Goal: Information Seeking & Learning: Learn about a topic

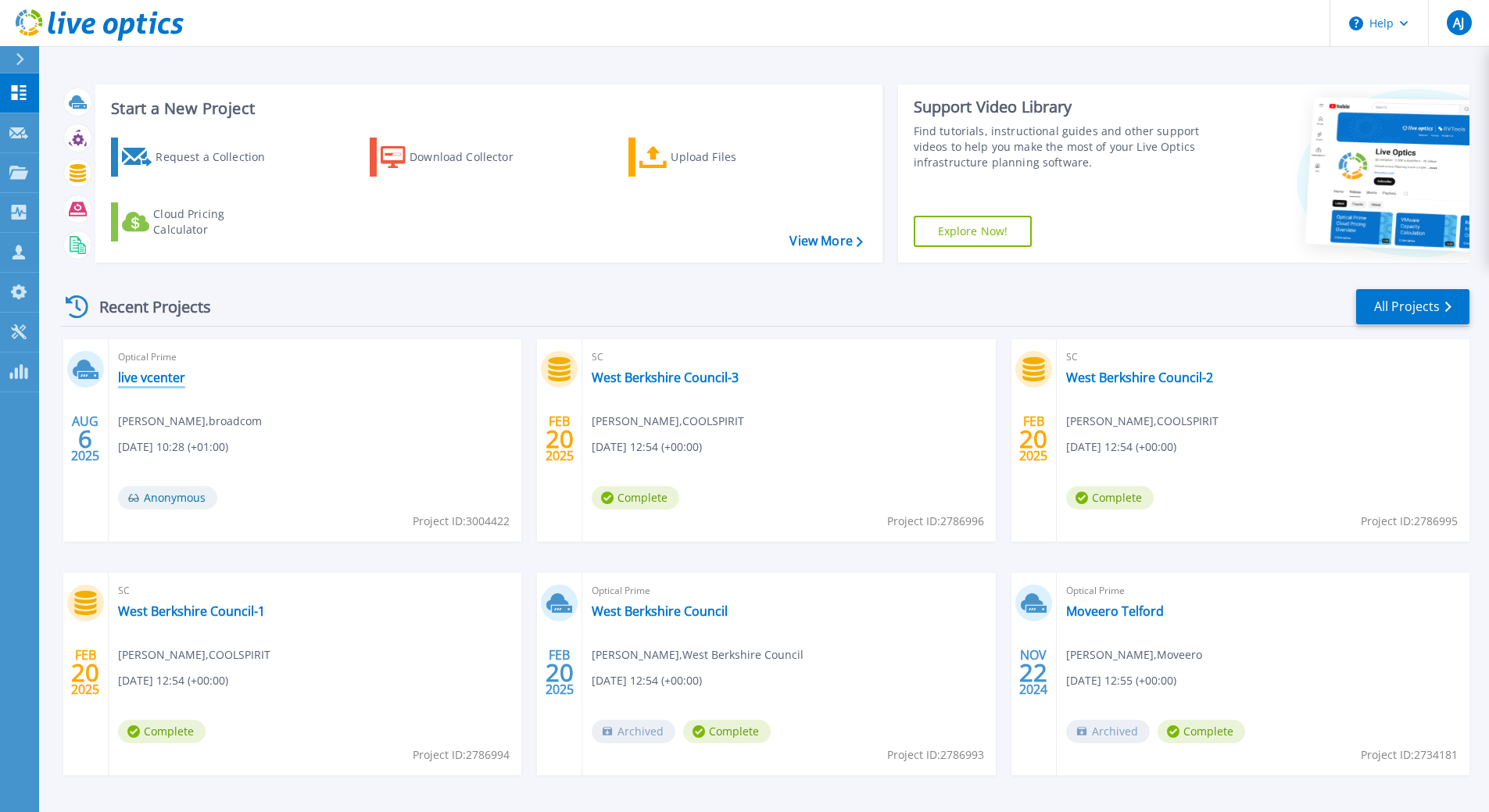
click at [140, 379] on link "live vcenter" at bounding box center [151, 377] width 67 height 15
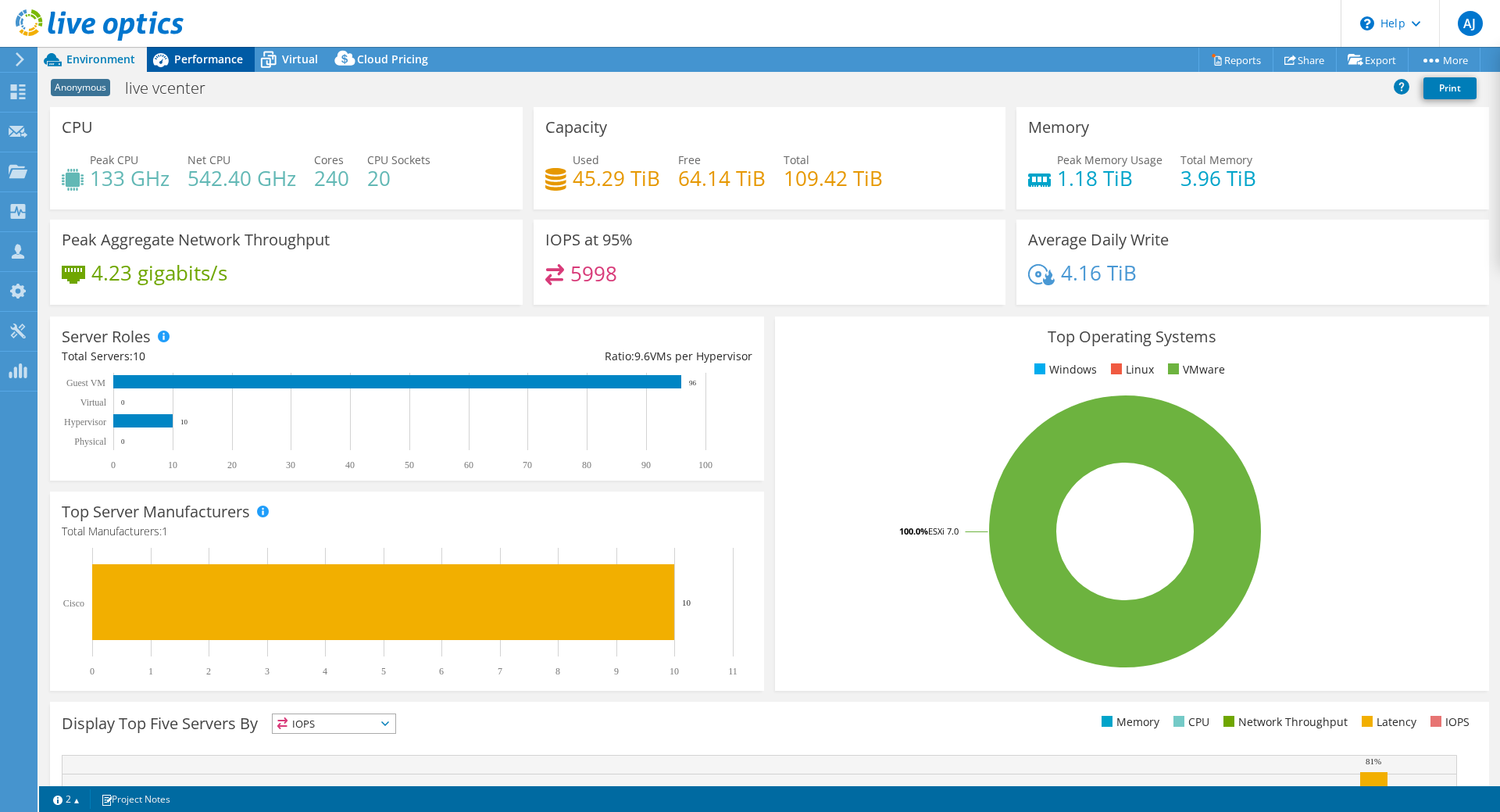
select select "USD"
click at [185, 59] on span "Performance" at bounding box center [209, 58] width 68 height 15
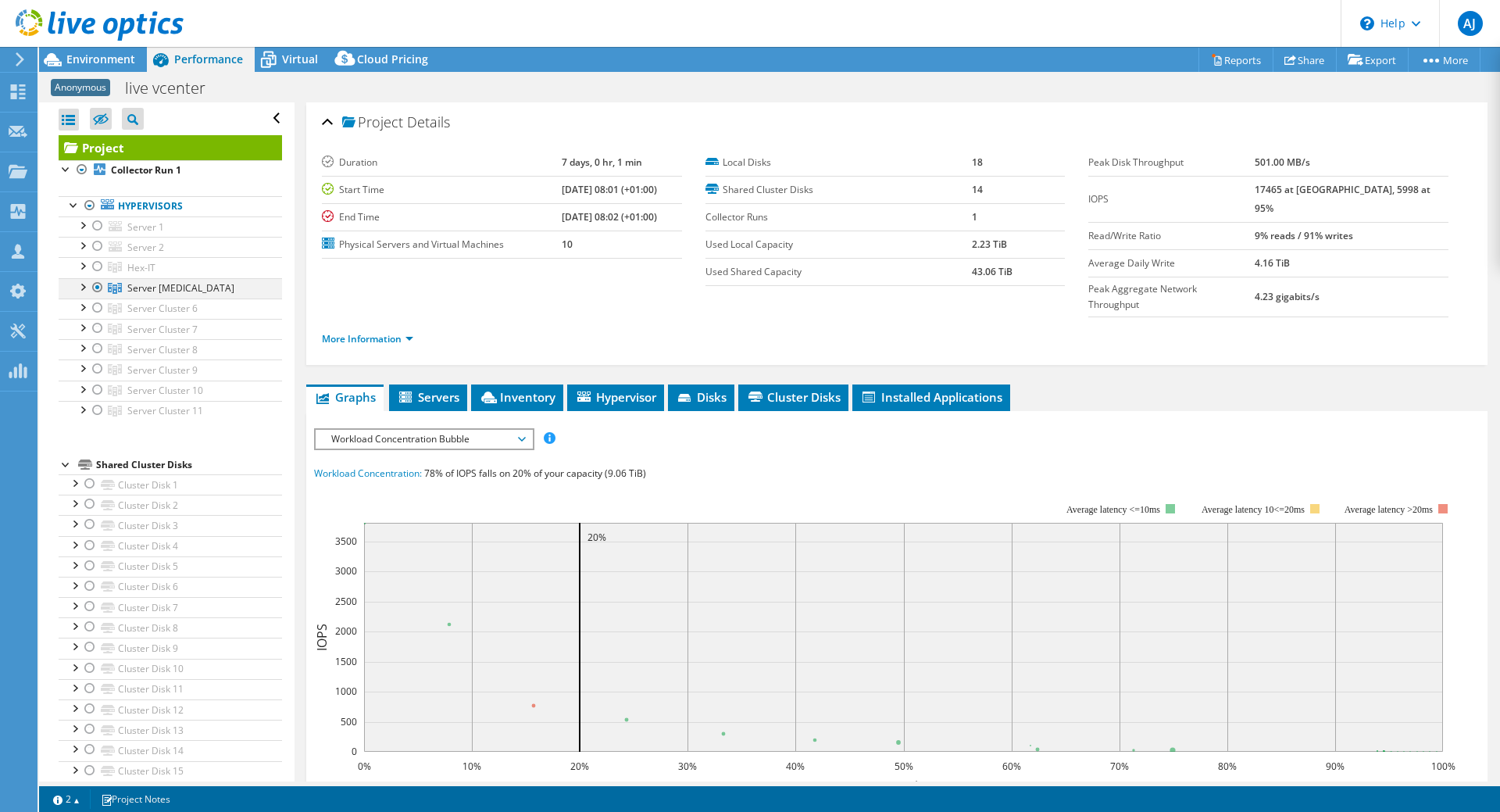
click at [78, 291] on div at bounding box center [82, 285] width 15 height 15
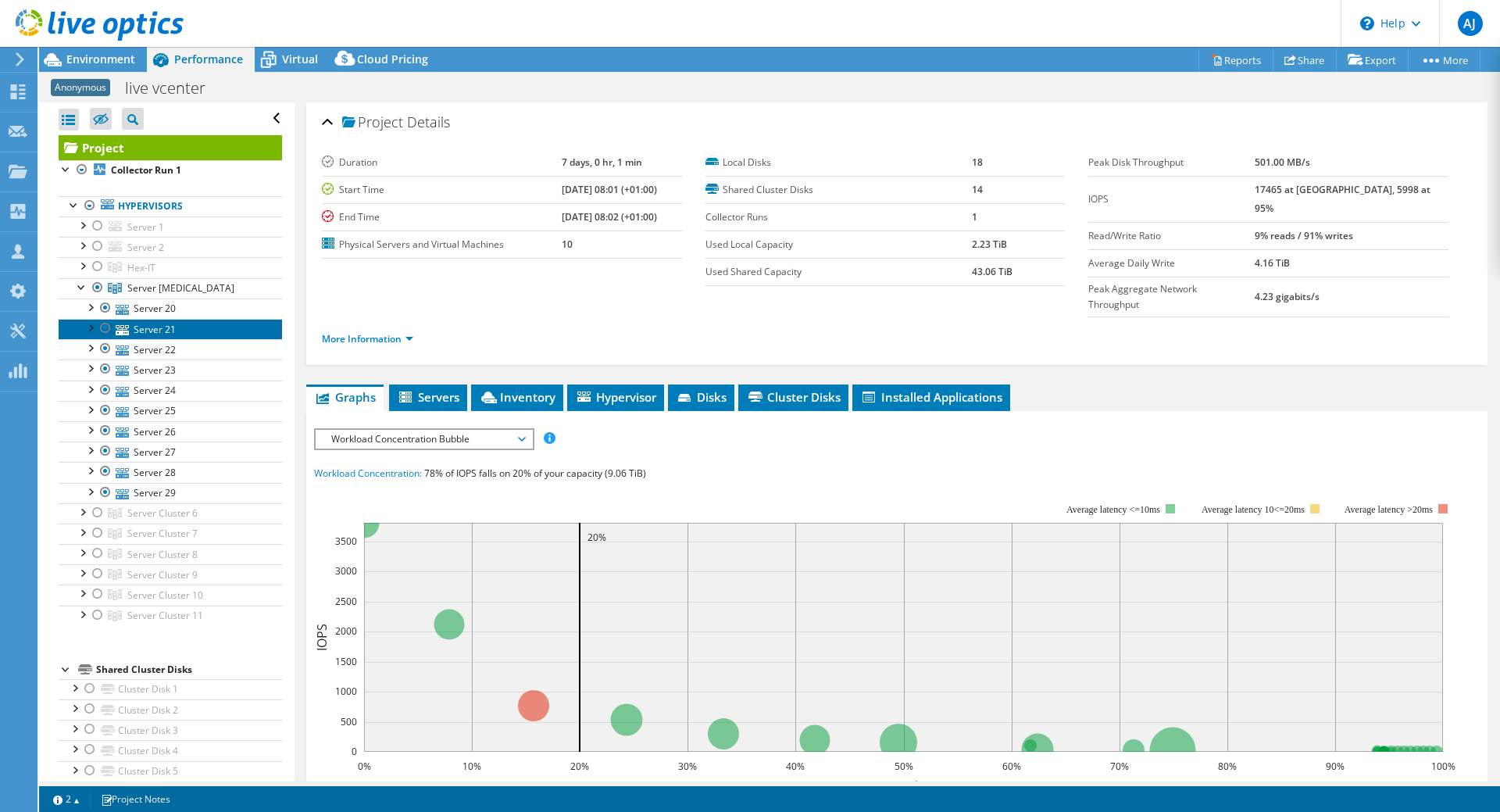
click at [130, 331] on link "Server 21" at bounding box center [170, 329] width 224 height 21
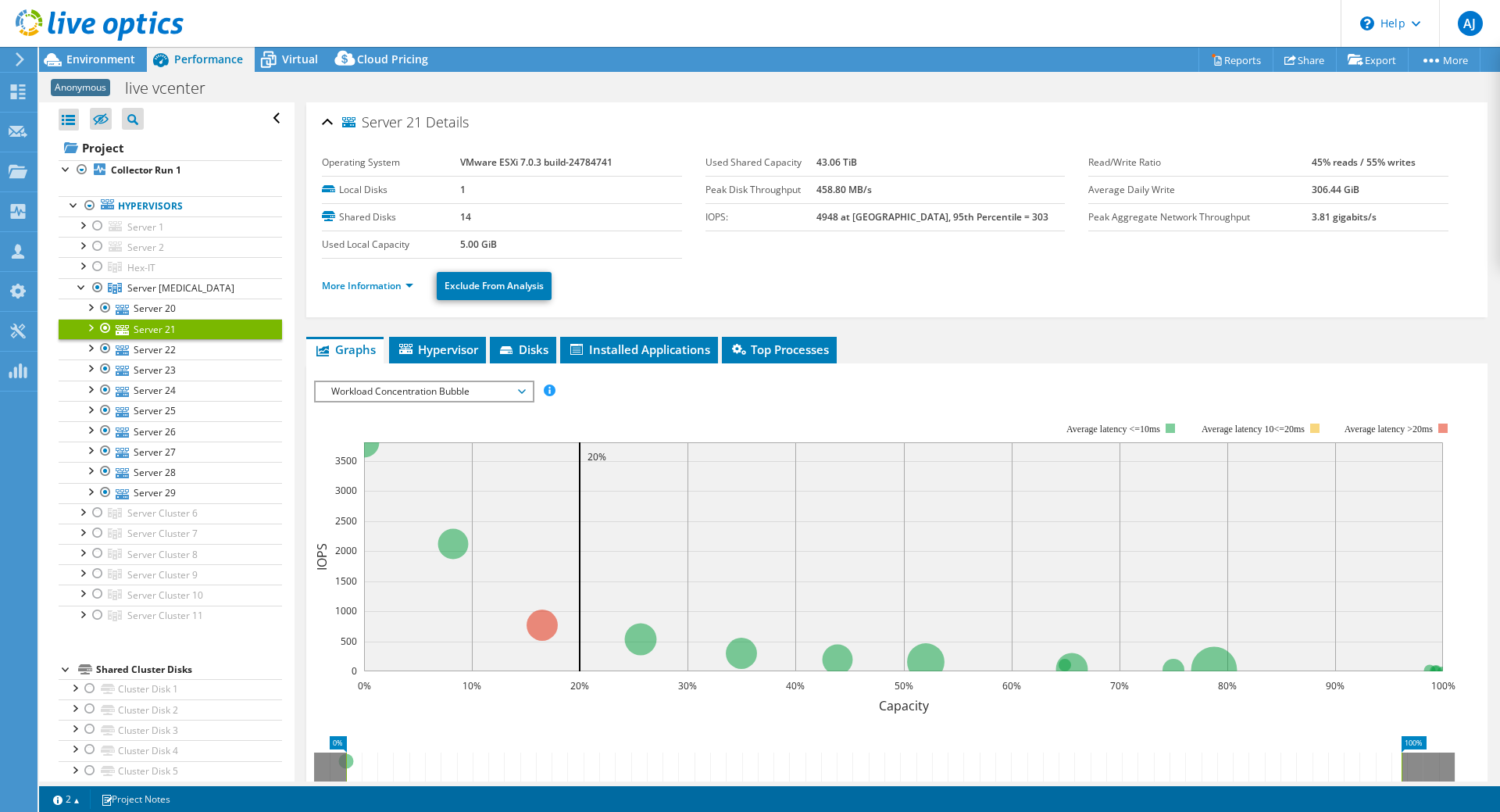
click at [86, 331] on div at bounding box center [89, 326] width 15 height 15
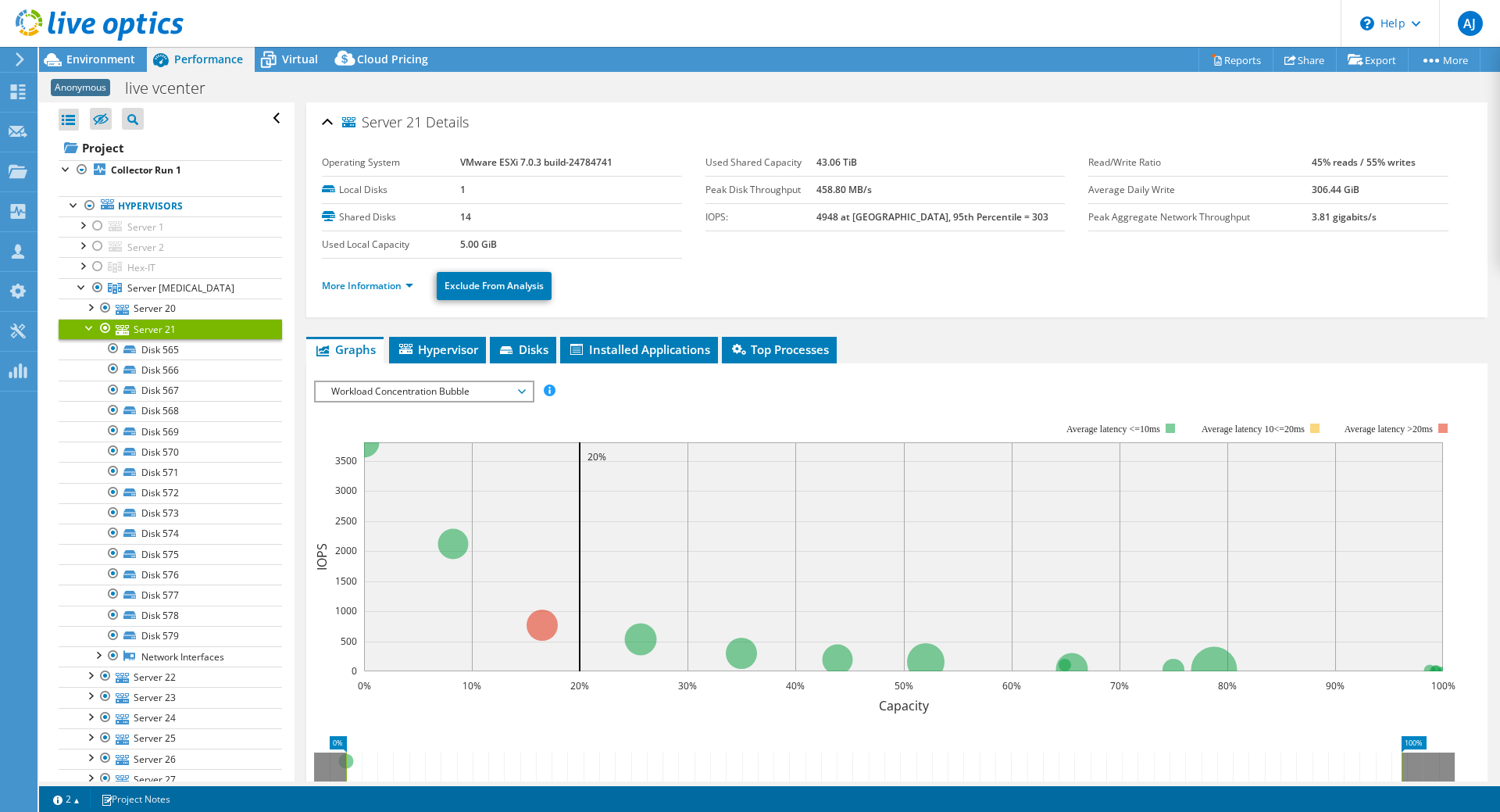
click at [147, 334] on link "Server 21" at bounding box center [170, 329] width 224 height 21
click at [86, 329] on div at bounding box center [89, 326] width 15 height 15
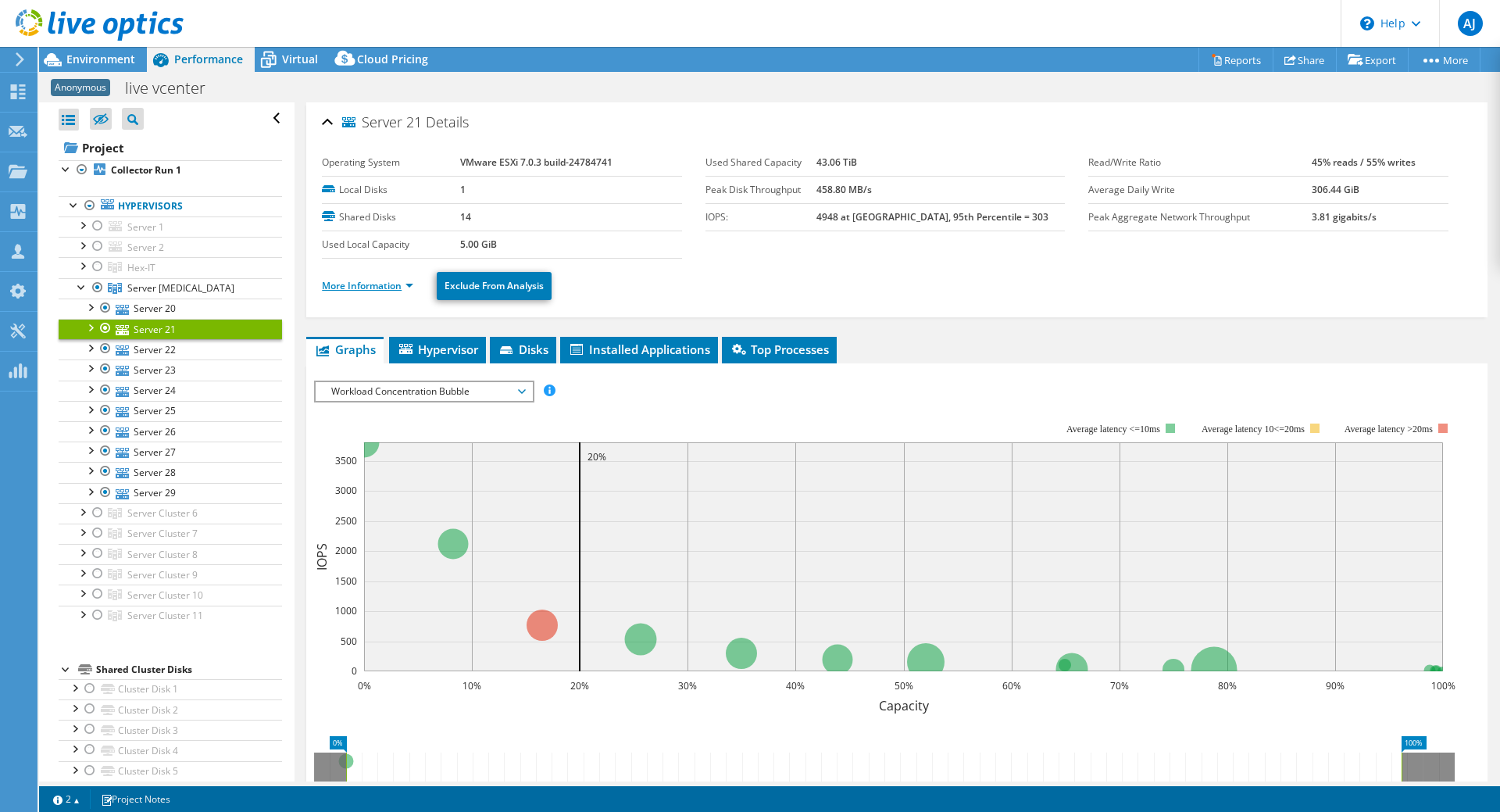
click at [376, 289] on link "More Information" at bounding box center [368, 285] width 92 height 13
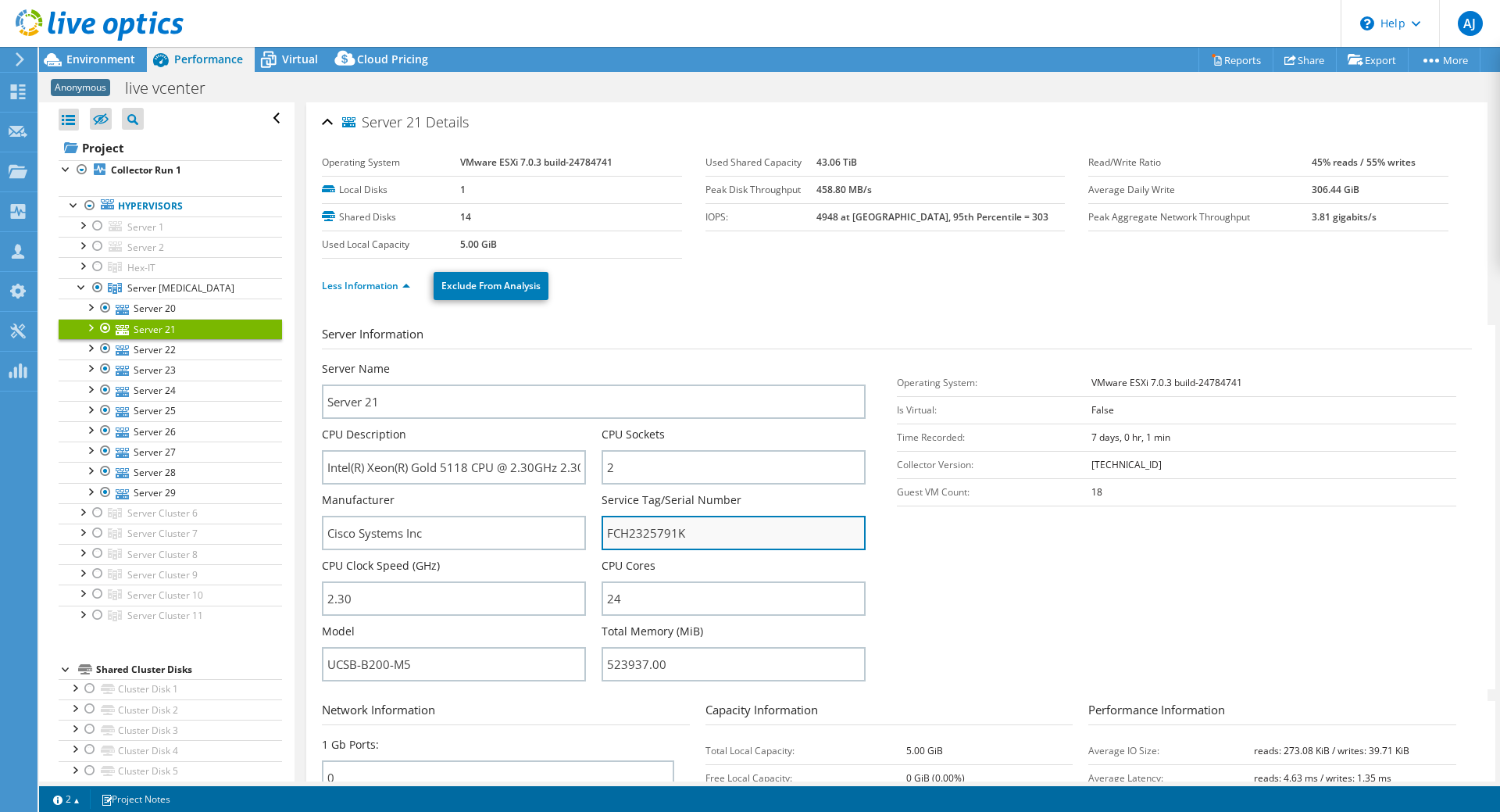
click at [624, 528] on input "FCH2325791K" at bounding box center [734, 533] width 264 height 34
drag, startPoint x: 89, startPoint y: 349, endPoint x: 109, endPoint y: 350, distance: 20.0
click at [89, 349] on div at bounding box center [89, 346] width 15 height 15
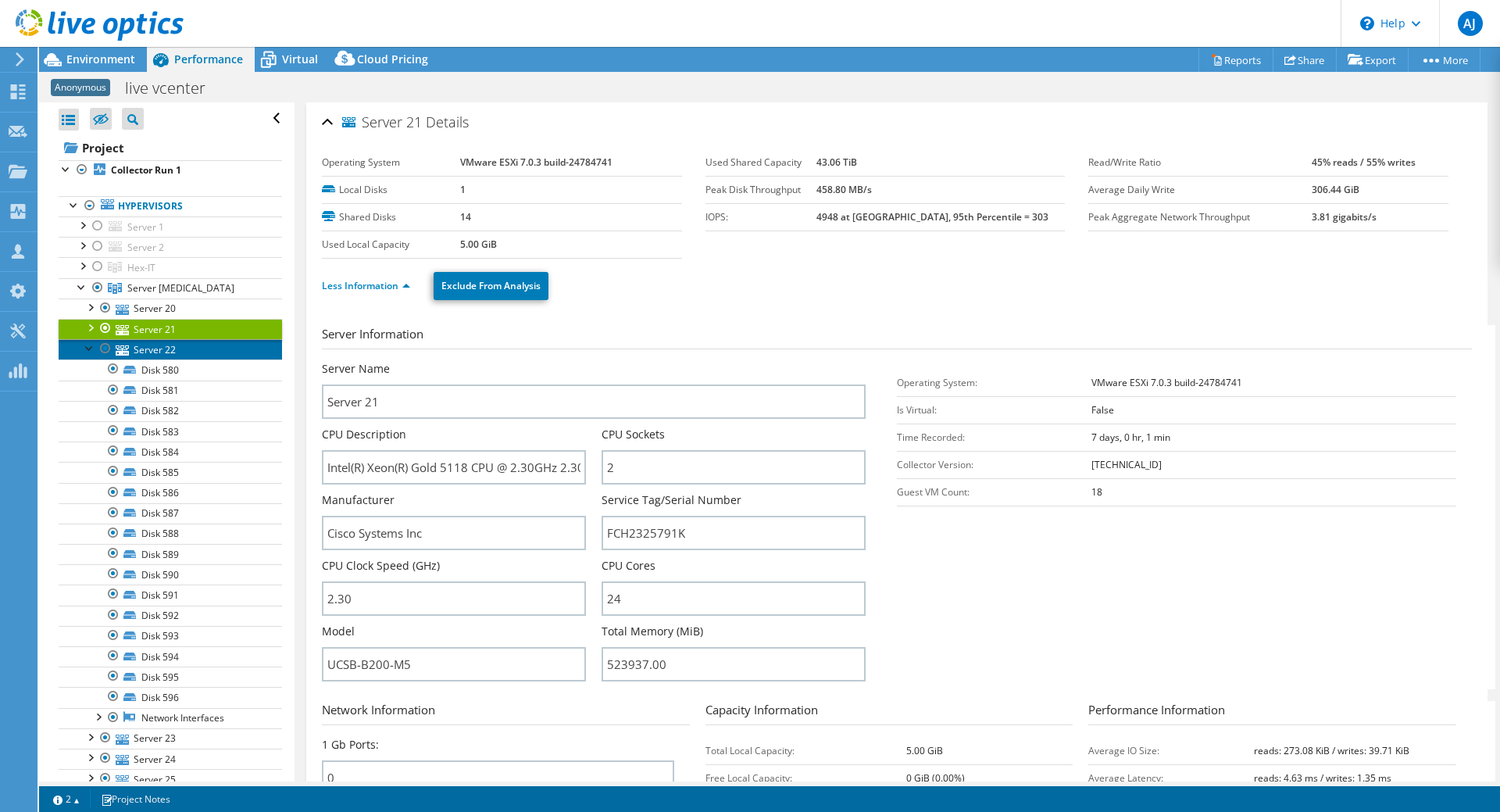
click at [147, 348] on link "Server 22" at bounding box center [170, 349] width 224 height 21
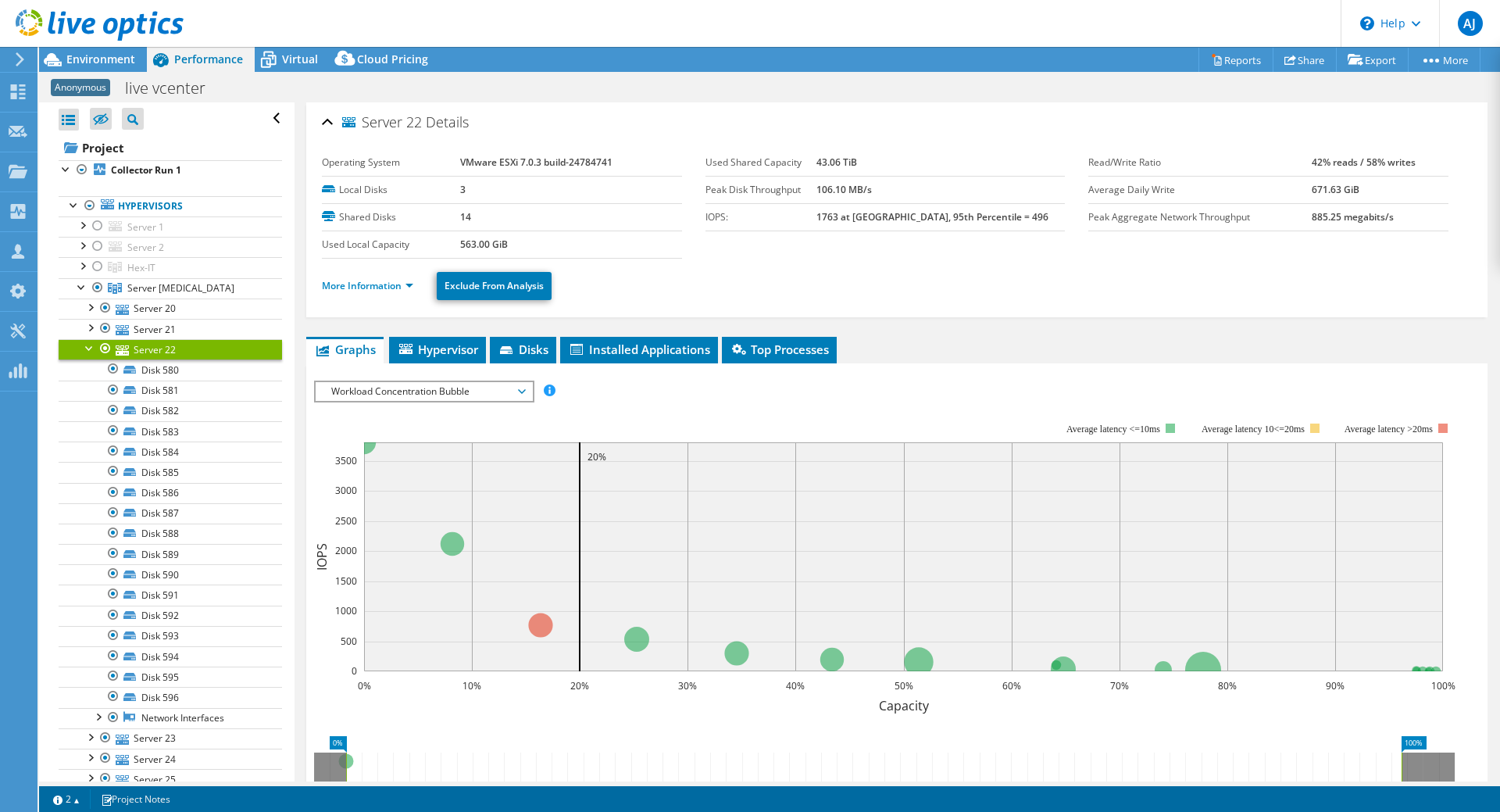
click at [84, 349] on div at bounding box center [89, 346] width 15 height 15
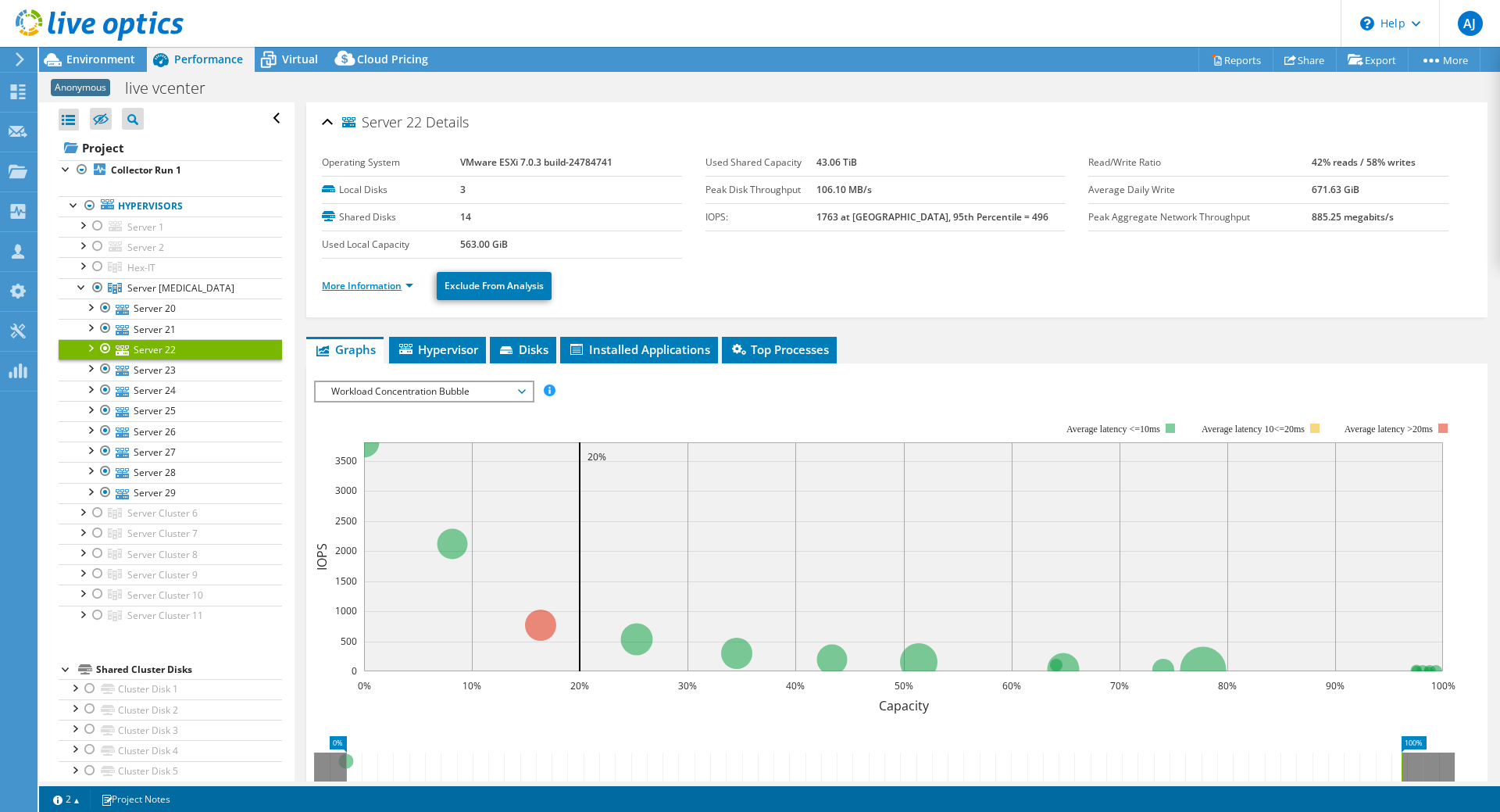
click at [385, 287] on link "More Information" at bounding box center [368, 285] width 92 height 13
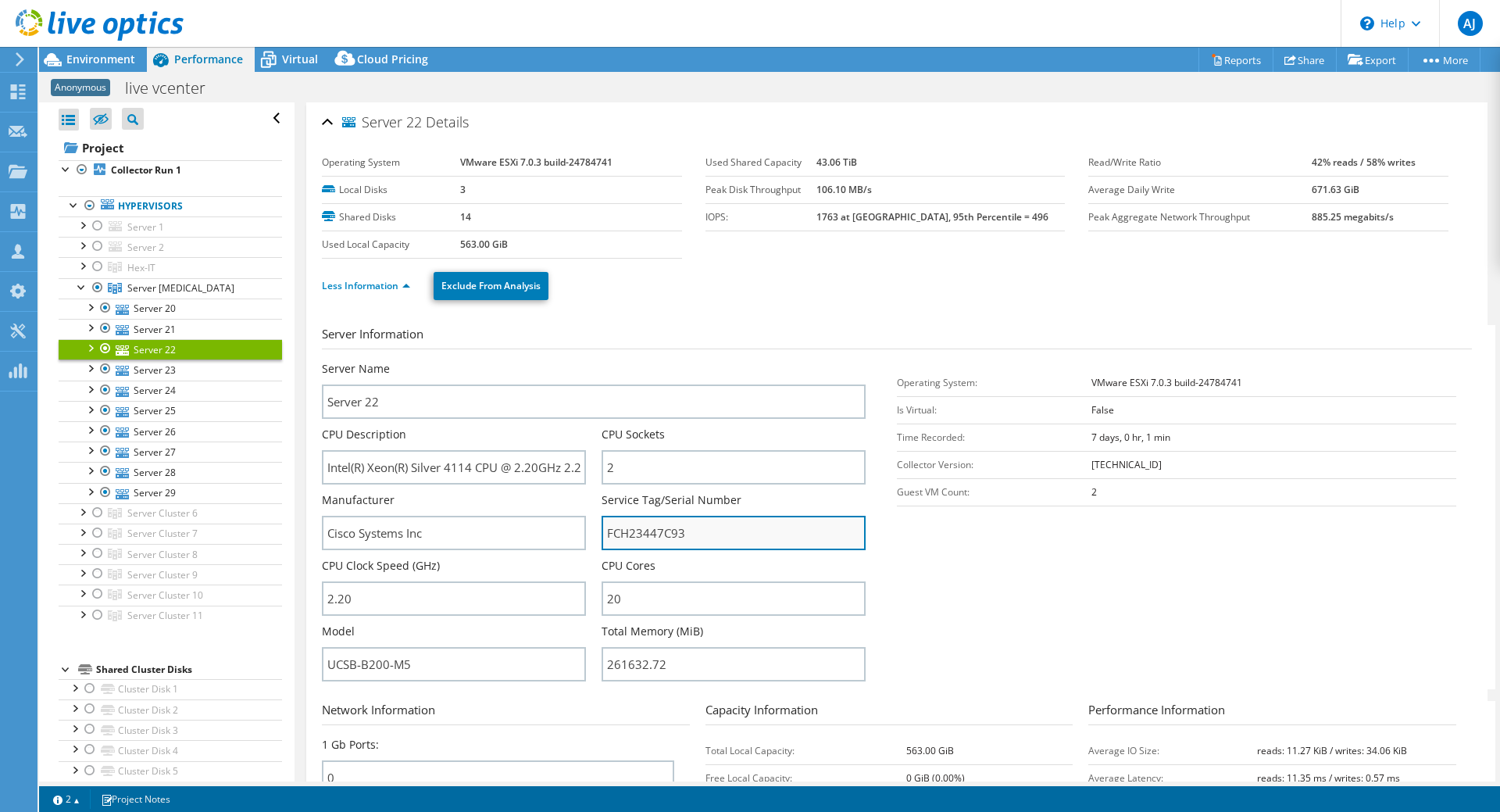
click at [637, 536] on input "FCH23447C93" at bounding box center [734, 533] width 264 height 34
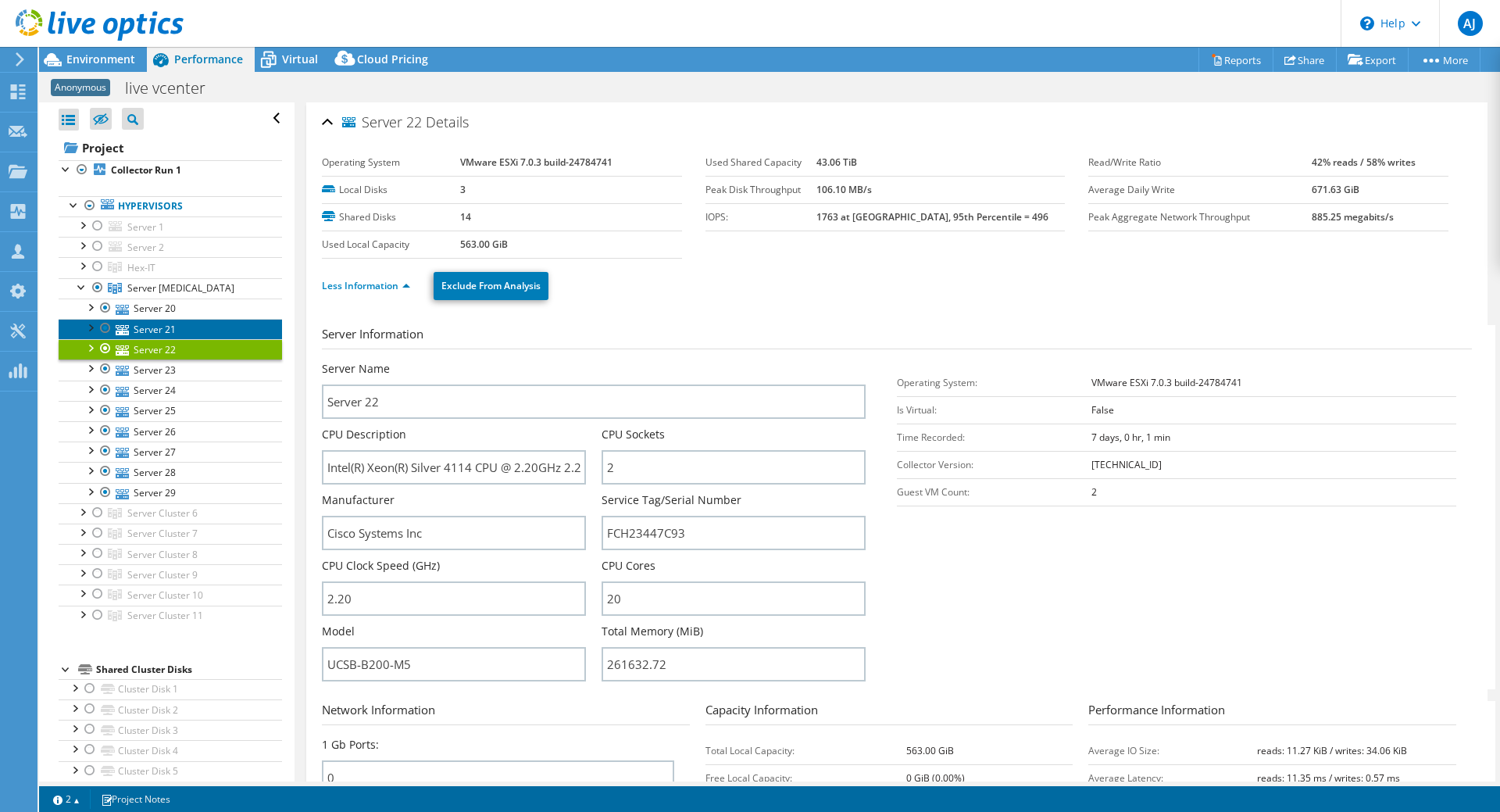
drag, startPoint x: 153, startPoint y: 327, endPoint x: 311, endPoint y: 324, distance: 158.0
click at [152, 326] on link "Server 21" at bounding box center [170, 329] width 224 height 21
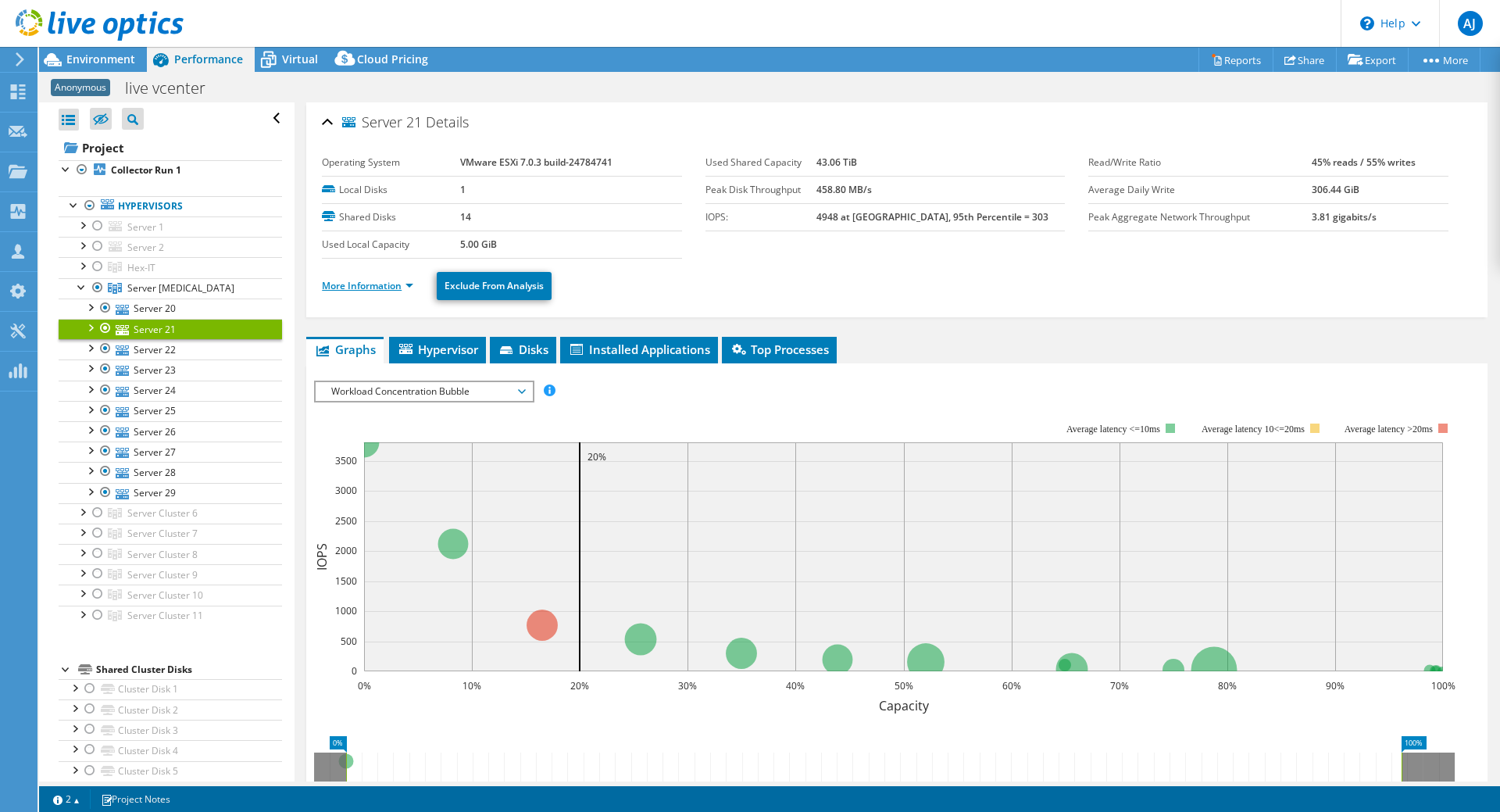
click at [376, 286] on link "More Information" at bounding box center [368, 285] width 92 height 13
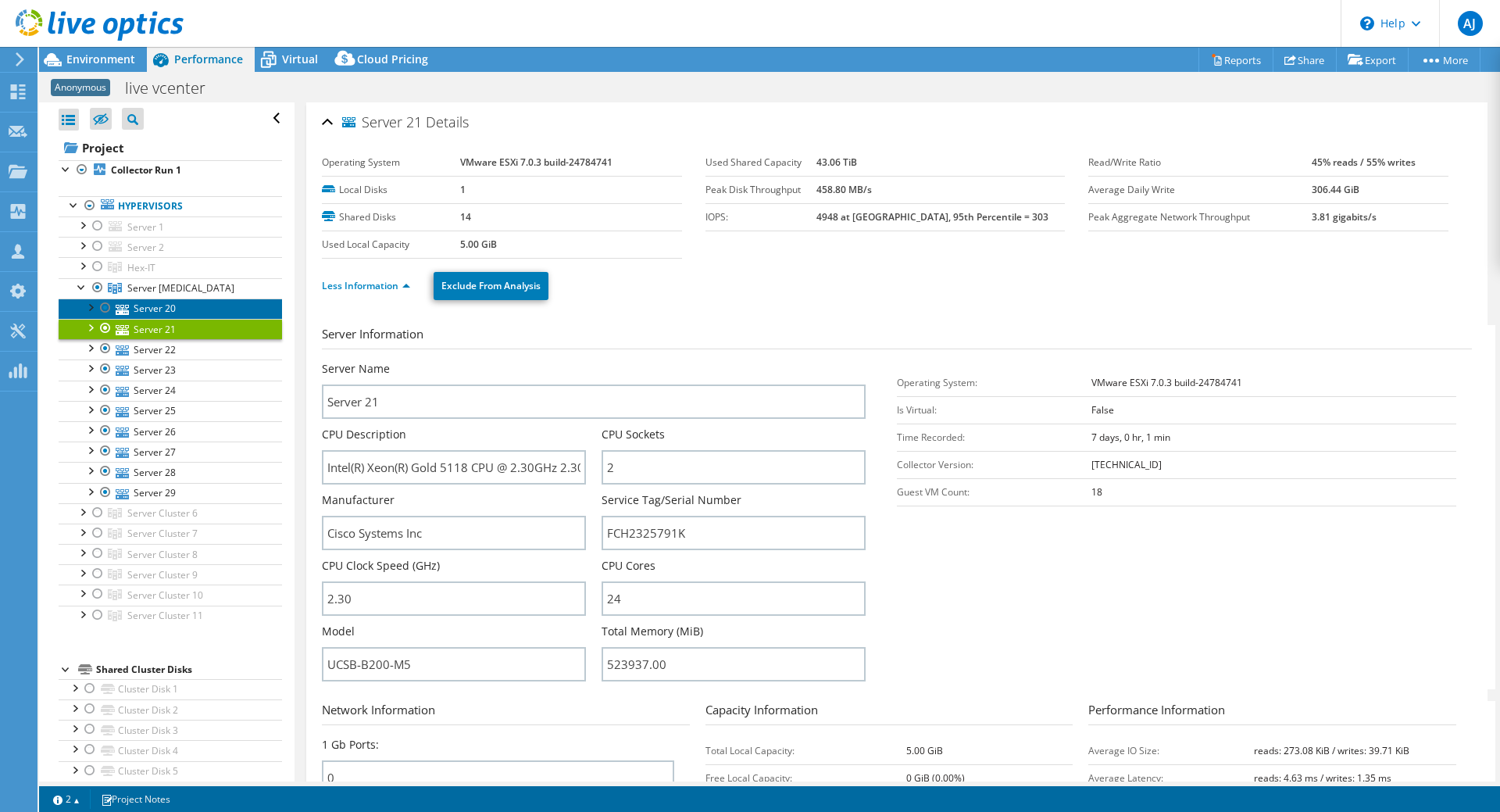
click at [127, 308] on icon at bounding box center [122, 309] width 13 height 10
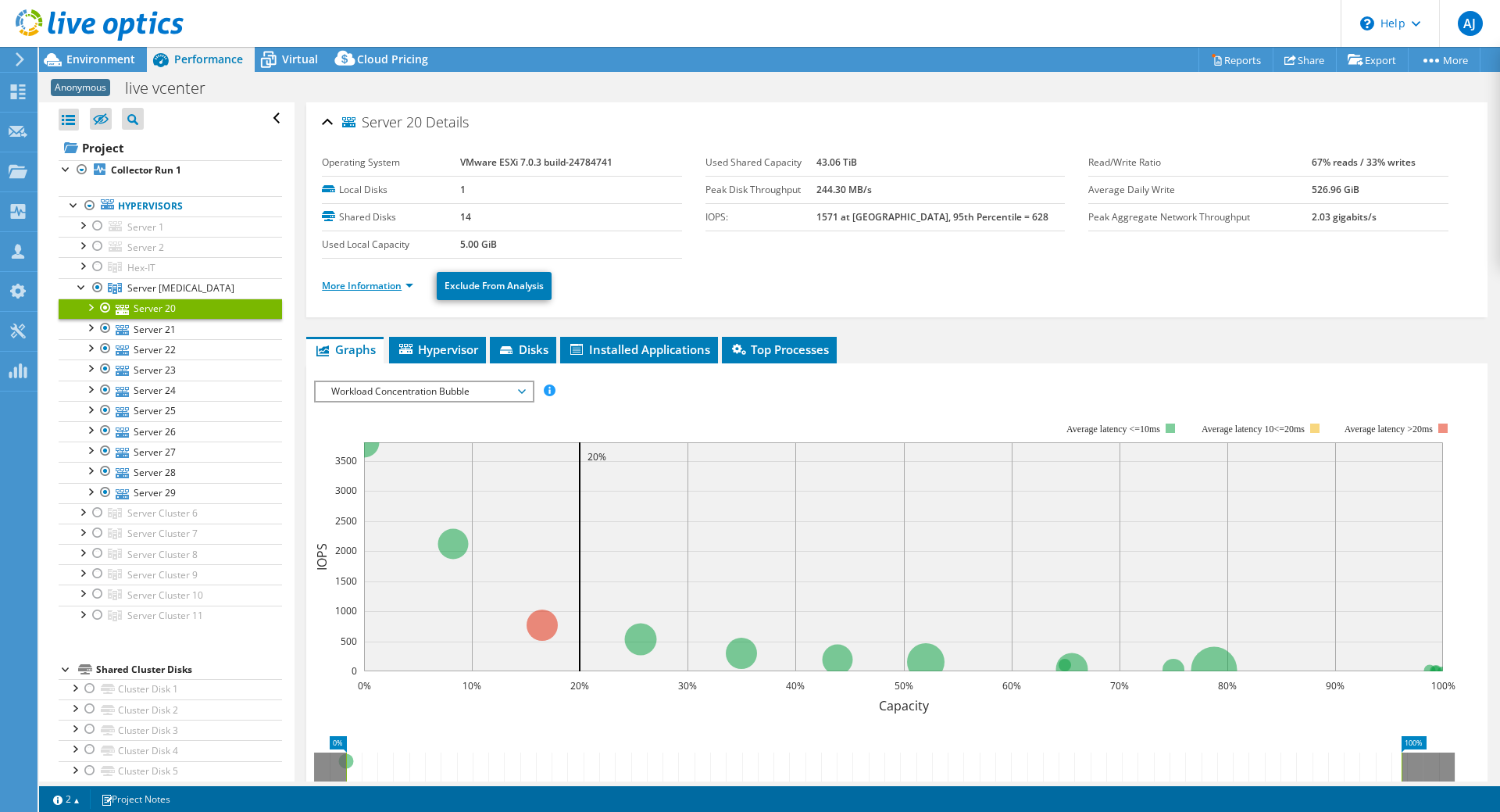
click at [344, 290] on link "More Information" at bounding box center [368, 285] width 92 height 13
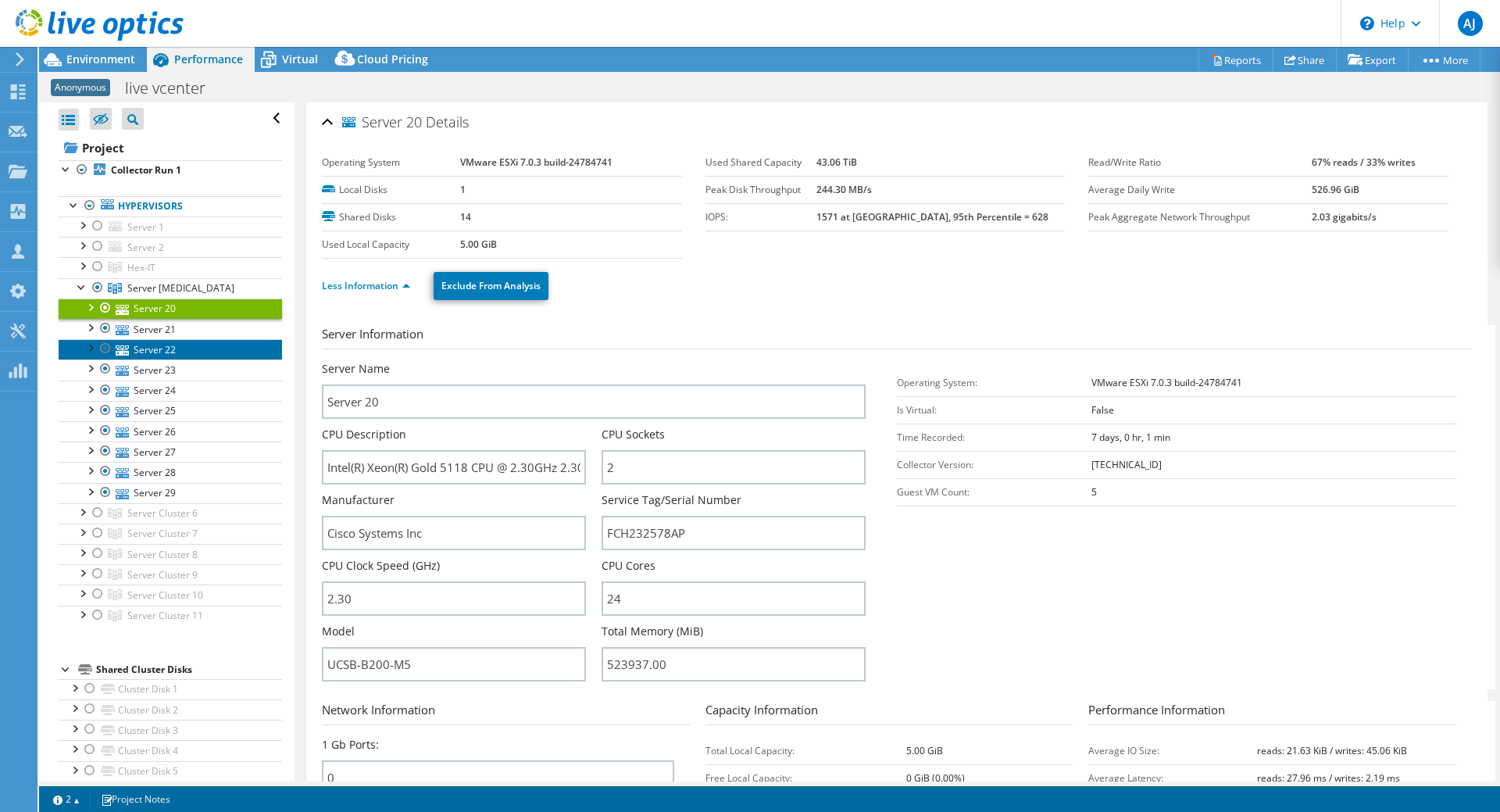
click at [135, 345] on link "Server 22" at bounding box center [170, 349] width 224 height 21
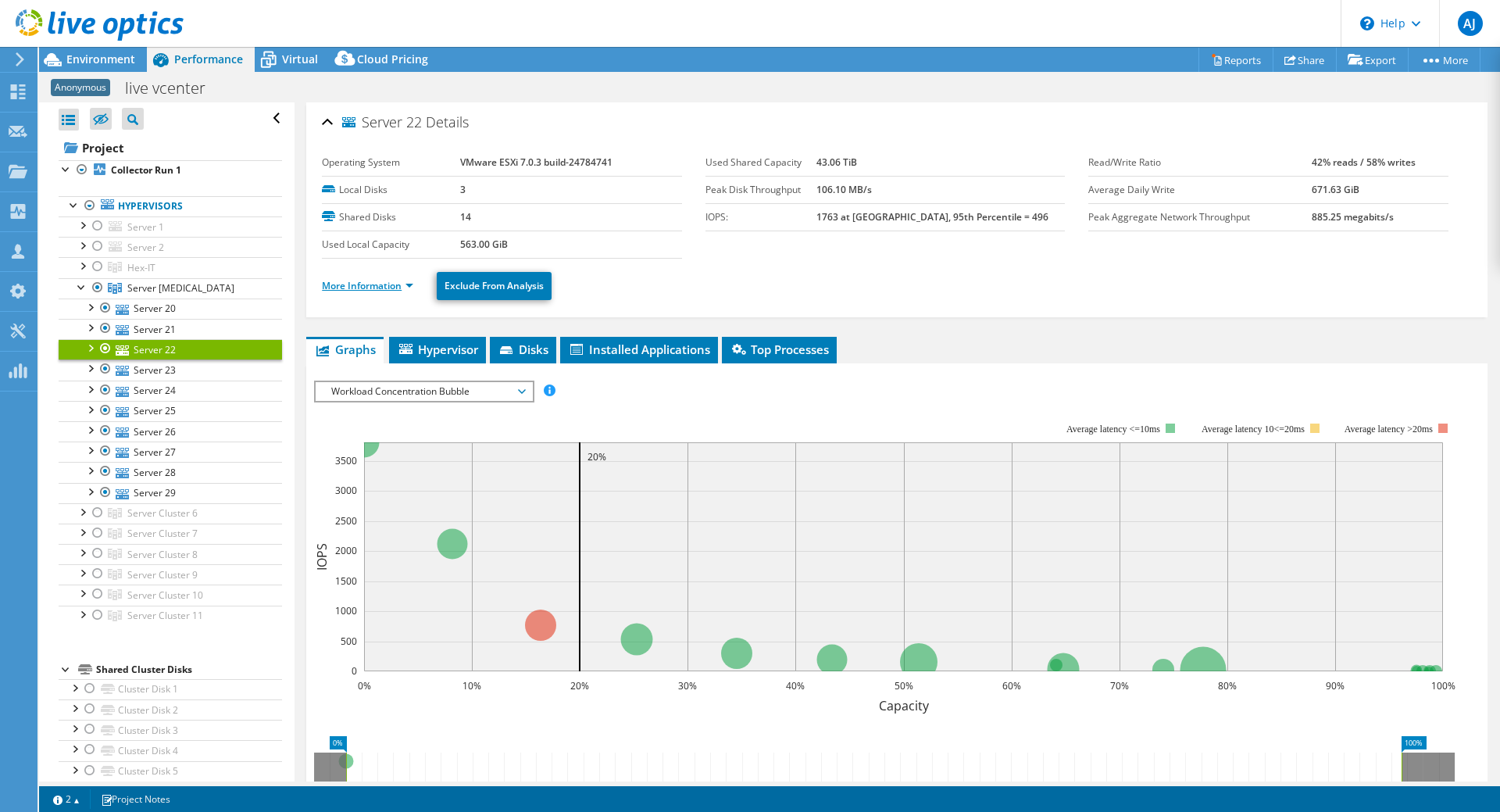
click at [376, 280] on link "More Information" at bounding box center [368, 285] width 92 height 13
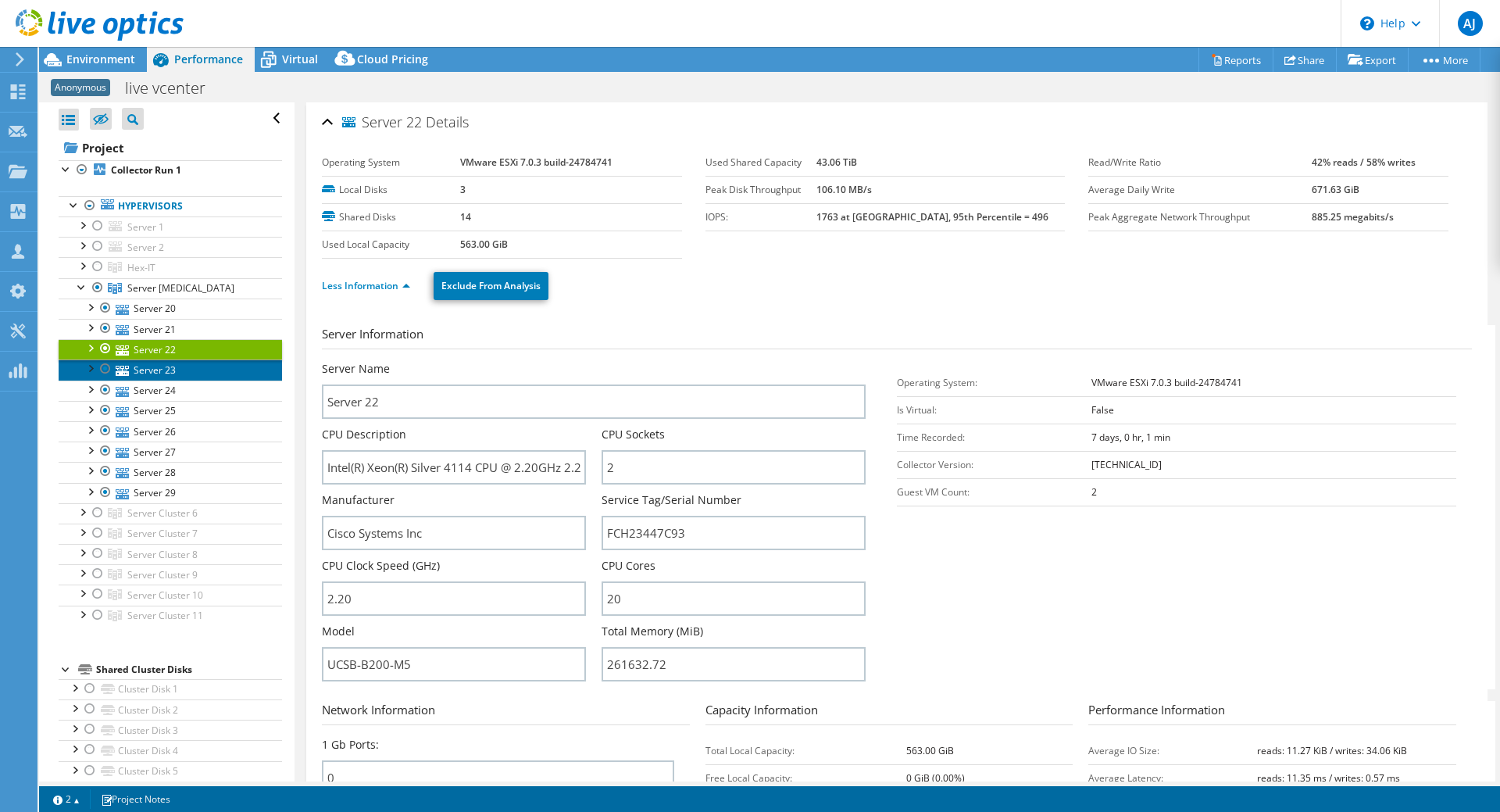
click at [148, 373] on link "Server 23" at bounding box center [170, 370] width 224 height 21
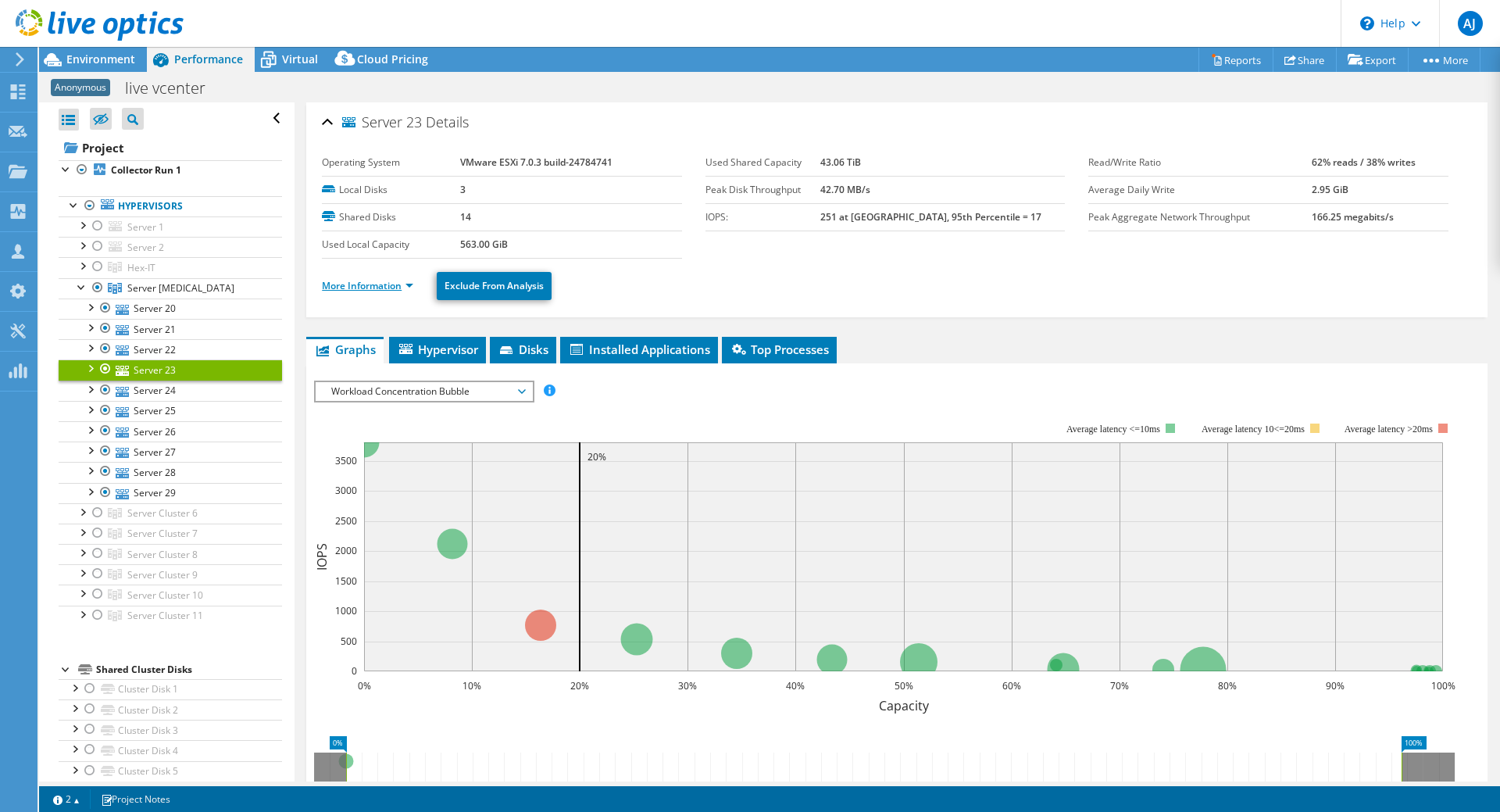
click at [371, 283] on link "More Information" at bounding box center [368, 285] width 92 height 13
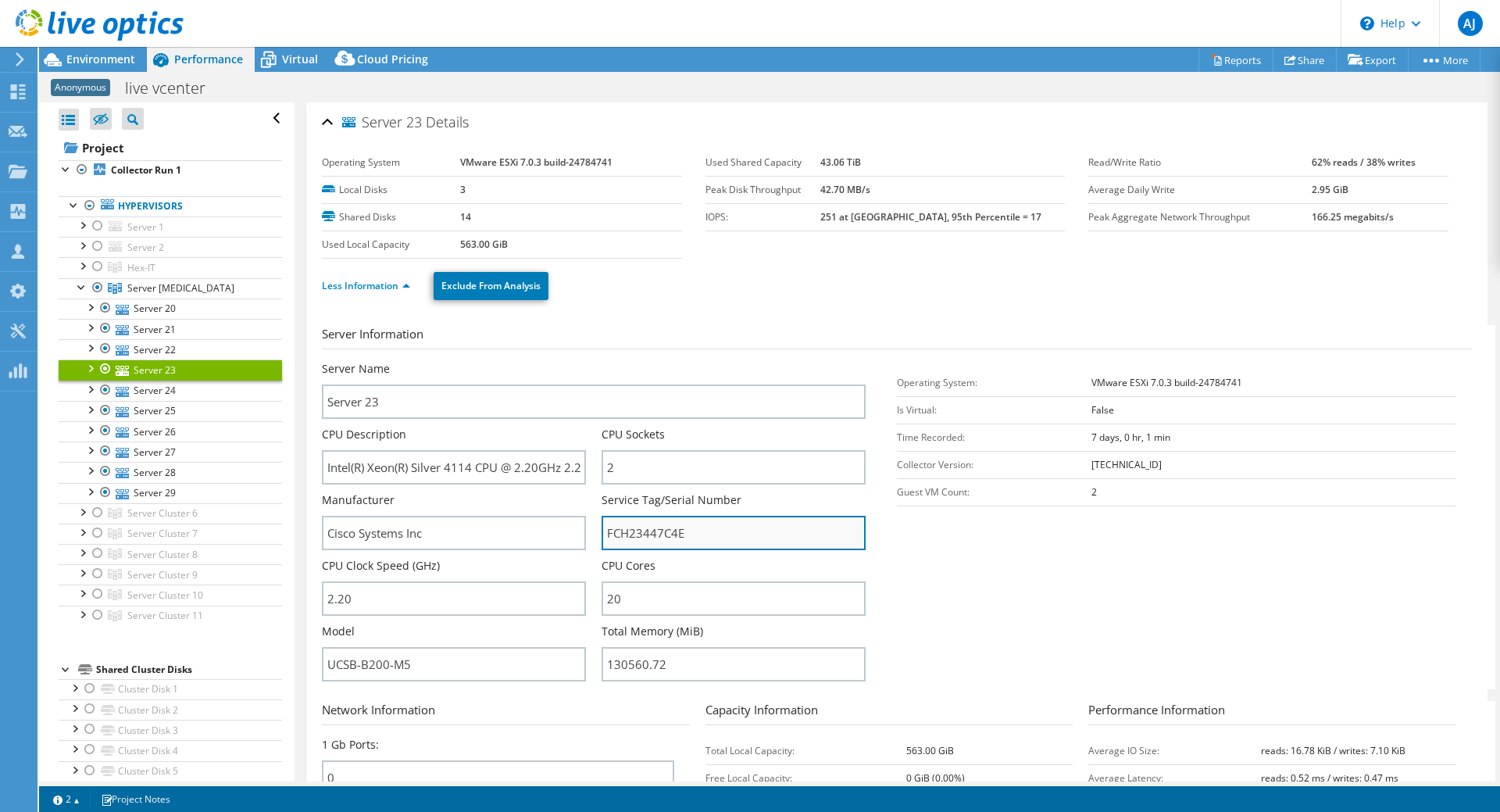
click at [630, 533] on input "FCH23447C4E" at bounding box center [734, 533] width 264 height 34
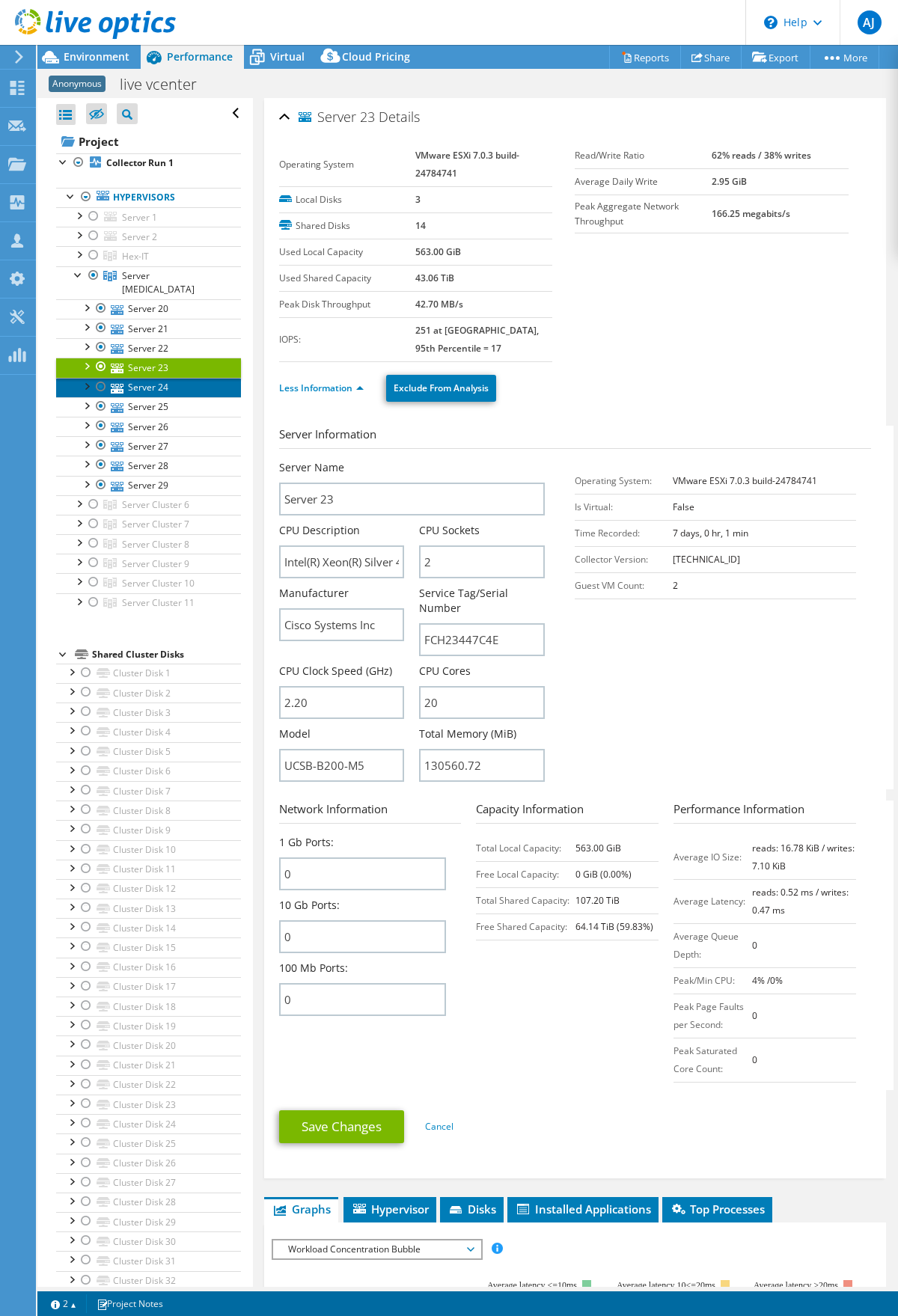
click at [133, 378] on link "Server 24" at bounding box center [148, 387] width 185 height 20
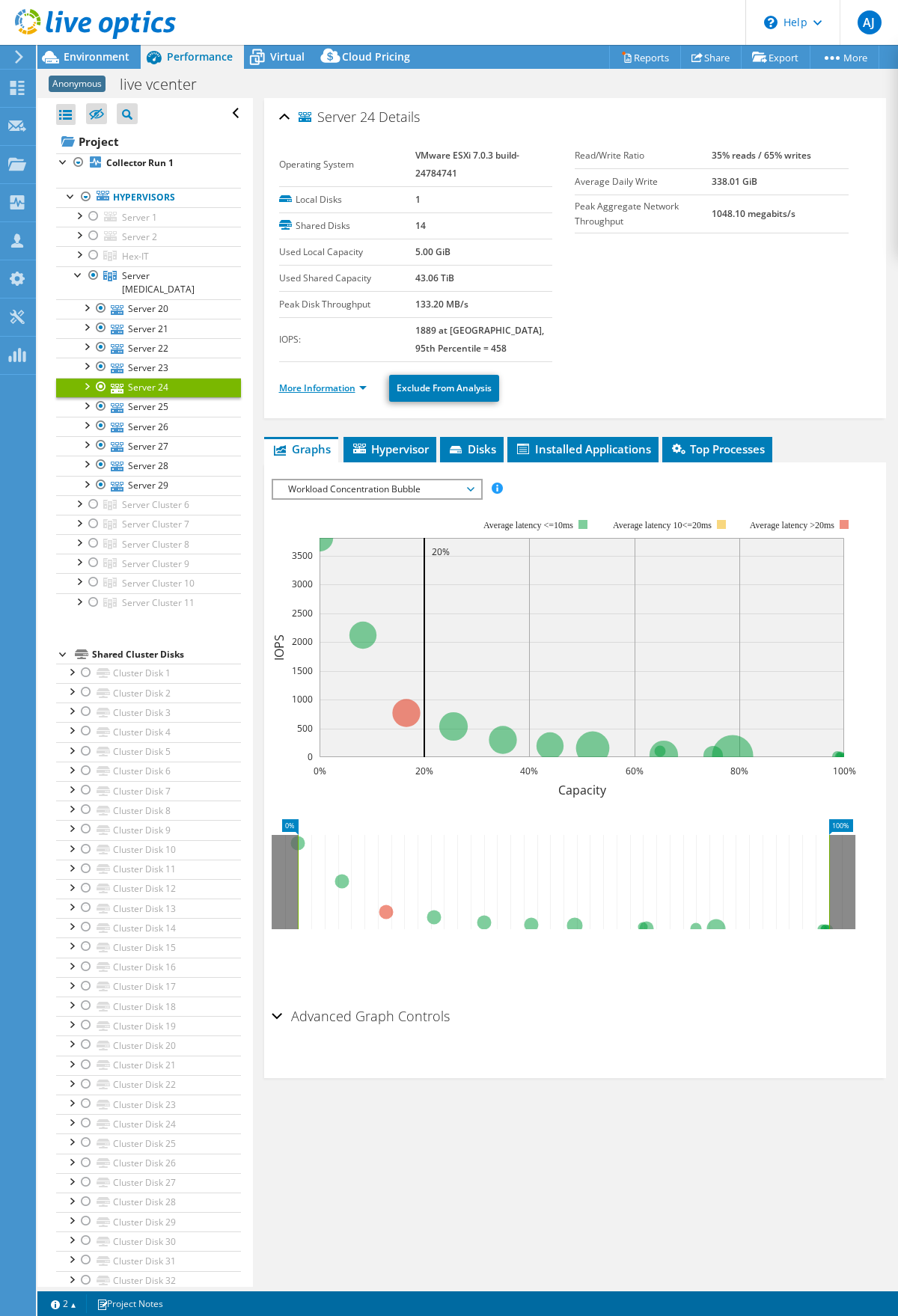
click at [335, 386] on link "More Information" at bounding box center [323, 387] width 88 height 13
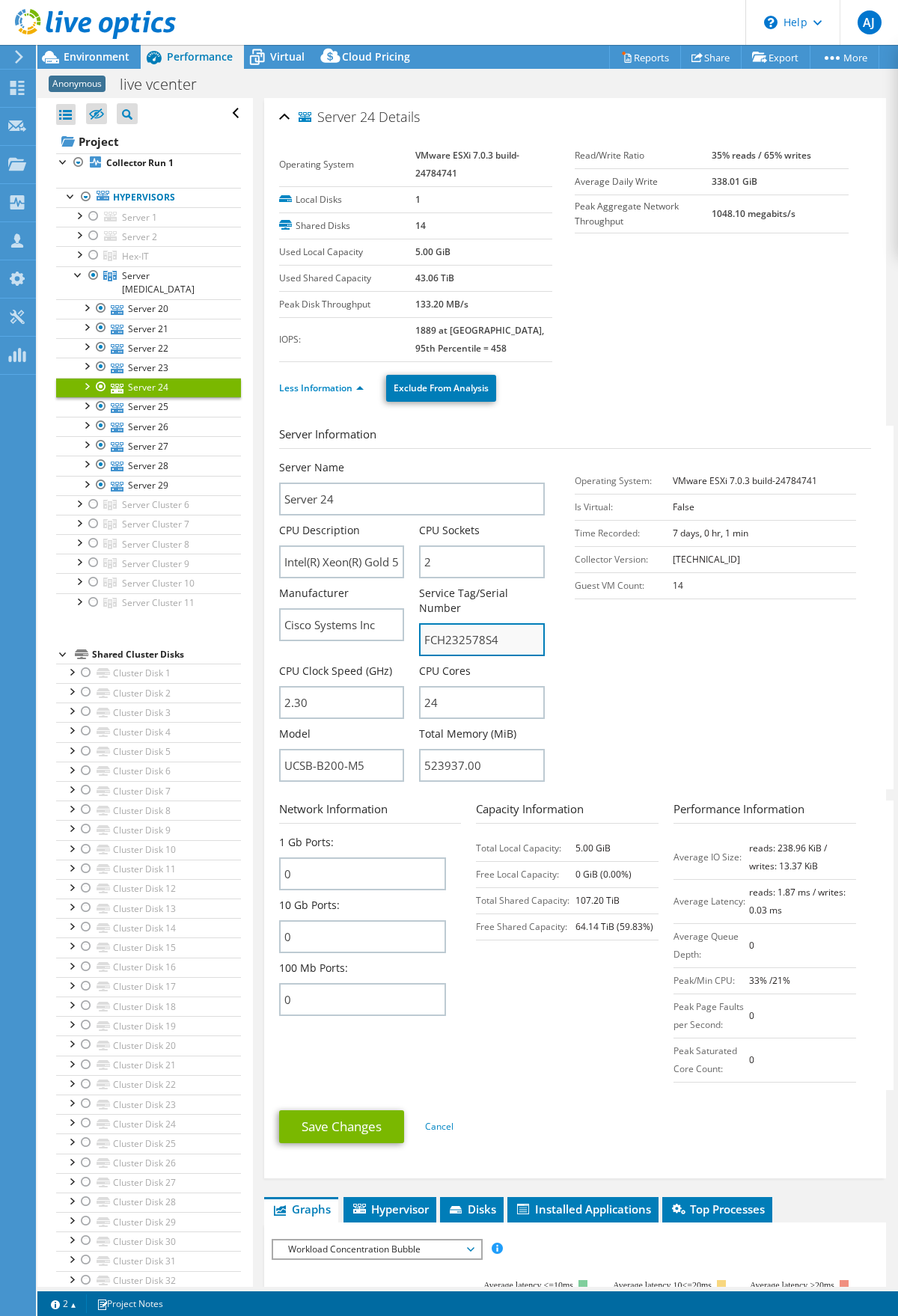
click at [467, 631] on input "FCH232578S4" at bounding box center [482, 639] width 126 height 33
click at [671, 683] on section "Server Information Server Name Server 24 CPU Description Intel(R) Xeon(R) Gold …" at bounding box center [579, 607] width 599 height 363
click at [145, 398] on link "Server 25" at bounding box center [148, 406] width 185 height 20
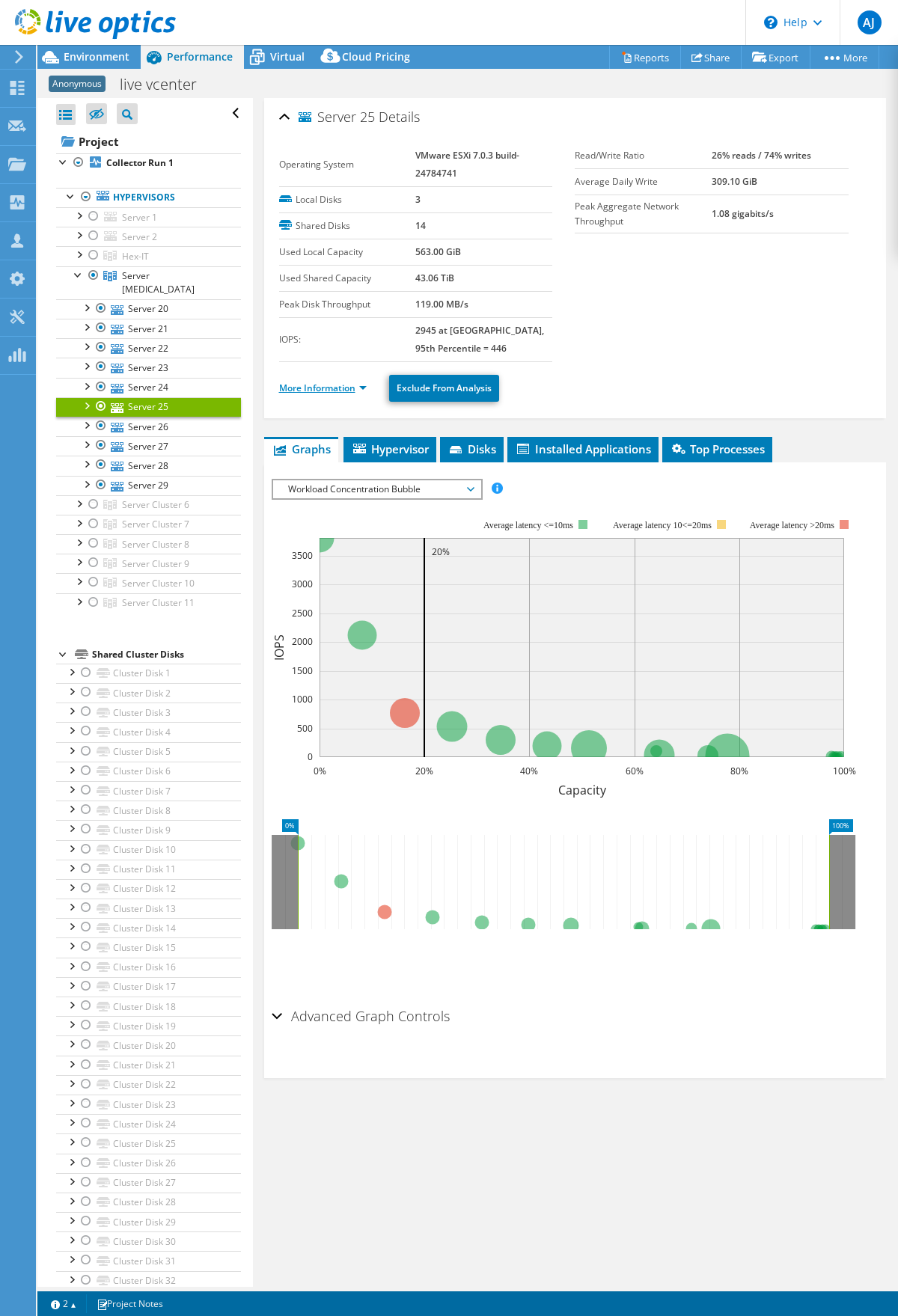
click at [358, 392] on link "More Information" at bounding box center [323, 387] width 88 height 13
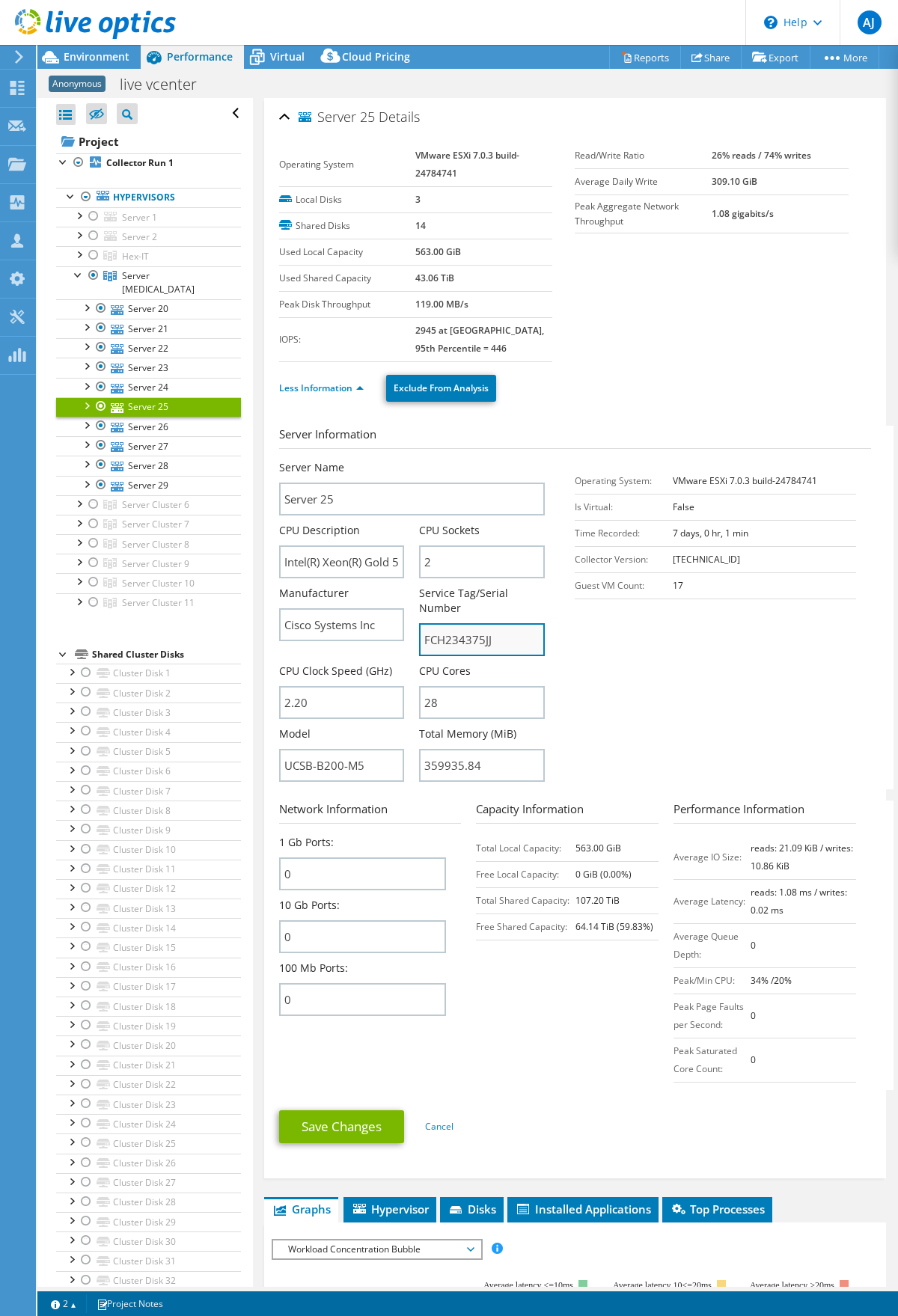
click at [445, 646] on input "FCH234375JJ" at bounding box center [482, 639] width 126 height 33
click at [447, 646] on input "FCH234375JJ" at bounding box center [482, 639] width 126 height 33
click at [153, 417] on link "Server 26" at bounding box center [148, 426] width 185 height 20
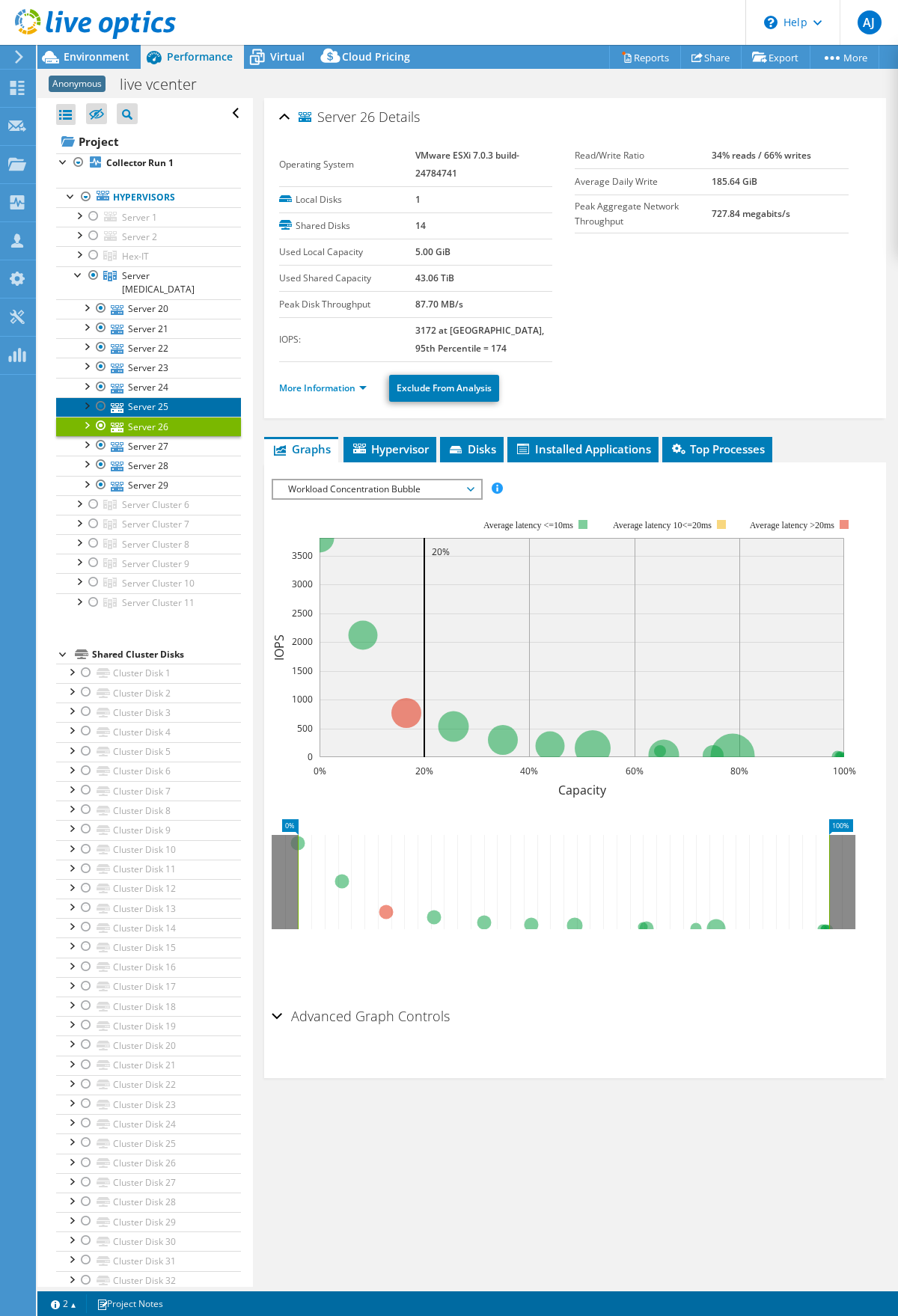
click at [122, 400] on link "Server 25" at bounding box center [148, 406] width 185 height 20
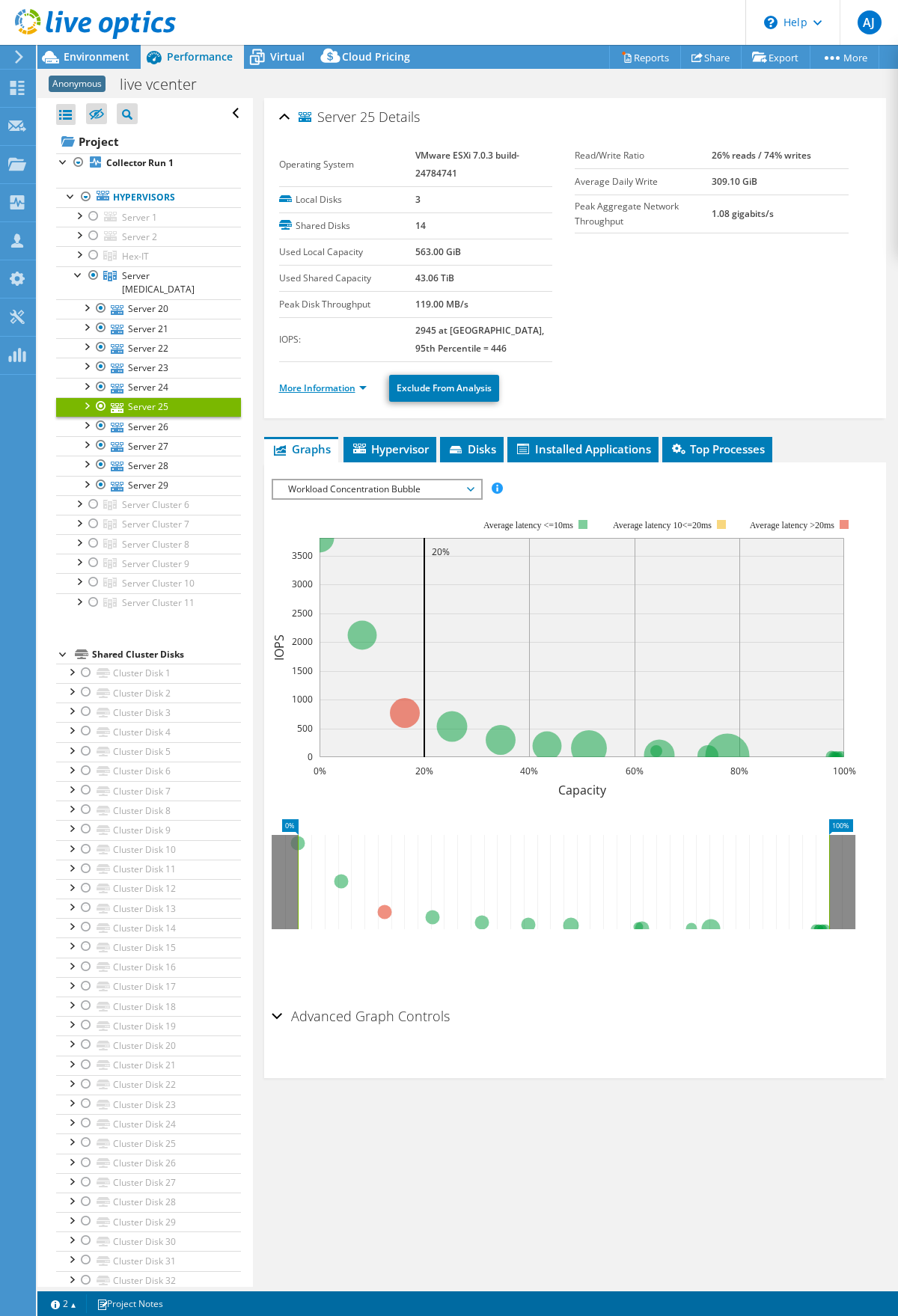
click at [362, 387] on link "More Information" at bounding box center [323, 387] width 88 height 13
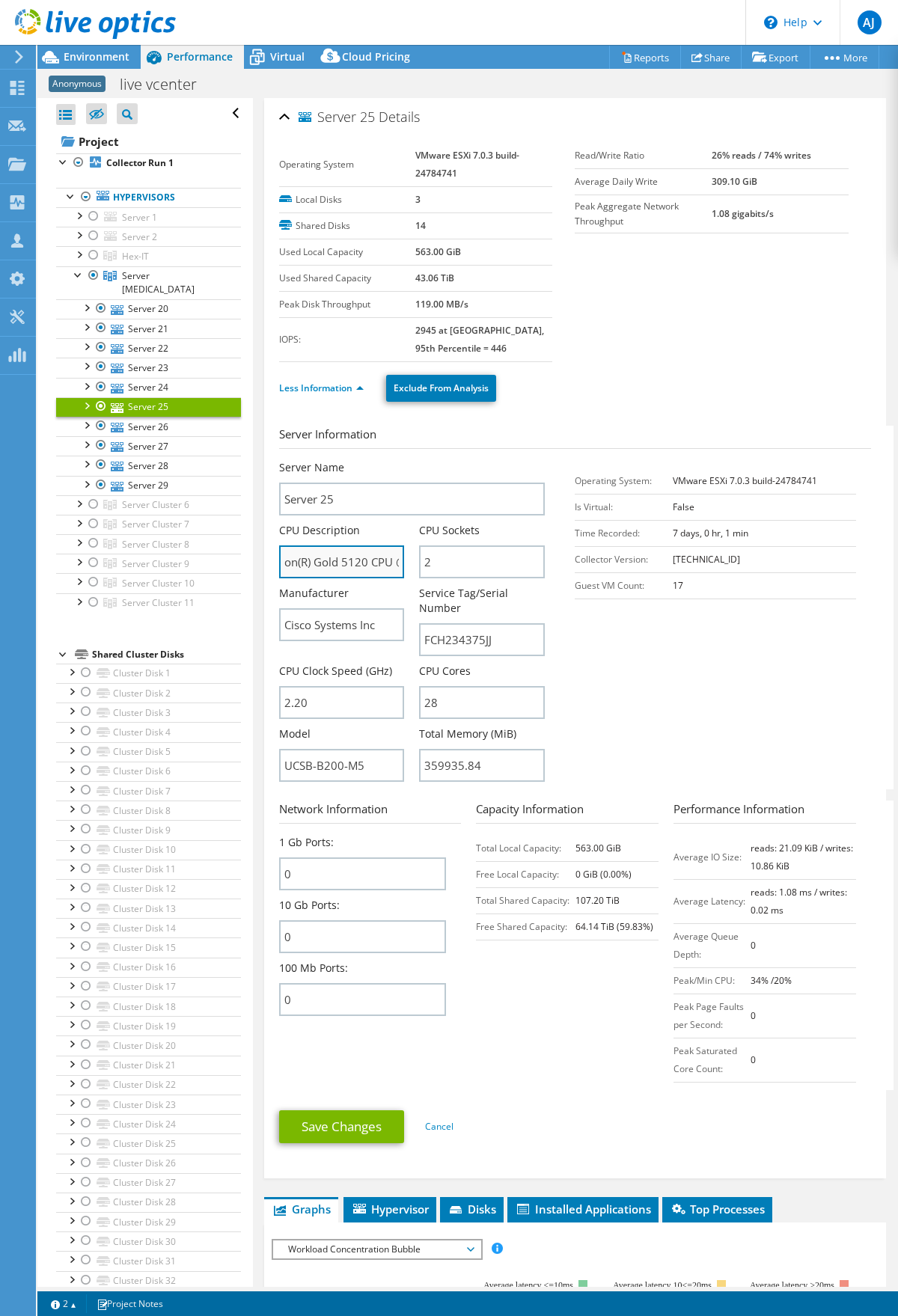
scroll to position [0, 32]
drag, startPoint x: 338, startPoint y: 558, endPoint x: 376, endPoint y: 568, distance: 39.3
click at [376, 568] on input "Intel(R) Xeon(R) Gold 5120 CPU @ 2.20GHz 2.20 GHz" at bounding box center [342, 562] width 126 height 33
click at [168, 417] on link "Server 26" at bounding box center [148, 426] width 185 height 20
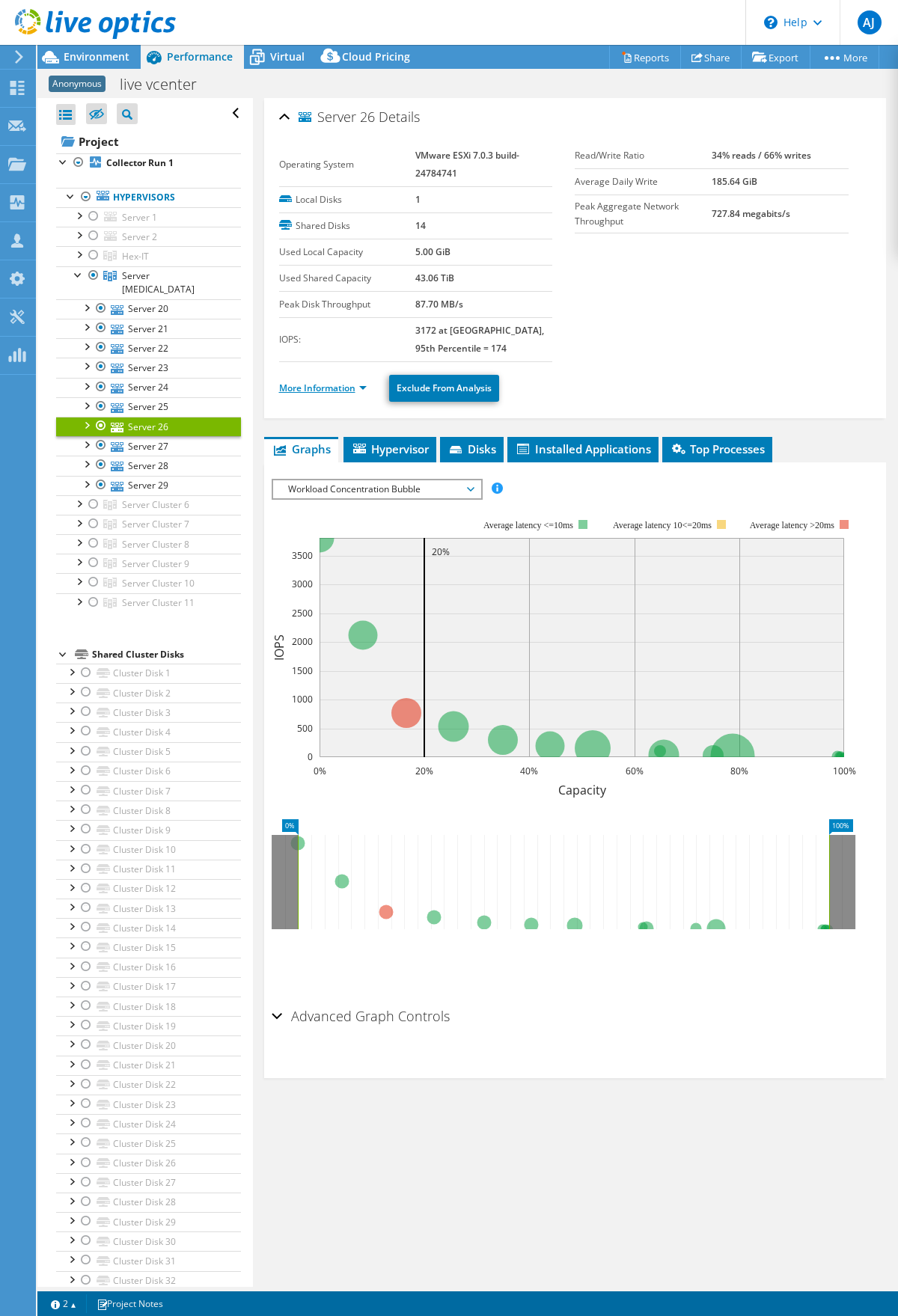
click at [362, 391] on link "More Information" at bounding box center [323, 387] width 88 height 13
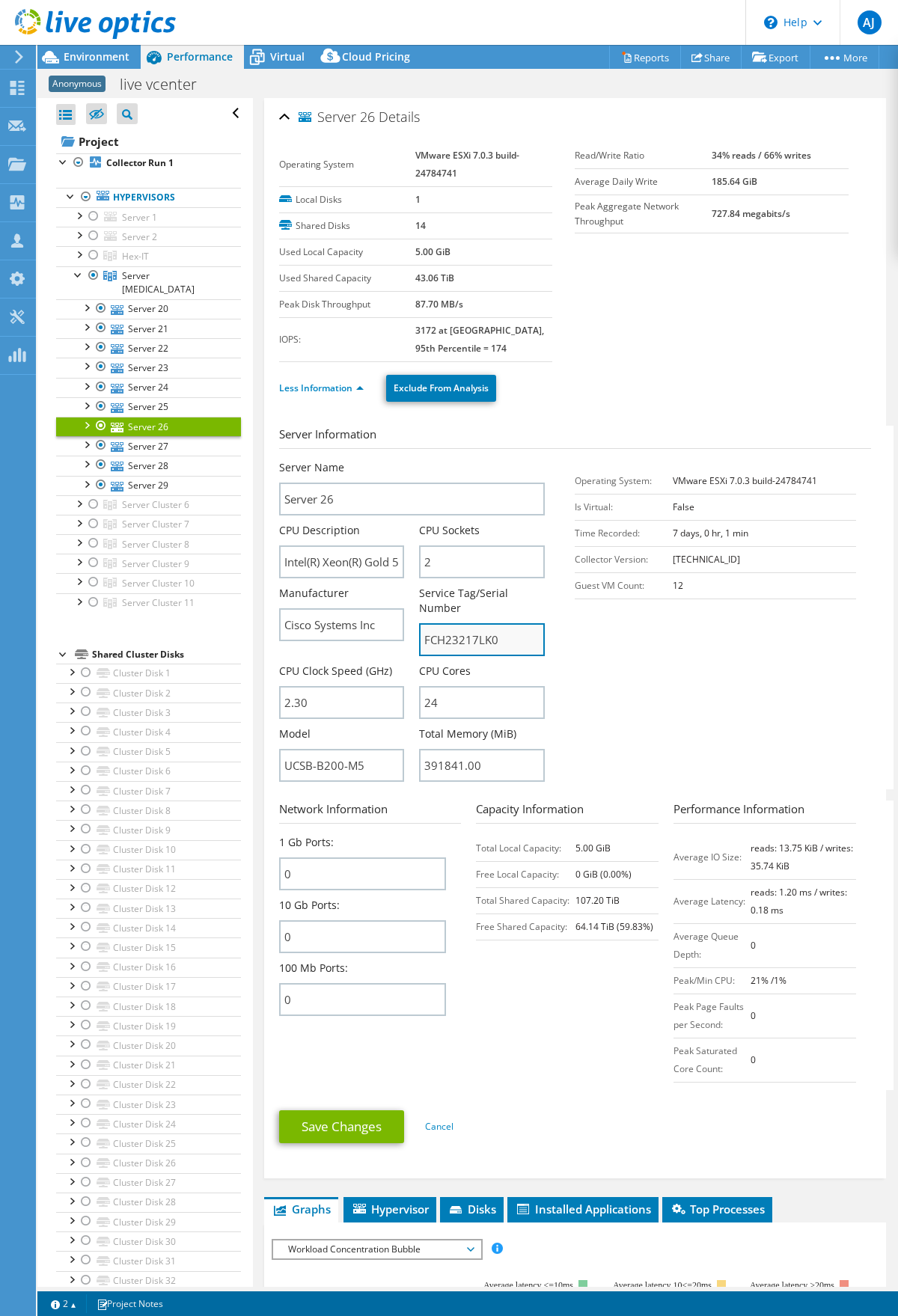
click at [455, 640] on input "FCH23217LK0" at bounding box center [482, 639] width 126 height 33
click at [375, 558] on input "Intel(R) Xeon(R) Gold 5118 CPU @ 2.30GHz 2.30 GHz" at bounding box center [342, 562] width 126 height 33
click at [148, 436] on link "Server 27" at bounding box center [148, 446] width 185 height 20
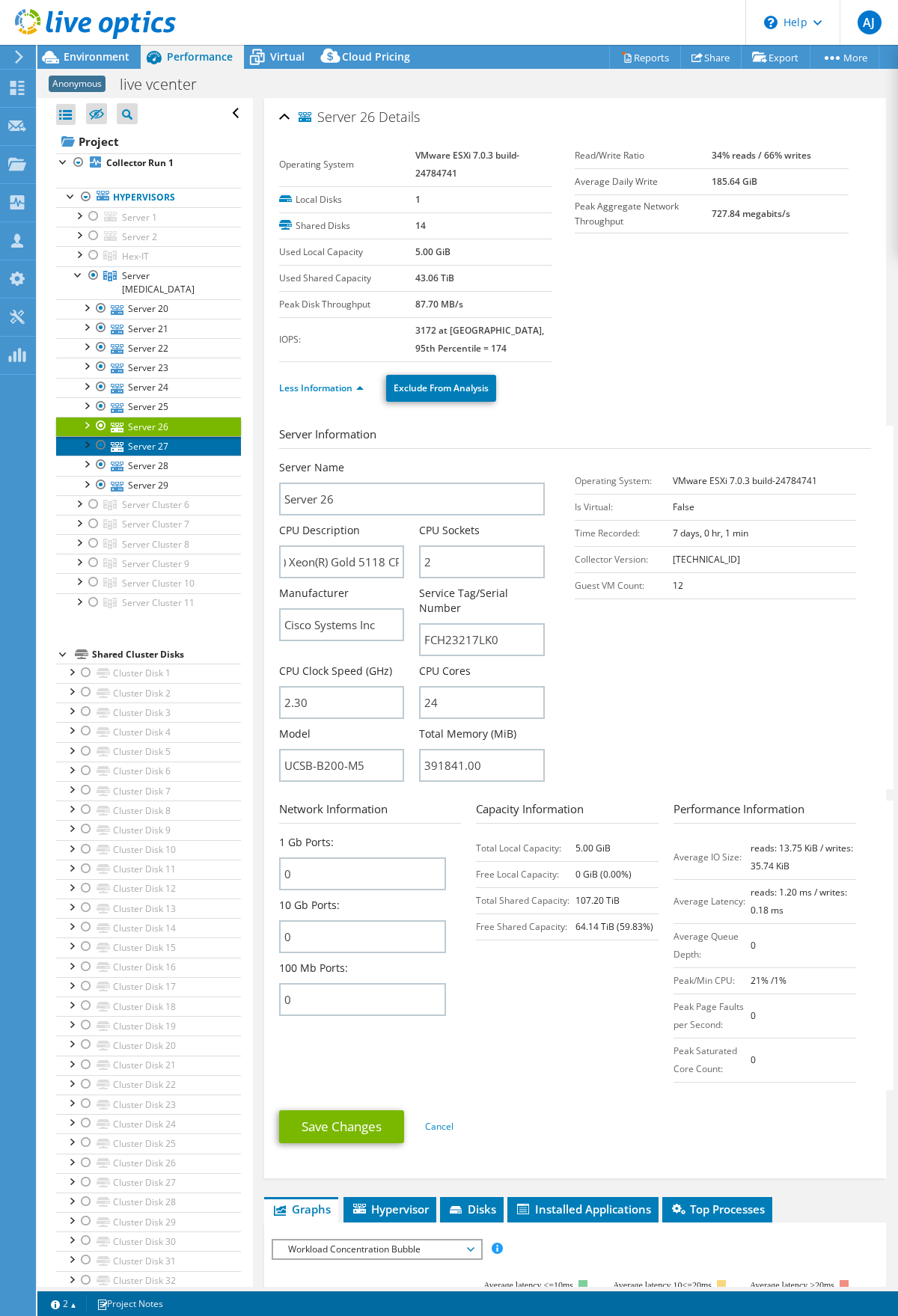
scroll to position [0, 0]
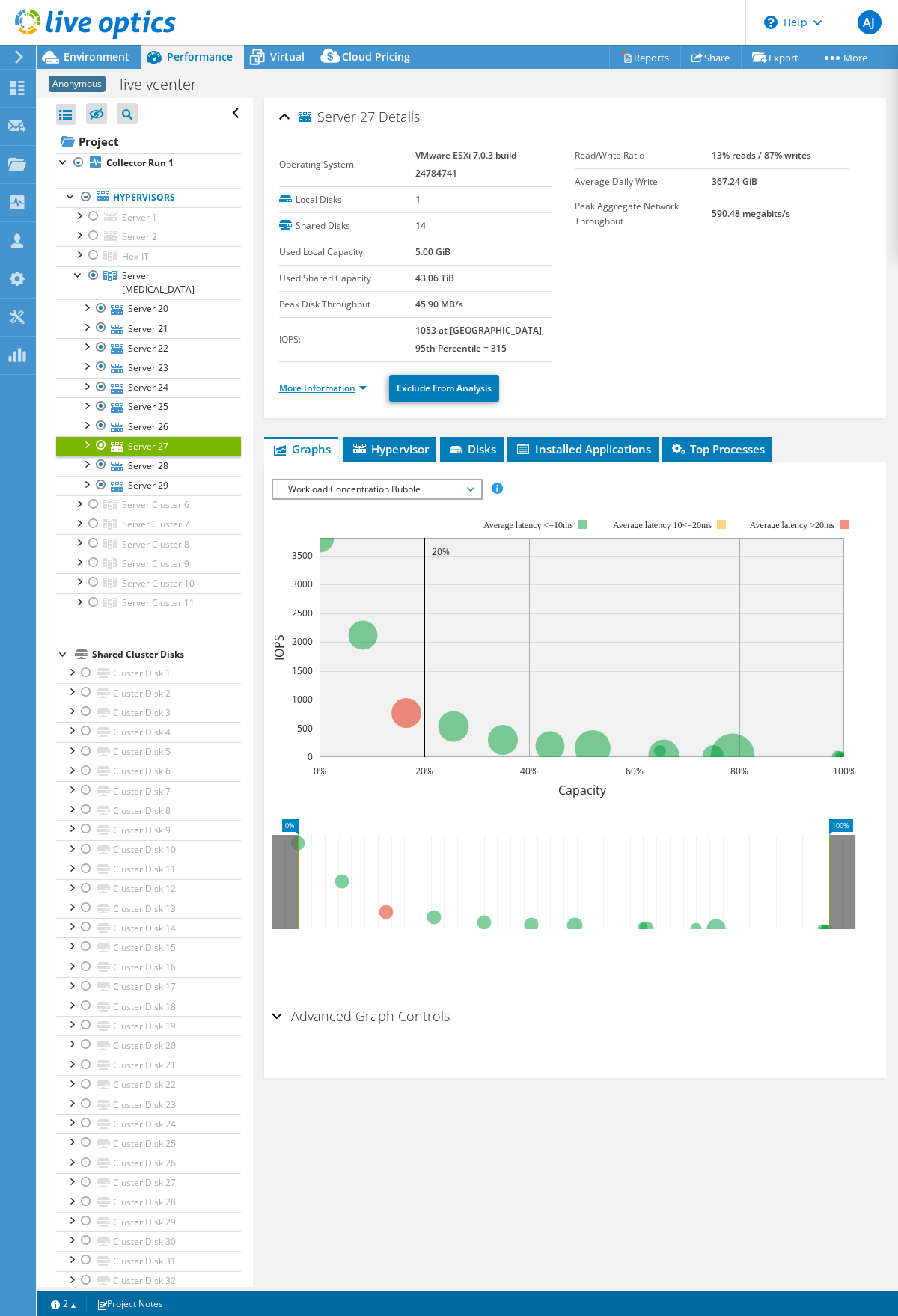
click at [356, 386] on link "More Information" at bounding box center [323, 387] width 88 height 13
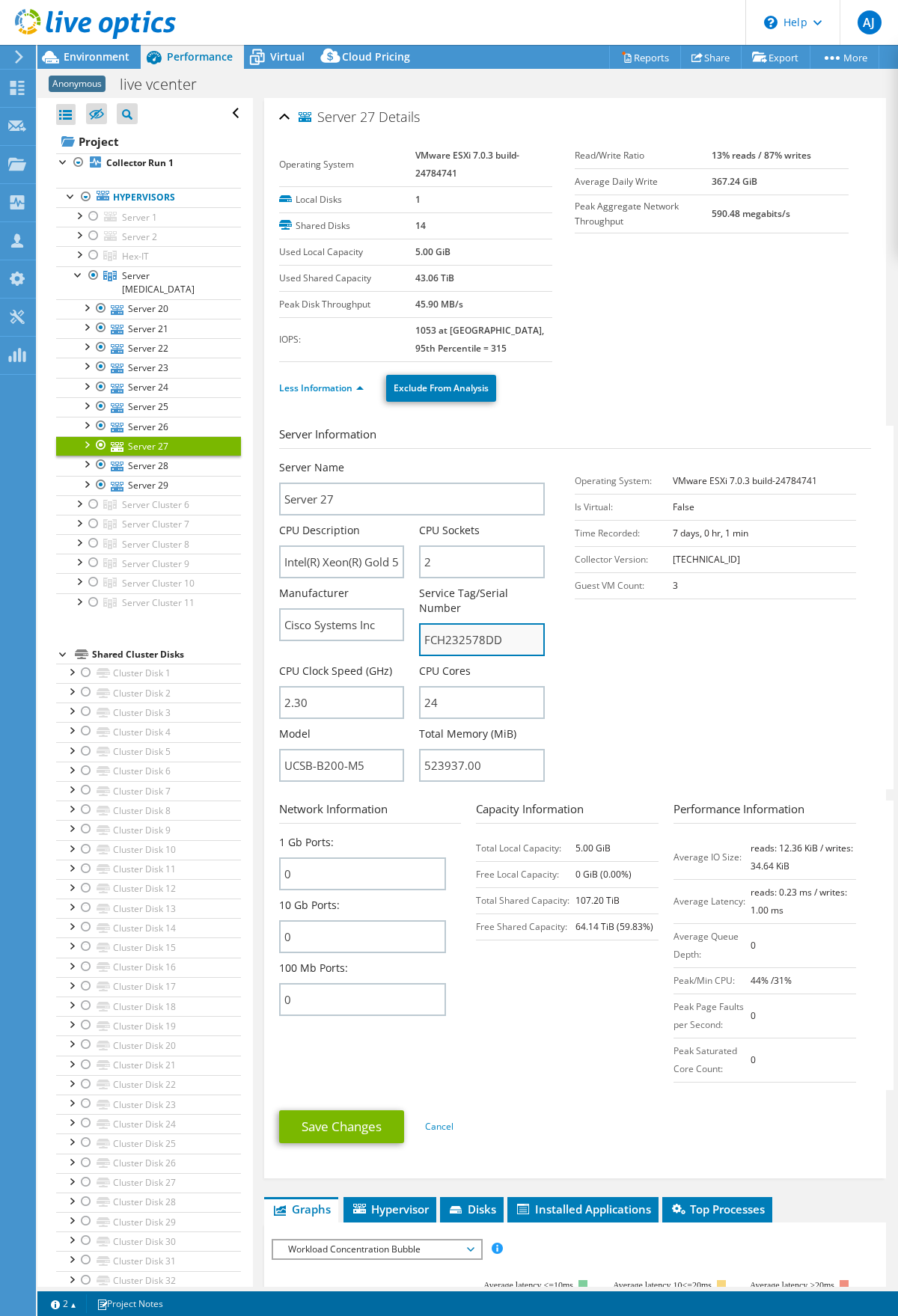
click at [460, 639] on input "FCH232578DD" at bounding box center [482, 639] width 126 height 33
drag, startPoint x: 331, startPoint y: 570, endPoint x: 348, endPoint y: 568, distance: 17.1
click at [332, 568] on input "Intel(R) Xeon(R) Gold 5118 CPU @ 2.30GHz 2.30 GHz" at bounding box center [342, 562] width 126 height 33
click at [376, 562] on input "Intel(R) Xeon(R) Gold 5118 CPU @ 2.30GHz 2.30 GHz" at bounding box center [342, 562] width 126 height 33
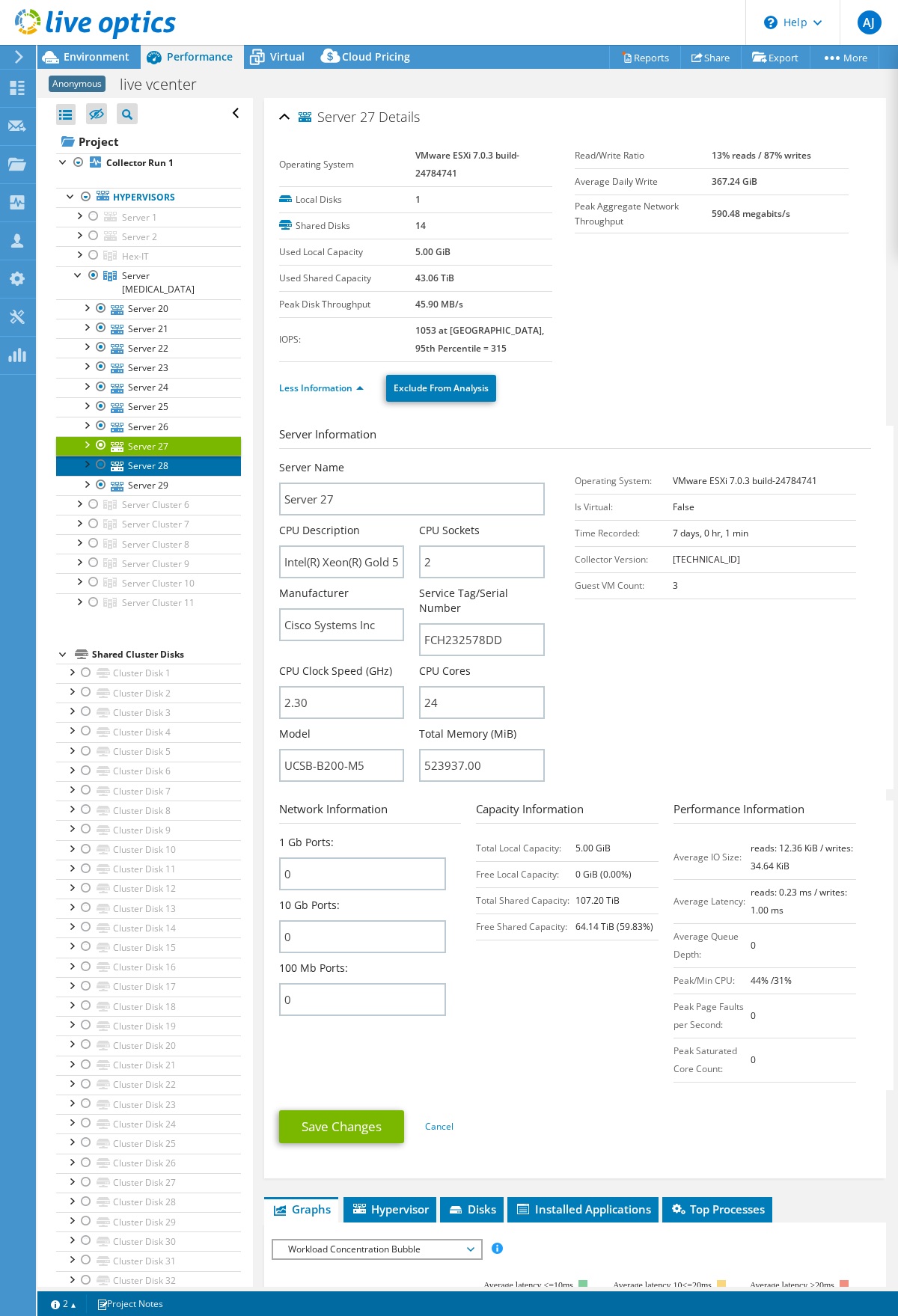
click at [138, 455] on link "Server 28" at bounding box center [148, 465] width 185 height 20
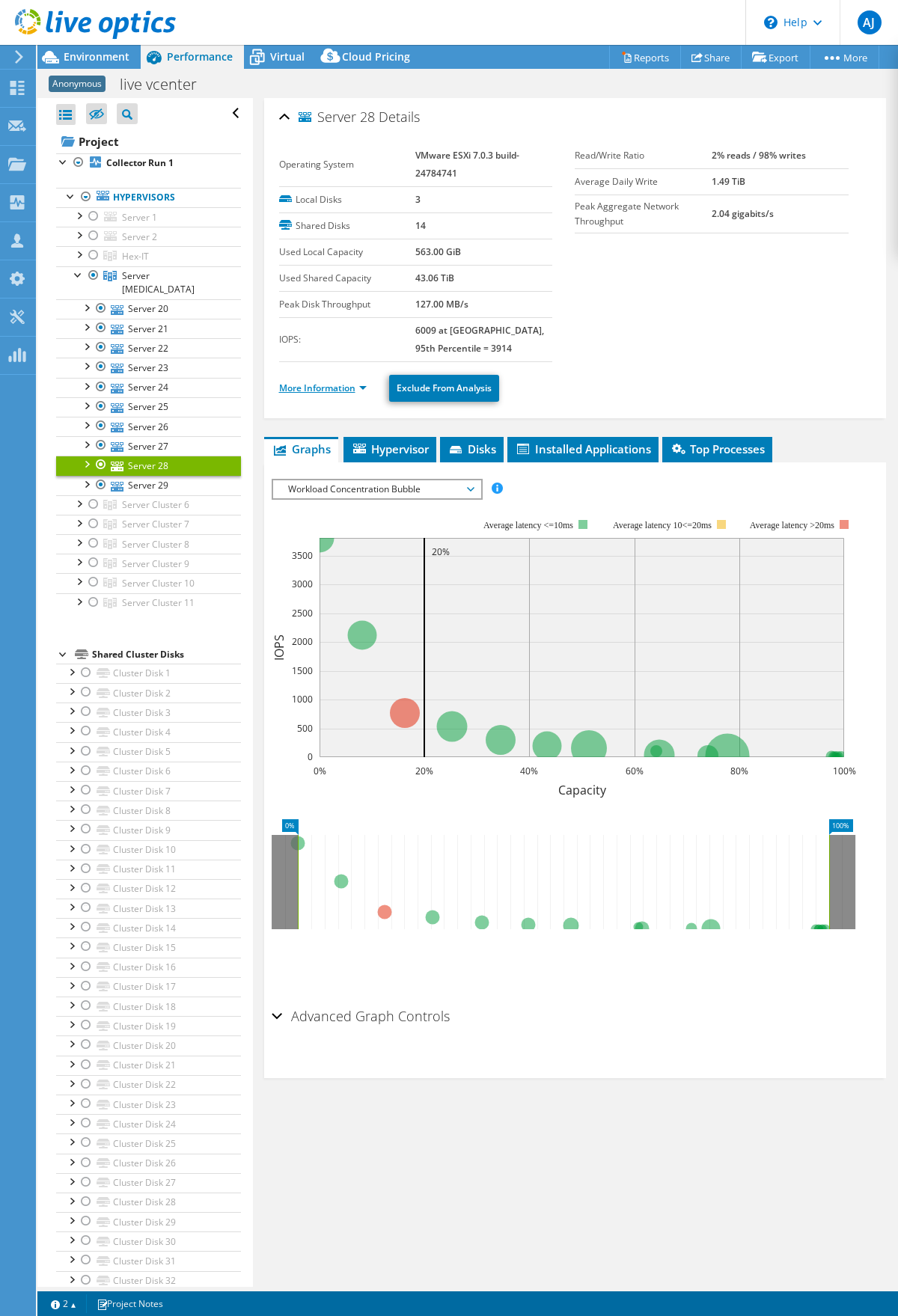
click at [350, 392] on link "More Information" at bounding box center [323, 387] width 88 height 13
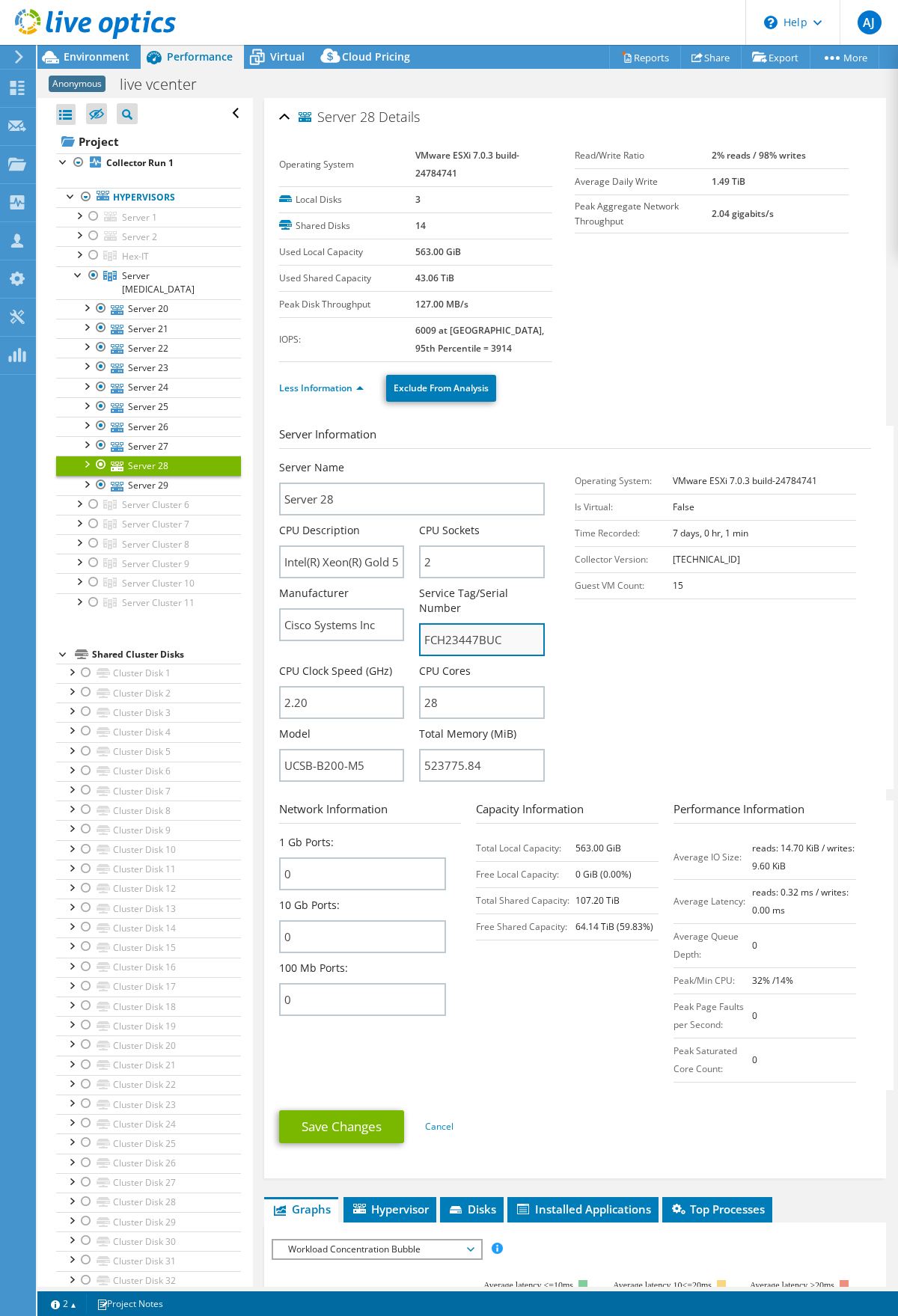
click at [443, 639] on input "FCH23447BUC" at bounding box center [482, 639] width 126 height 33
click at [132, 476] on link "Server 29" at bounding box center [148, 485] width 185 height 20
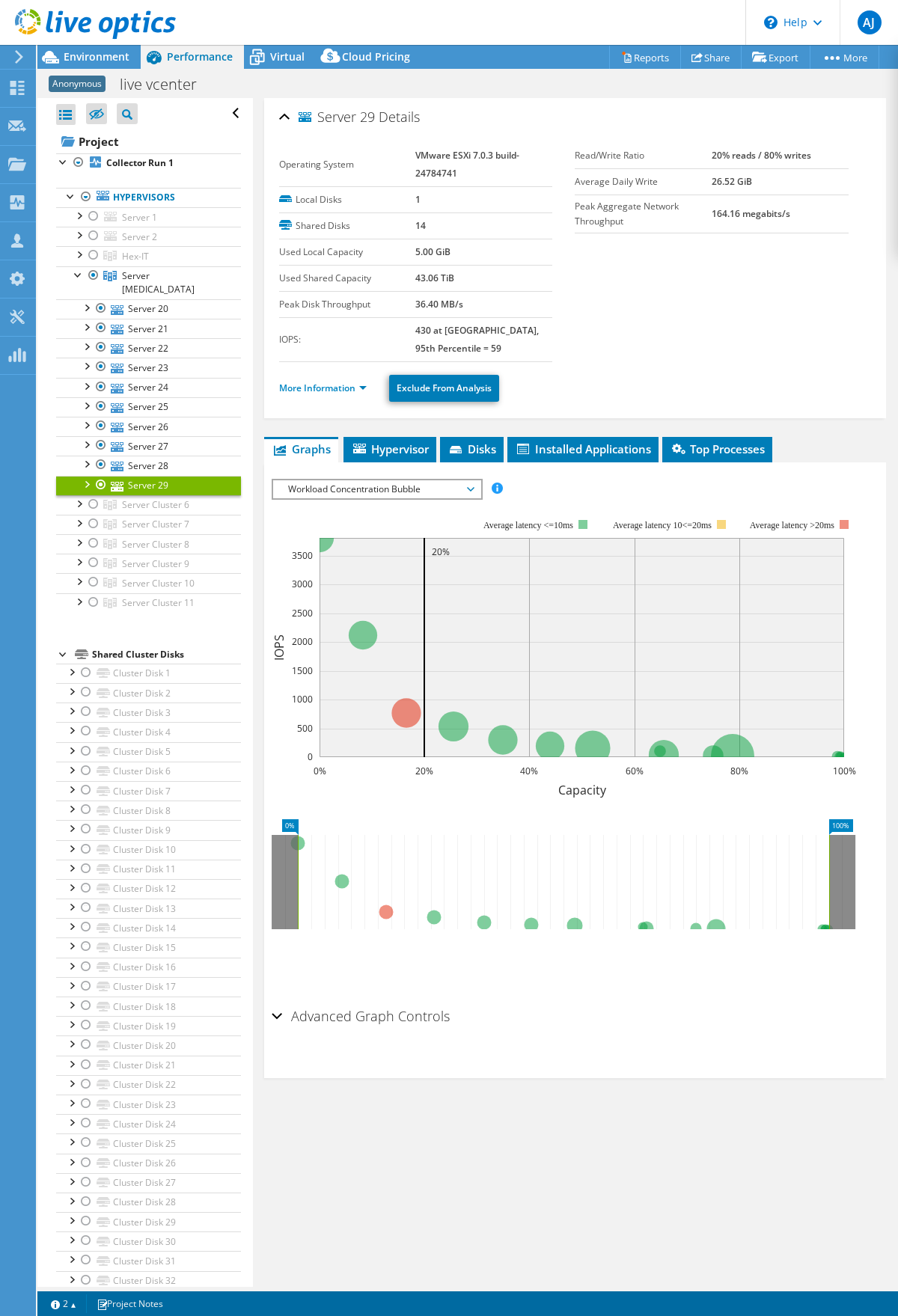
click at [368, 388] on li "More Information" at bounding box center [327, 387] width 96 height 16
click at [362, 387] on link "More Information" at bounding box center [323, 387] width 88 height 13
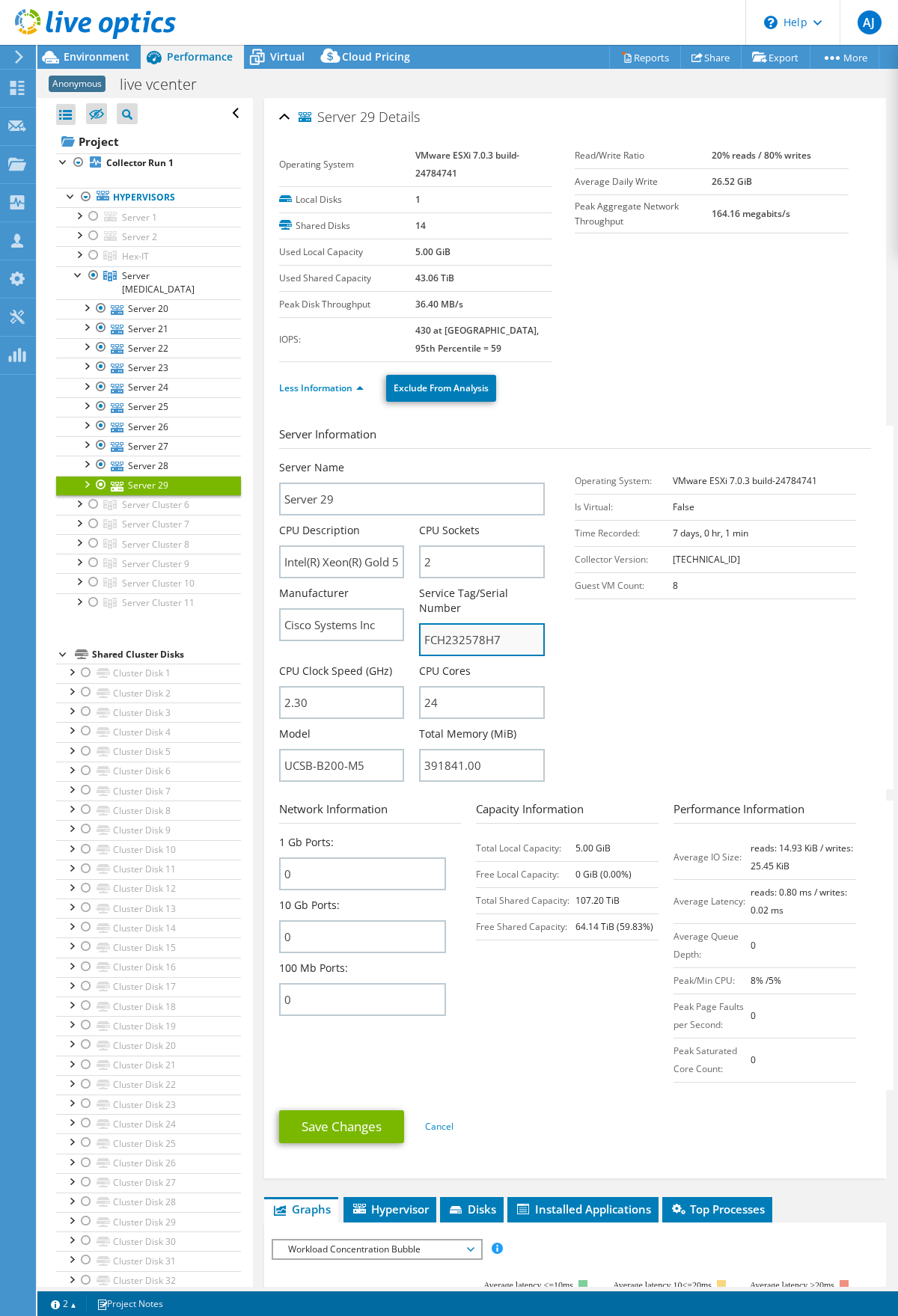
click at [464, 636] on input "FCH232578H7" at bounding box center [482, 639] width 126 height 33
drag, startPoint x: 148, startPoint y: 274, endPoint x: 137, endPoint y: 274, distance: 11.0
click at [137, 263] on span "Server [MEDICAL_DATA]" at bounding box center [135, 256] width 27 height 13
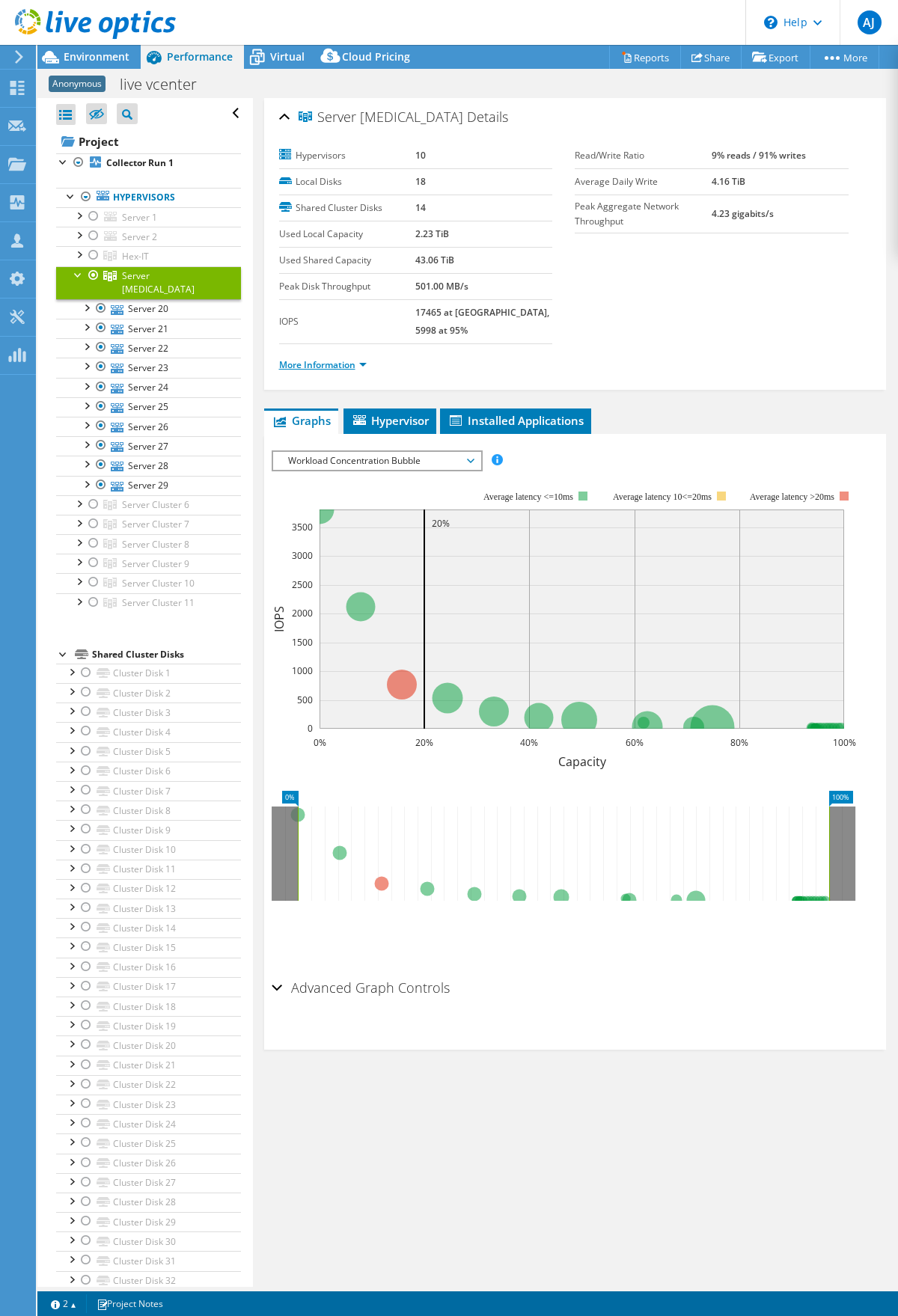
click at [332, 358] on link "More Information" at bounding box center [323, 364] width 88 height 13
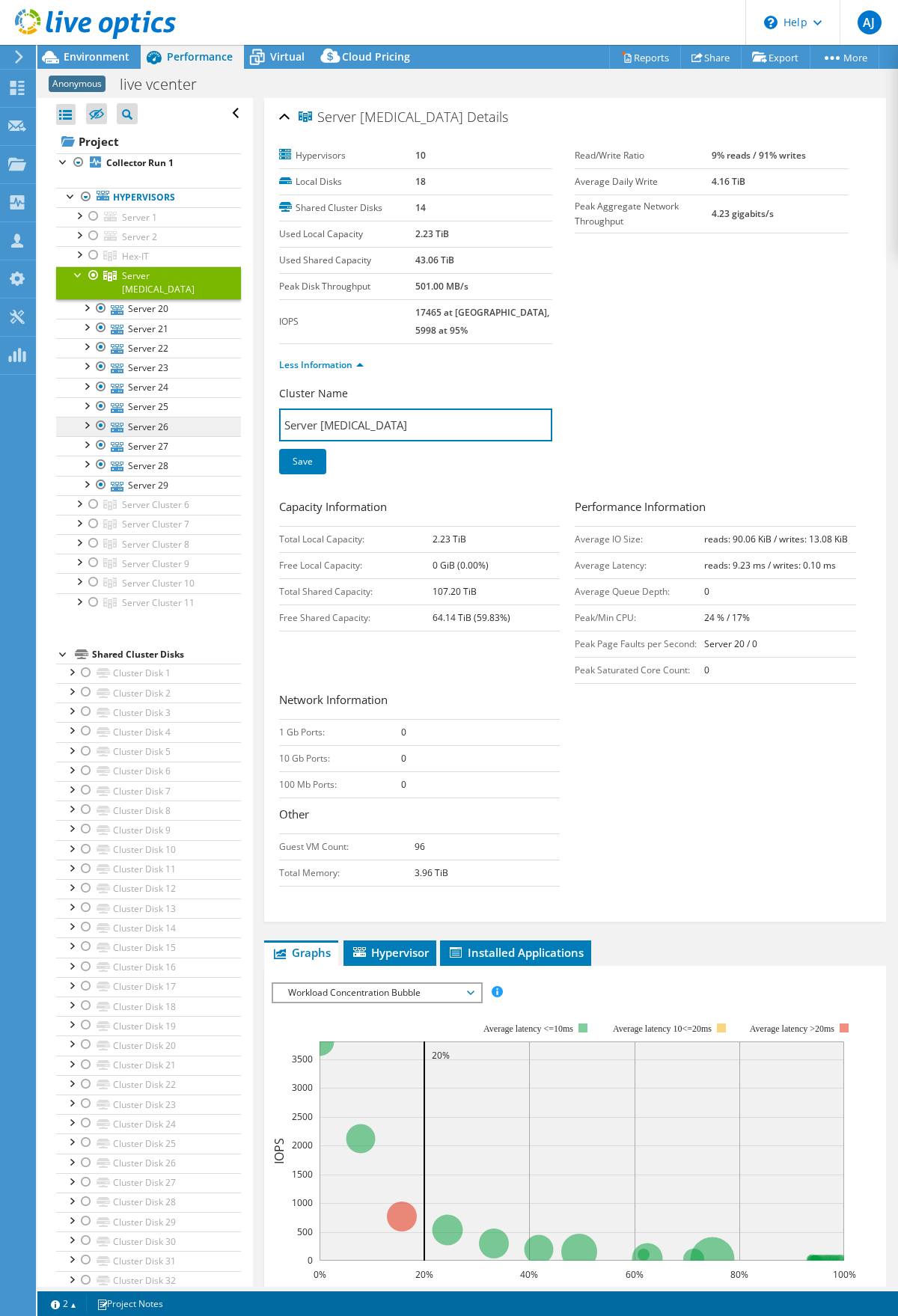
drag, startPoint x: 389, startPoint y: 405, endPoint x: 202, endPoint y: 405, distance: 187.0
click at [203, 405] on div "Open All Close All Hide Excluded Nodes Project Tree Filter" at bounding box center [467, 692] width 860 height 1189
click at [328, 409] on input "Possibly HEX-IT" at bounding box center [416, 424] width 274 height 33
click at [327, 408] on input "Possibly HEX-IT" at bounding box center [416, 424] width 274 height 33
click at [387, 411] on input "Possiblyh HEX-IT" at bounding box center [416, 424] width 274 height 33
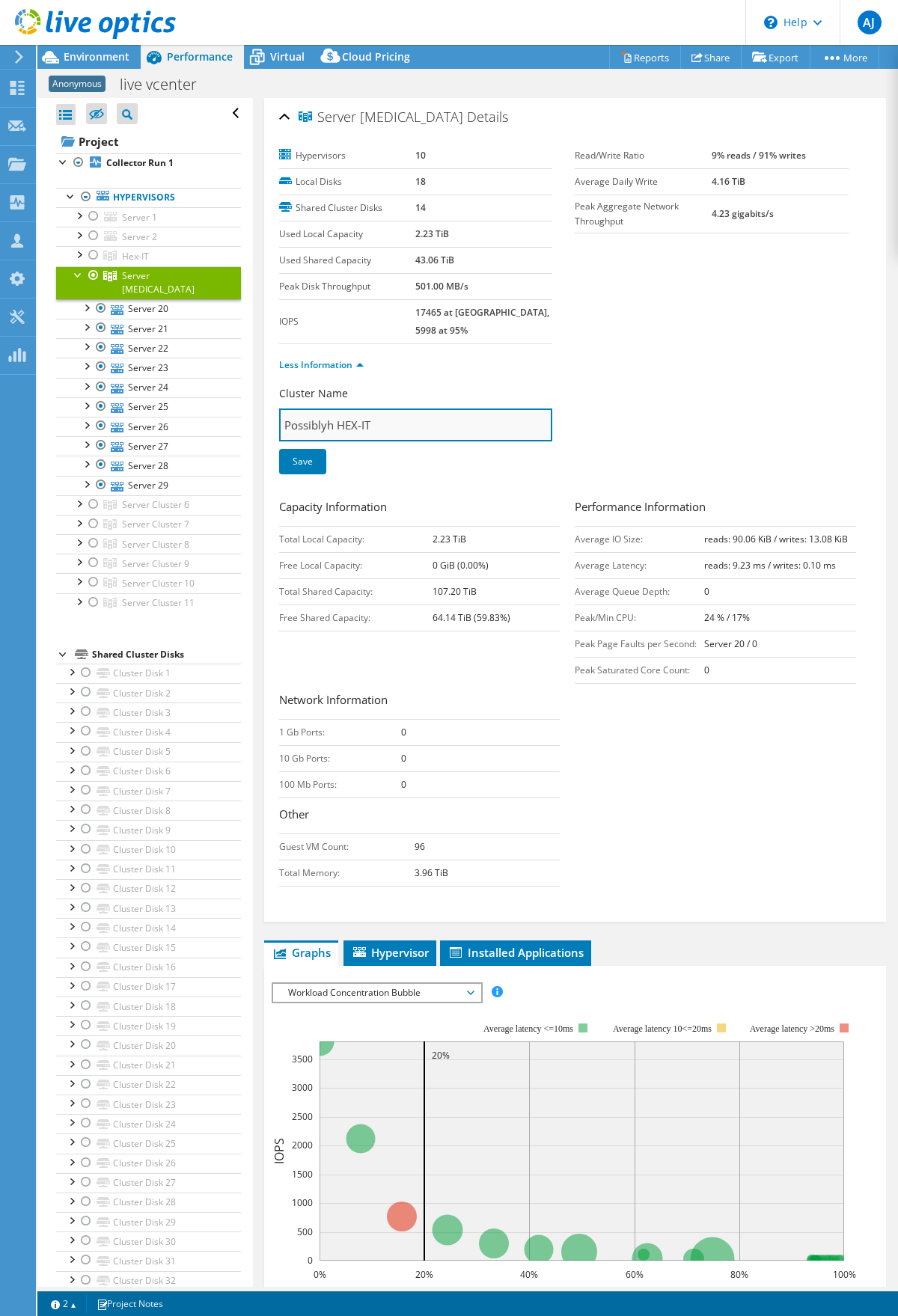
click at [331, 408] on input "Possiblyh HEX-IT" at bounding box center [416, 424] width 274 height 33
click at [313, 448] on link "Save" at bounding box center [302, 461] width 47 height 26
click at [368, 410] on input "Possibly HEX-IT" at bounding box center [416, 424] width 274 height 33
type input "Possibly HEX-SA"
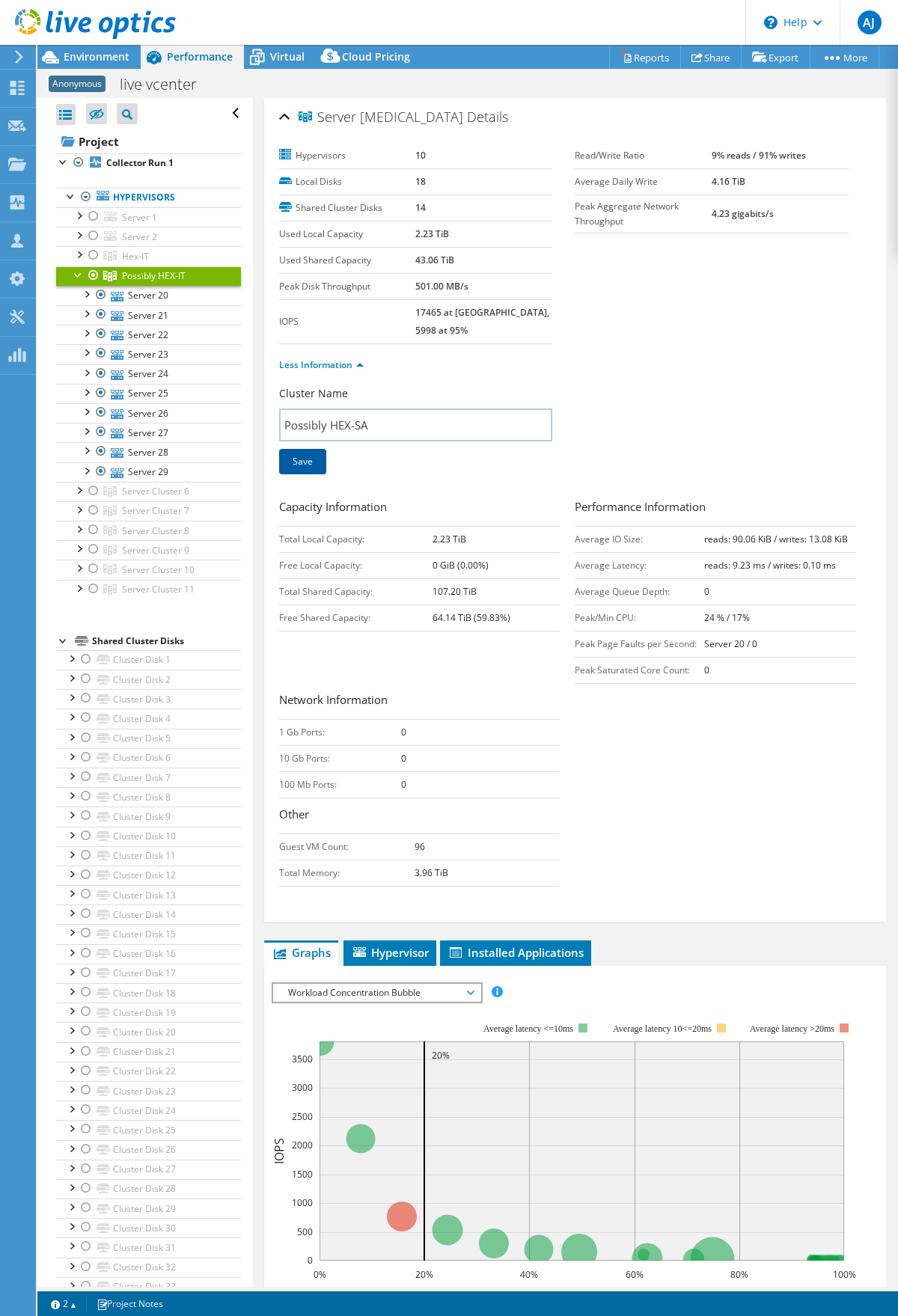
click at [306, 450] on link "Save" at bounding box center [302, 461] width 47 height 26
click at [158, 254] on link "Hex-IT" at bounding box center [148, 256] width 185 height 20
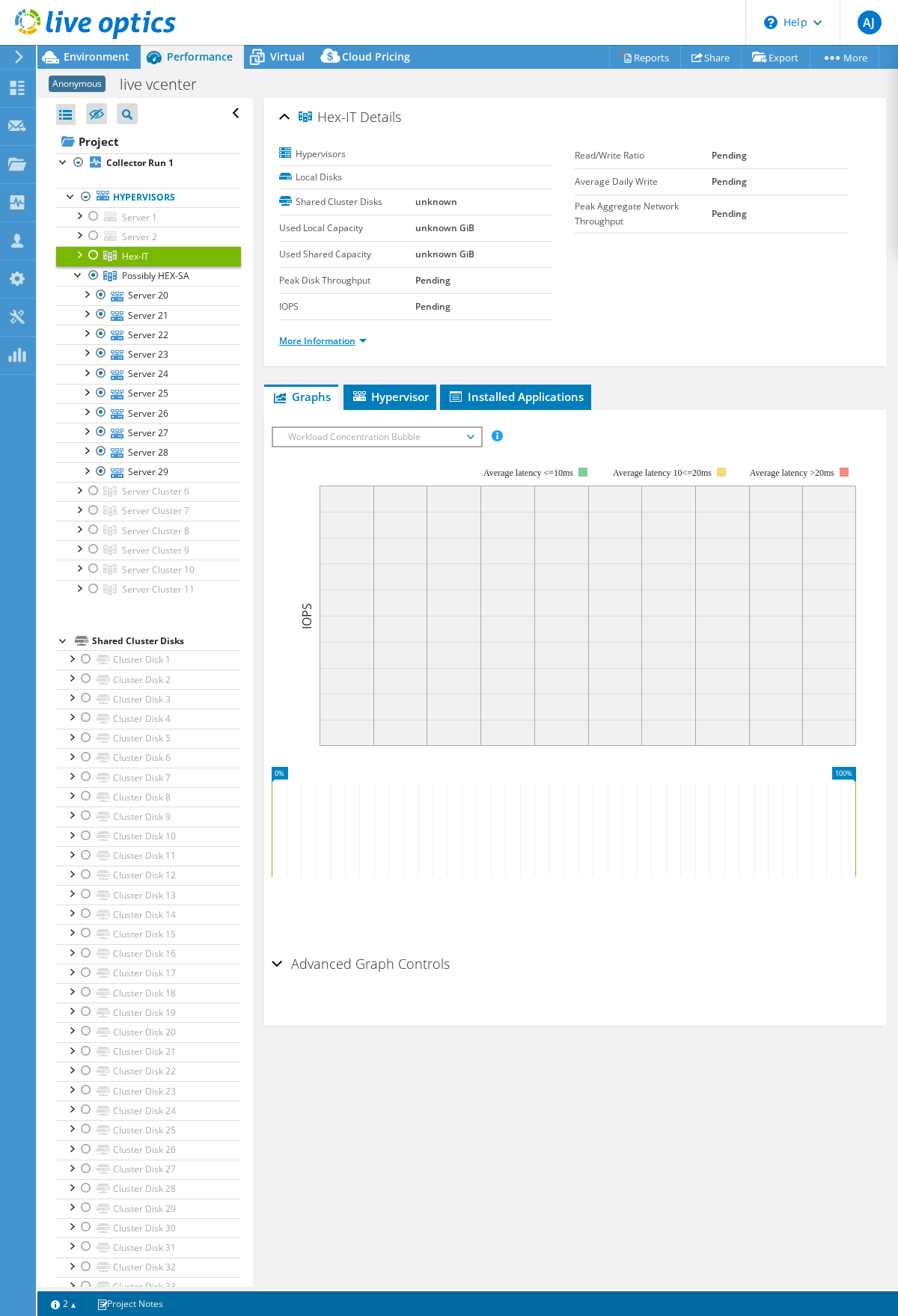
click at [317, 340] on link "More Information" at bounding box center [323, 340] width 88 height 13
click at [362, 342] on link "More Information" at bounding box center [323, 340] width 88 height 13
click at [324, 343] on link "More Information" at bounding box center [323, 340] width 88 height 13
click at [364, 340] on link "More Information" at bounding box center [323, 340] width 88 height 13
click at [294, 344] on link "More Information" at bounding box center [323, 340] width 88 height 13
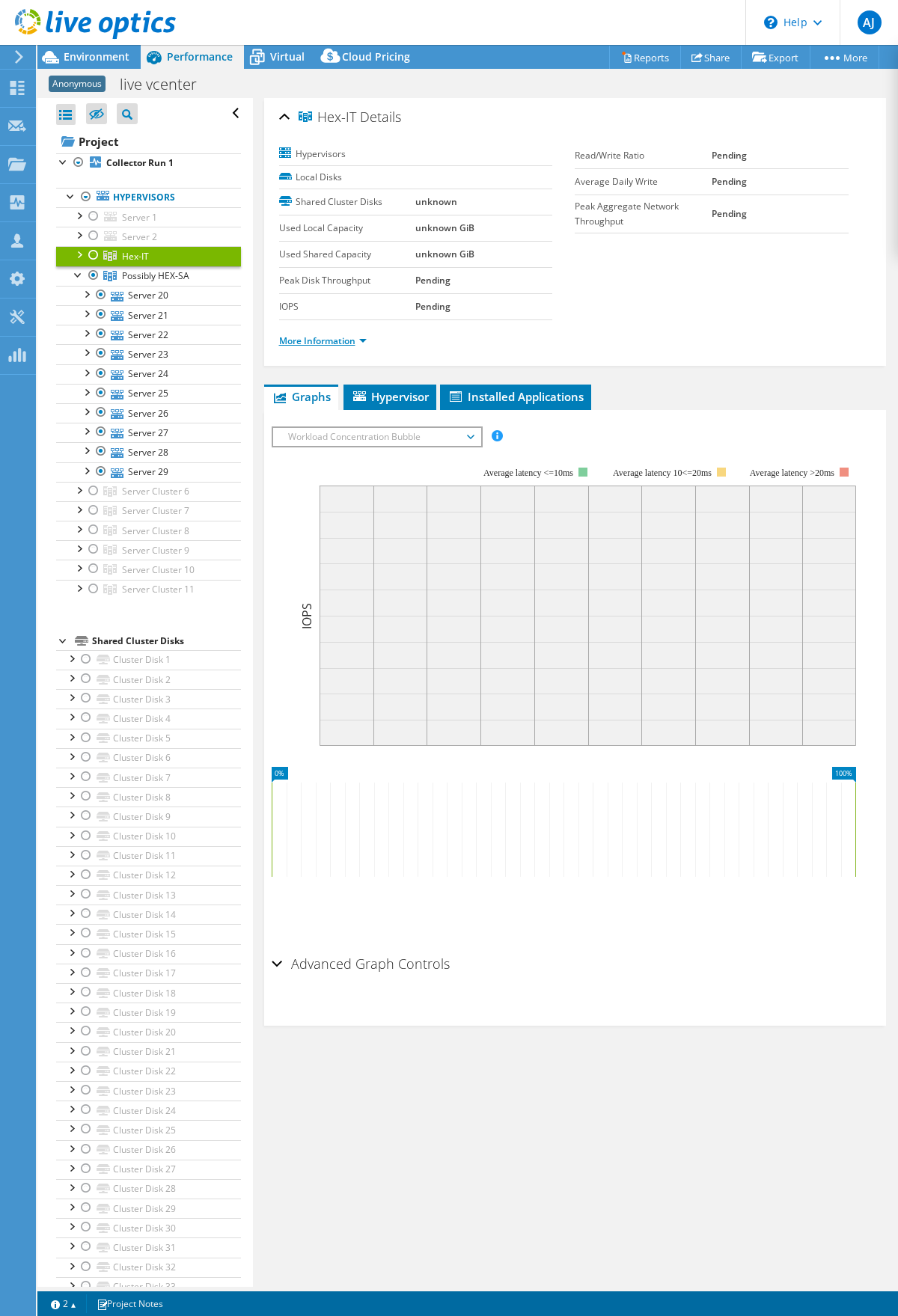
click at [322, 337] on link "More Information" at bounding box center [323, 340] width 88 height 13
click at [357, 342] on link "More Information" at bounding box center [323, 340] width 88 height 13
click at [71, 271] on div at bounding box center [78, 273] width 15 height 15
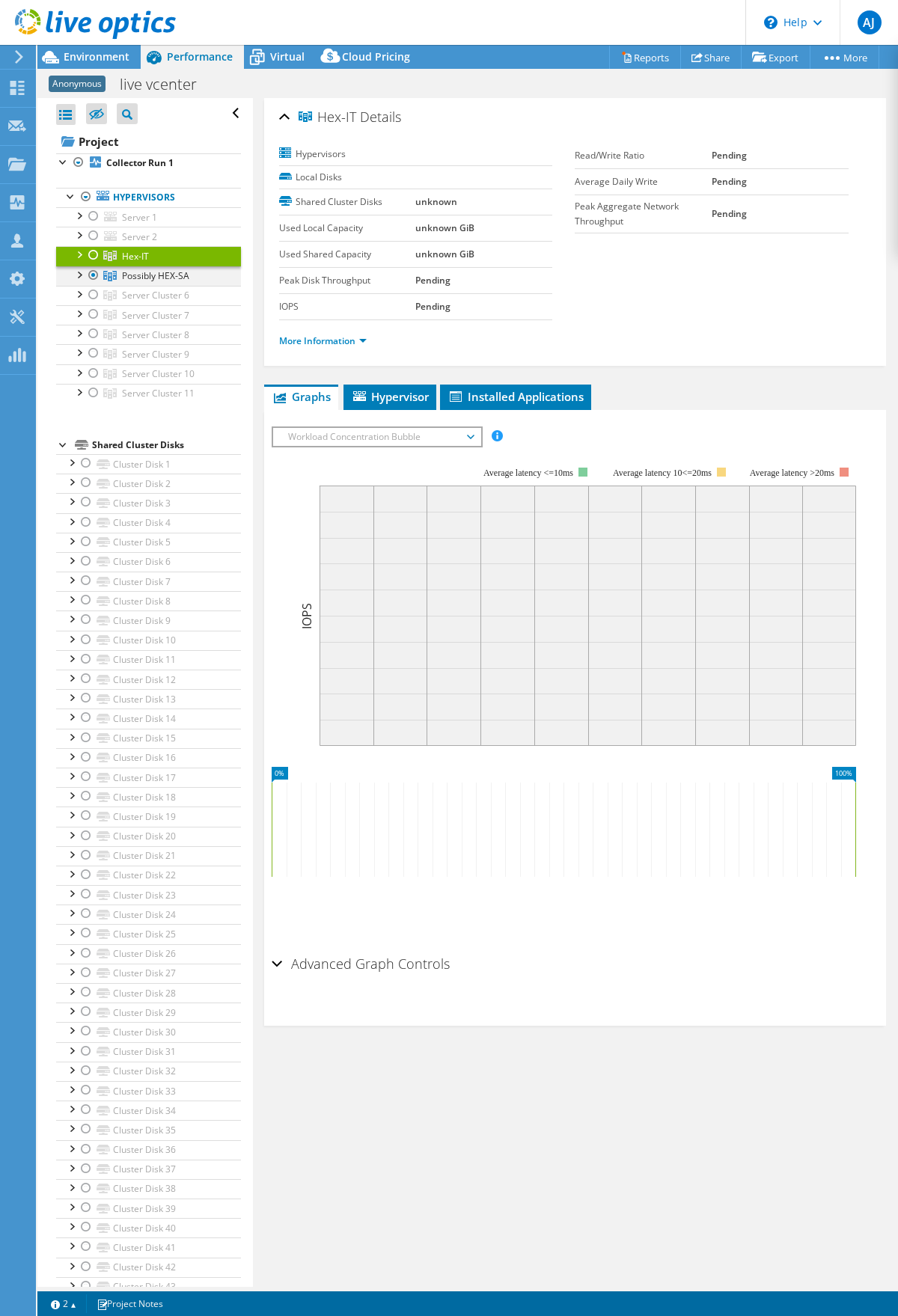
click at [90, 275] on div at bounding box center [93, 275] width 15 height 18
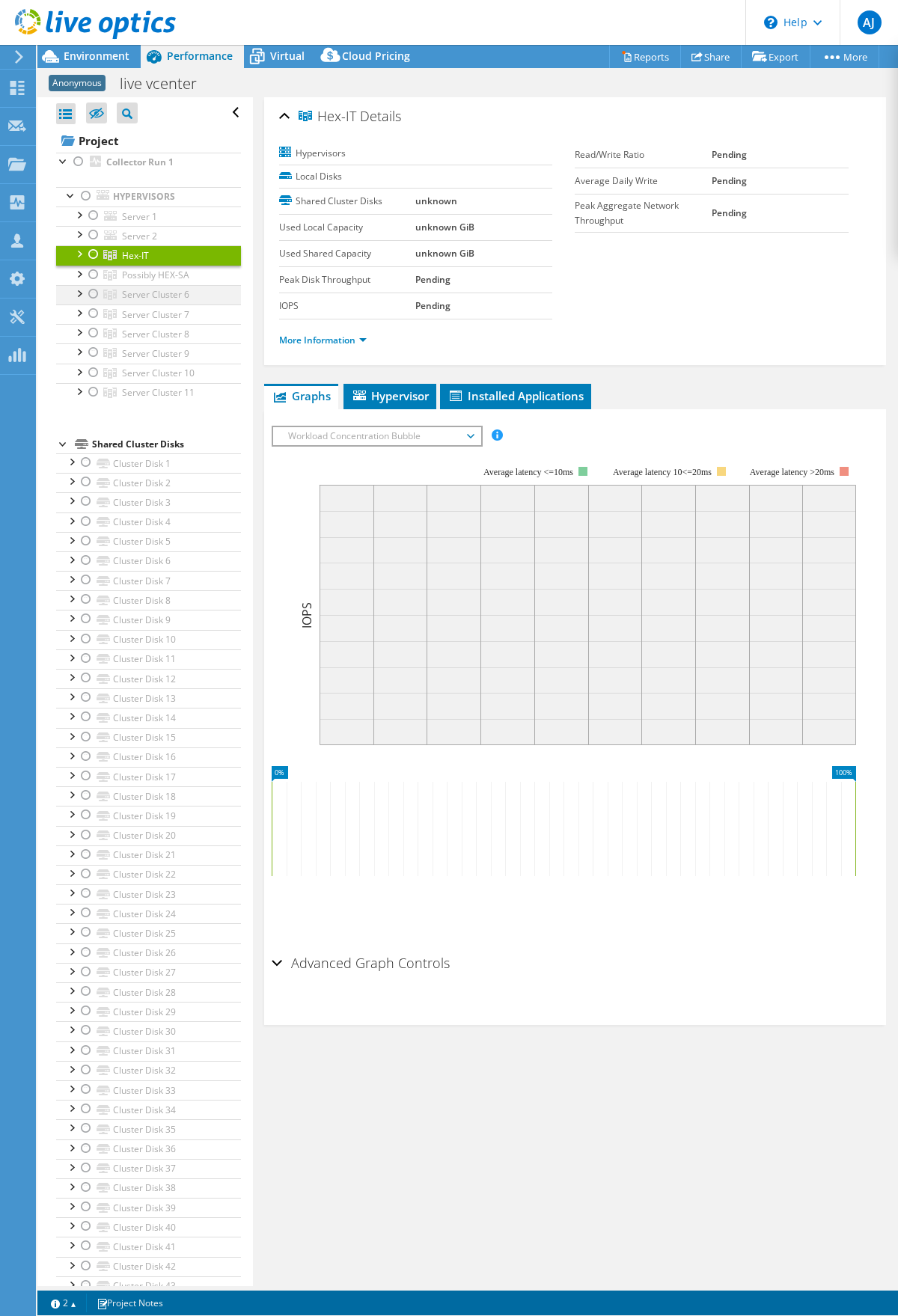
click at [90, 296] on ul "Server 1 Disk 1 Disk 2 Disk 3" at bounding box center [148, 305] width 185 height 196
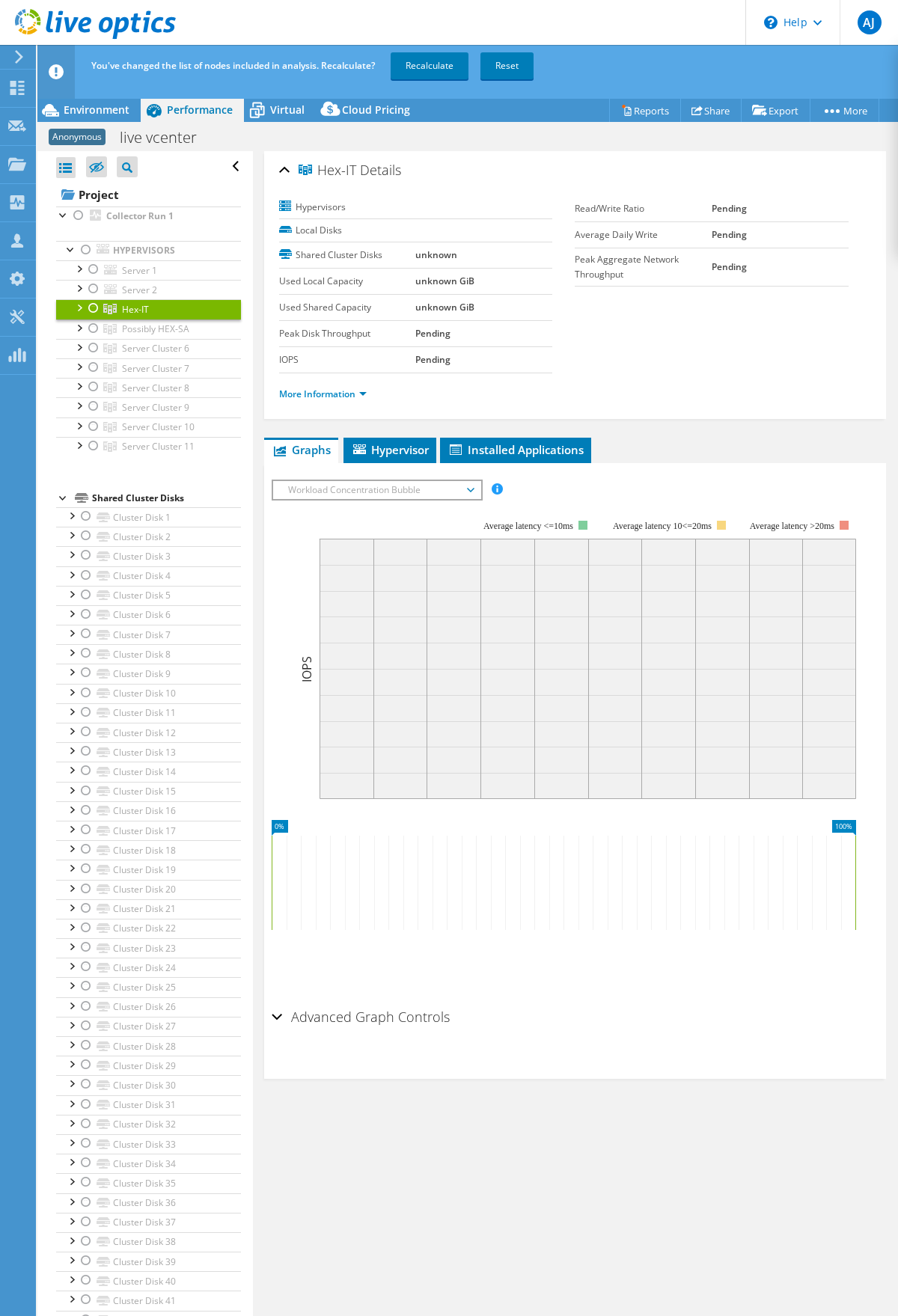
click at [89, 350] on div at bounding box center [93, 348] width 15 height 18
click at [437, 71] on link "Recalculate" at bounding box center [430, 65] width 77 height 27
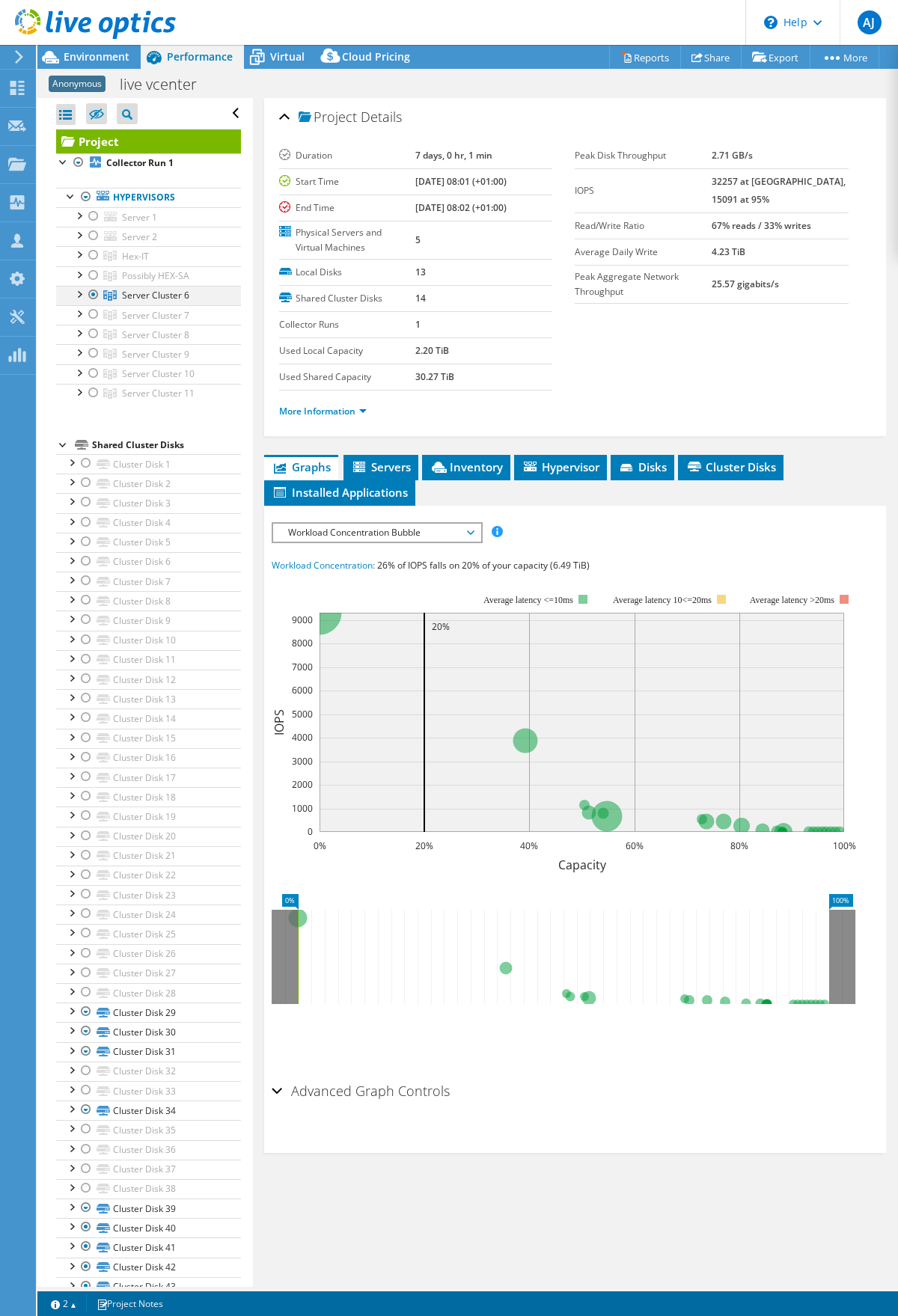
click at [77, 298] on div at bounding box center [78, 293] width 15 height 15
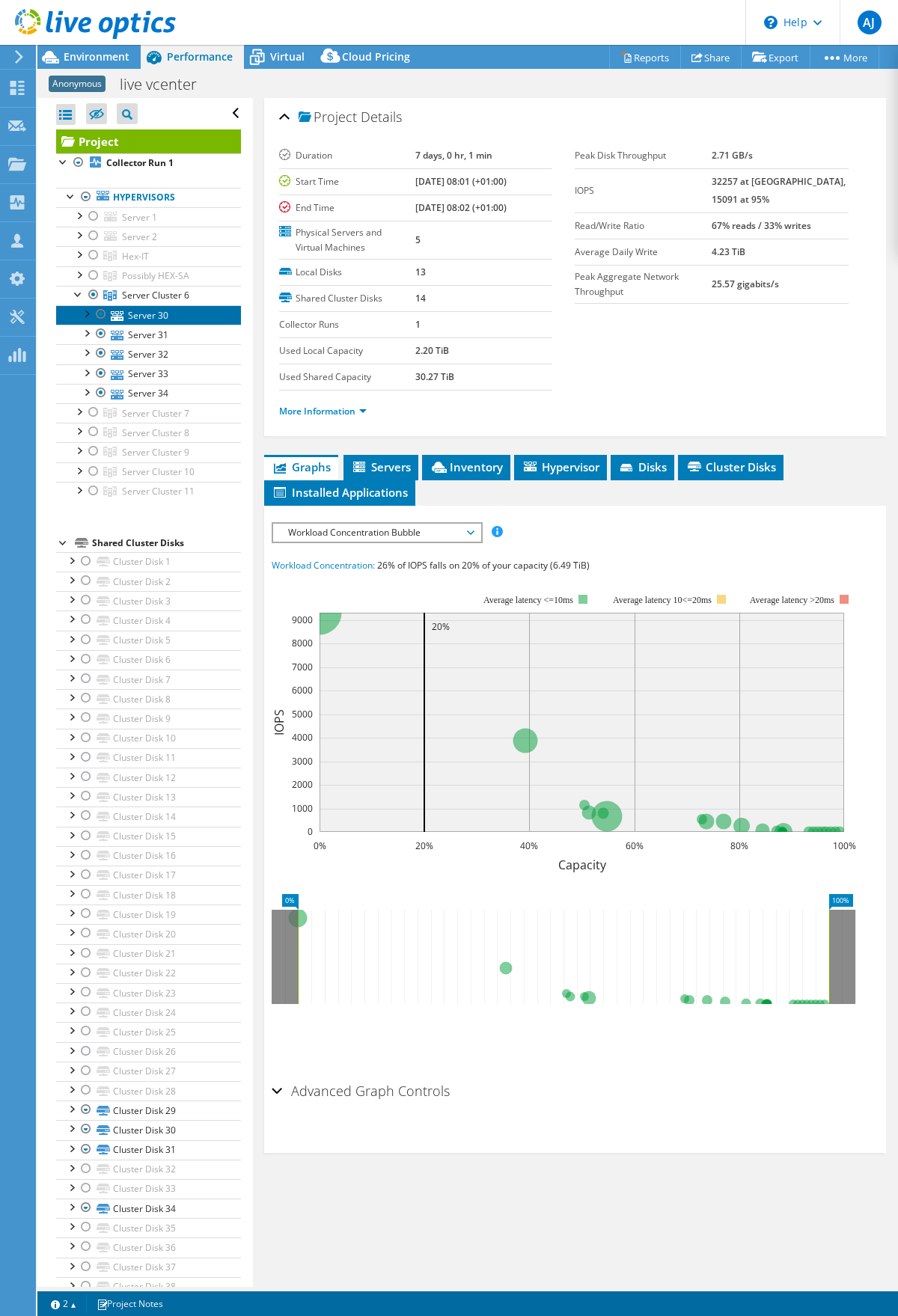
click at [159, 317] on link "Server 30" at bounding box center [148, 315] width 185 height 20
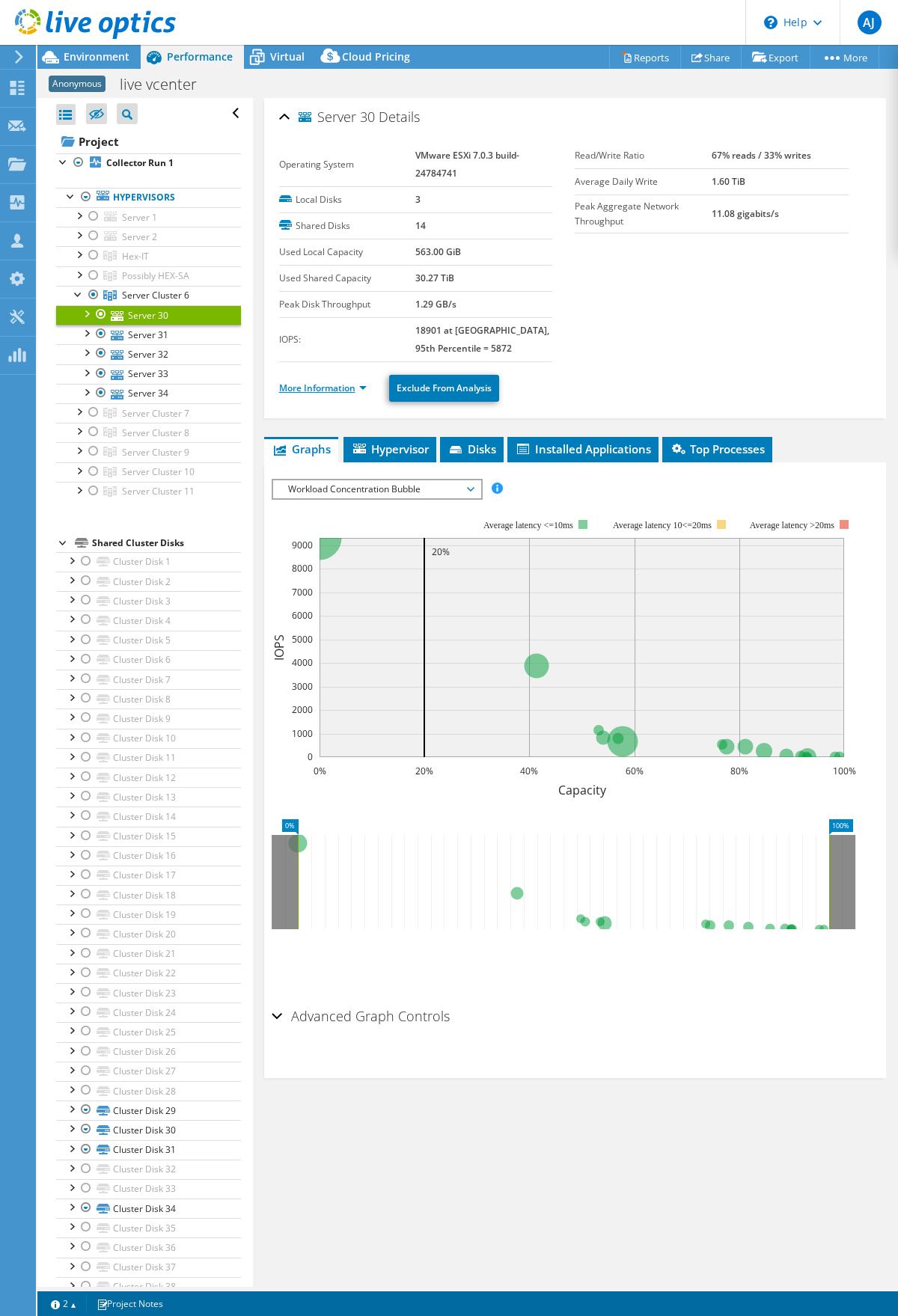
click at [357, 386] on link "More Information" at bounding box center [323, 387] width 88 height 13
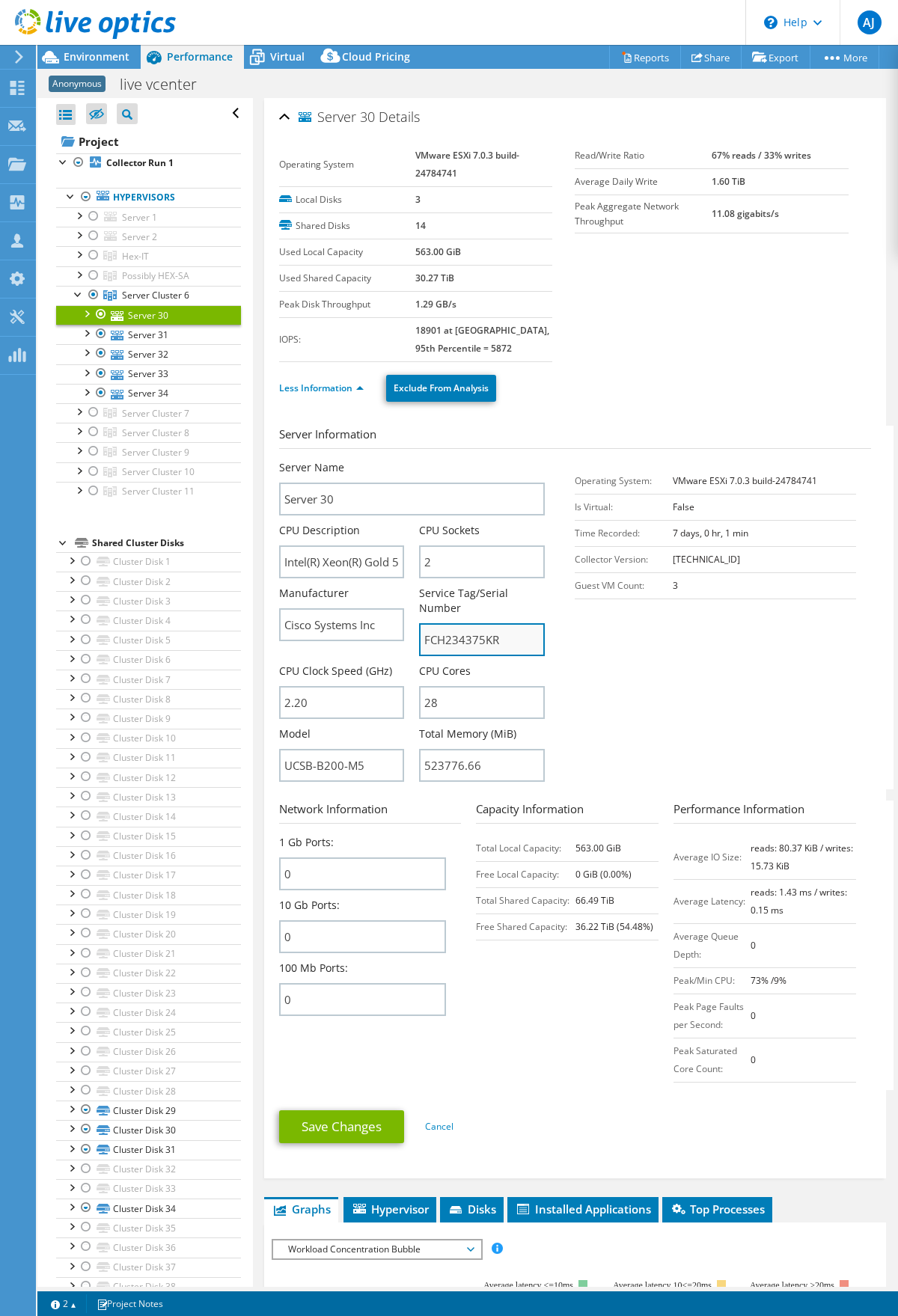
click at [469, 648] on input "FCH234375KR" at bounding box center [482, 639] width 126 height 33
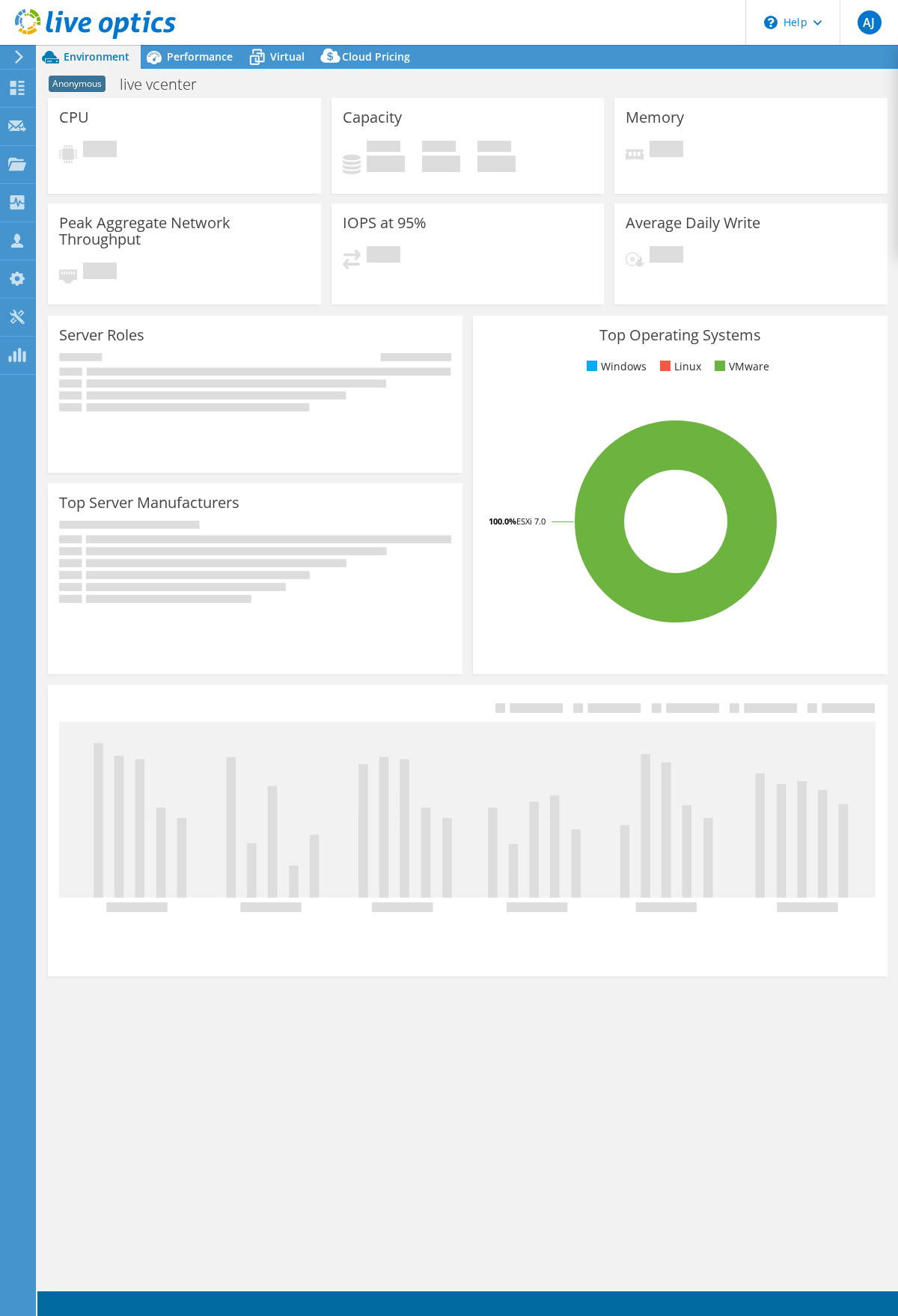
select select "USD"
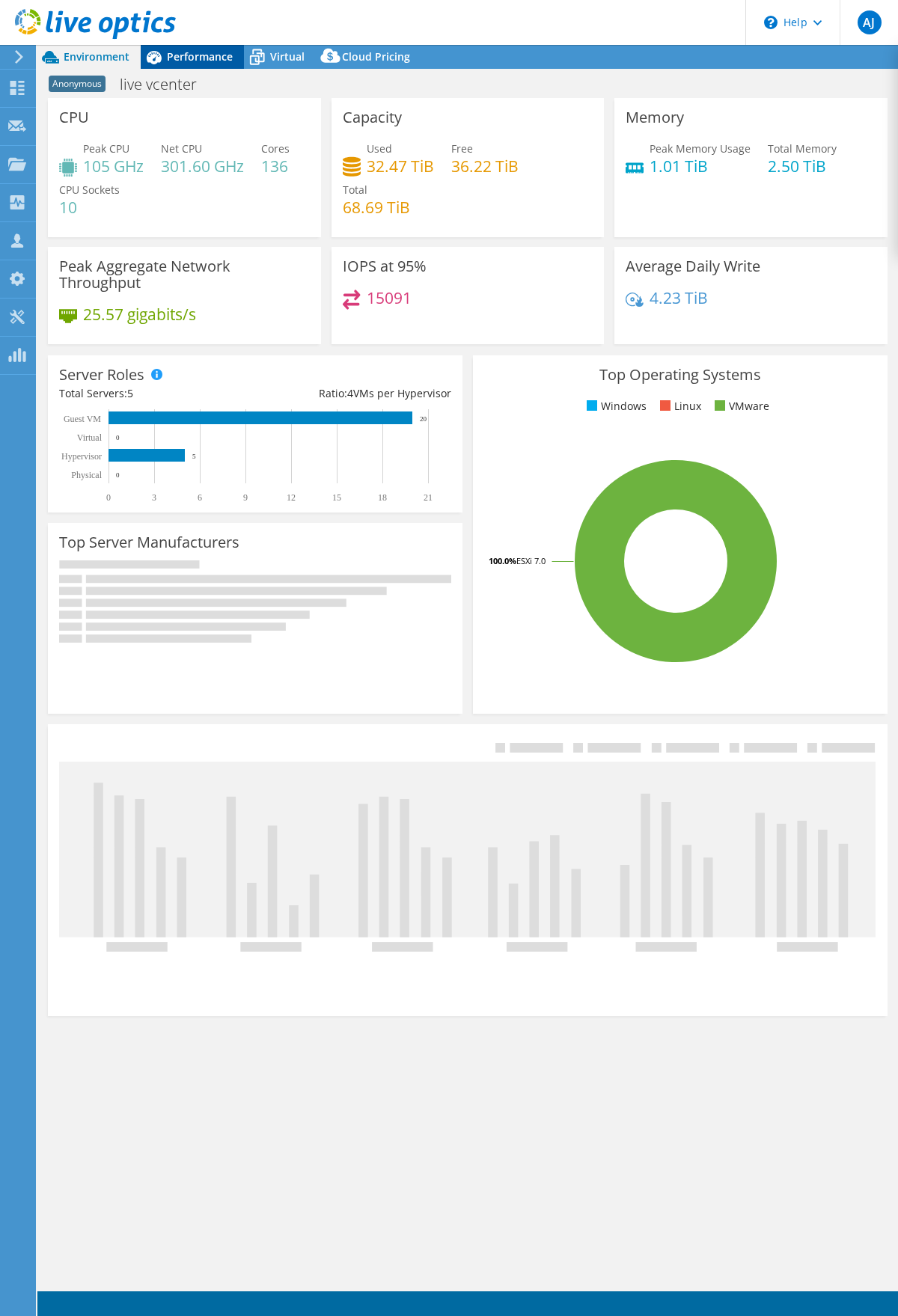
click at [184, 60] on span "Performance" at bounding box center [200, 56] width 65 height 15
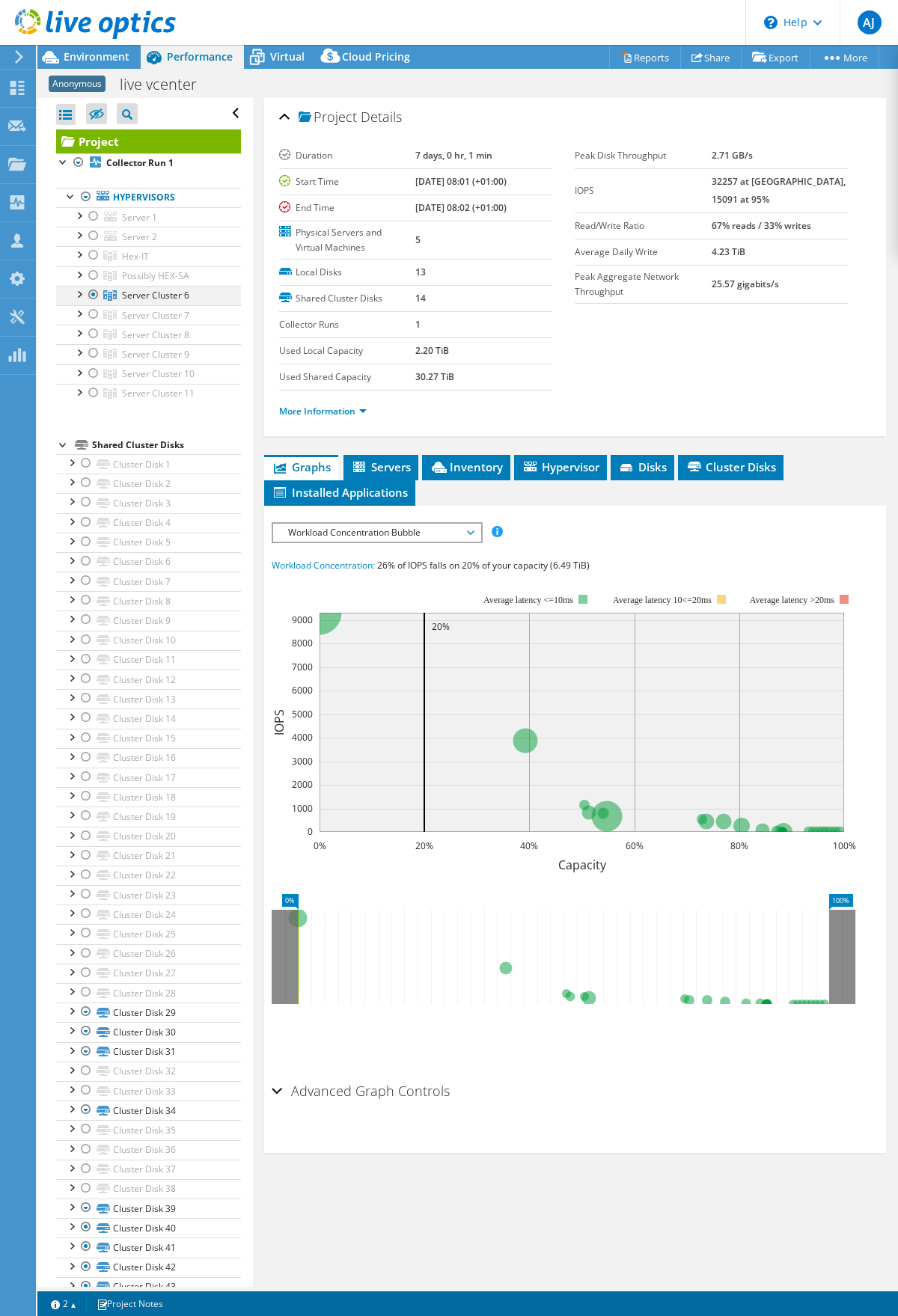
click at [77, 295] on div at bounding box center [78, 293] width 15 height 15
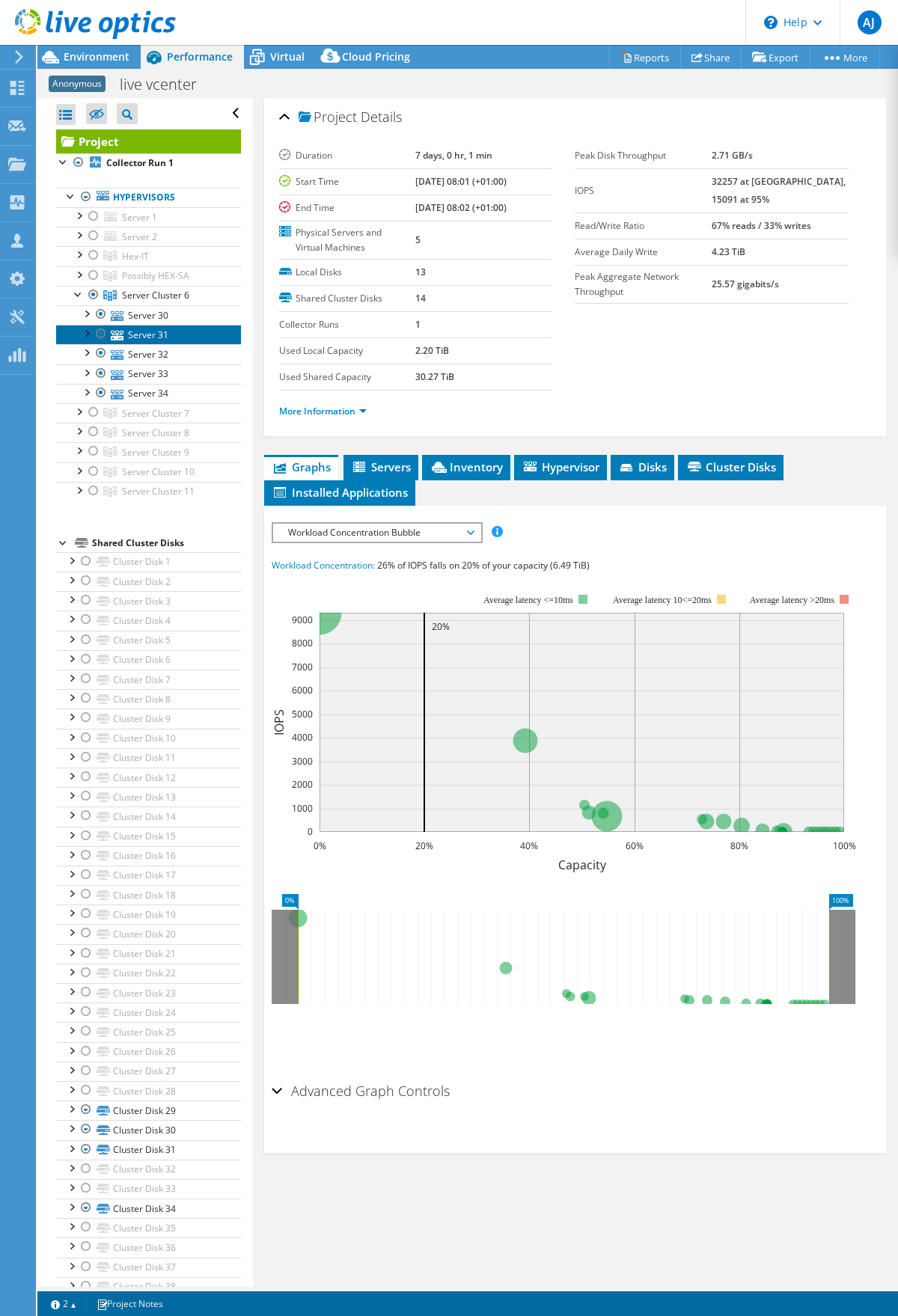
click at [154, 331] on link "Server 31" at bounding box center [148, 334] width 185 height 20
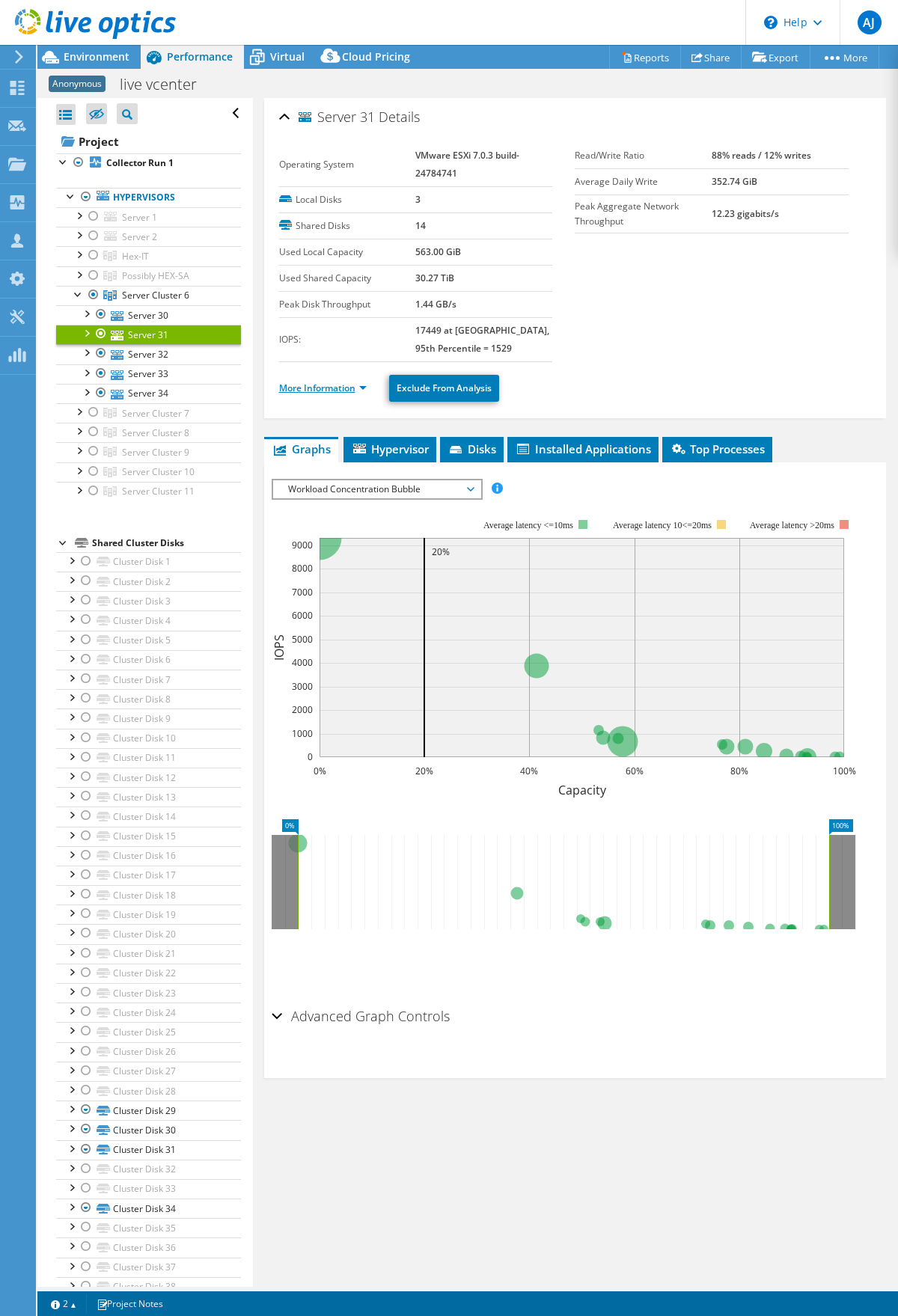
click at [360, 391] on link "More Information" at bounding box center [323, 387] width 88 height 13
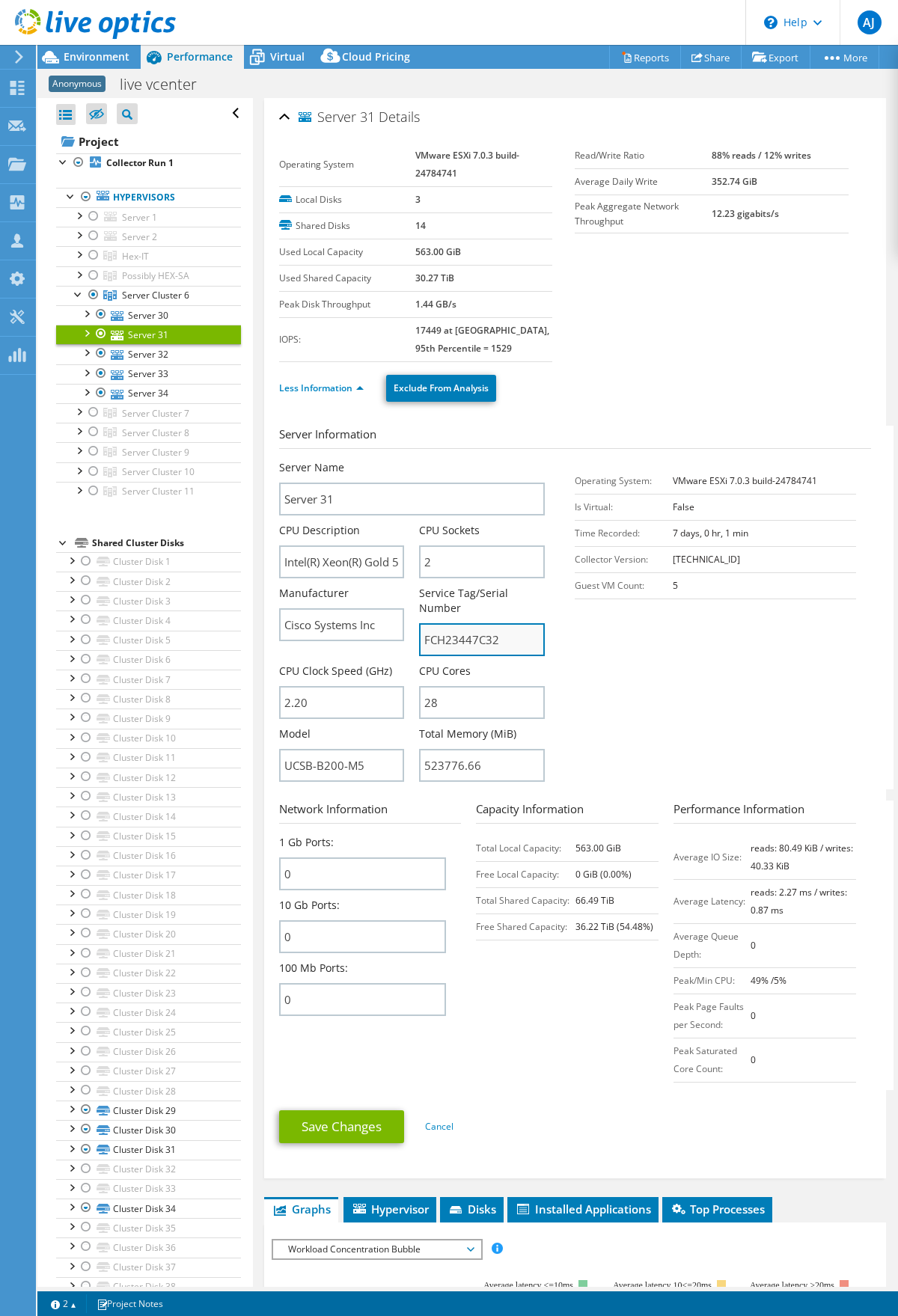
click at [474, 635] on input "FCH23447C32" at bounding box center [482, 639] width 126 height 33
click at [163, 351] on link "Server 32" at bounding box center [148, 354] width 185 height 20
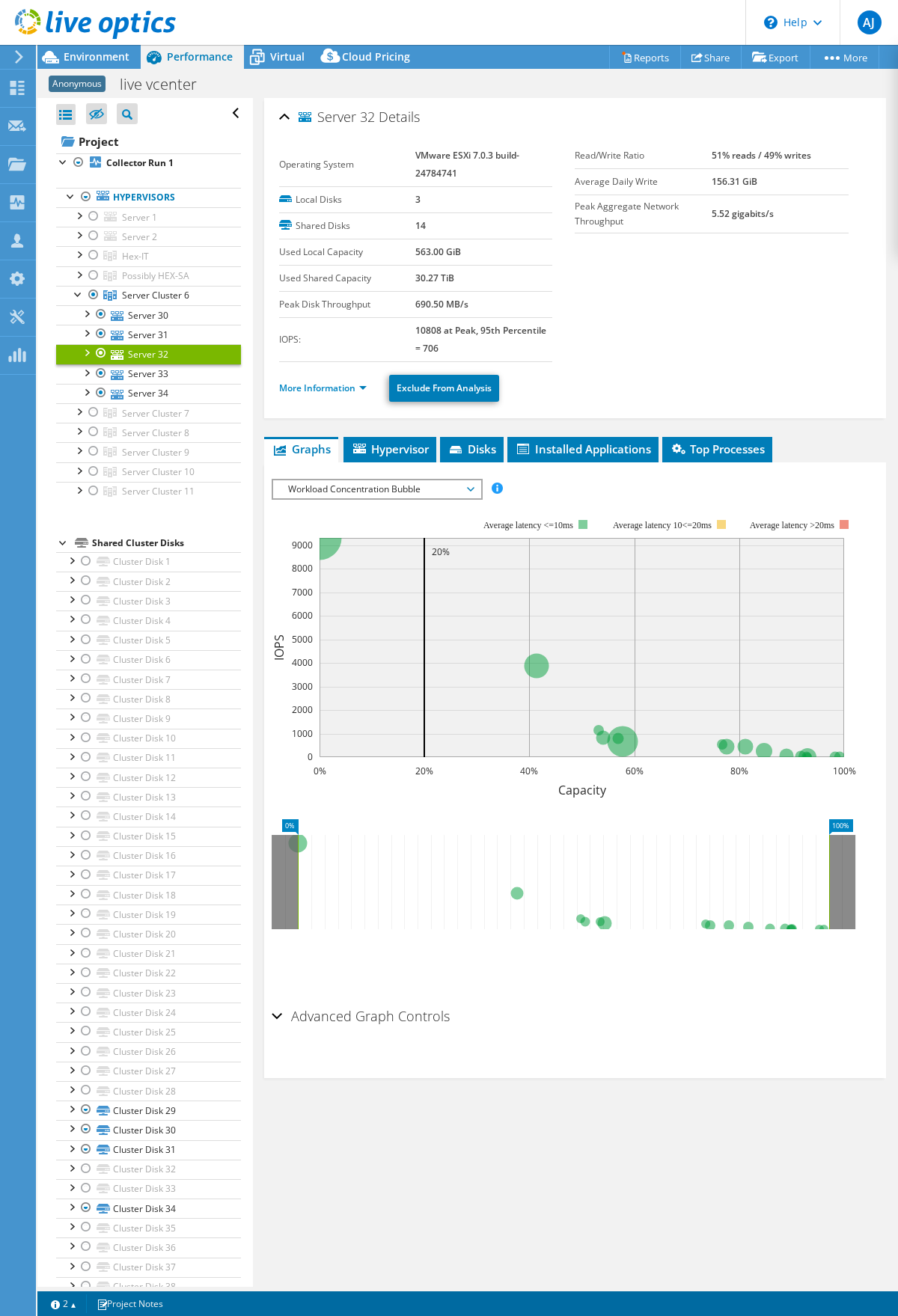
click at [361, 394] on li "More Information" at bounding box center [327, 387] width 96 height 16
click at [361, 386] on link "More Information" at bounding box center [323, 387] width 88 height 13
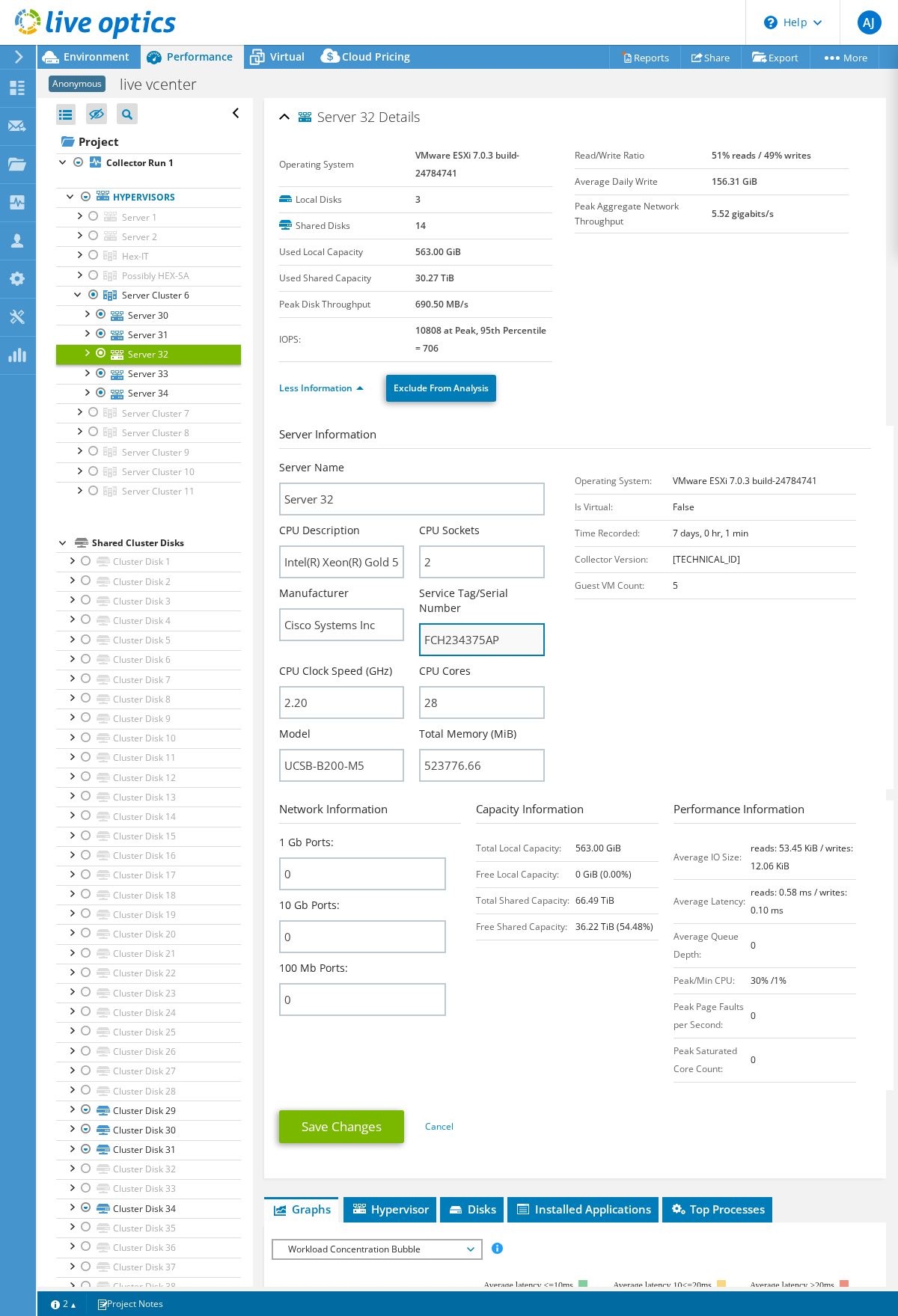
click at [471, 633] on input "FCH234375AP" at bounding box center [482, 639] width 126 height 33
click at [452, 633] on input "FCH234375AP" at bounding box center [482, 639] width 126 height 33
drag, startPoint x: 133, startPoint y: 372, endPoint x: 146, endPoint y: 380, distance: 15.3
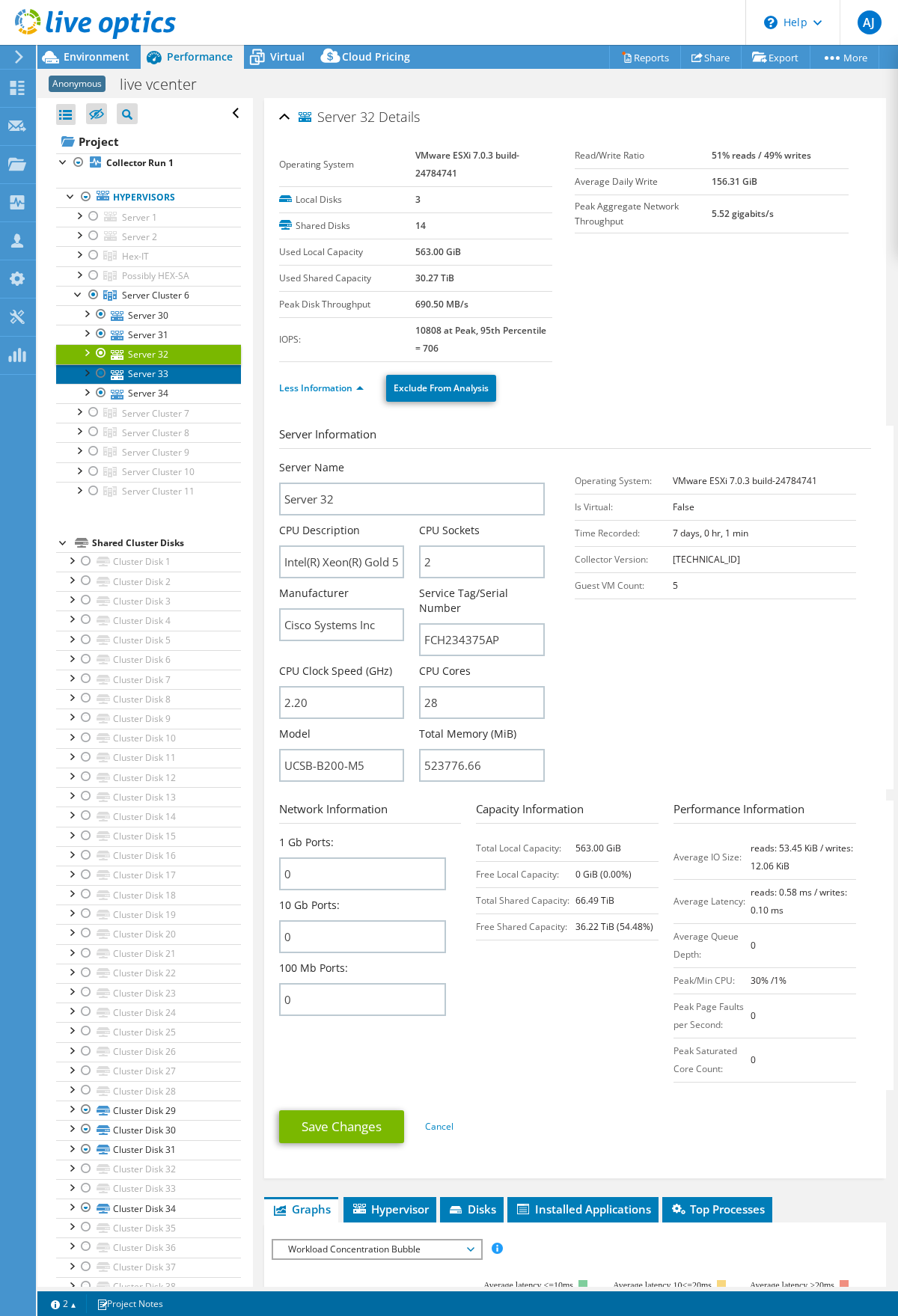
click at [133, 372] on link "Server 33" at bounding box center [148, 374] width 185 height 20
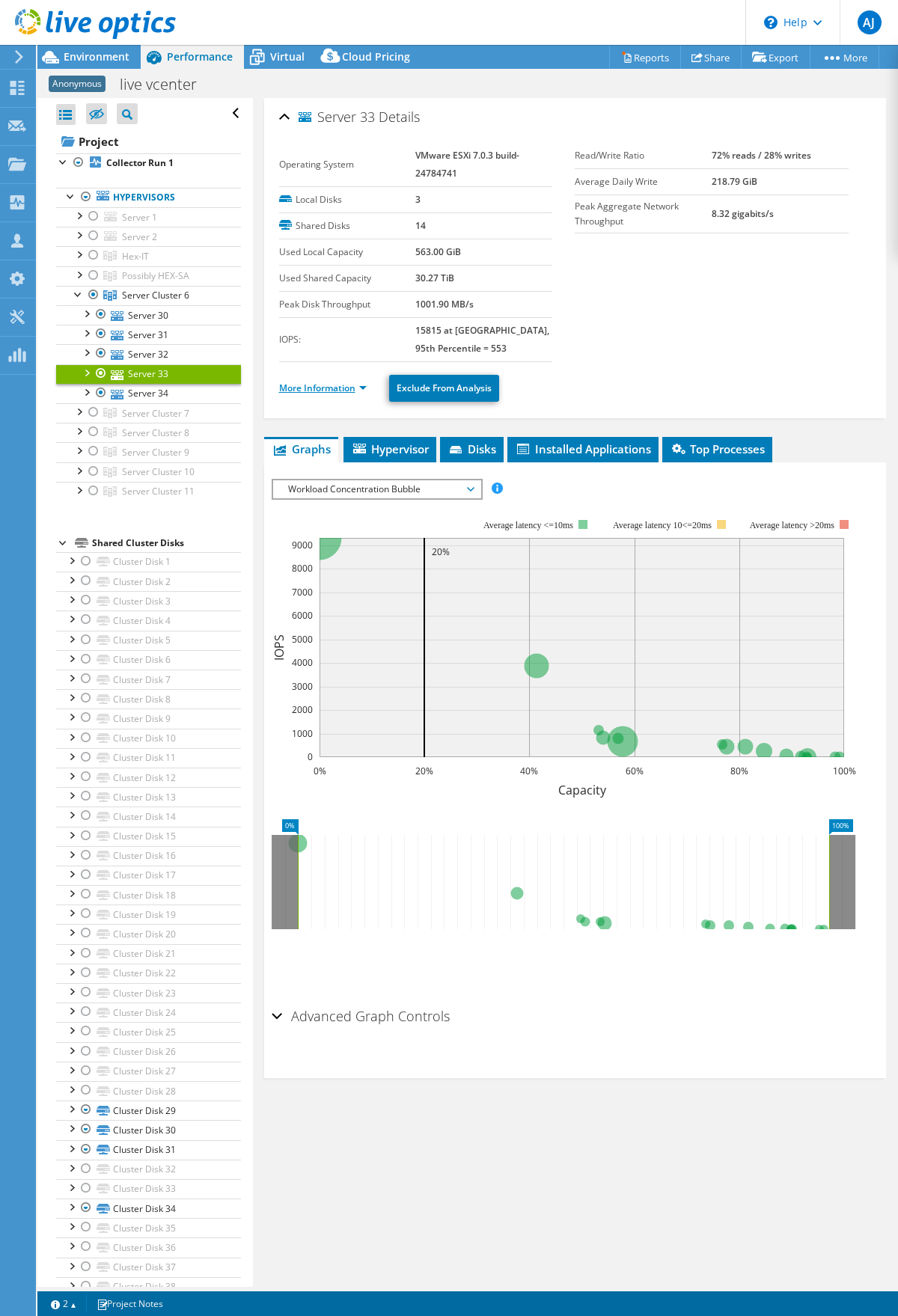
click at [337, 392] on link "More Information" at bounding box center [323, 387] width 88 height 13
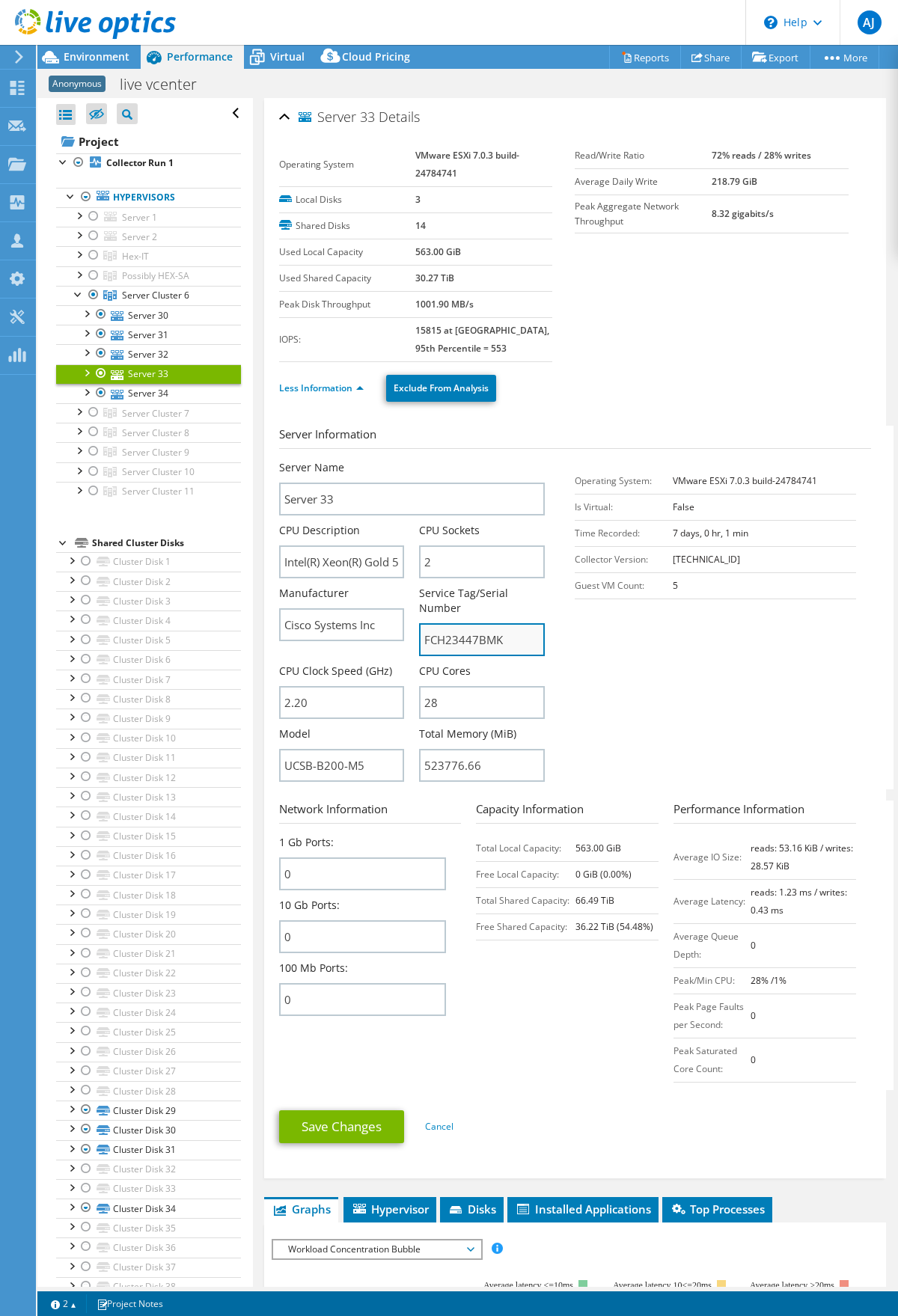
click at [466, 635] on input "FCH23447BMK" at bounding box center [482, 639] width 126 height 33
click at [147, 397] on link "Server 34" at bounding box center [148, 393] width 185 height 20
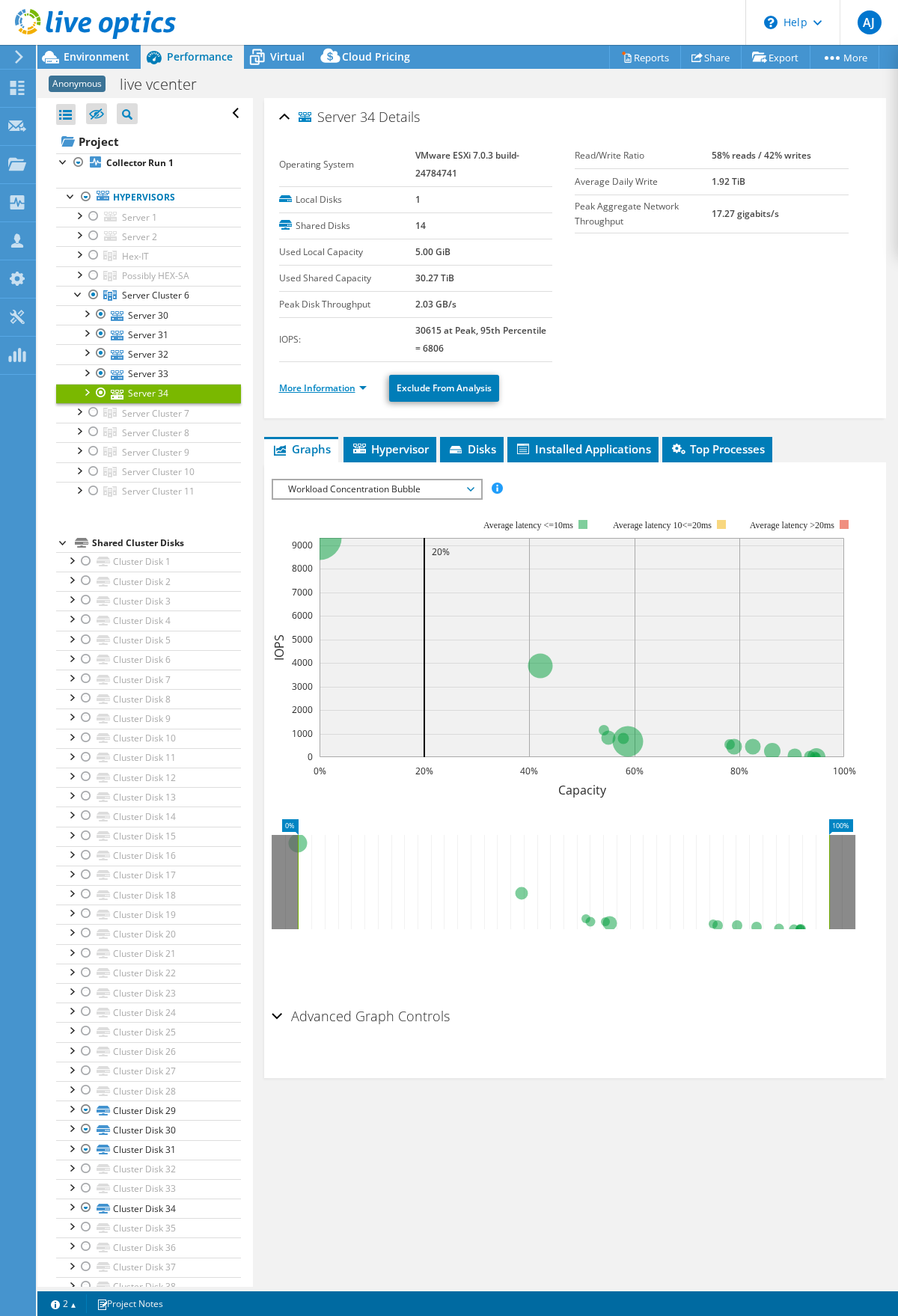
click at [357, 390] on link "More Information" at bounding box center [323, 387] width 88 height 13
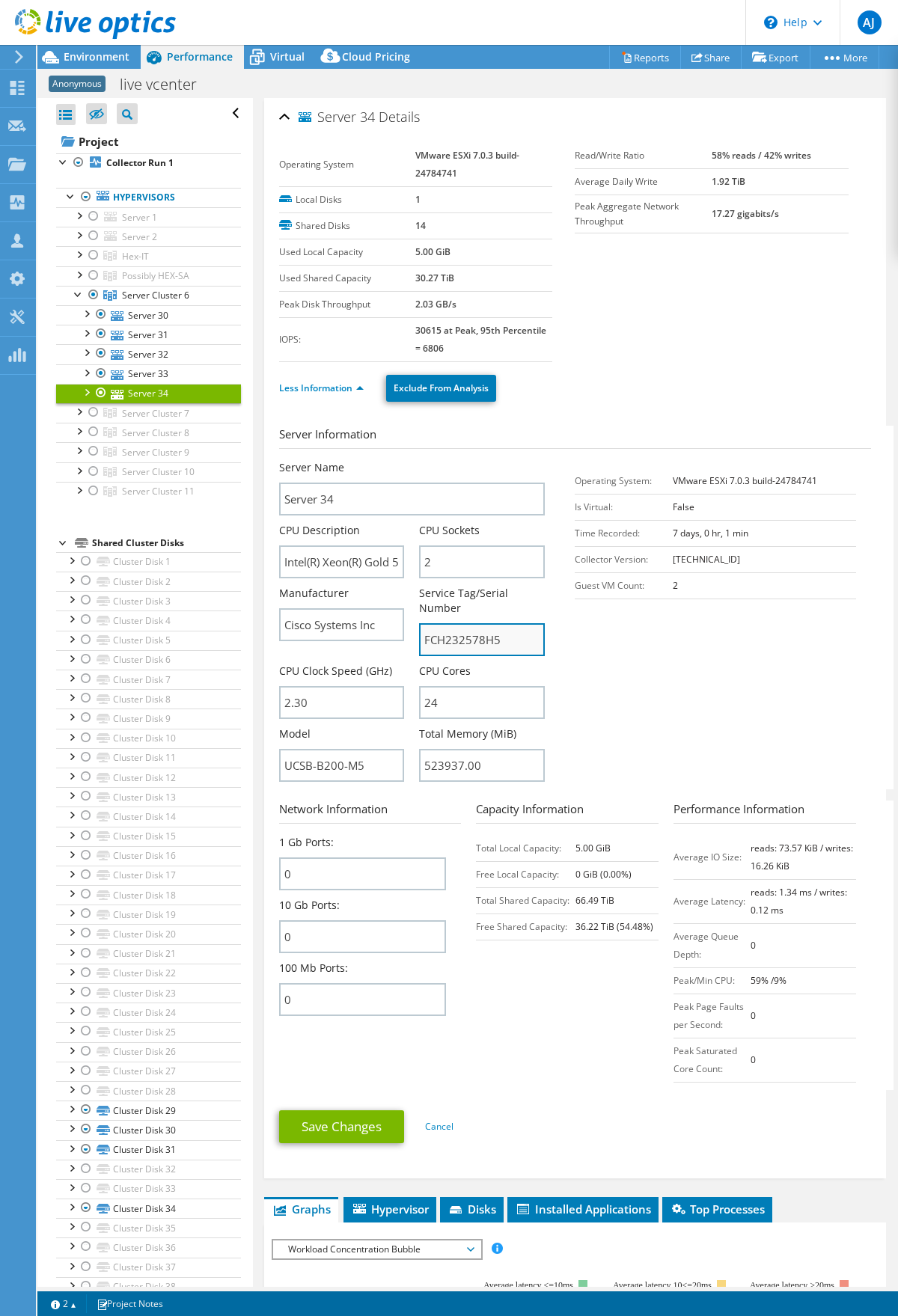
click at [476, 644] on input "FCH232578H5" at bounding box center [482, 639] width 126 height 33
click at [162, 371] on link "Server 33" at bounding box center [148, 374] width 185 height 20
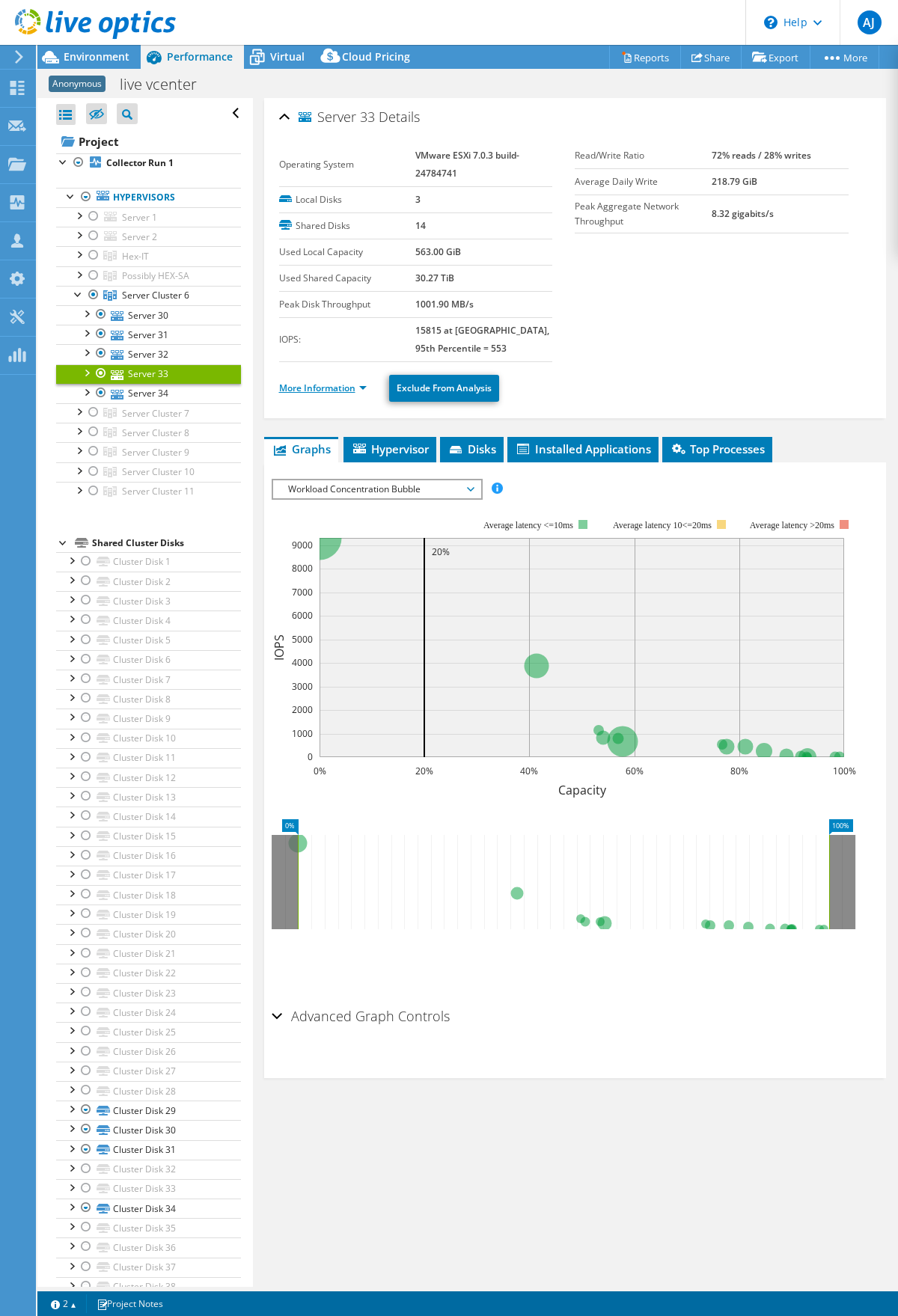
click at [362, 387] on link "More Information" at bounding box center [323, 387] width 88 height 13
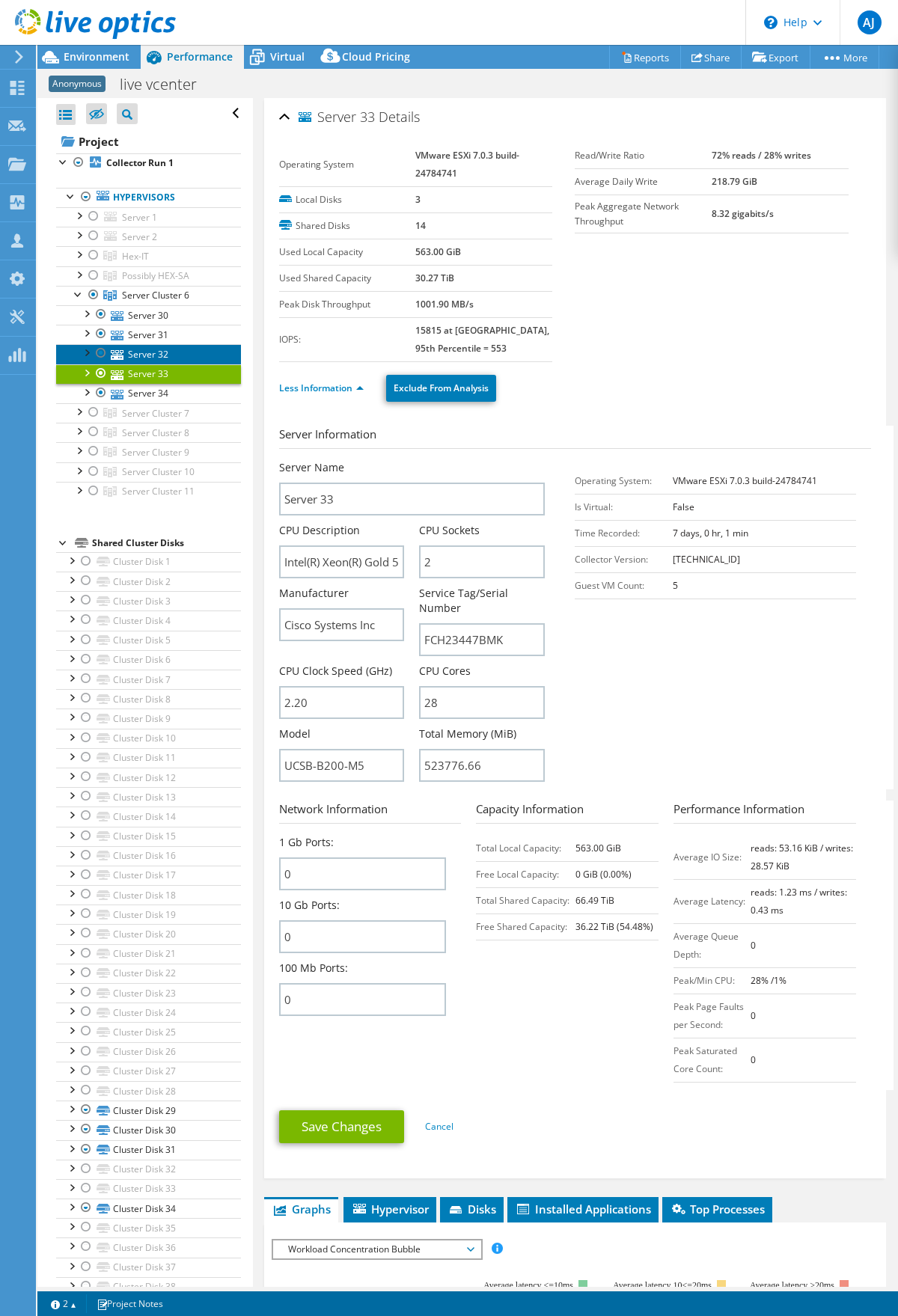
click at [170, 353] on link "Server 32" at bounding box center [148, 354] width 185 height 20
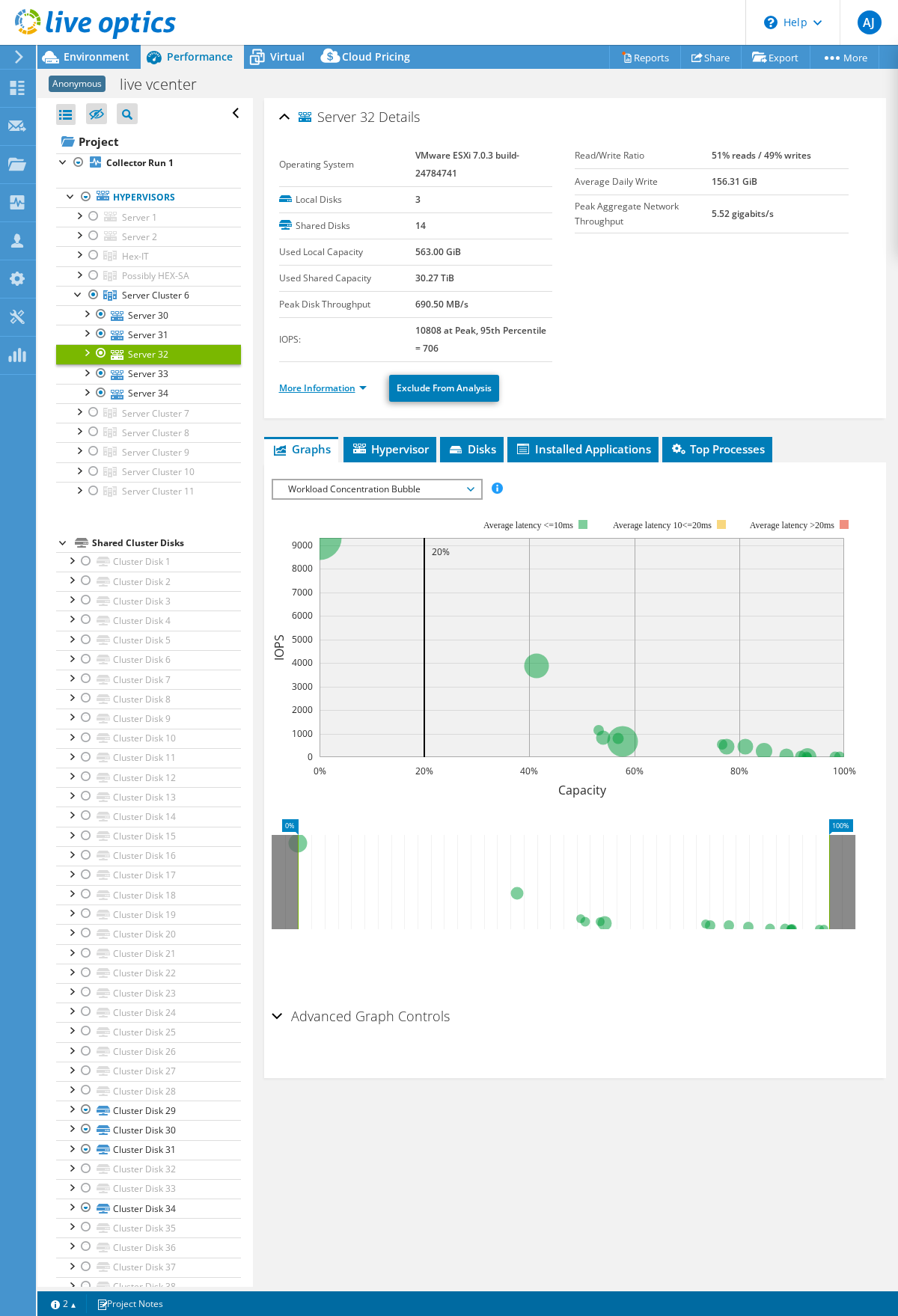
click at [362, 391] on link "More Information" at bounding box center [323, 387] width 88 height 13
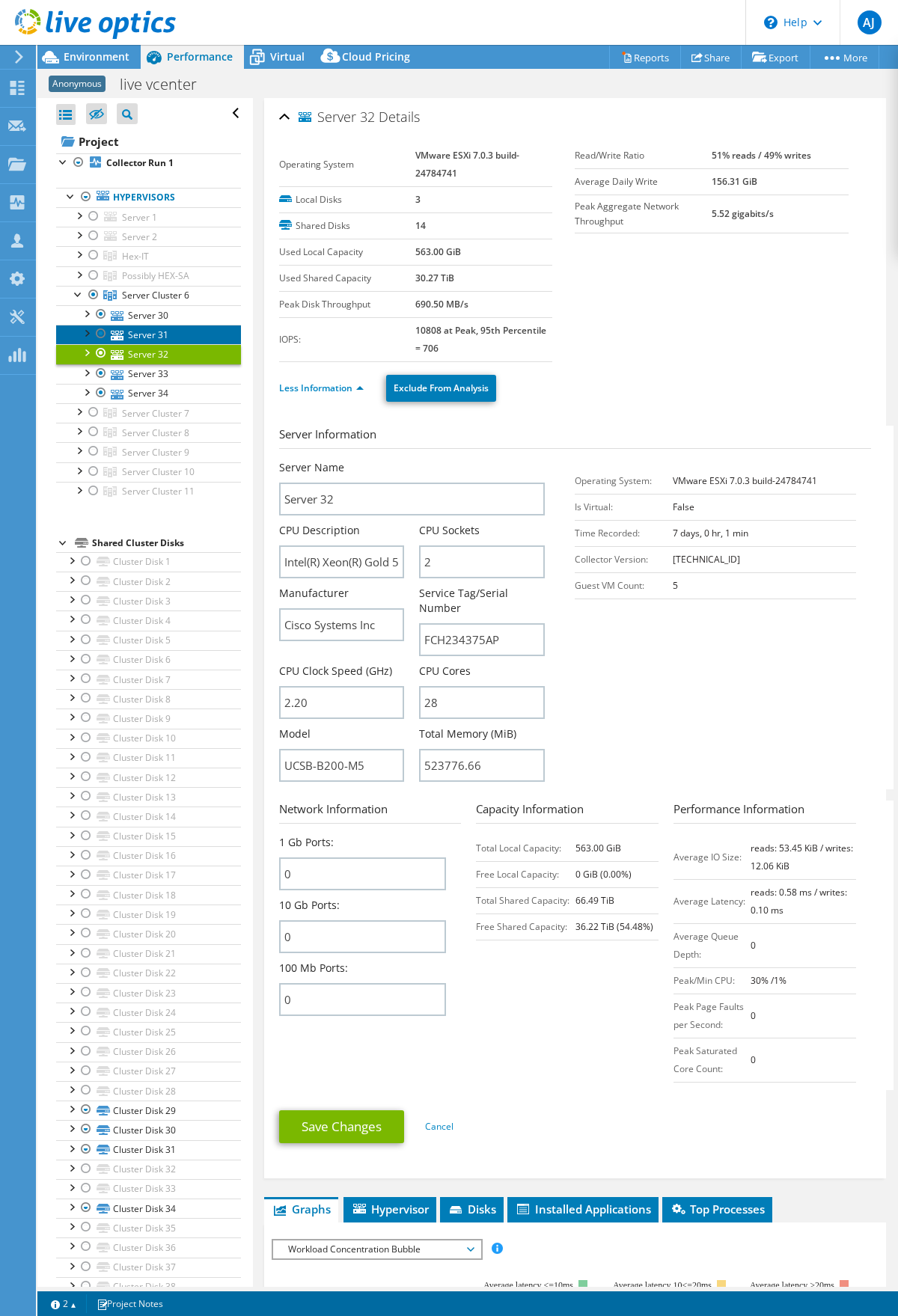
click at [158, 334] on link "Server 31" at bounding box center [148, 334] width 185 height 20
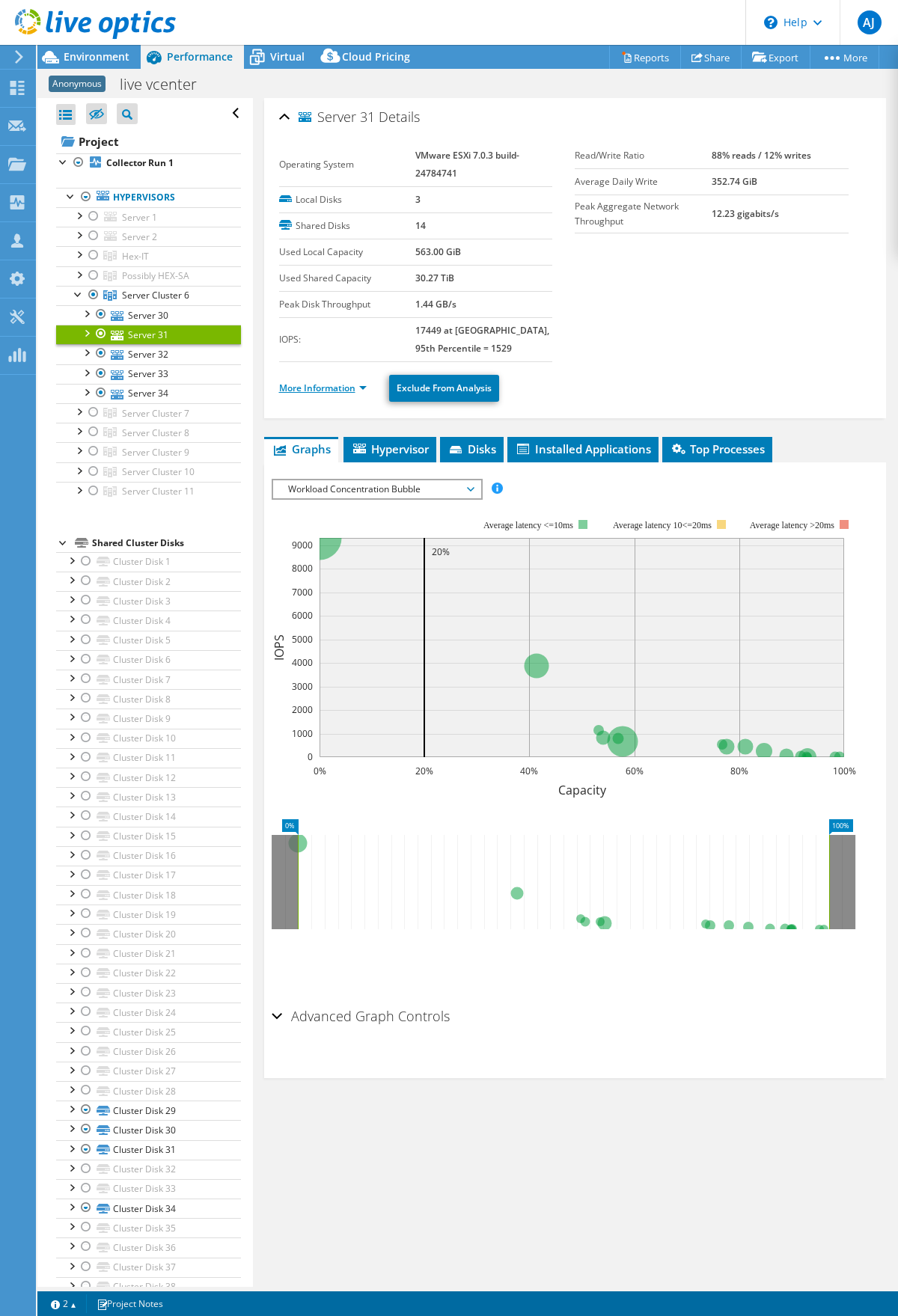
click at [326, 391] on link "More Information" at bounding box center [323, 387] width 88 height 13
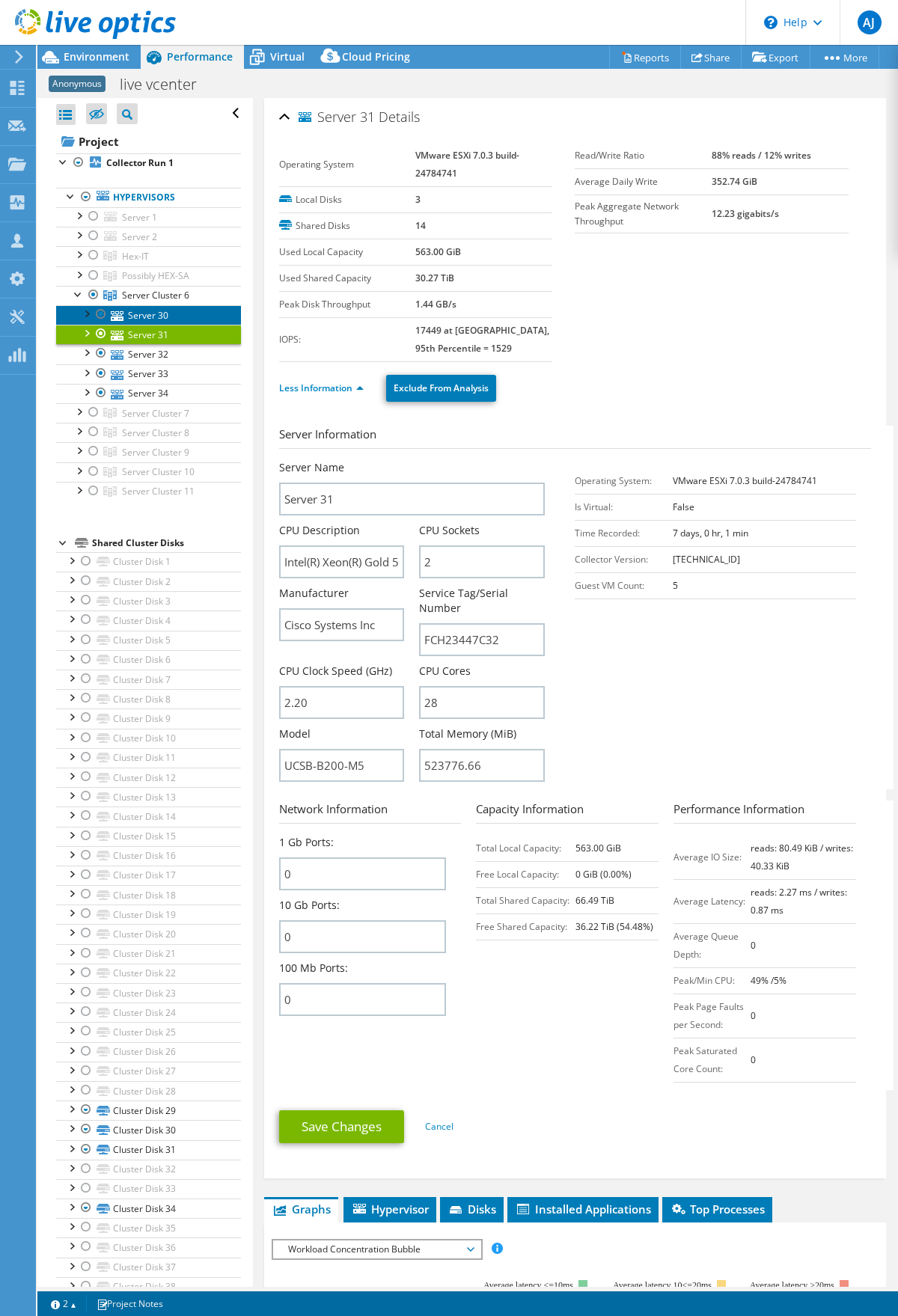
click at [139, 316] on link "Server 30" at bounding box center [148, 315] width 185 height 20
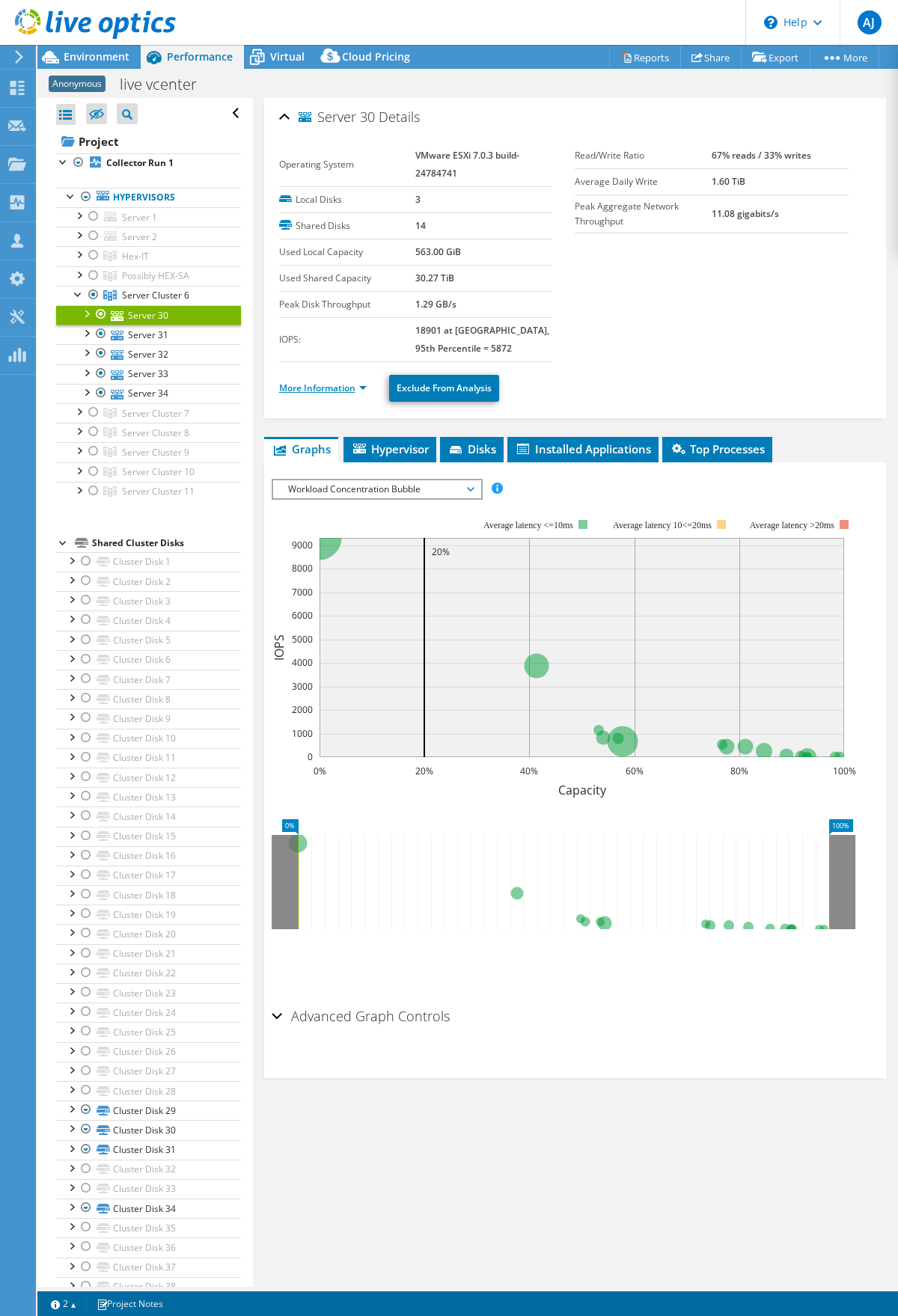
click at [319, 386] on link "More Information" at bounding box center [323, 387] width 88 height 13
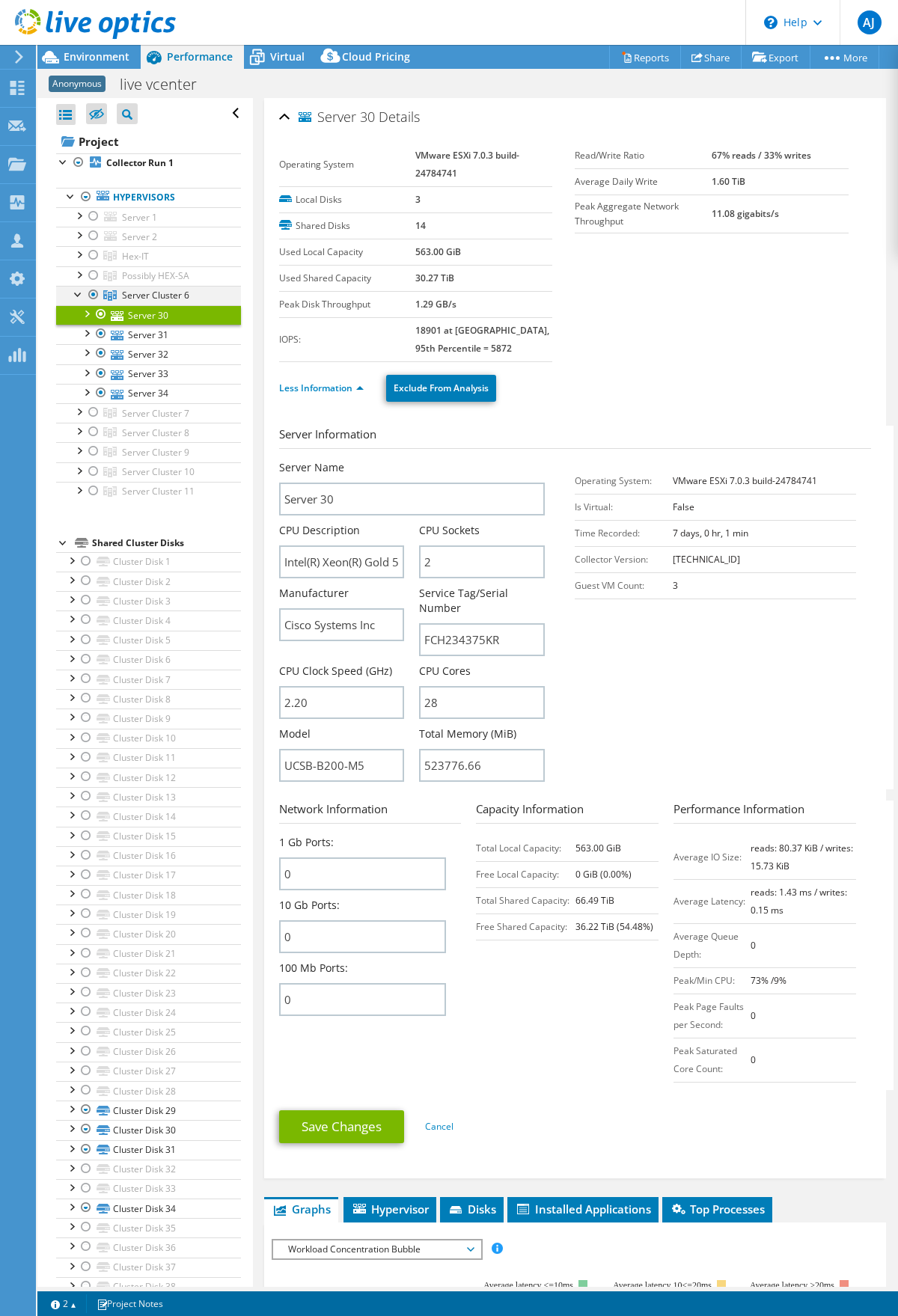
click at [77, 294] on div at bounding box center [78, 293] width 15 height 15
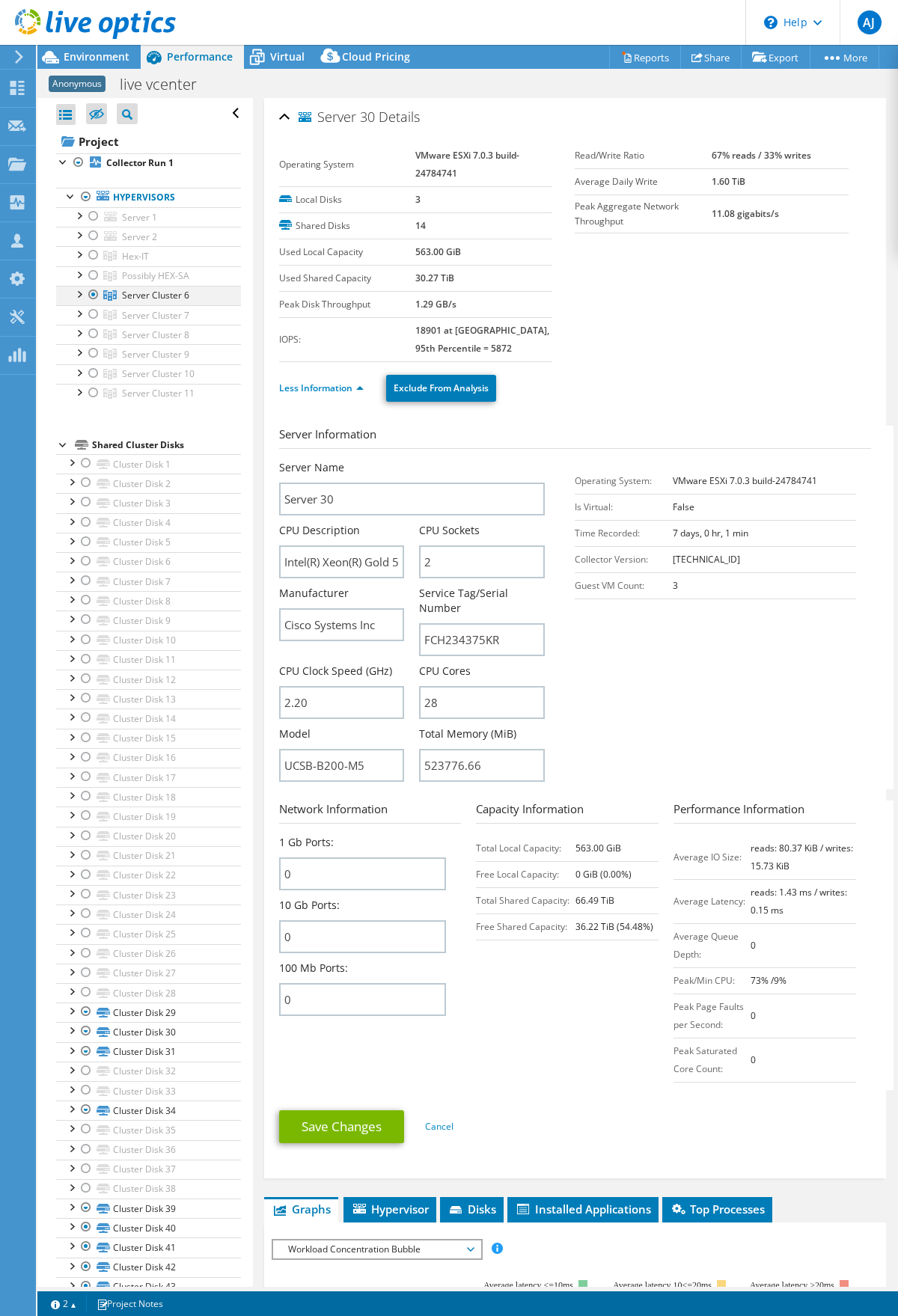
click at [90, 298] on div at bounding box center [93, 294] width 15 height 18
click at [94, 317] on div at bounding box center [93, 314] width 15 height 18
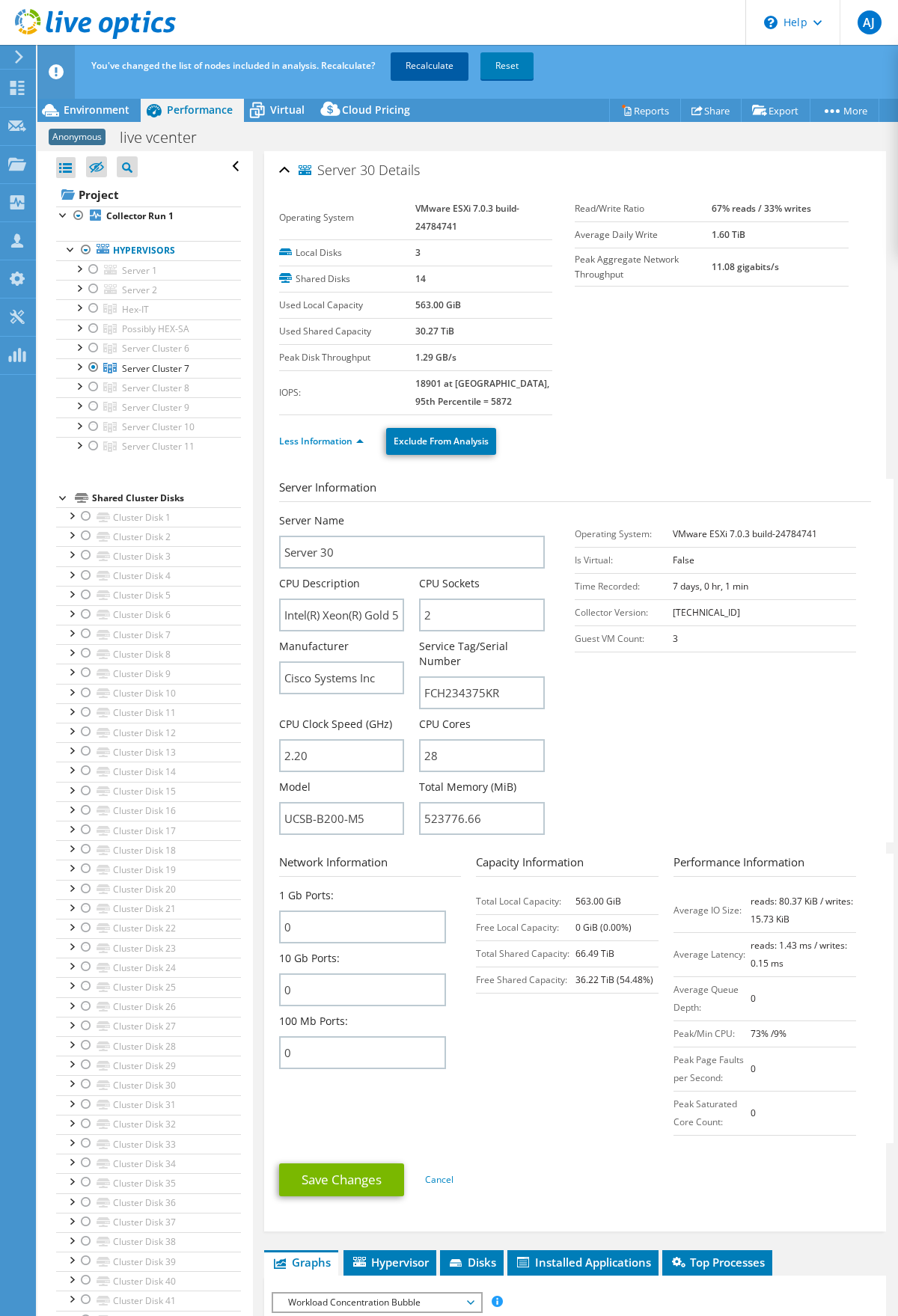
click at [440, 71] on link "Recalculate" at bounding box center [430, 65] width 77 height 27
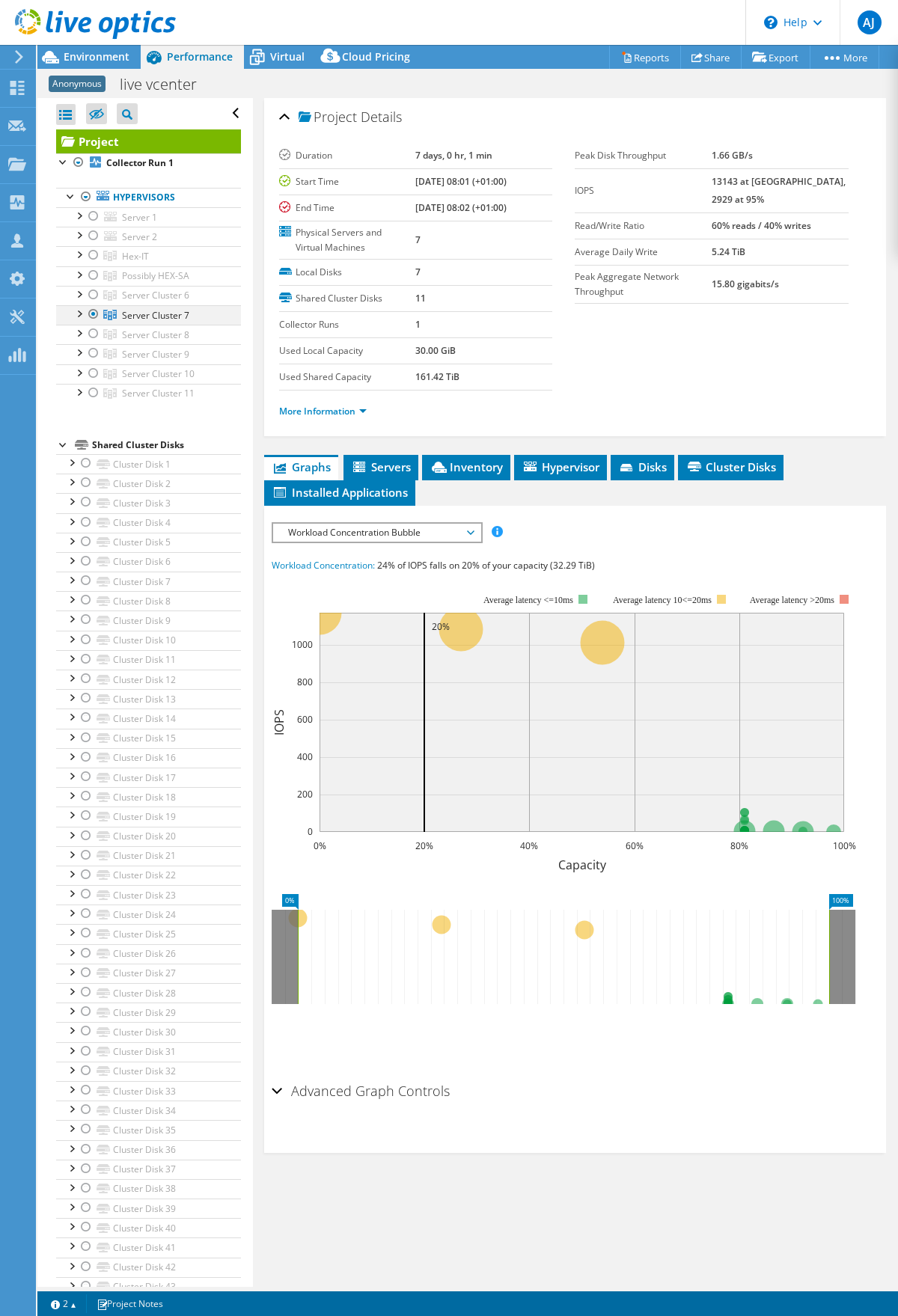
click at [76, 312] on div at bounding box center [78, 312] width 15 height 15
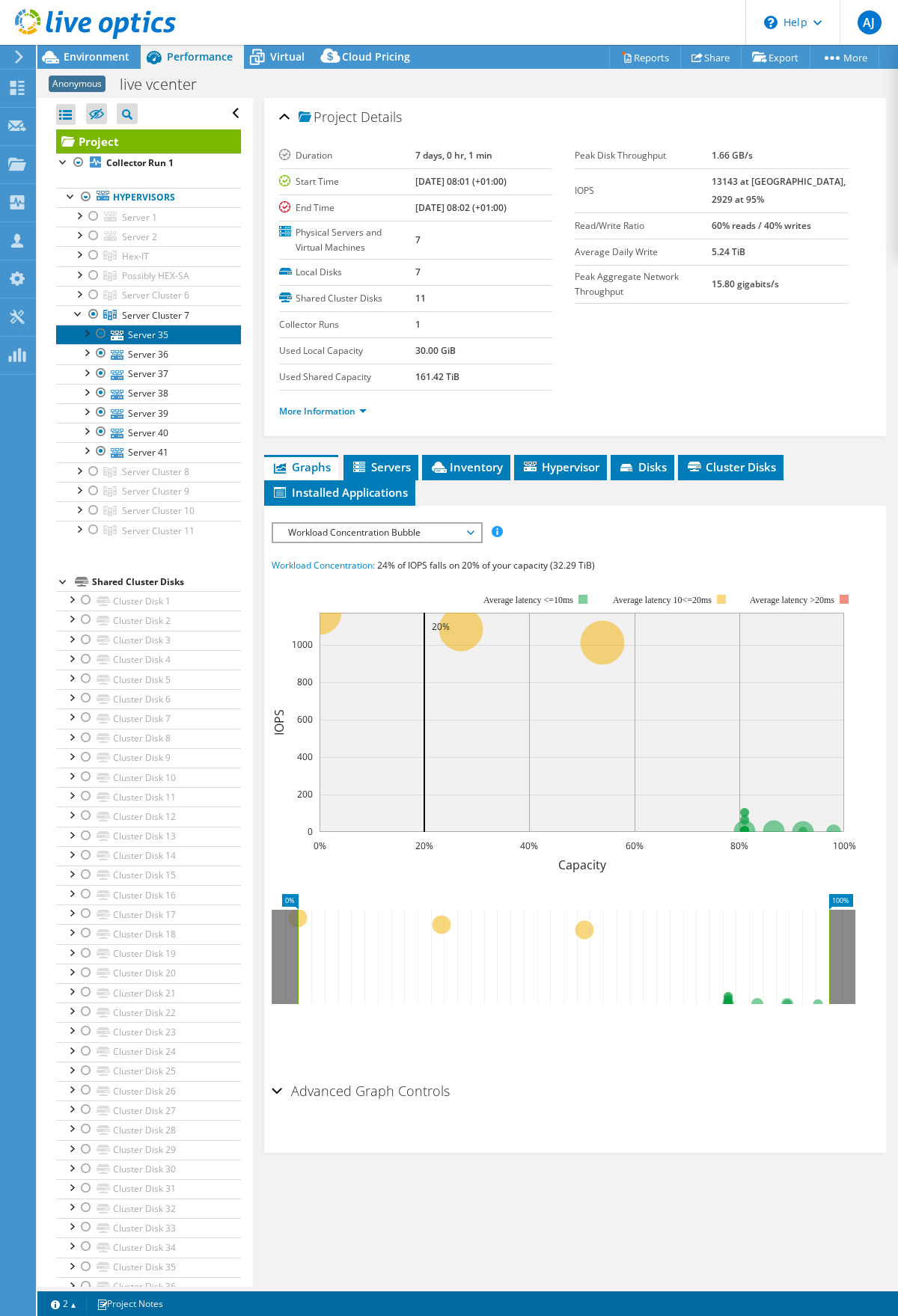
click at [158, 334] on link "Server 35" at bounding box center [148, 334] width 185 height 20
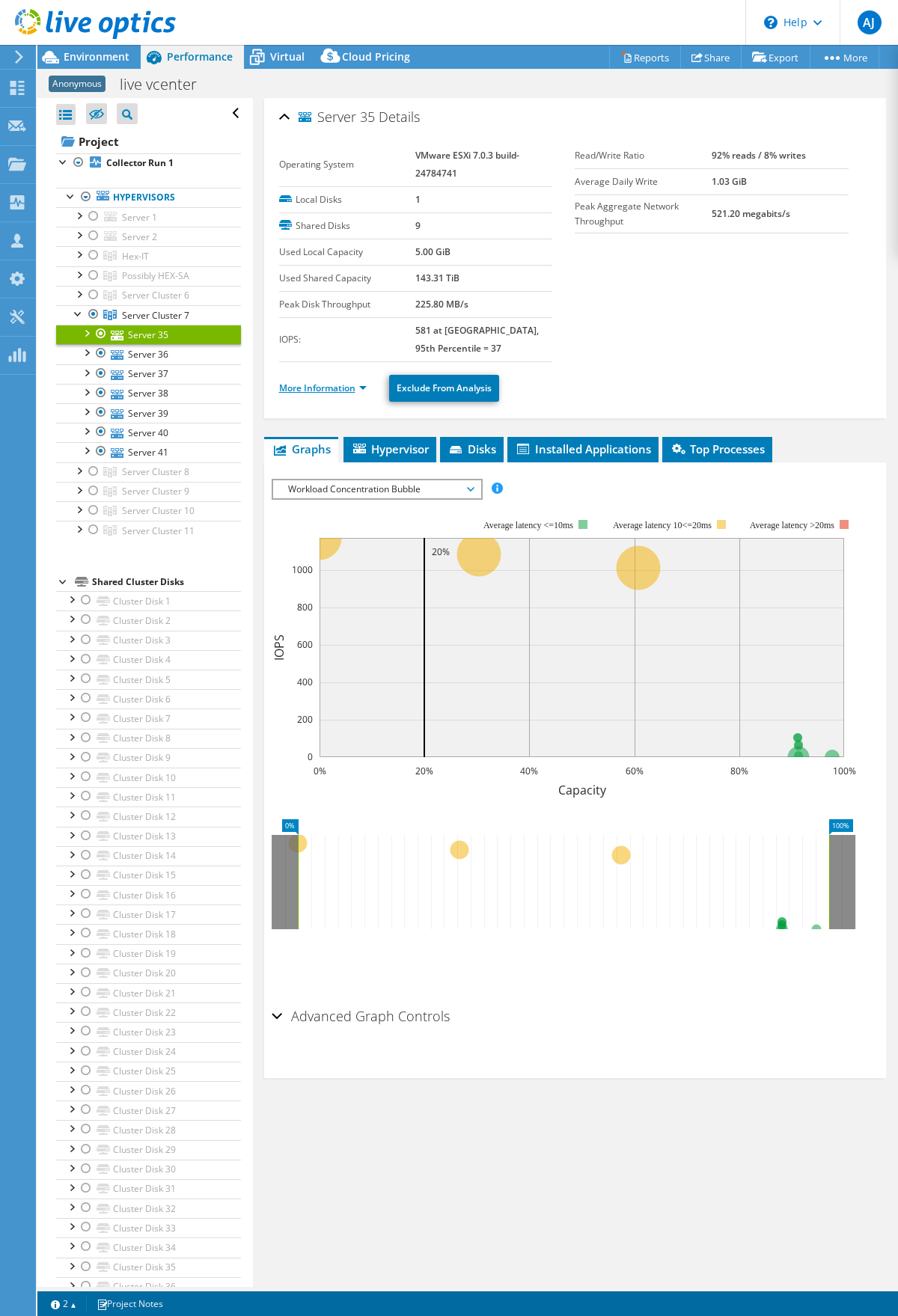
click at [365, 388] on link "More Information" at bounding box center [323, 387] width 88 height 13
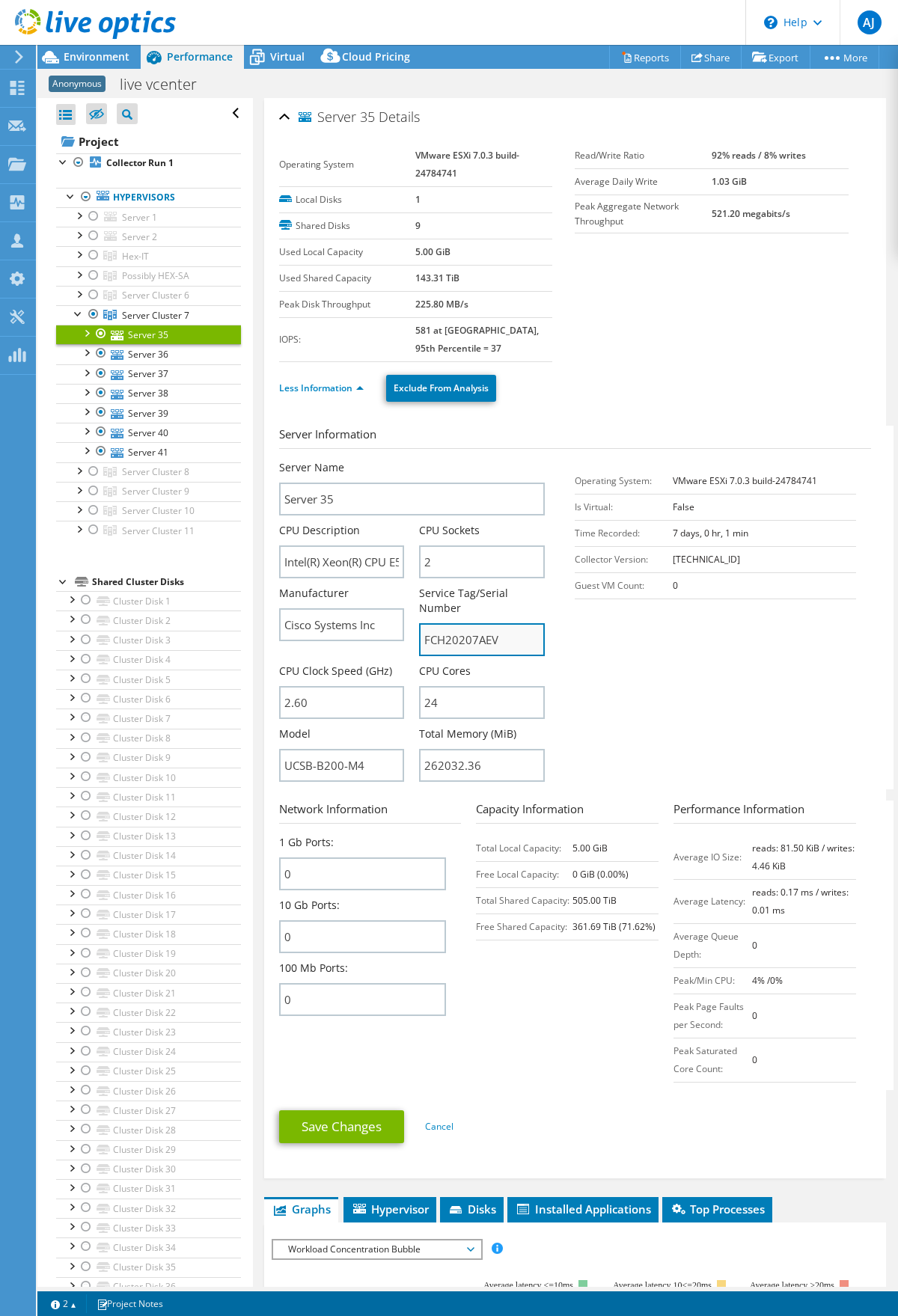
click at [482, 648] on input "FCH20207AEV" at bounding box center [482, 639] width 126 height 33
click at [164, 351] on link "Server 36" at bounding box center [148, 354] width 185 height 20
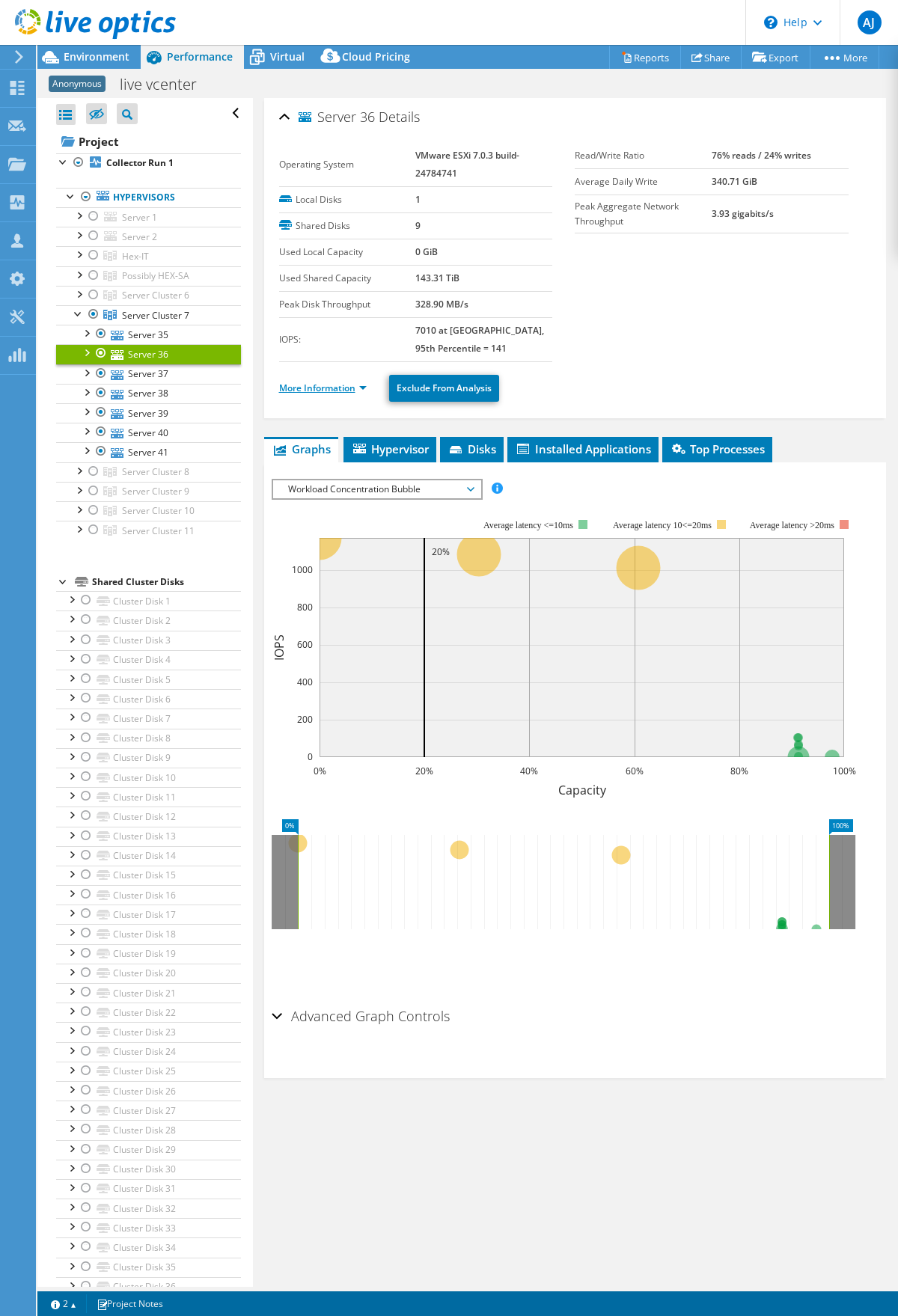
drag, startPoint x: 336, startPoint y: 386, endPoint x: 339, endPoint y: 393, distance: 7.6
click at [336, 386] on link "More Information" at bounding box center [323, 387] width 88 height 13
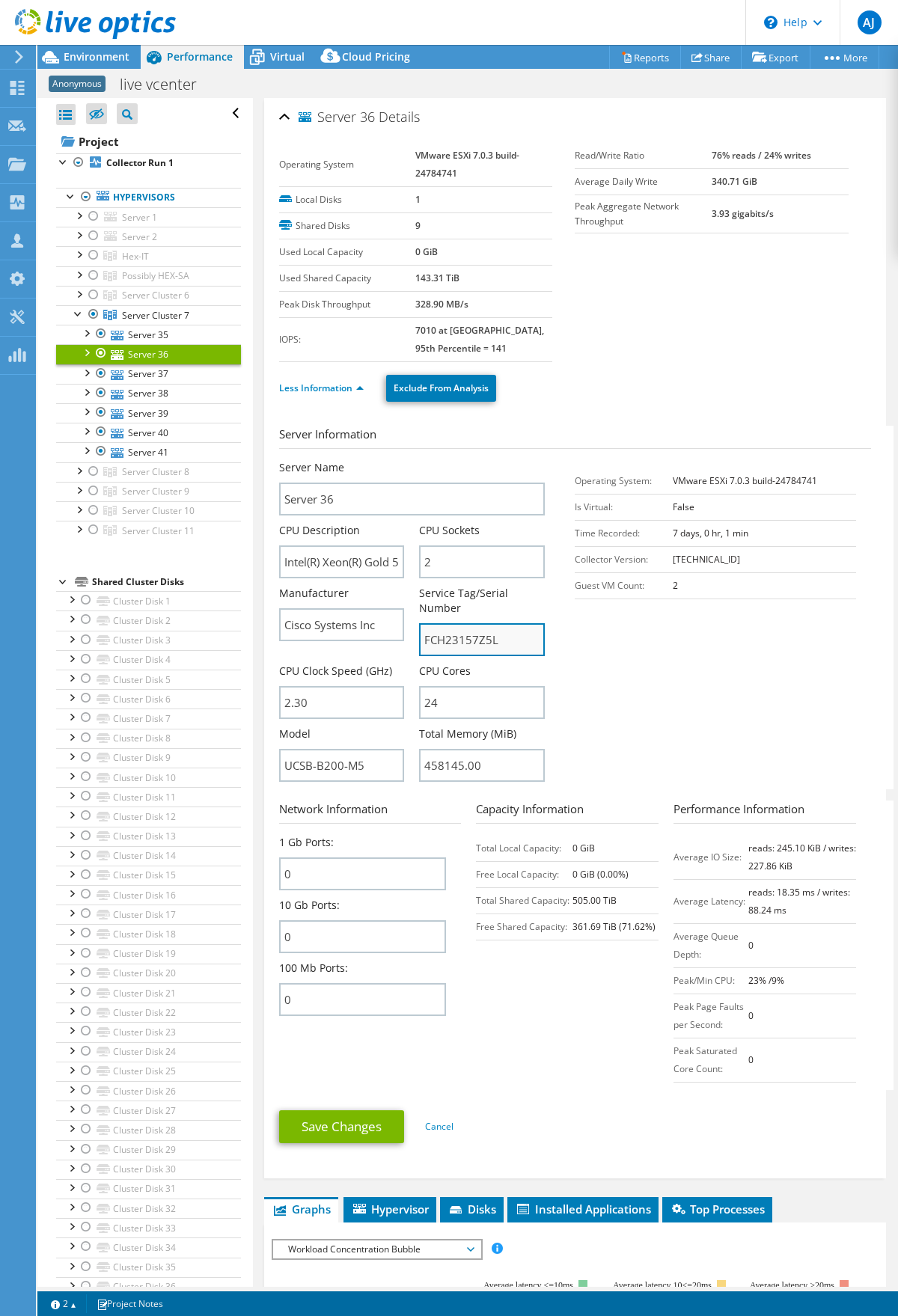
click at [475, 640] on input "FCH23157Z5L" at bounding box center [482, 639] width 126 height 33
click at [474, 639] on input "FCH23157Z5L" at bounding box center [482, 639] width 126 height 33
click at [146, 374] on link "Server 37" at bounding box center [148, 374] width 185 height 20
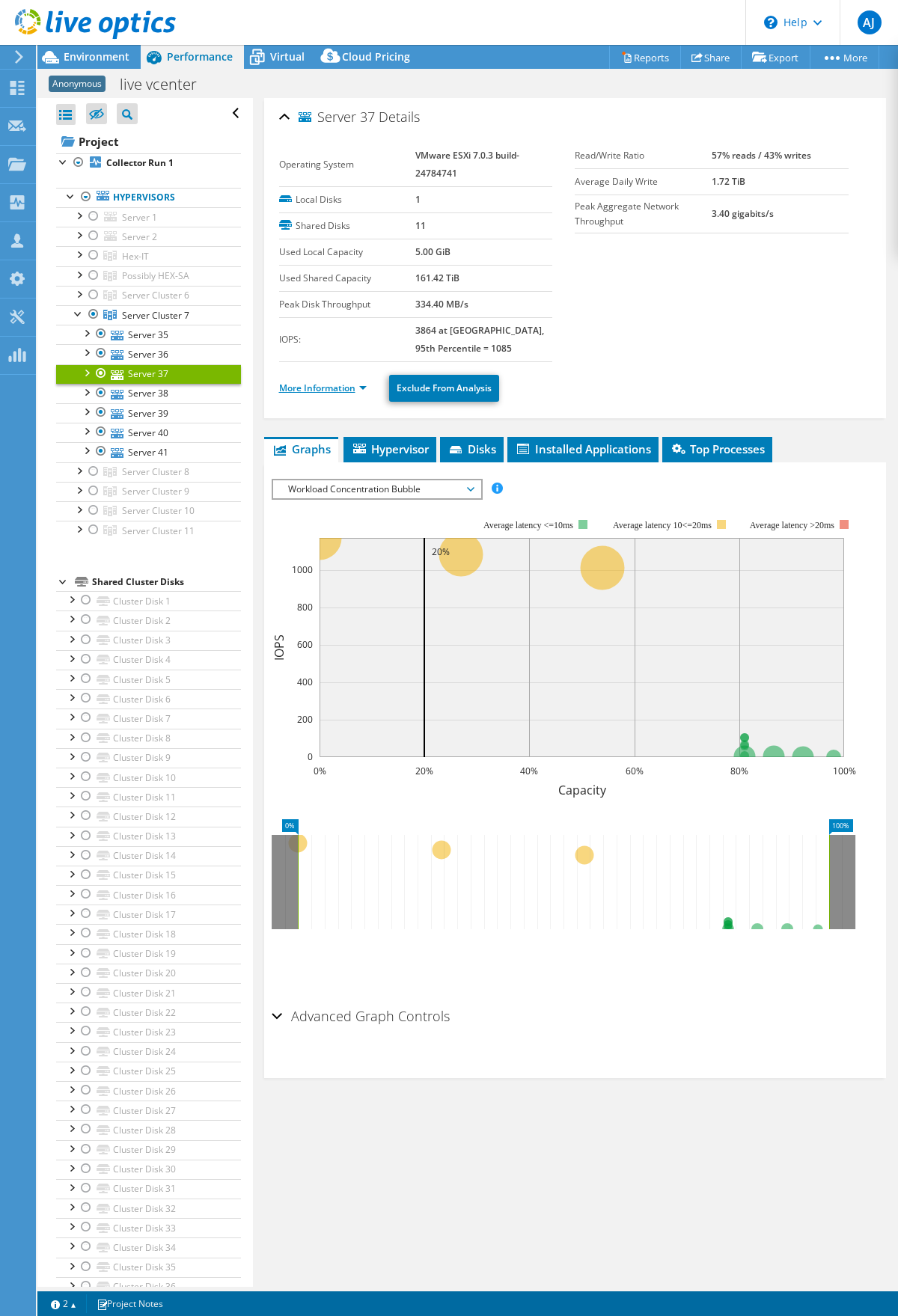
click at [365, 390] on link "More Information" at bounding box center [323, 387] width 88 height 13
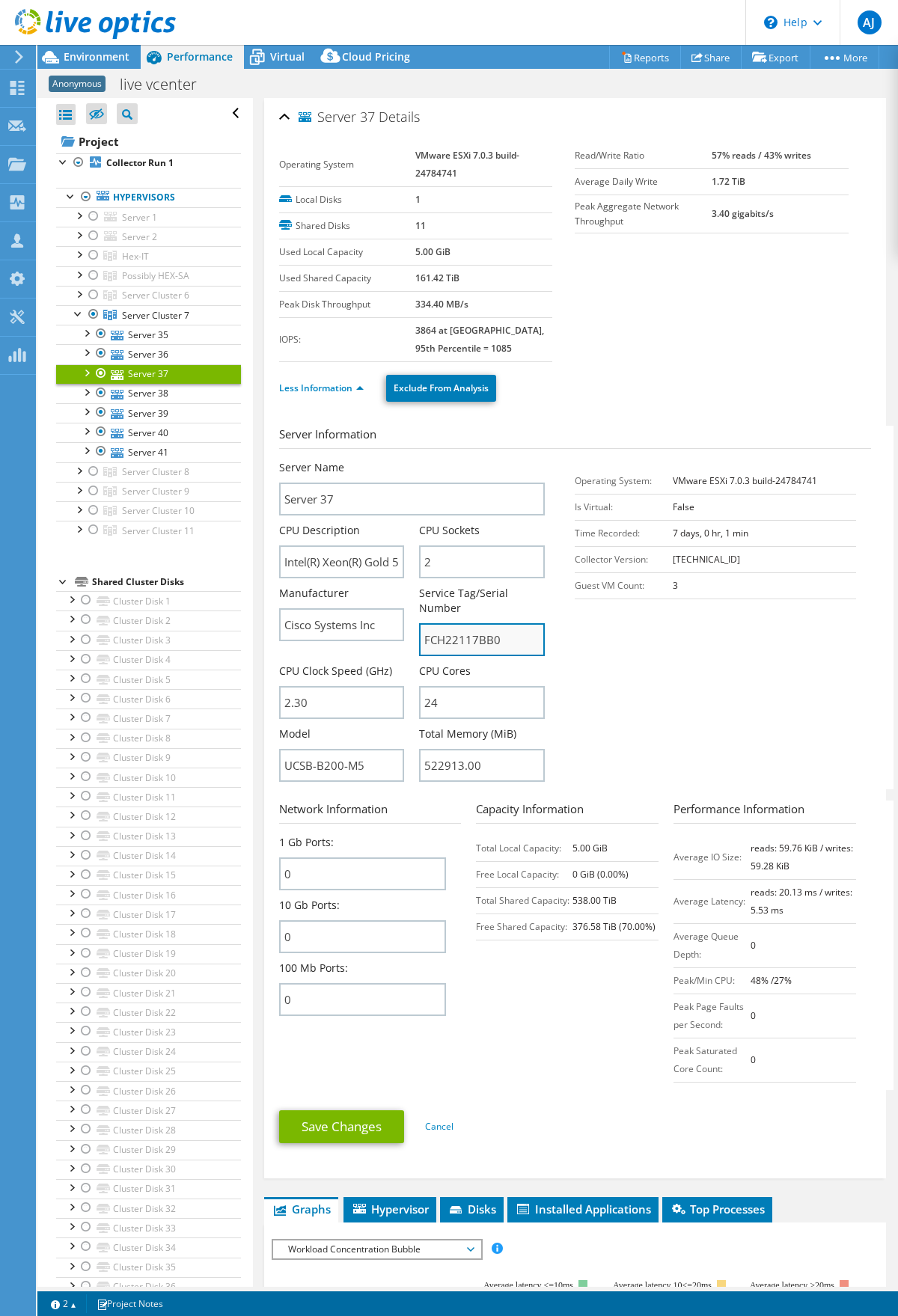
click at [451, 646] on input "FCH22117BB0" at bounding box center [482, 639] width 126 height 33
click at [140, 391] on link "Server 38" at bounding box center [148, 393] width 185 height 20
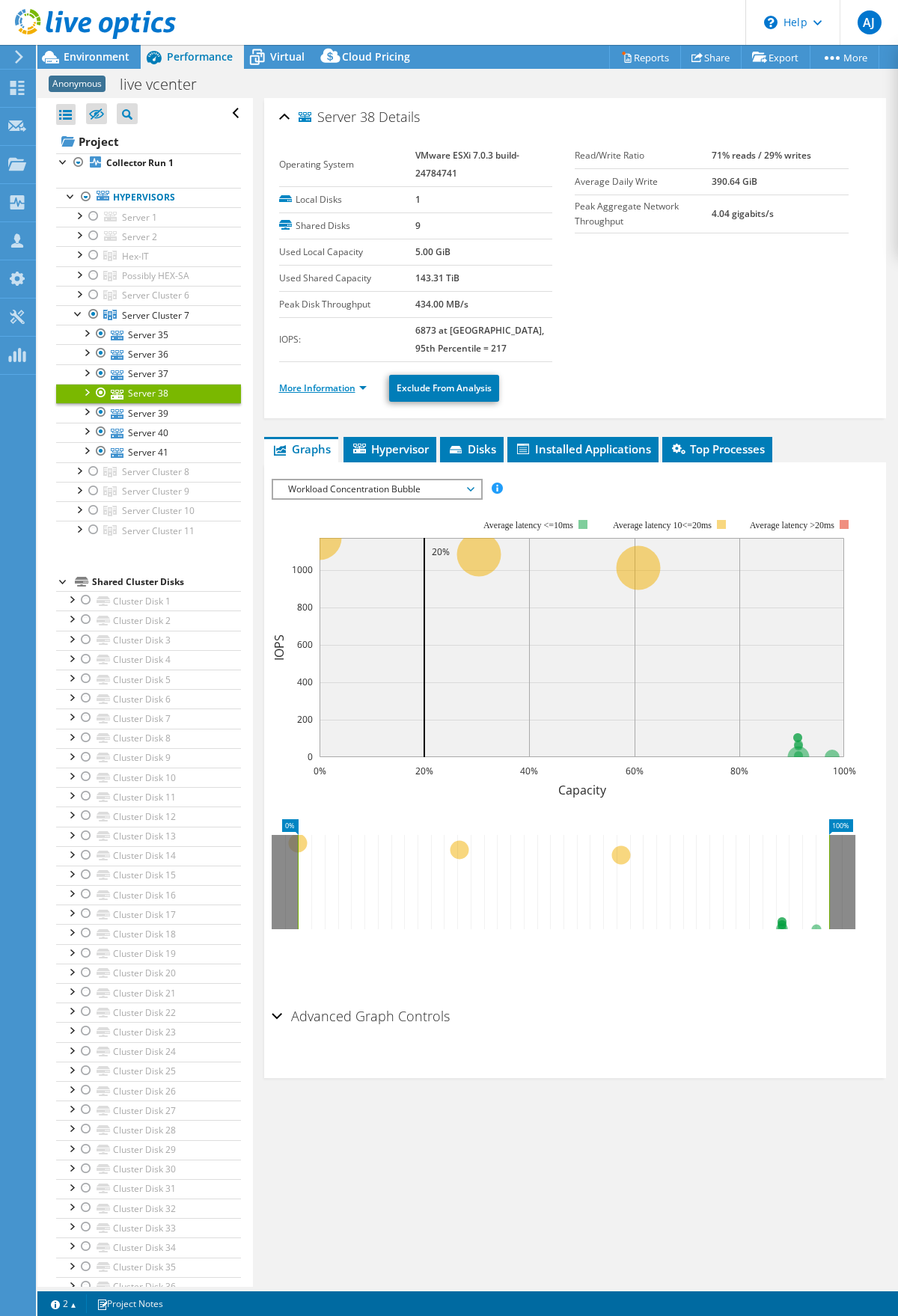
click at [323, 387] on link "More Information" at bounding box center [323, 387] width 88 height 13
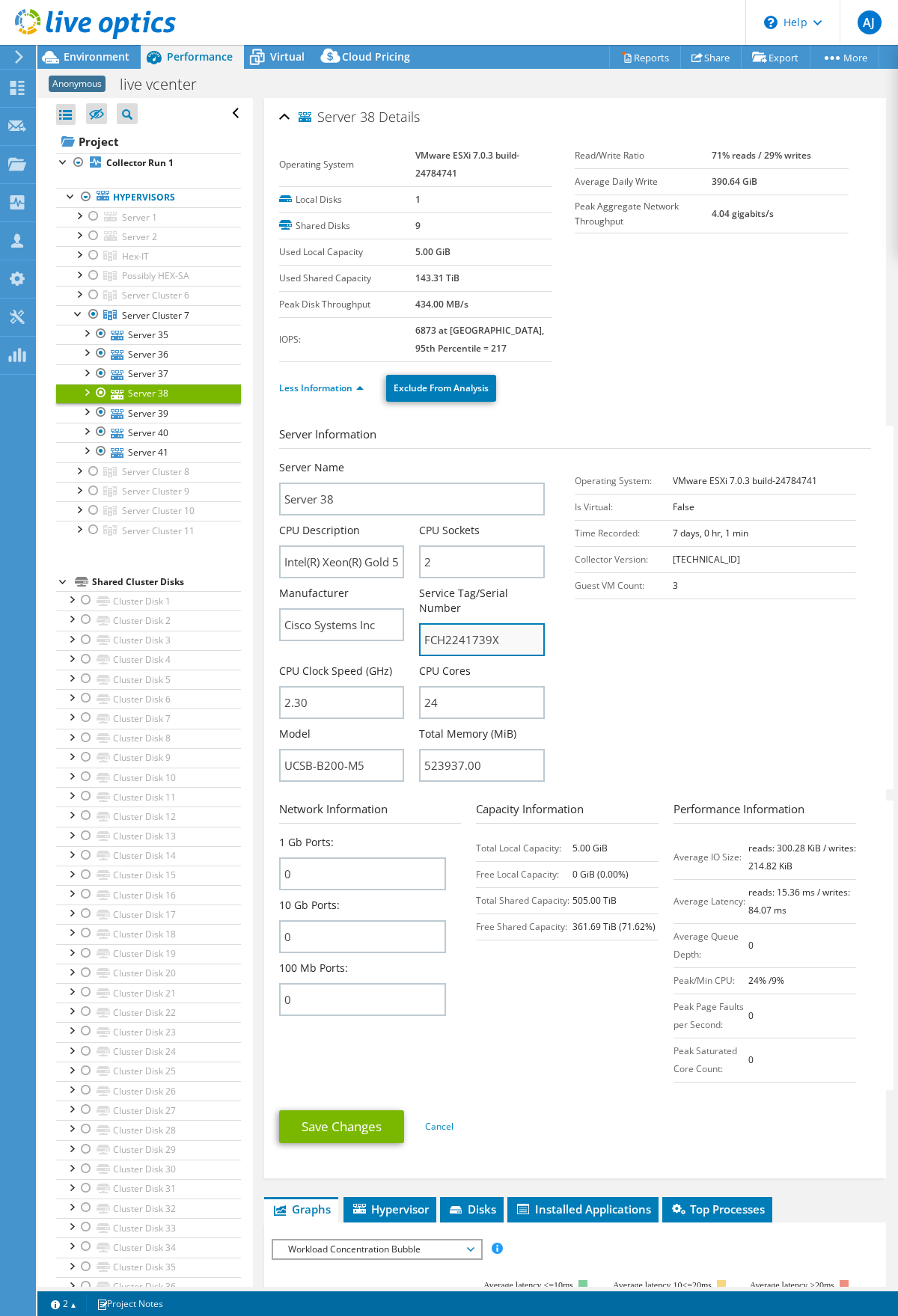
click at [468, 640] on input "FCH2241739X" at bounding box center [482, 639] width 126 height 33
click at [156, 414] on link "Server 39" at bounding box center [148, 412] width 185 height 20
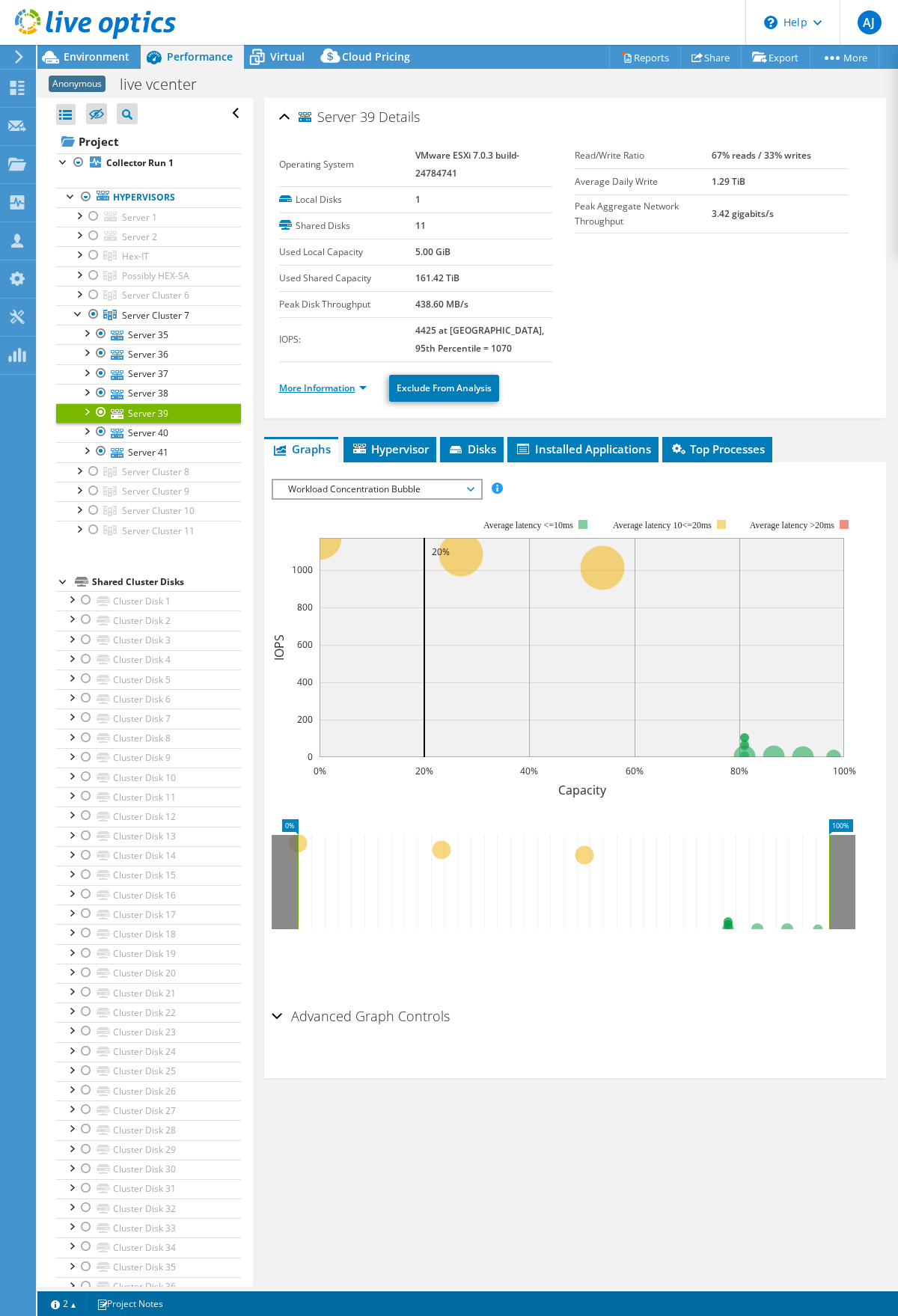
click at [322, 388] on link "More Information" at bounding box center [323, 387] width 88 height 13
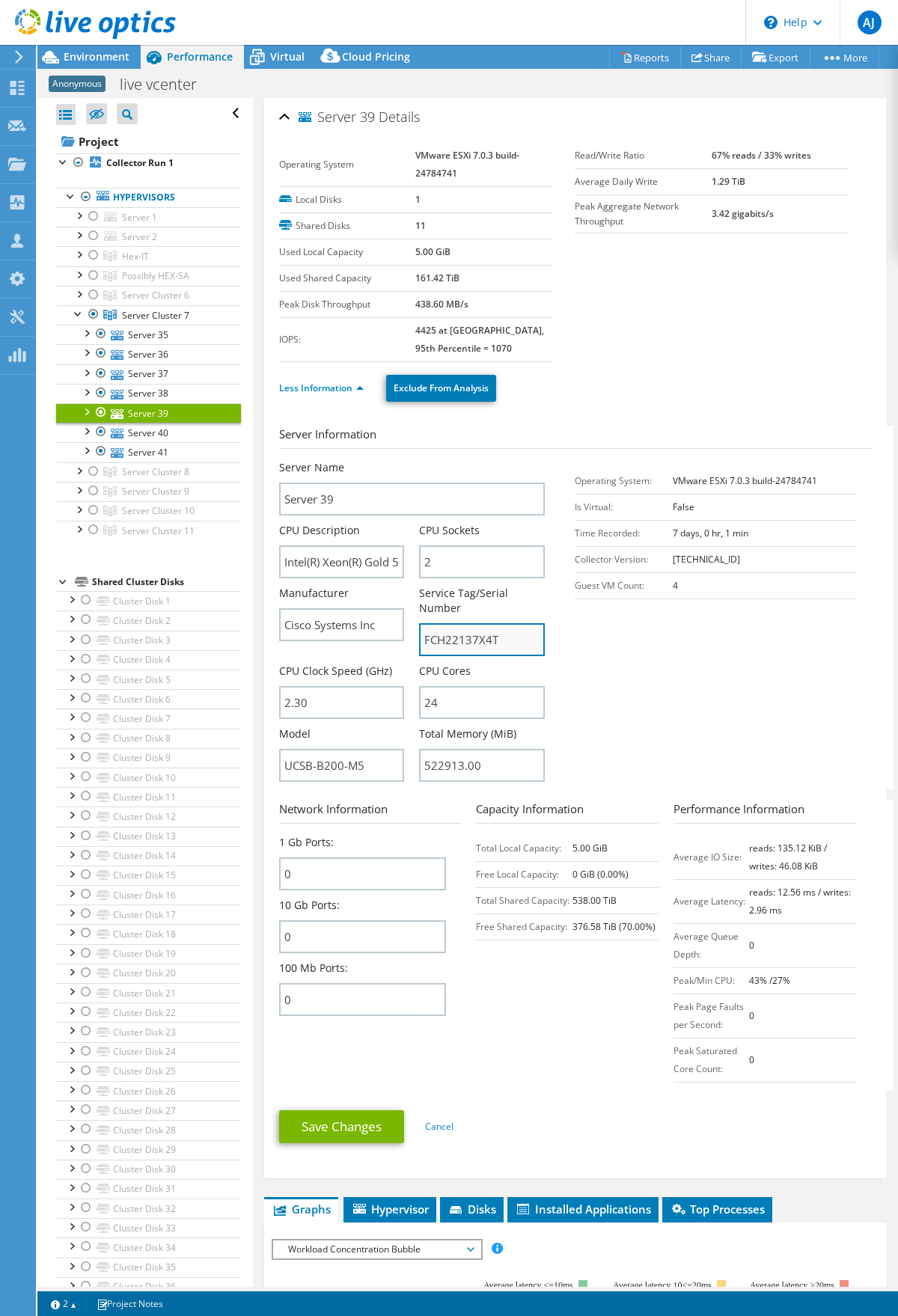
click at [468, 642] on input "FCH22137X4T" at bounding box center [482, 639] width 126 height 33
click at [464, 639] on input "FCH22137X4T" at bounding box center [482, 639] width 126 height 33
click at [463, 639] on input "FCH22137X4T" at bounding box center [482, 639] width 126 height 33
click at [146, 426] on link "Server 40" at bounding box center [148, 432] width 185 height 20
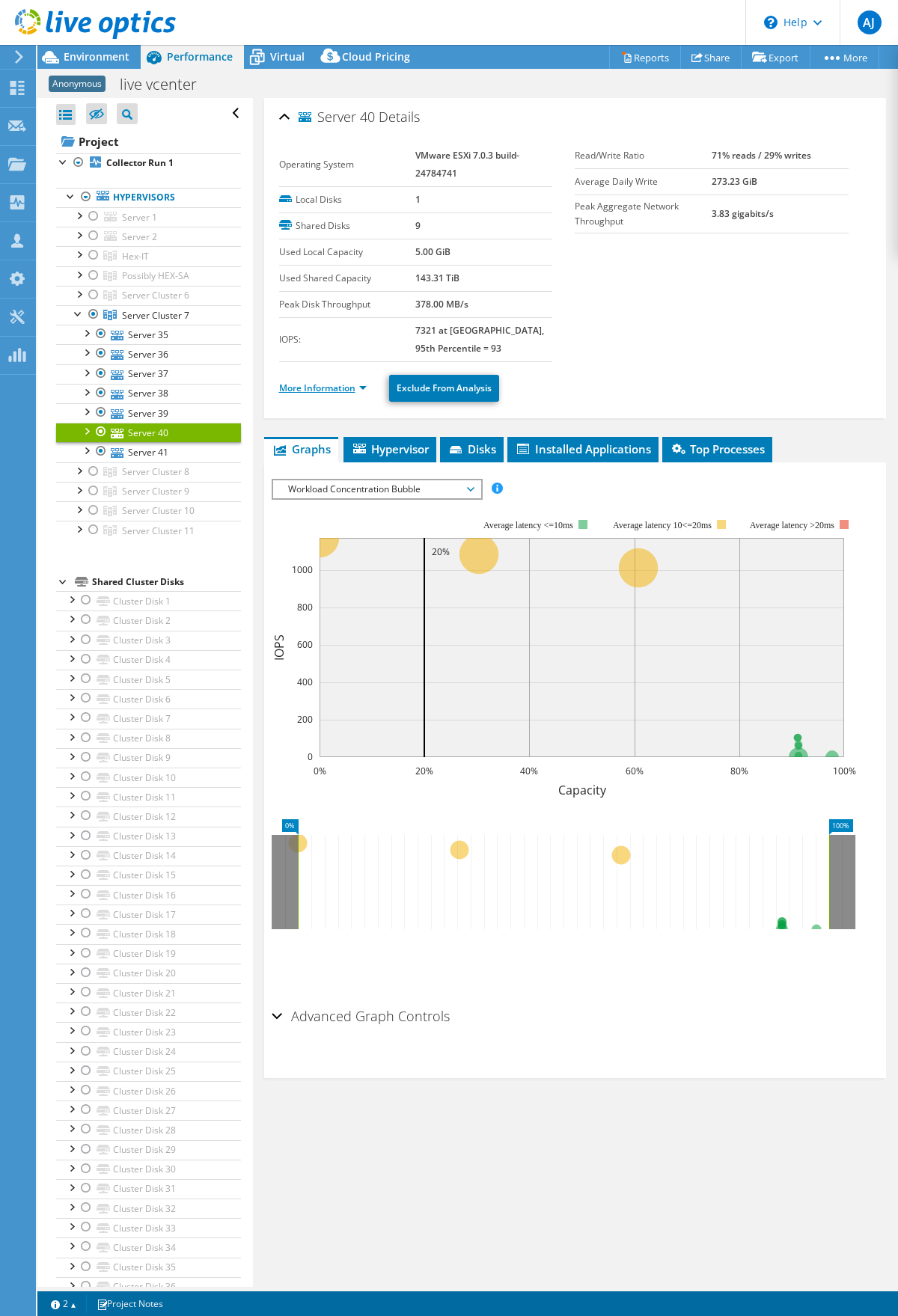
click at [313, 392] on link "More Information" at bounding box center [323, 387] width 88 height 13
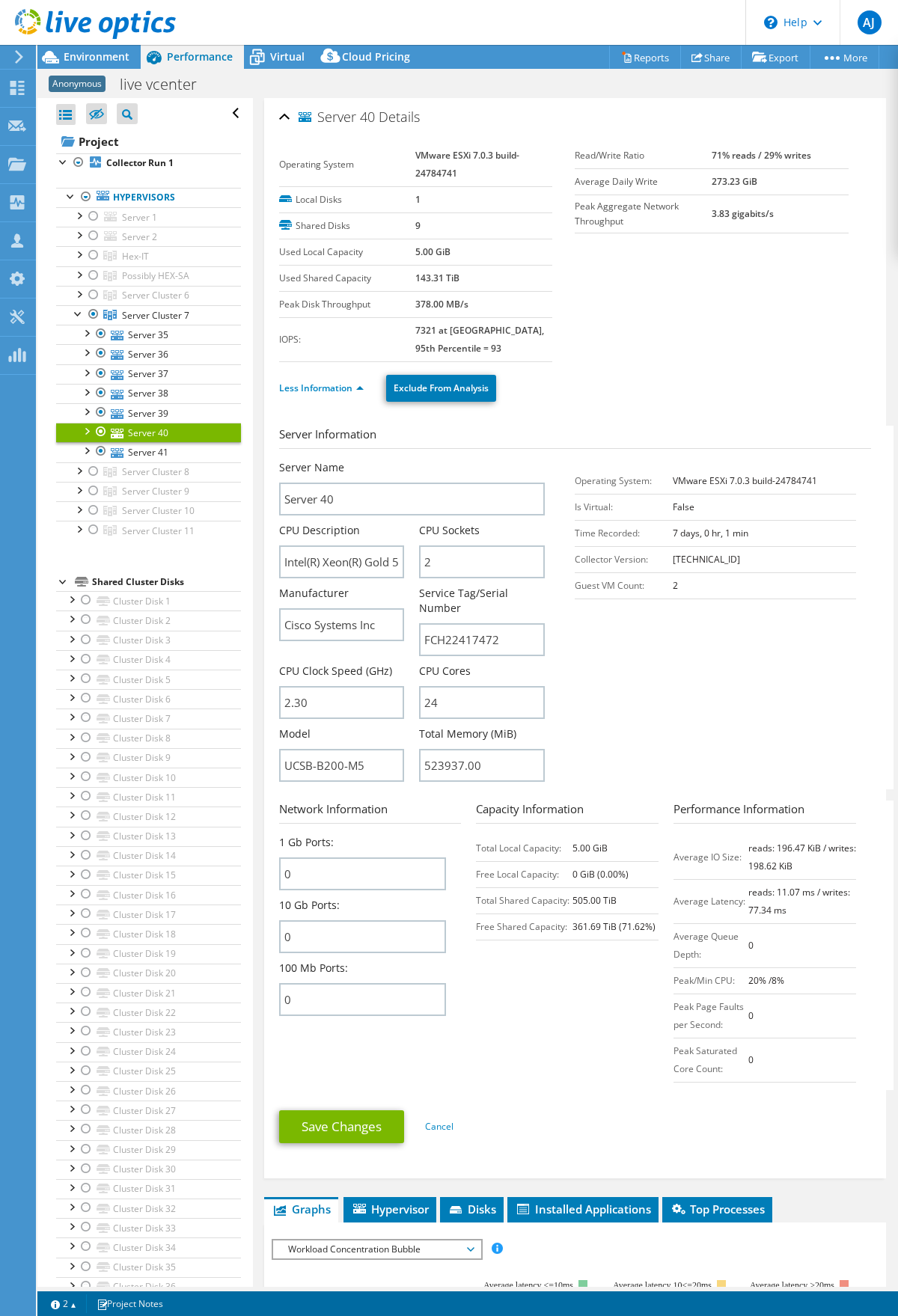
click at [463, 659] on div "Service Tag/Serial Number FCH22417472" at bounding box center [489, 624] width 140 height 77
click at [454, 649] on input "FCH22417472" at bounding box center [482, 639] width 126 height 33
click at [164, 456] on link "Server 41" at bounding box center [148, 452] width 185 height 20
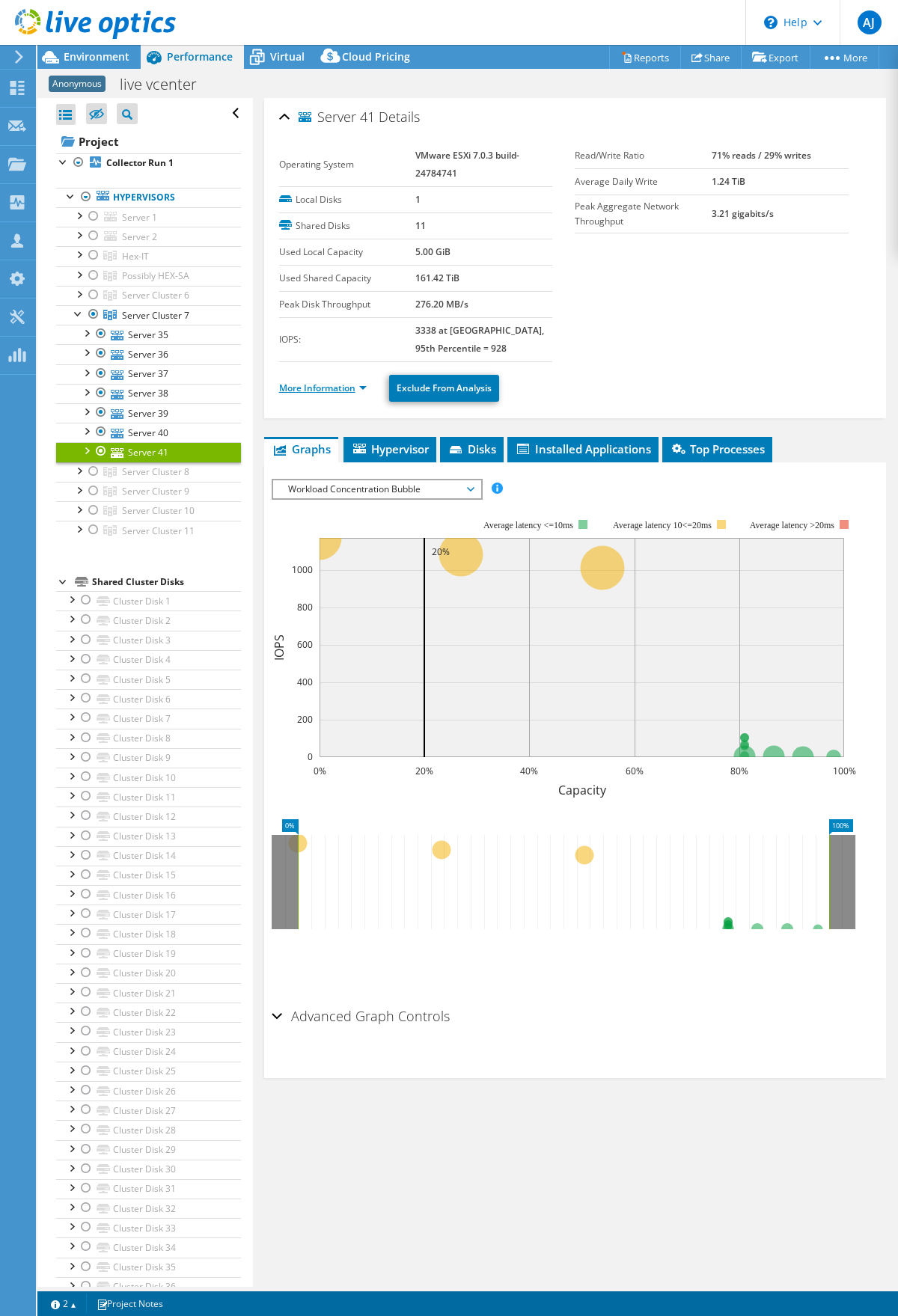
click at [318, 381] on li "More Information" at bounding box center [327, 387] width 96 height 16
click at [323, 386] on link "More Information" at bounding box center [323, 387] width 88 height 13
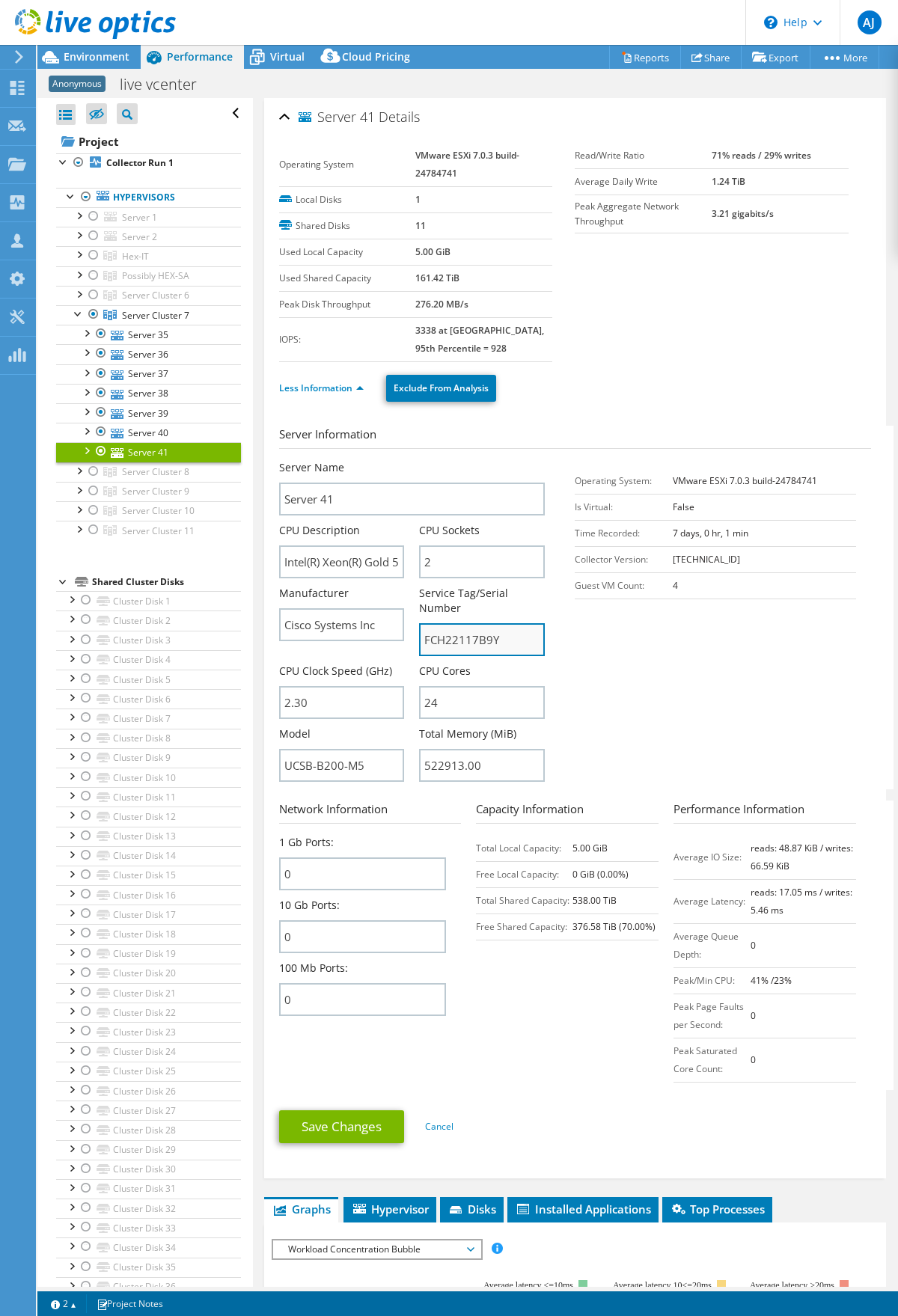
click at [464, 643] on input "FCH22117B9Y" at bounding box center [482, 639] width 126 height 33
drag, startPoint x: 132, startPoint y: 331, endPoint x: 157, endPoint y: 349, distance: 30.8
click at [132, 331] on link "Server 35" at bounding box center [148, 334] width 185 height 20
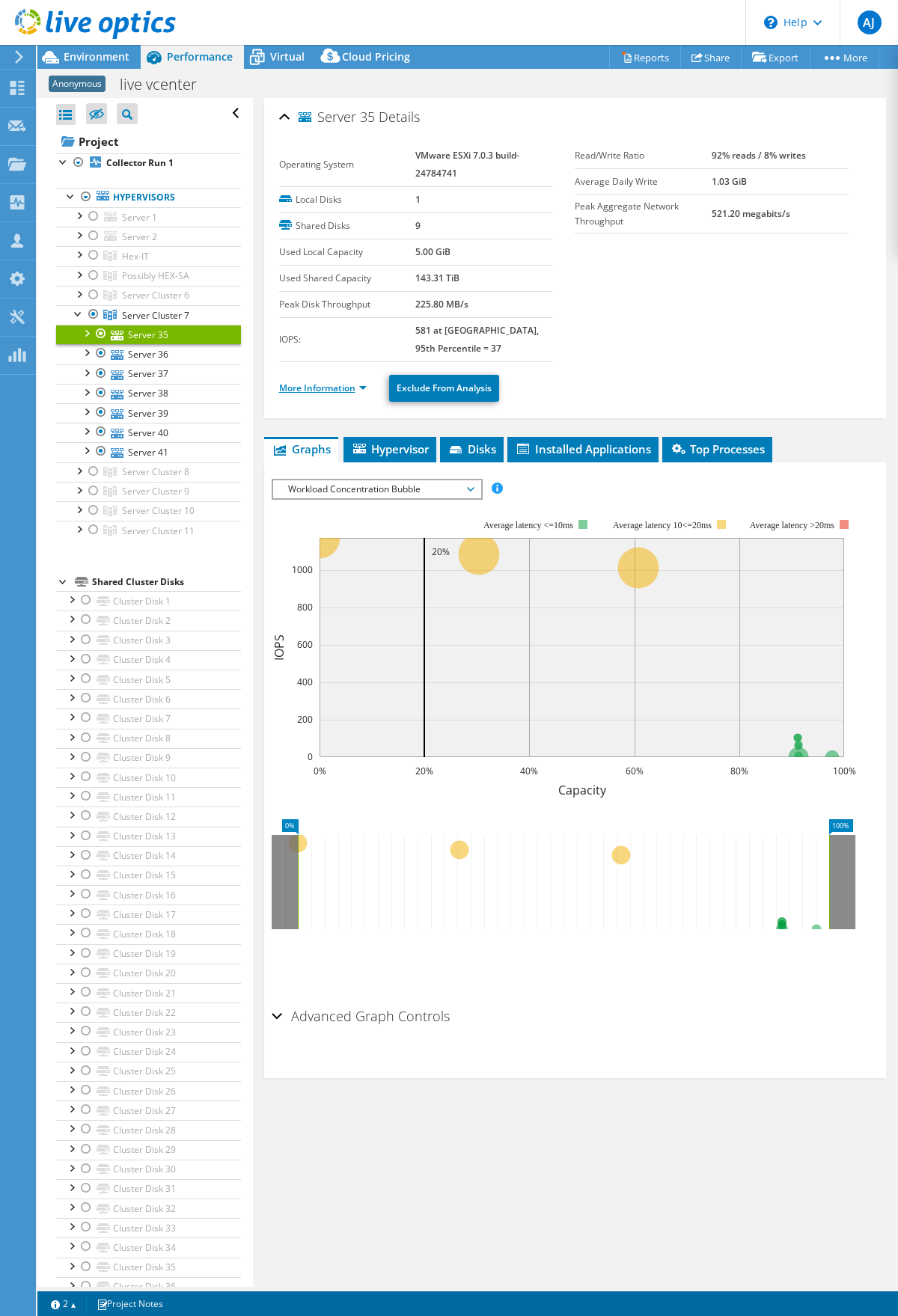
click at [308, 385] on link "More Information" at bounding box center [323, 387] width 88 height 13
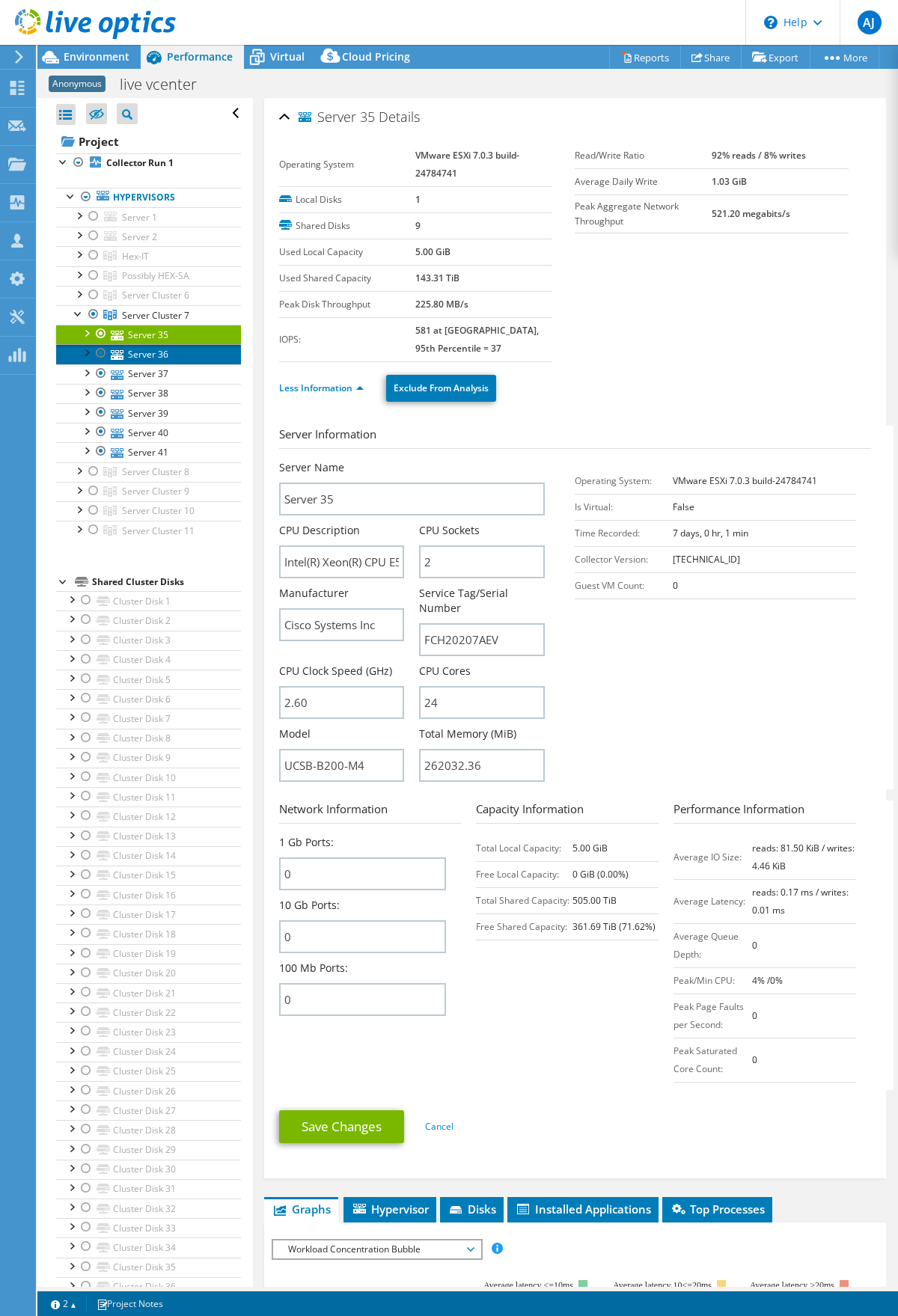
click at [151, 352] on link "Server 36" at bounding box center [148, 354] width 185 height 20
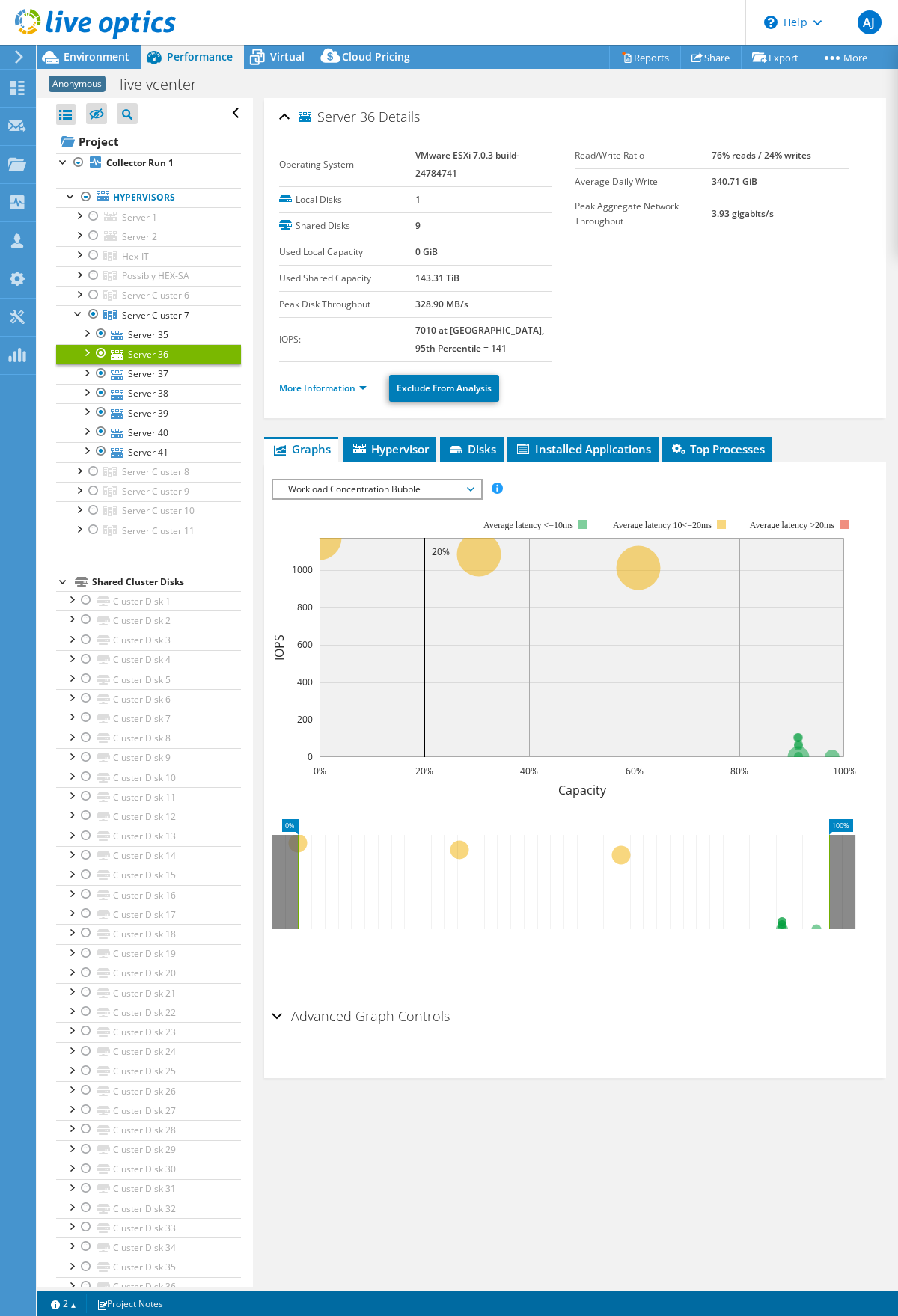
click at [345, 377] on ul "More Information Exclude From Analysis" at bounding box center [574, 386] width 591 height 31
click at [344, 383] on link "More Information" at bounding box center [323, 387] width 88 height 13
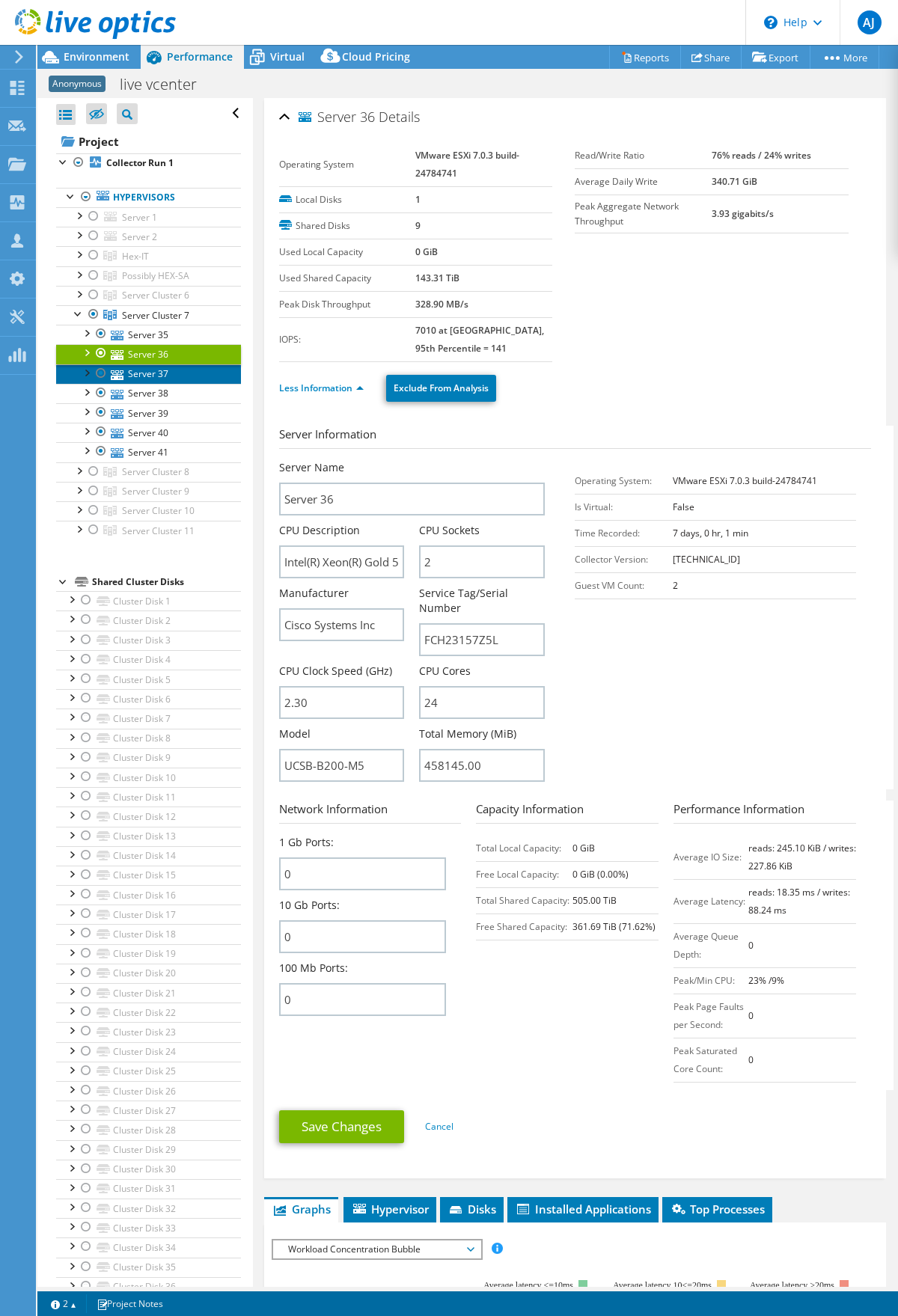
click at [161, 372] on link "Server 37" at bounding box center [148, 374] width 185 height 20
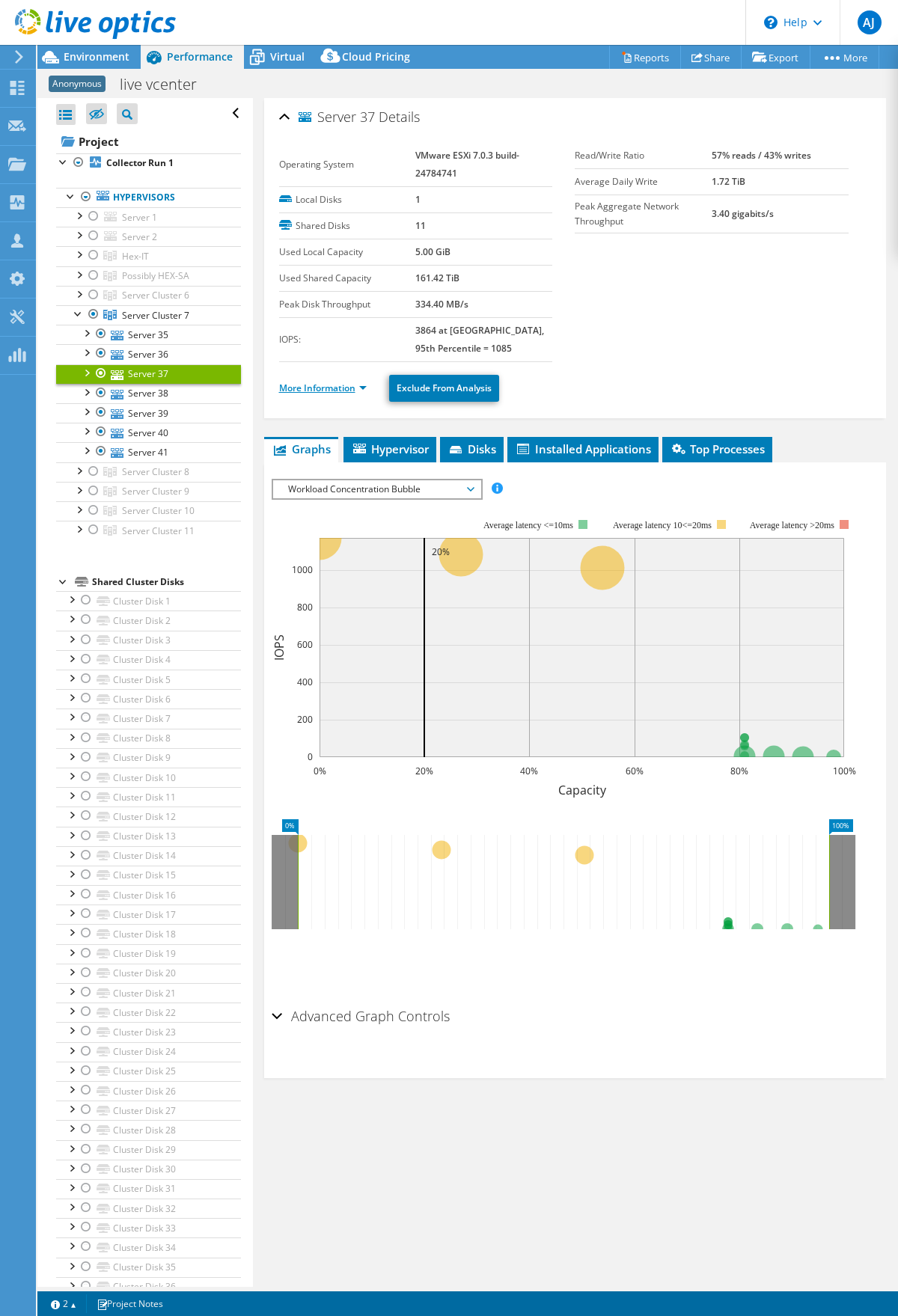
click at [300, 389] on link "More Information" at bounding box center [323, 387] width 88 height 13
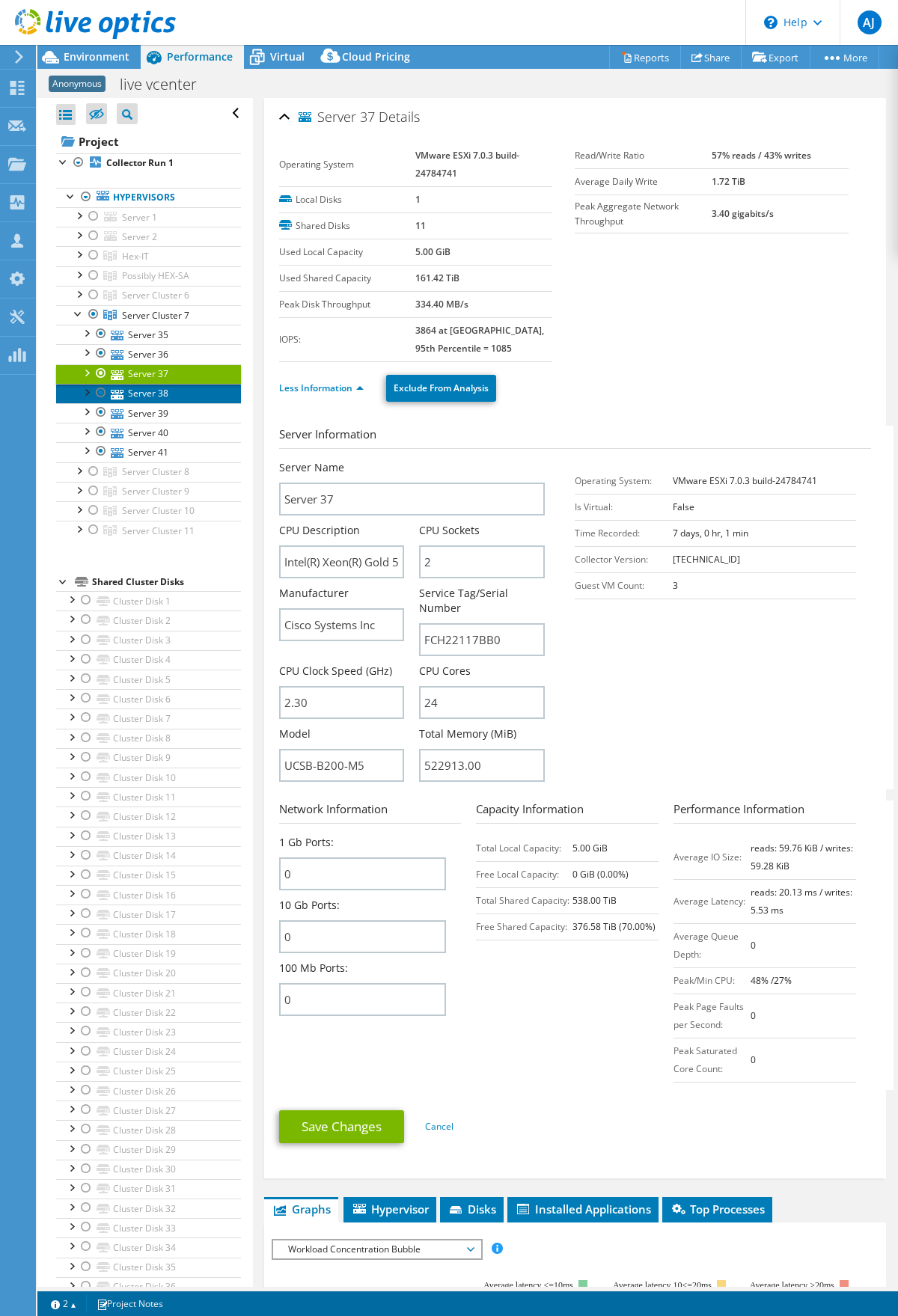
click at [162, 393] on link "Server 38" at bounding box center [148, 393] width 185 height 20
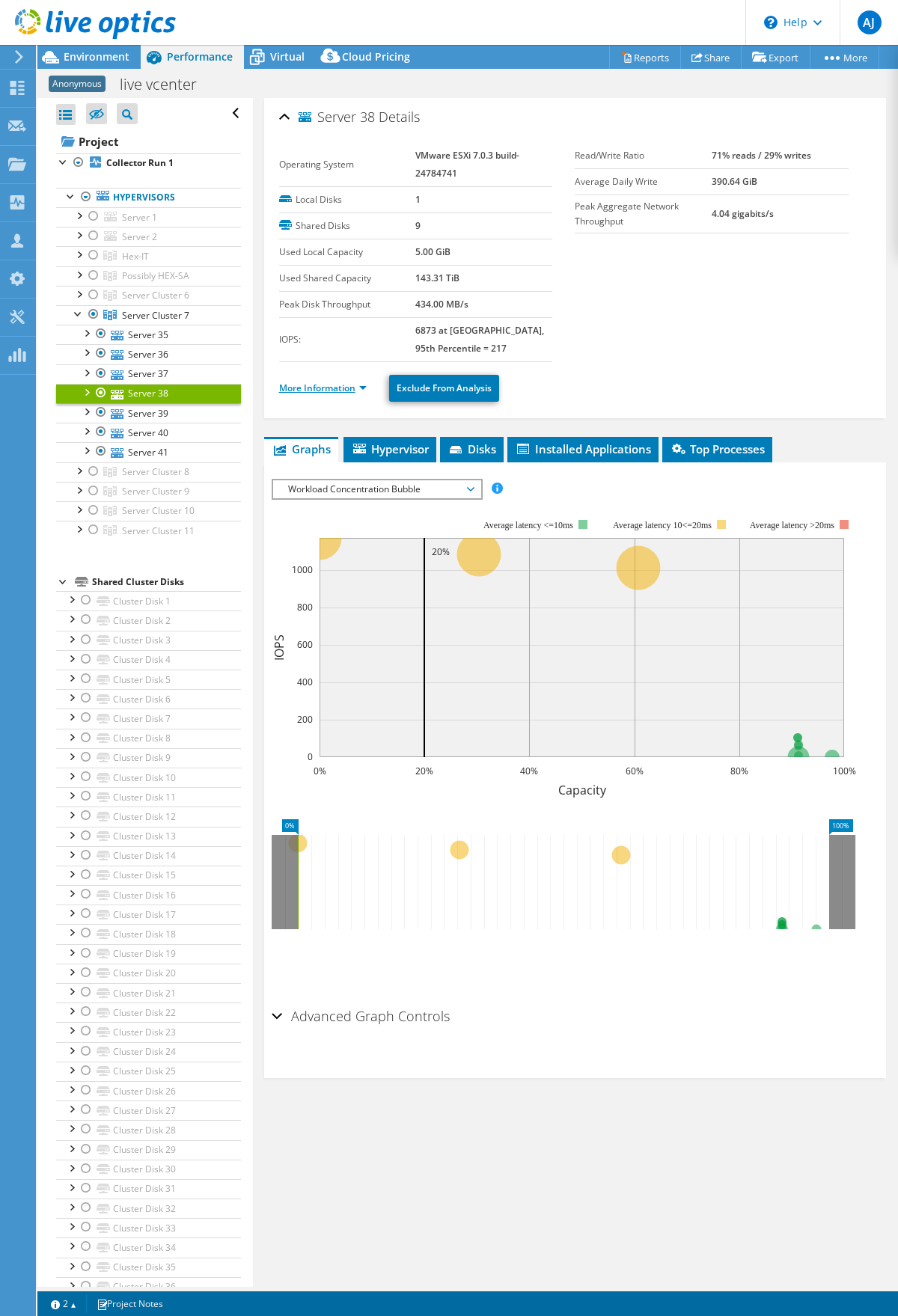
click at [315, 386] on link "More Information" at bounding box center [323, 387] width 88 height 13
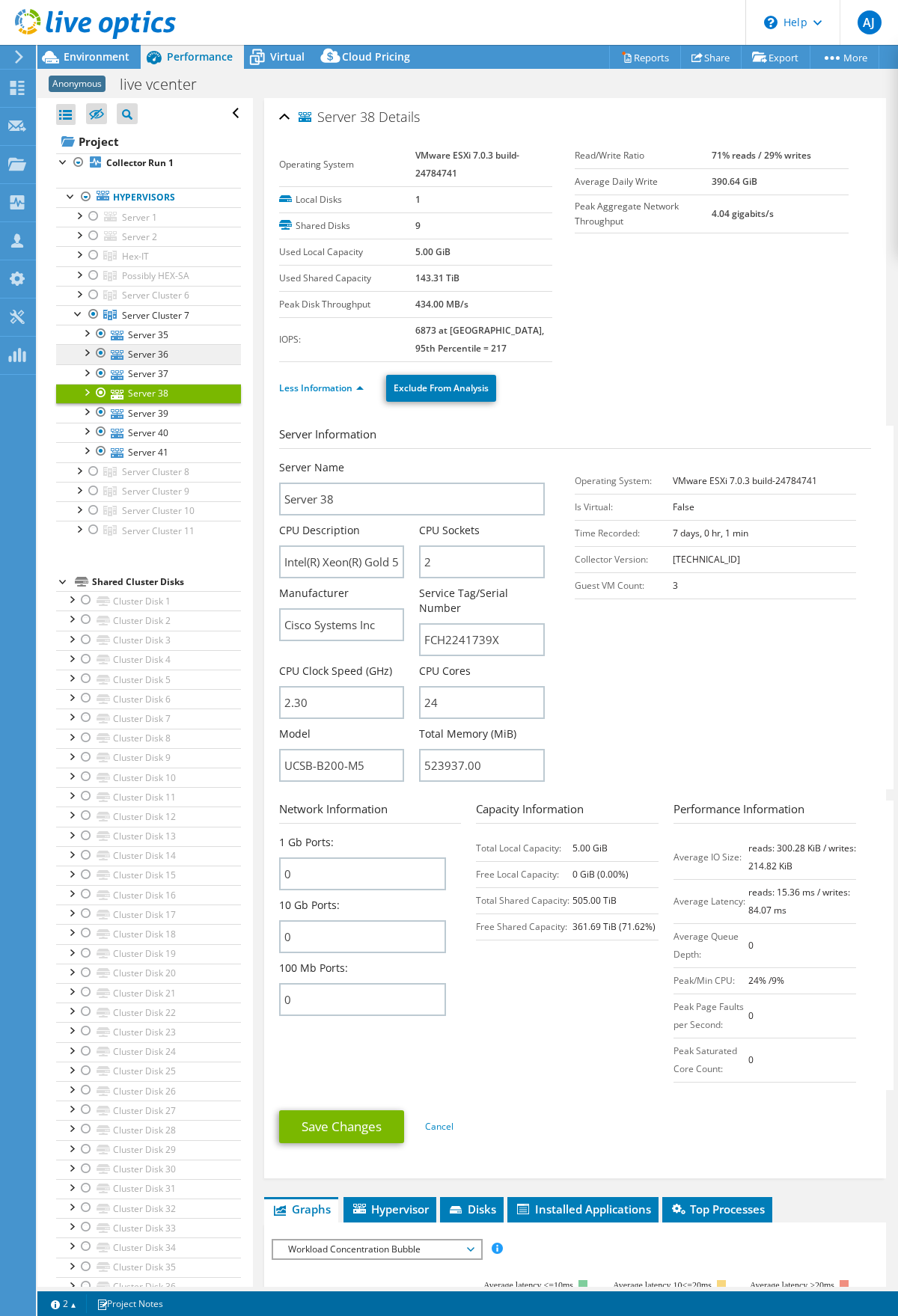
drag, startPoint x: 72, startPoint y: 314, endPoint x: 77, endPoint y: 362, distance: 48.3
click at [72, 313] on div at bounding box center [78, 312] width 15 height 15
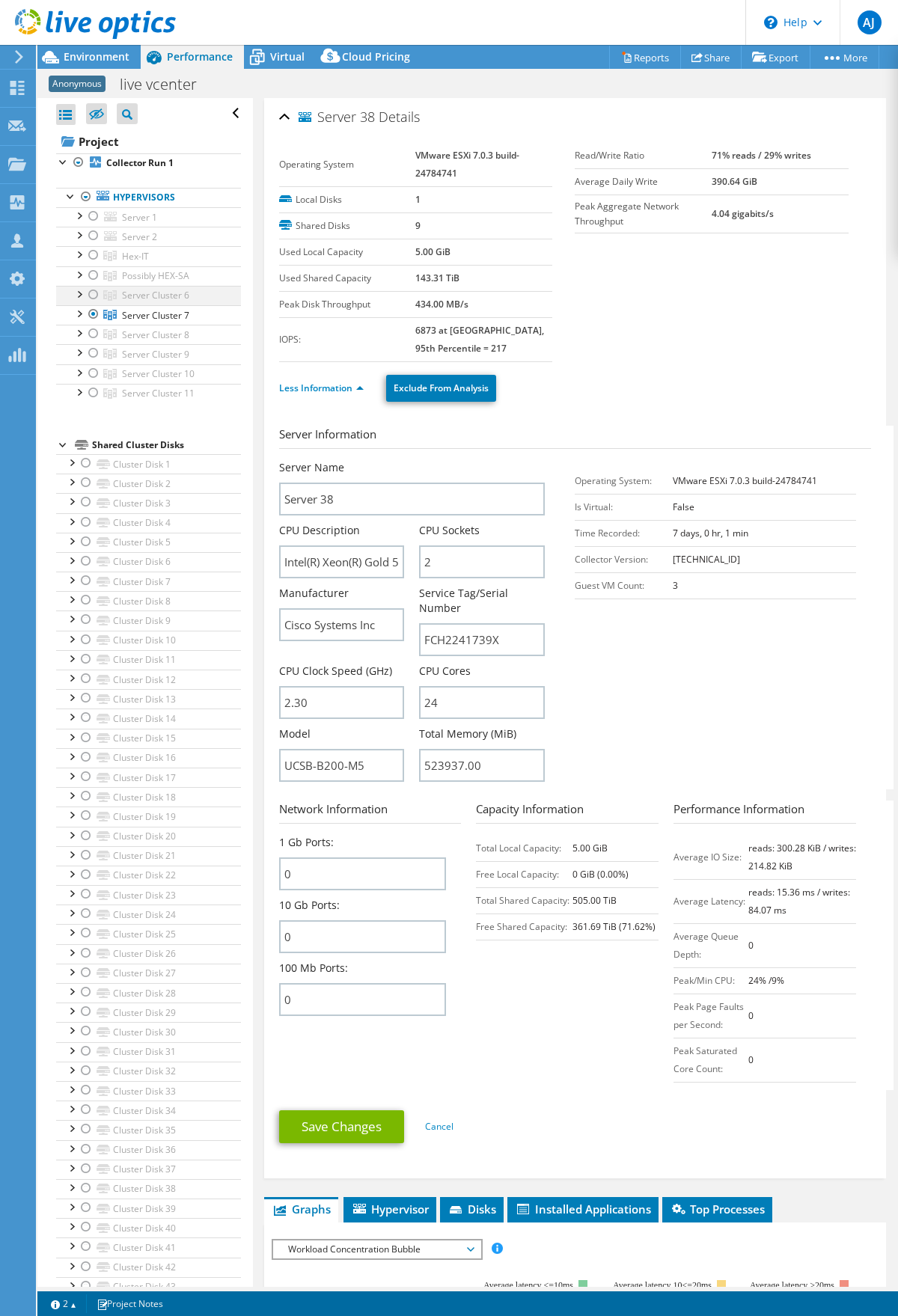
click at [72, 293] on div at bounding box center [78, 293] width 15 height 15
click at [74, 293] on div at bounding box center [78, 293] width 15 height 15
click at [77, 317] on div at bounding box center [78, 312] width 15 height 15
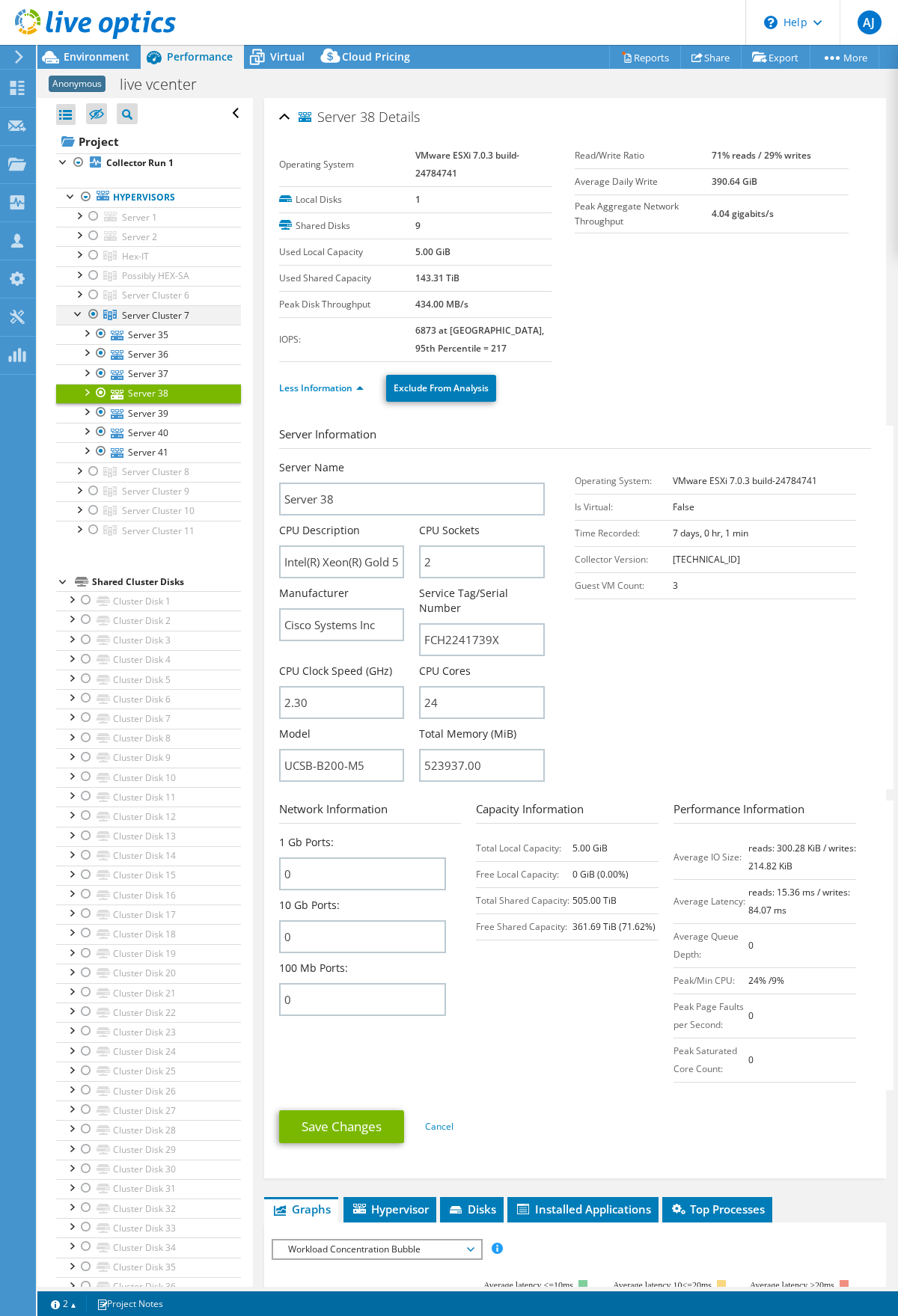
click at [74, 314] on div at bounding box center [78, 312] width 15 height 15
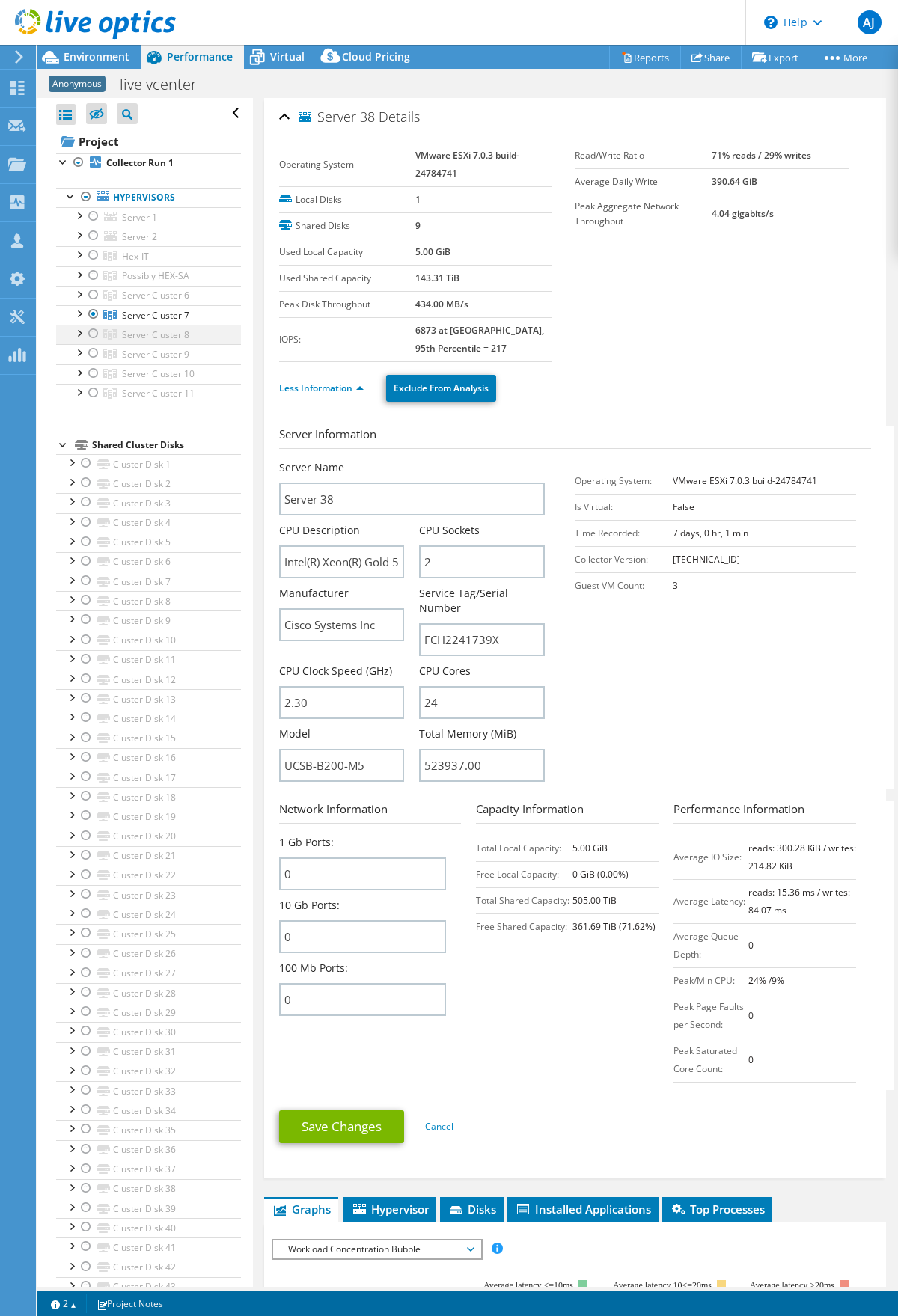
click at [77, 334] on div at bounding box center [78, 331] width 15 height 15
click at [91, 316] on div at bounding box center [93, 314] width 15 height 18
click at [92, 334] on div at bounding box center [93, 333] width 15 height 18
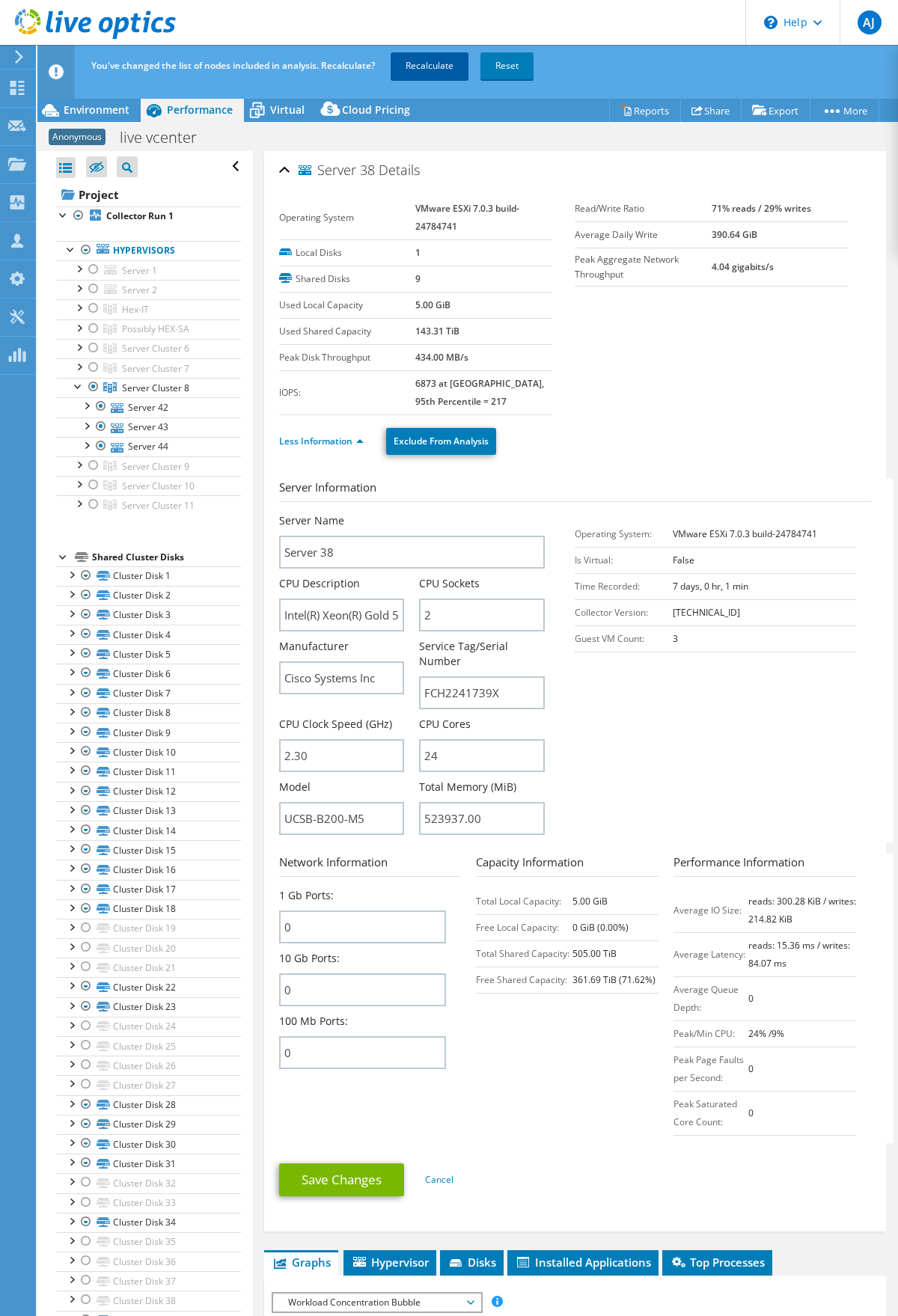
click at [430, 65] on link "Recalculate" at bounding box center [430, 65] width 77 height 27
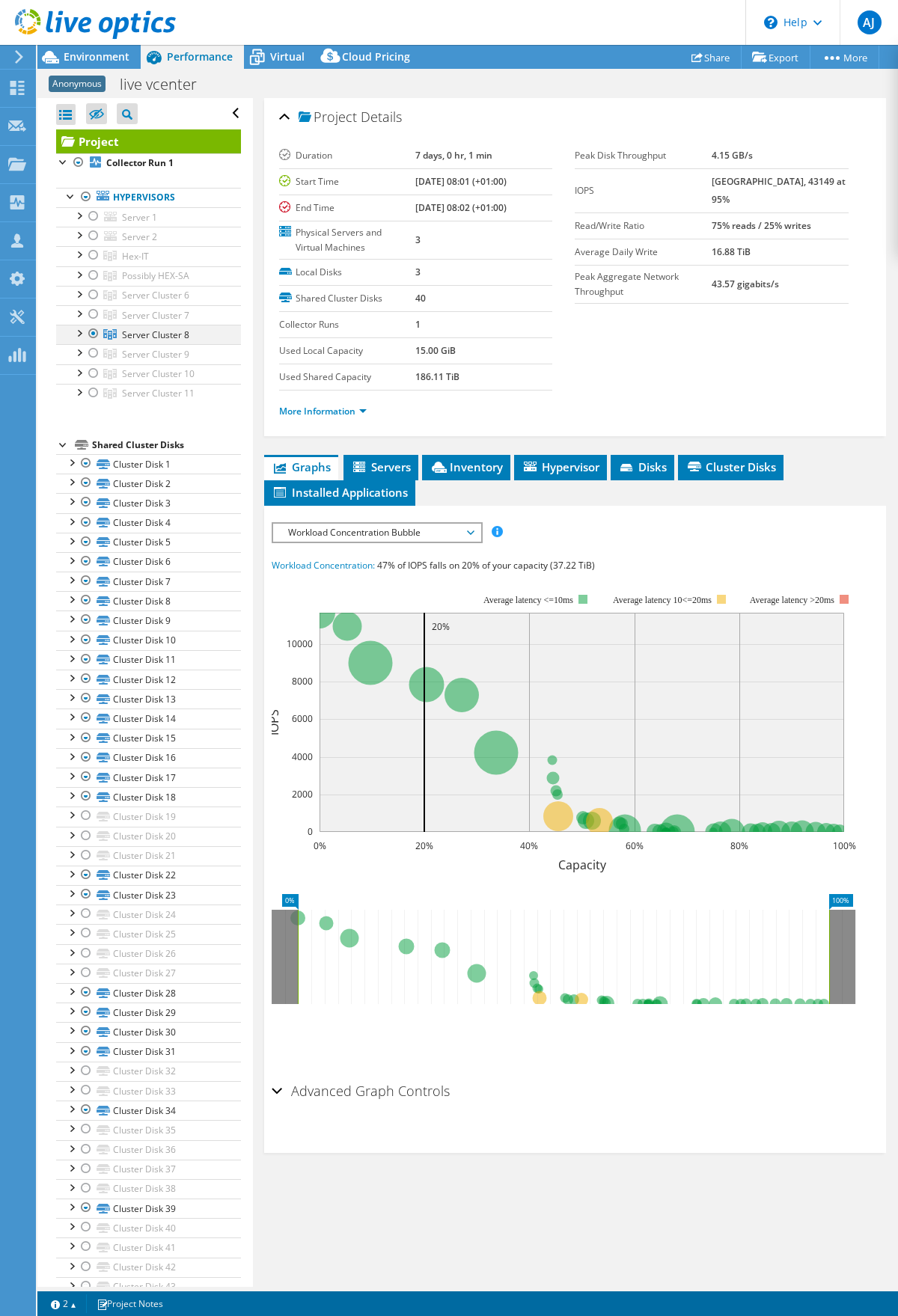
click at [77, 334] on div at bounding box center [78, 331] width 15 height 15
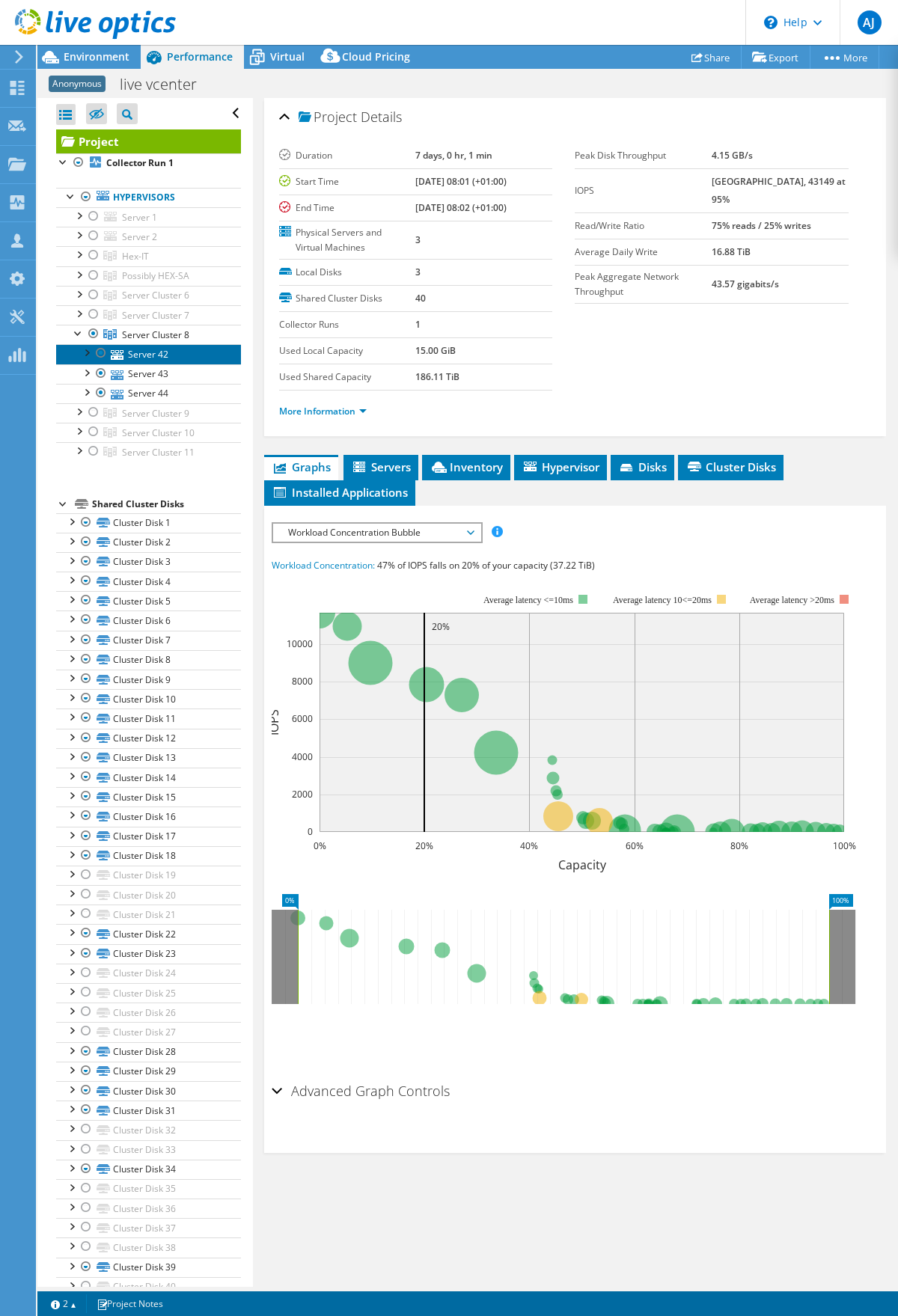
click at [148, 356] on link "Server 42" at bounding box center [148, 354] width 185 height 20
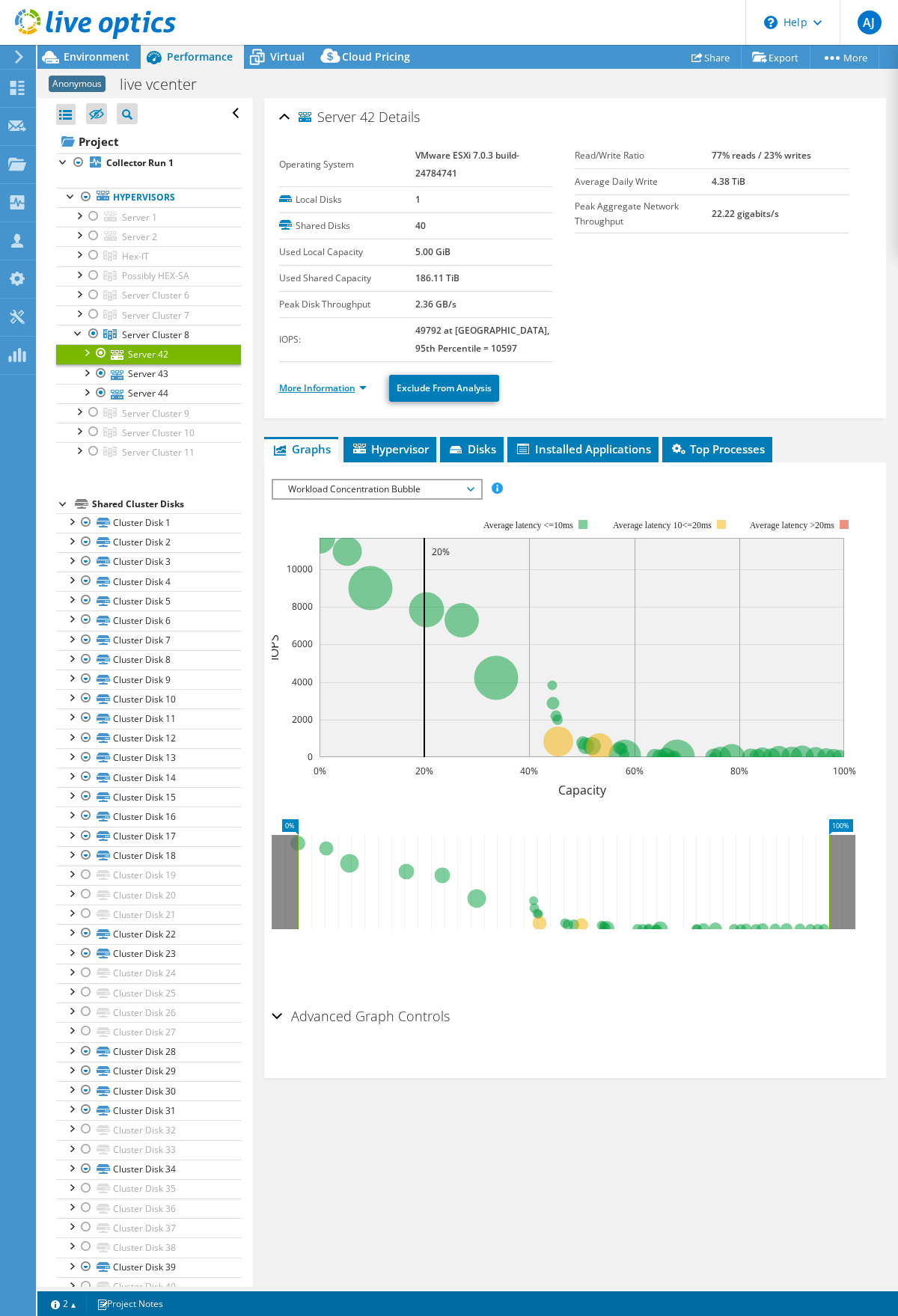
click at [330, 390] on link "More Information" at bounding box center [323, 387] width 88 height 13
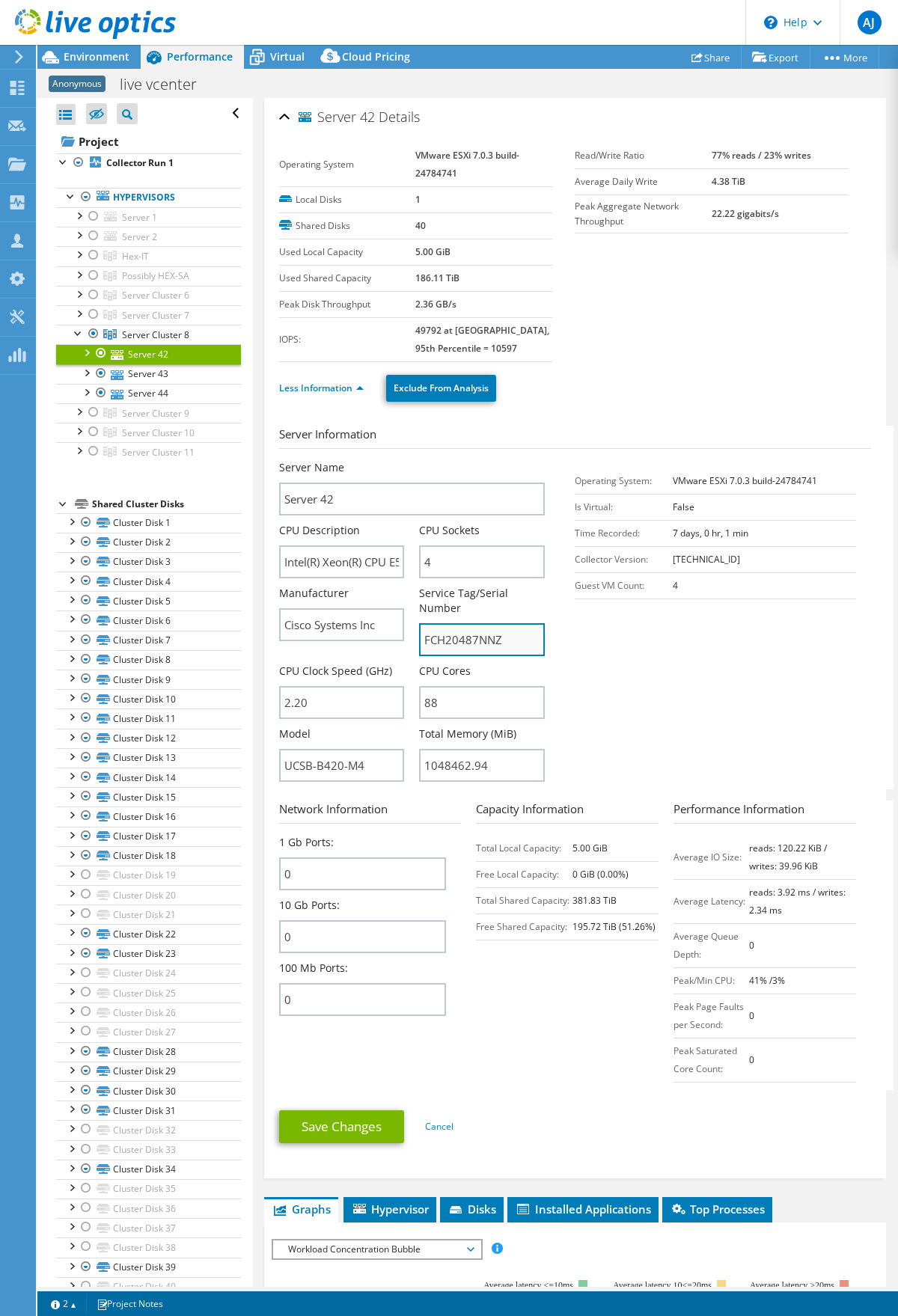
click at [461, 654] on input "FCH20487NNZ" at bounding box center [482, 639] width 126 height 33
click at [459, 628] on input "FCH20487NNZ" at bounding box center [482, 639] width 126 height 33
click at [141, 379] on link "Server 43" at bounding box center [148, 374] width 185 height 20
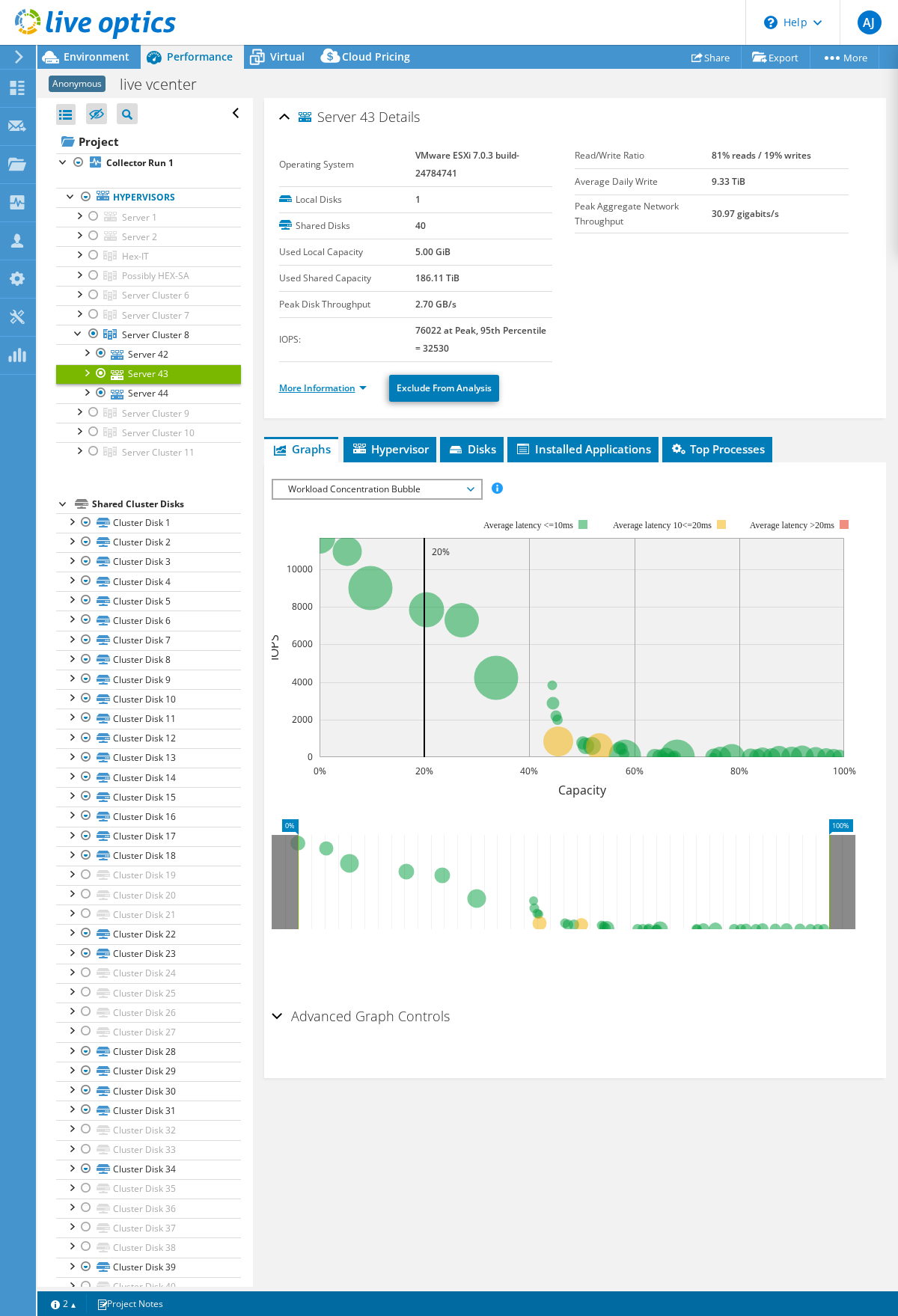
click at [357, 388] on link "More Information" at bounding box center [323, 387] width 88 height 13
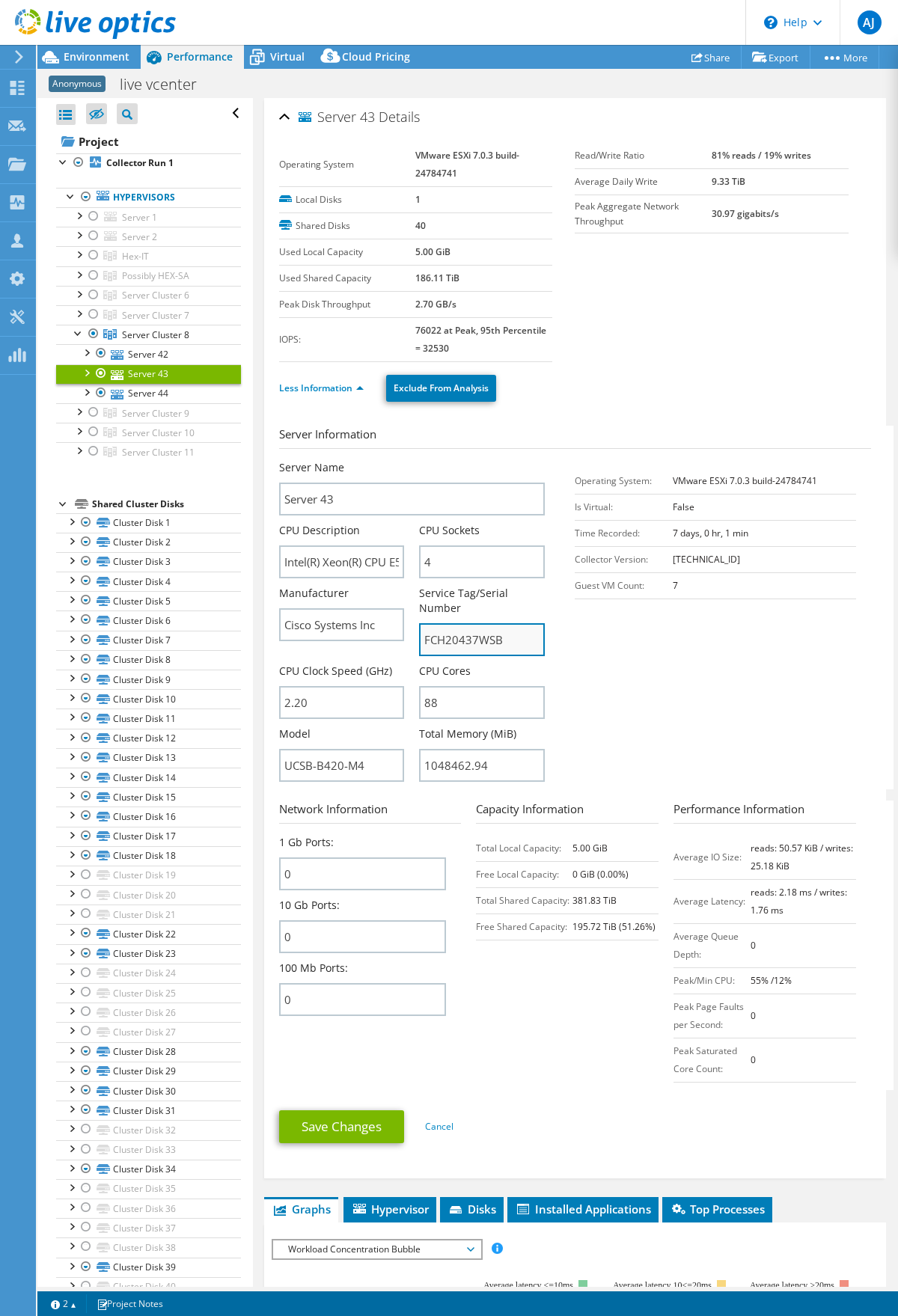
click at [453, 639] on input "FCH20437WSB" at bounding box center [482, 639] width 126 height 33
click at [139, 394] on link "Server 44" at bounding box center [148, 393] width 185 height 20
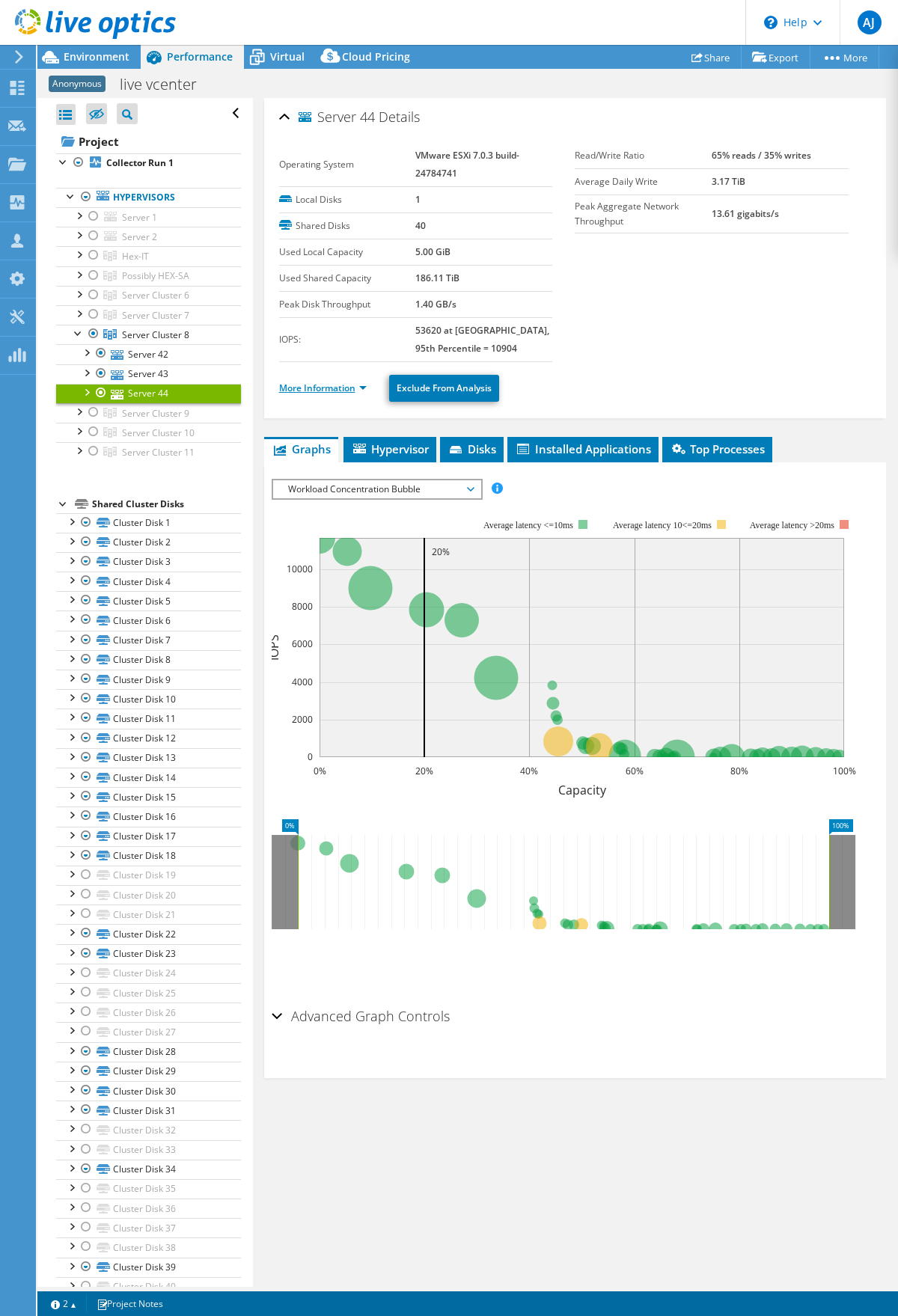
click at [357, 383] on link "More Information" at bounding box center [323, 387] width 88 height 13
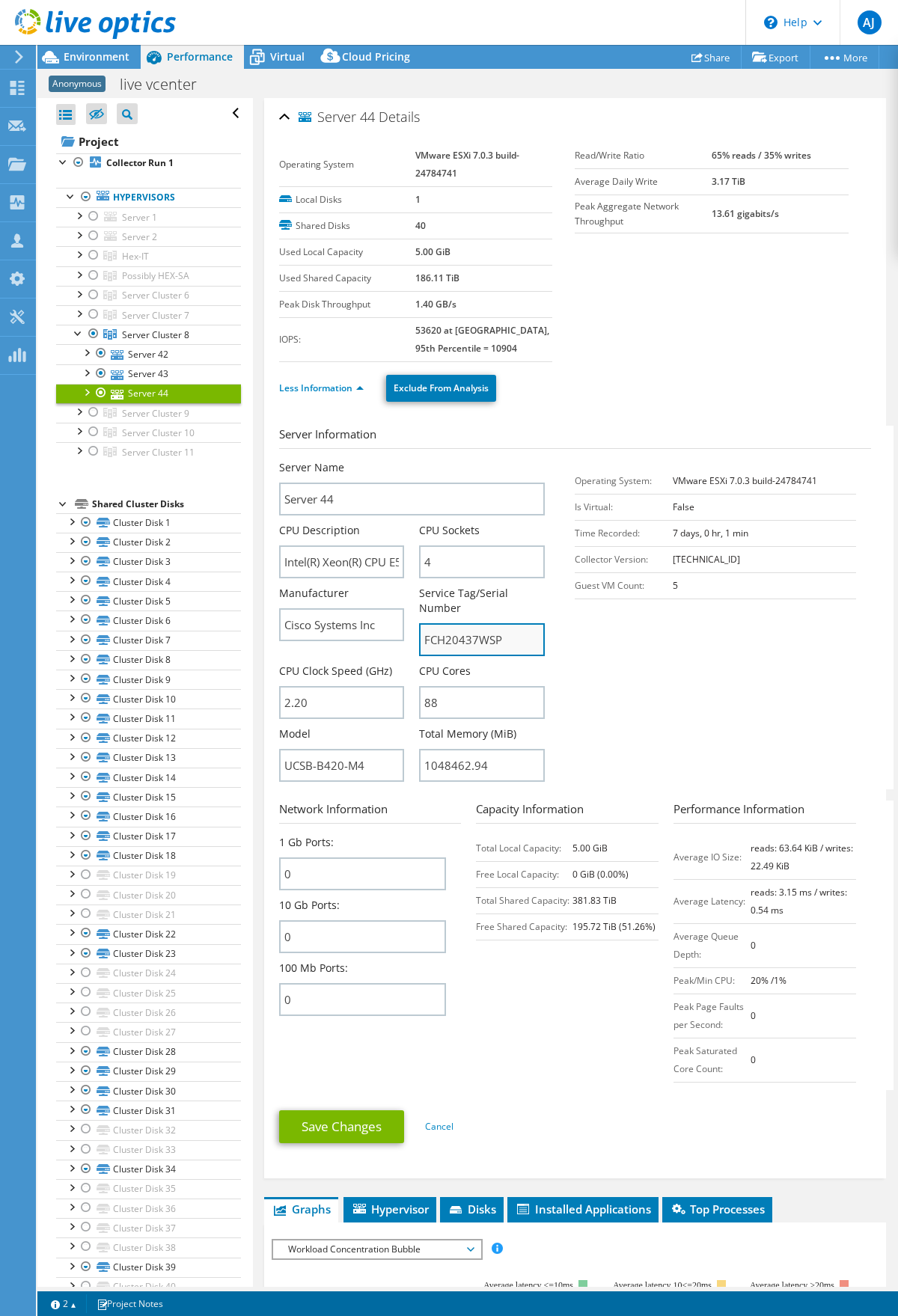
click at [466, 646] on input "FCH20437WSP" at bounding box center [482, 639] width 126 height 33
drag, startPoint x: 95, startPoint y: 331, endPoint x: 100, endPoint y: 413, distance: 82.2
click at [95, 331] on div at bounding box center [93, 333] width 15 height 18
click at [77, 411] on div at bounding box center [78, 410] width 15 height 15
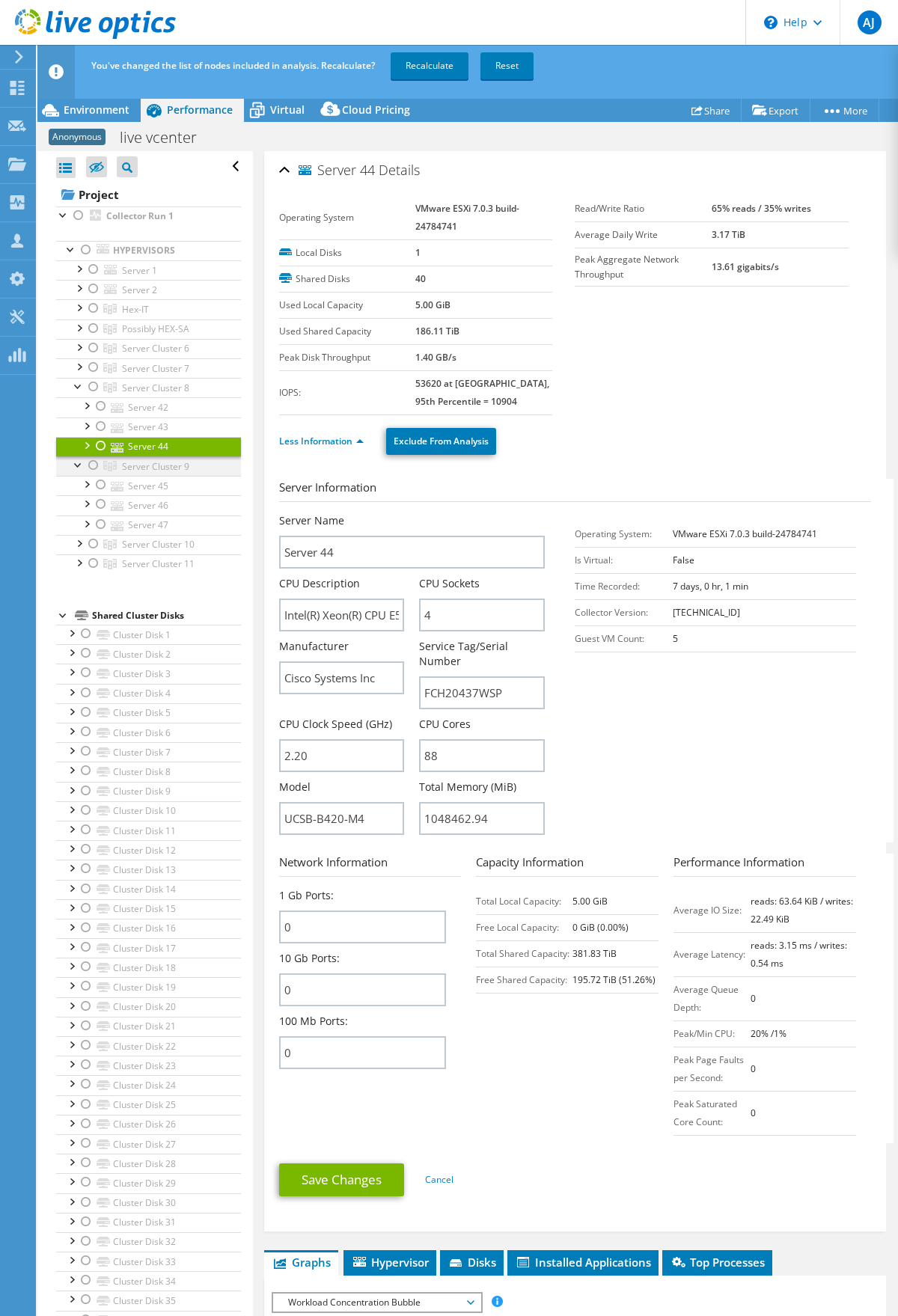
click at [91, 466] on div at bounding box center [93, 465] width 15 height 18
click at [441, 65] on link "Recalculate" at bounding box center [430, 65] width 77 height 27
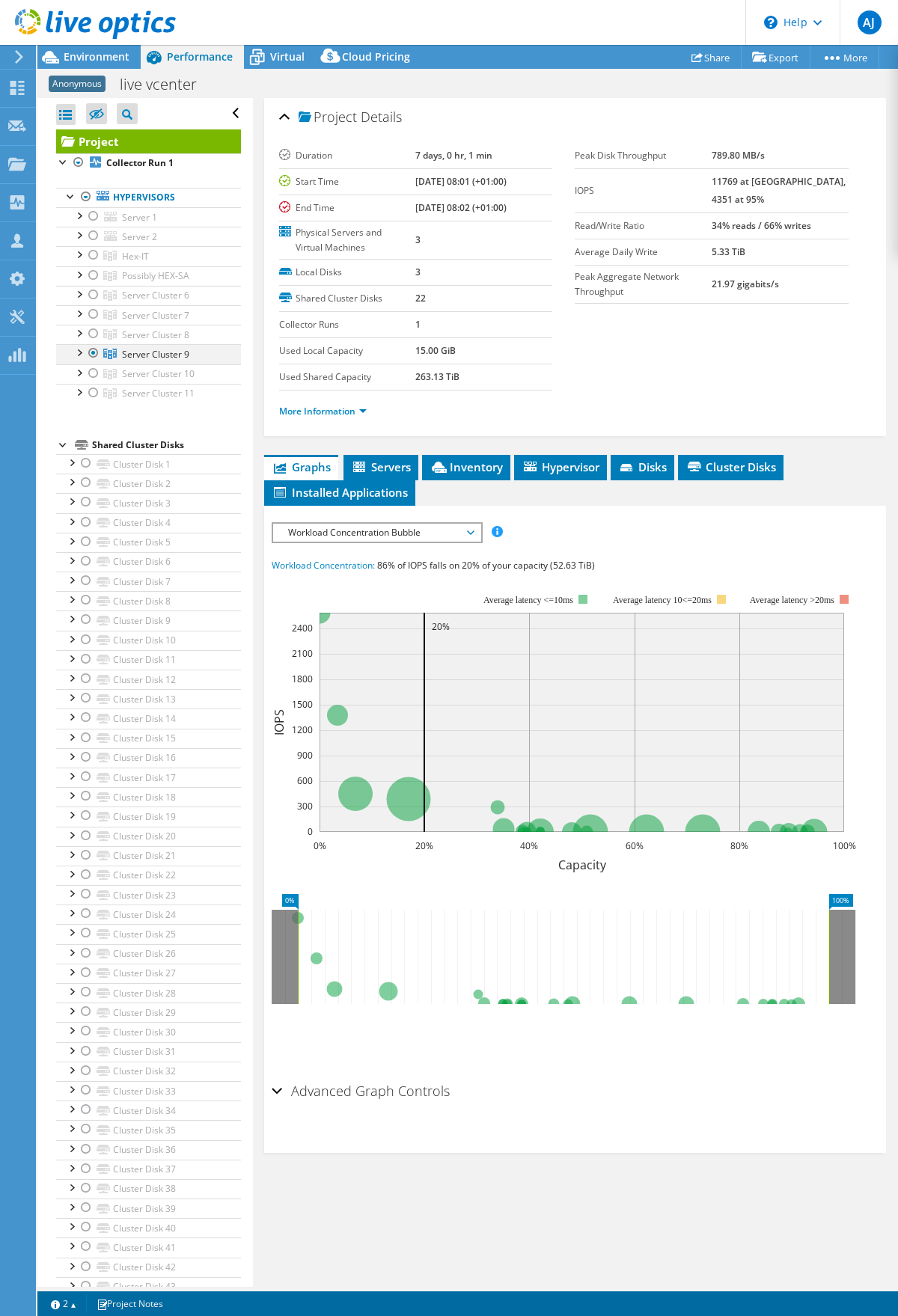
click at [77, 353] on div at bounding box center [78, 351] width 15 height 15
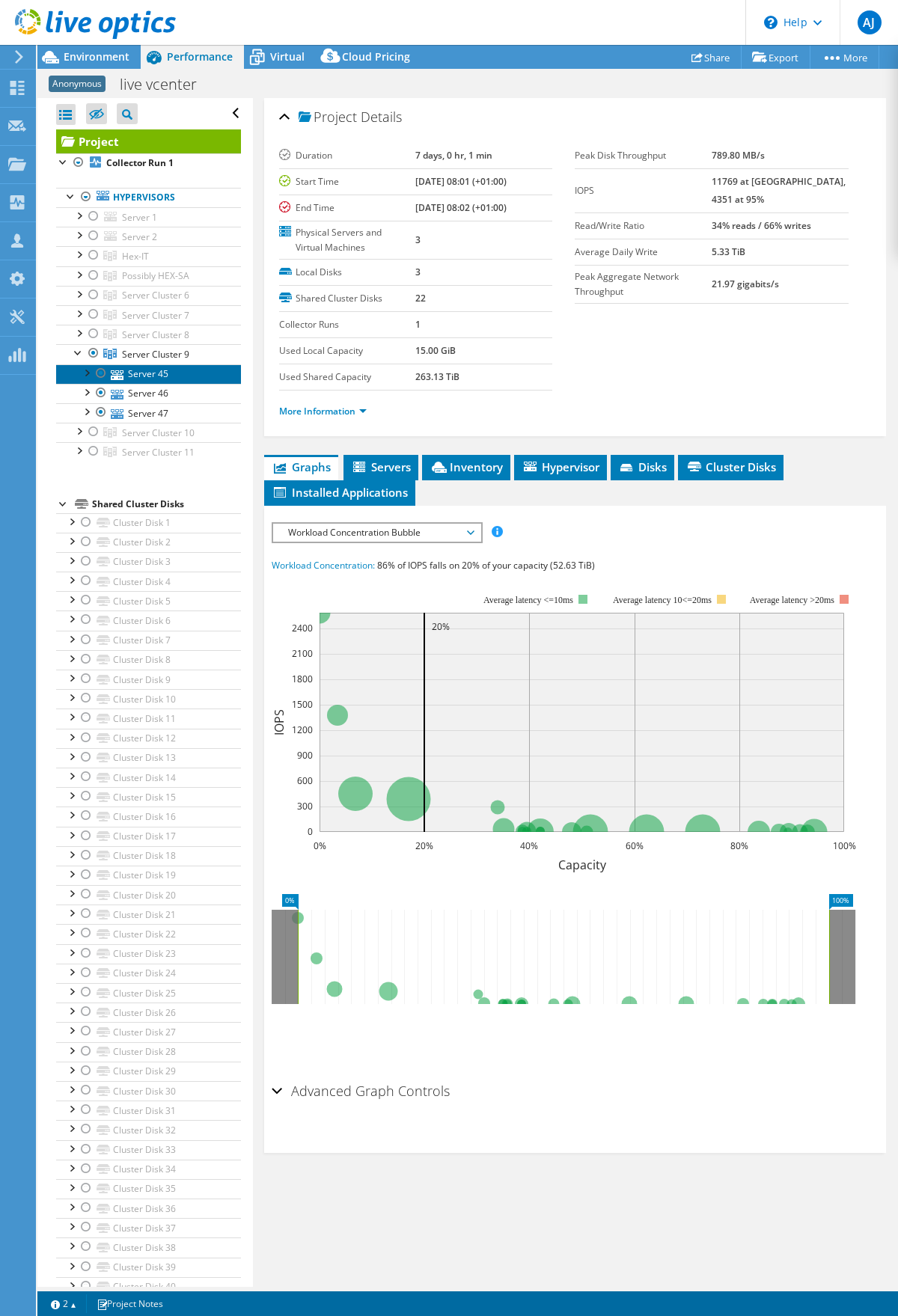
click at [163, 380] on link "Server 45" at bounding box center [148, 374] width 185 height 20
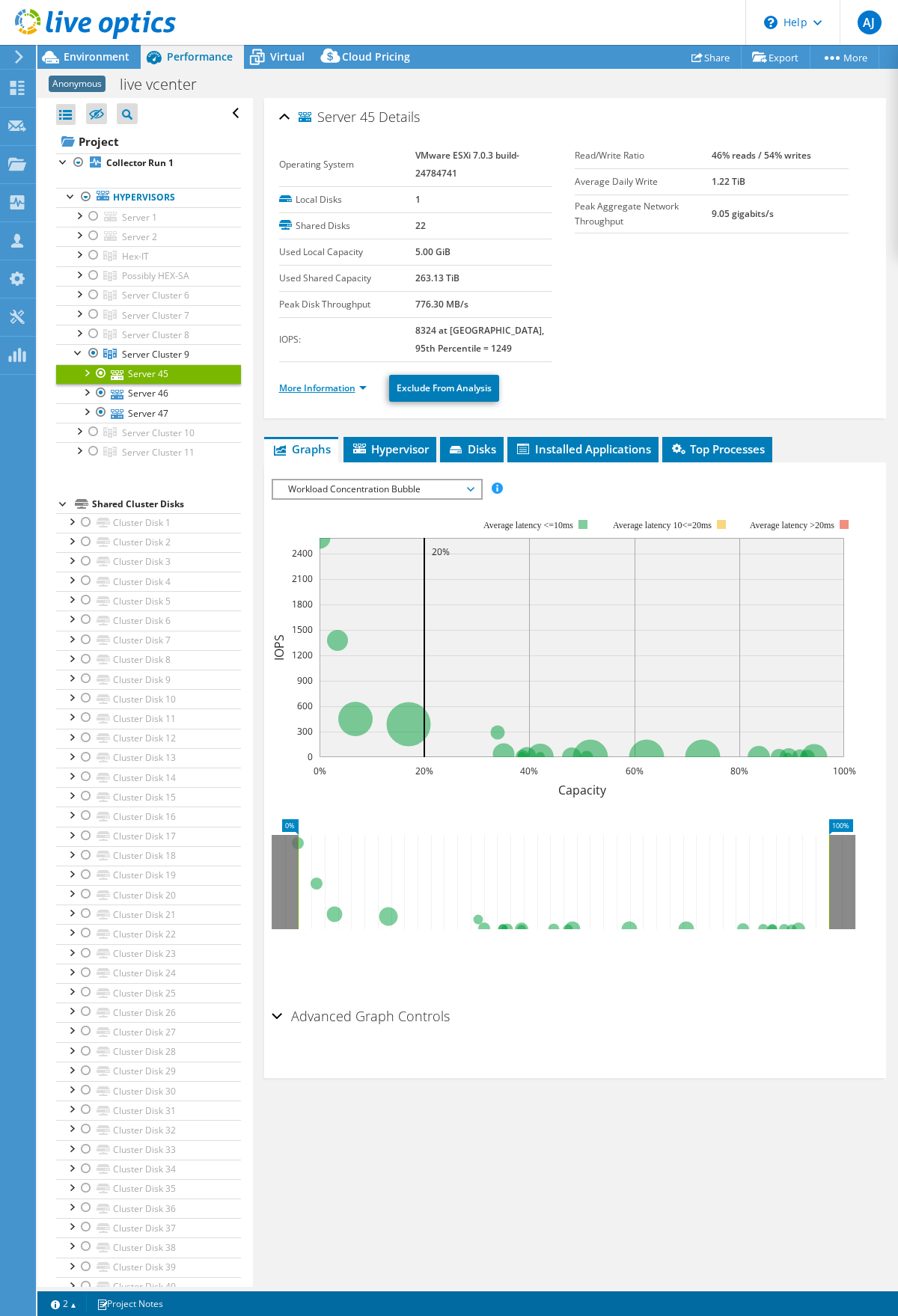
click at [342, 390] on link "More Information" at bounding box center [323, 387] width 88 height 13
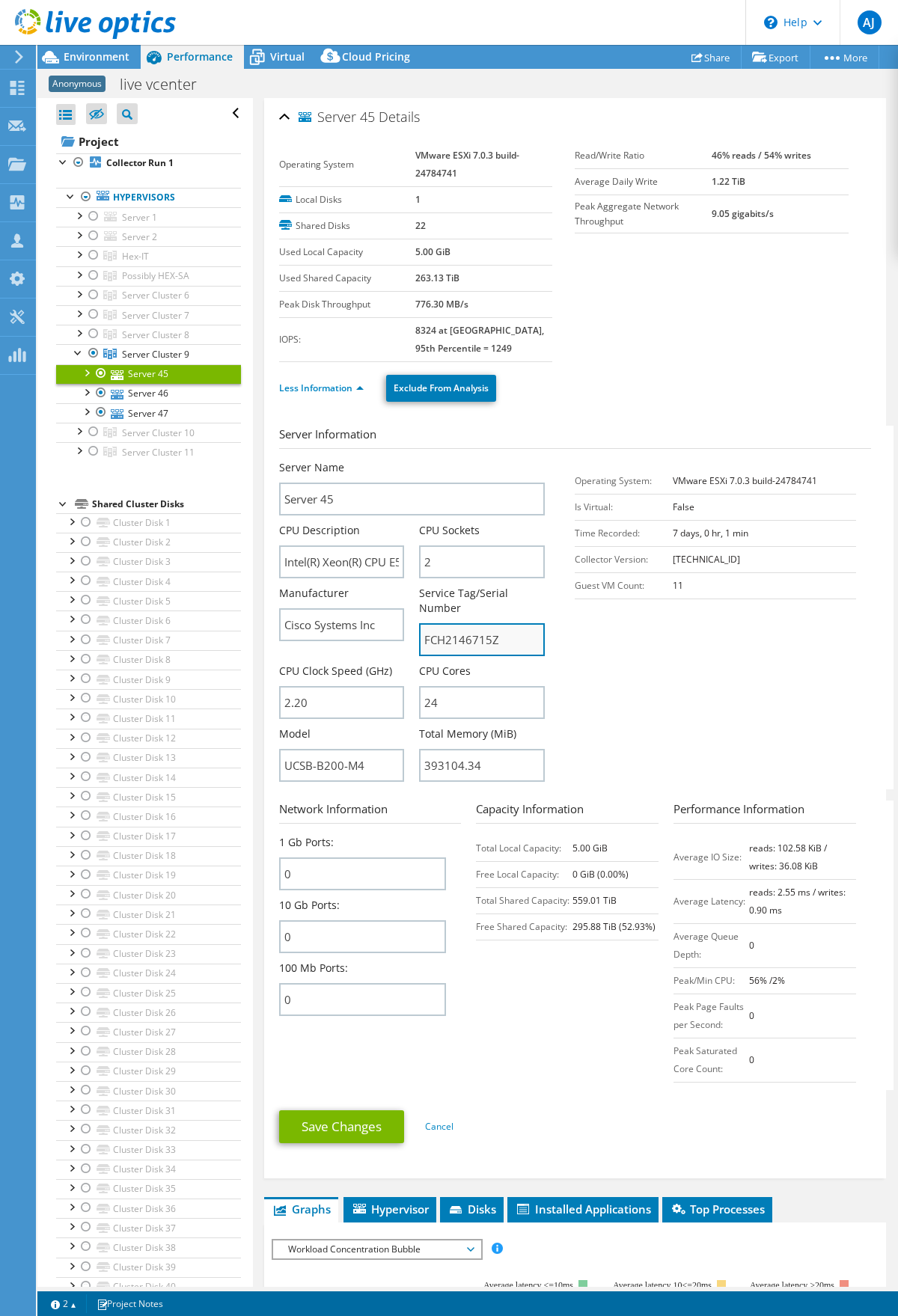
click at [480, 639] on input "FCH2146715Z" at bounding box center [482, 639] width 126 height 33
click at [481, 639] on input "FCH2146715Z" at bounding box center [482, 639] width 126 height 33
click at [149, 397] on link "Server 46" at bounding box center [148, 393] width 185 height 20
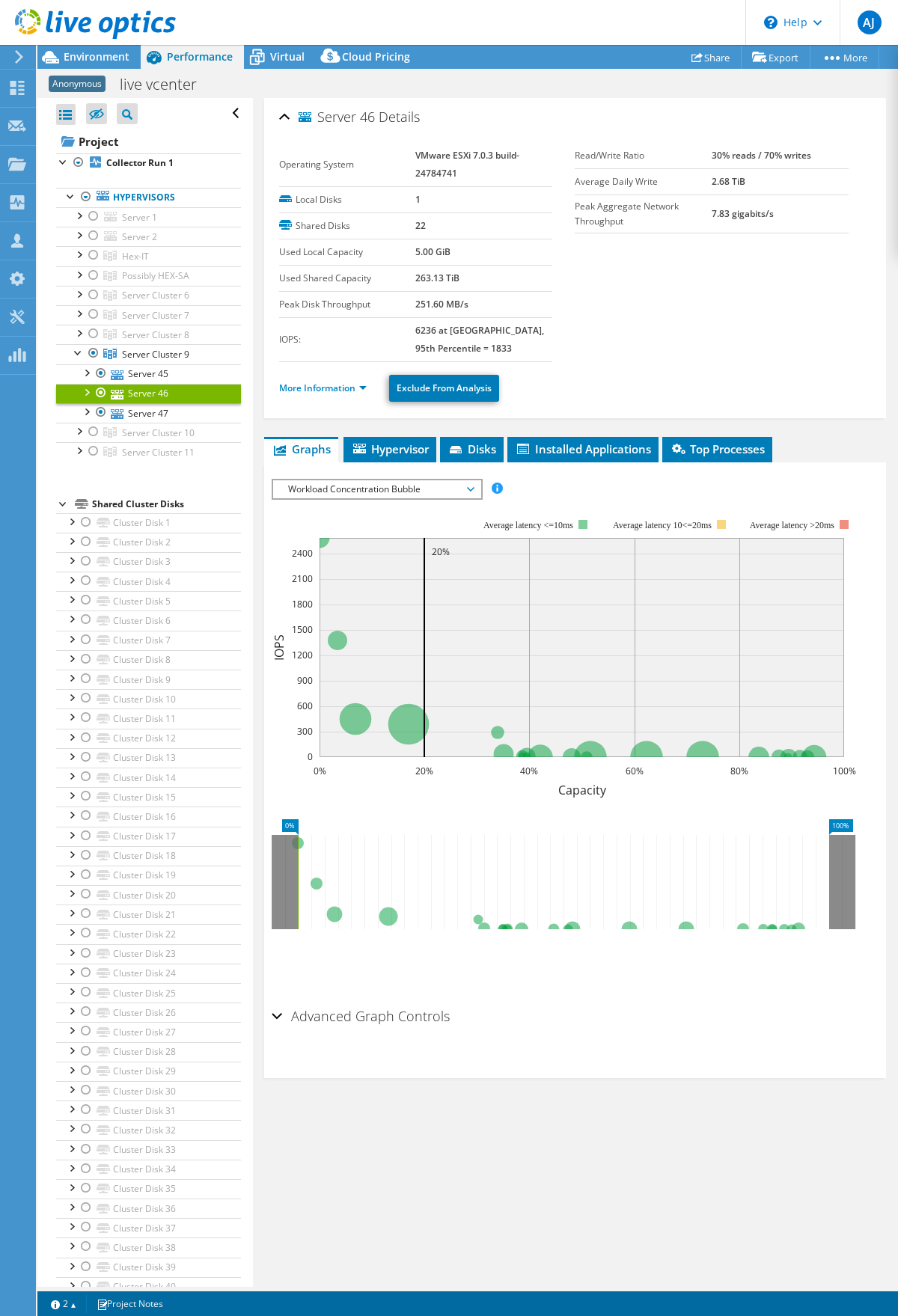
click at [135, 384] on link "Server 46" at bounding box center [148, 393] width 185 height 20
click at [289, 390] on link "More Information" at bounding box center [323, 387] width 88 height 13
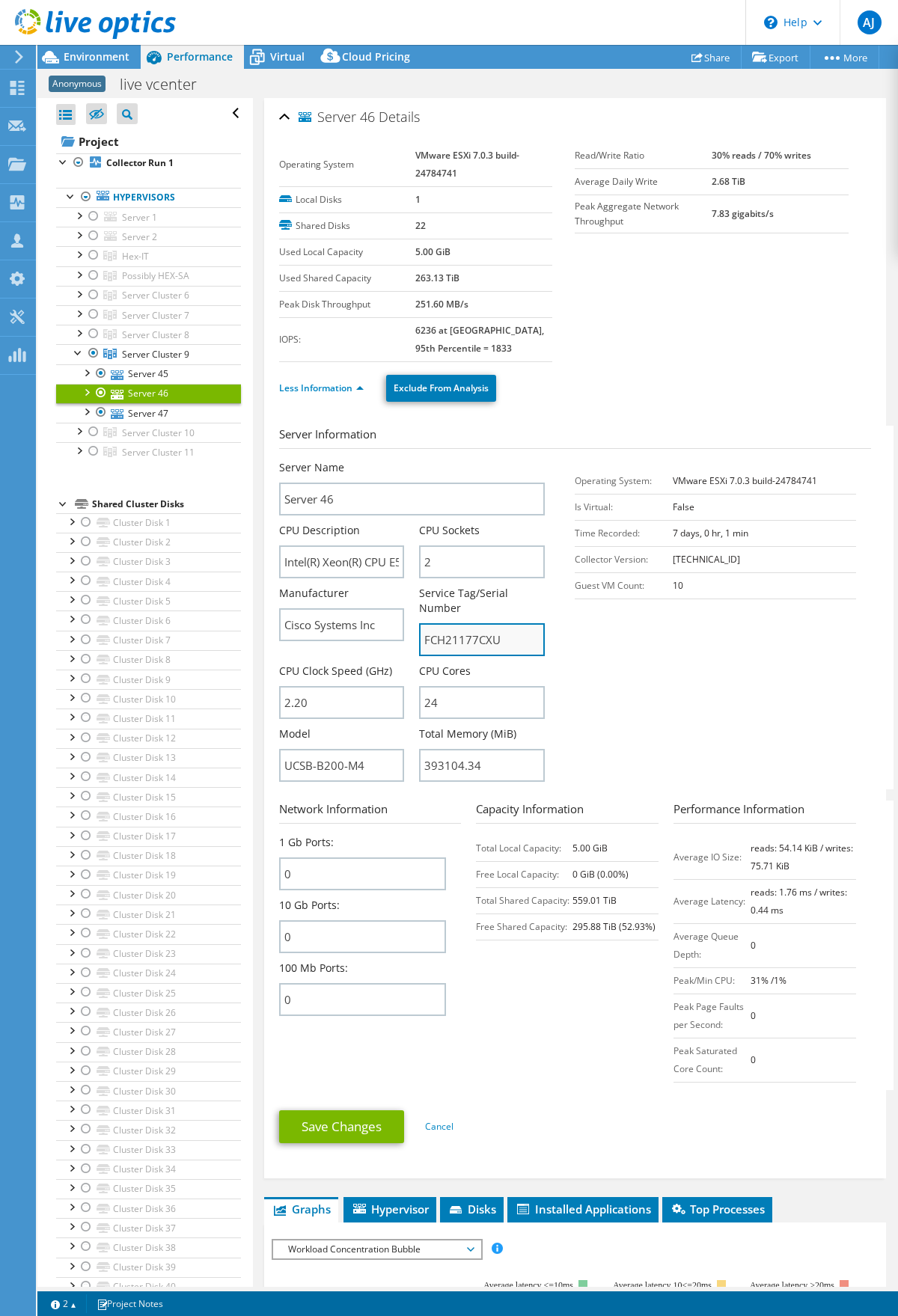
click at [459, 639] on input "FCH21177CXU" at bounding box center [482, 639] width 126 height 33
drag, startPoint x: 148, startPoint y: 414, endPoint x: 157, endPoint y: 414, distance: 9.0
click at [148, 414] on link "Server 47" at bounding box center [148, 412] width 185 height 20
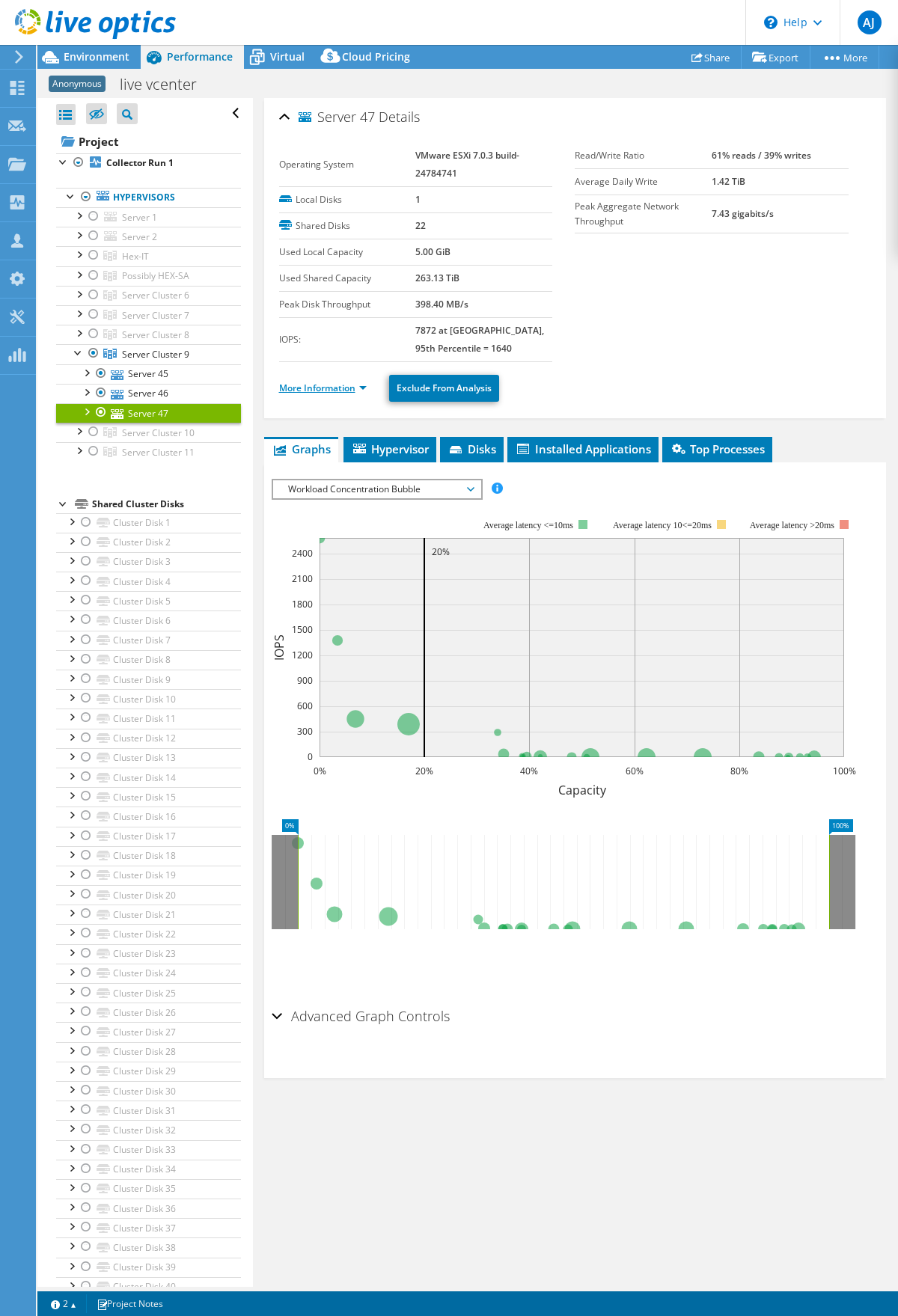
click at [327, 387] on link "More Information" at bounding box center [323, 387] width 88 height 13
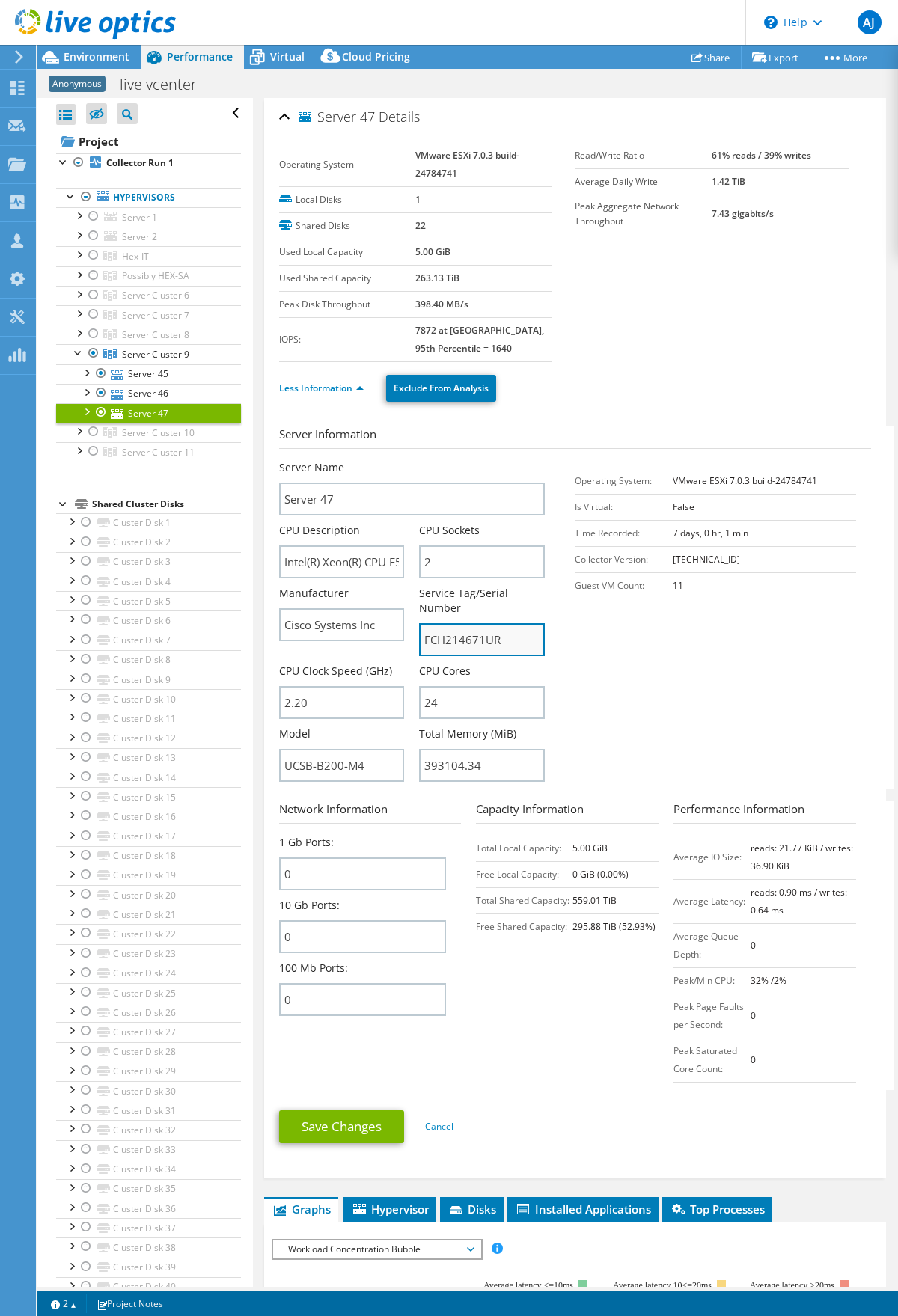
click at [430, 639] on input "FCH214671UR" at bounding box center [482, 639] width 126 height 33
click at [430, 639] on input "FCH214671UR" at bounding box center [482, 639] width 126 height 33
click at [75, 432] on div at bounding box center [78, 429] width 15 height 15
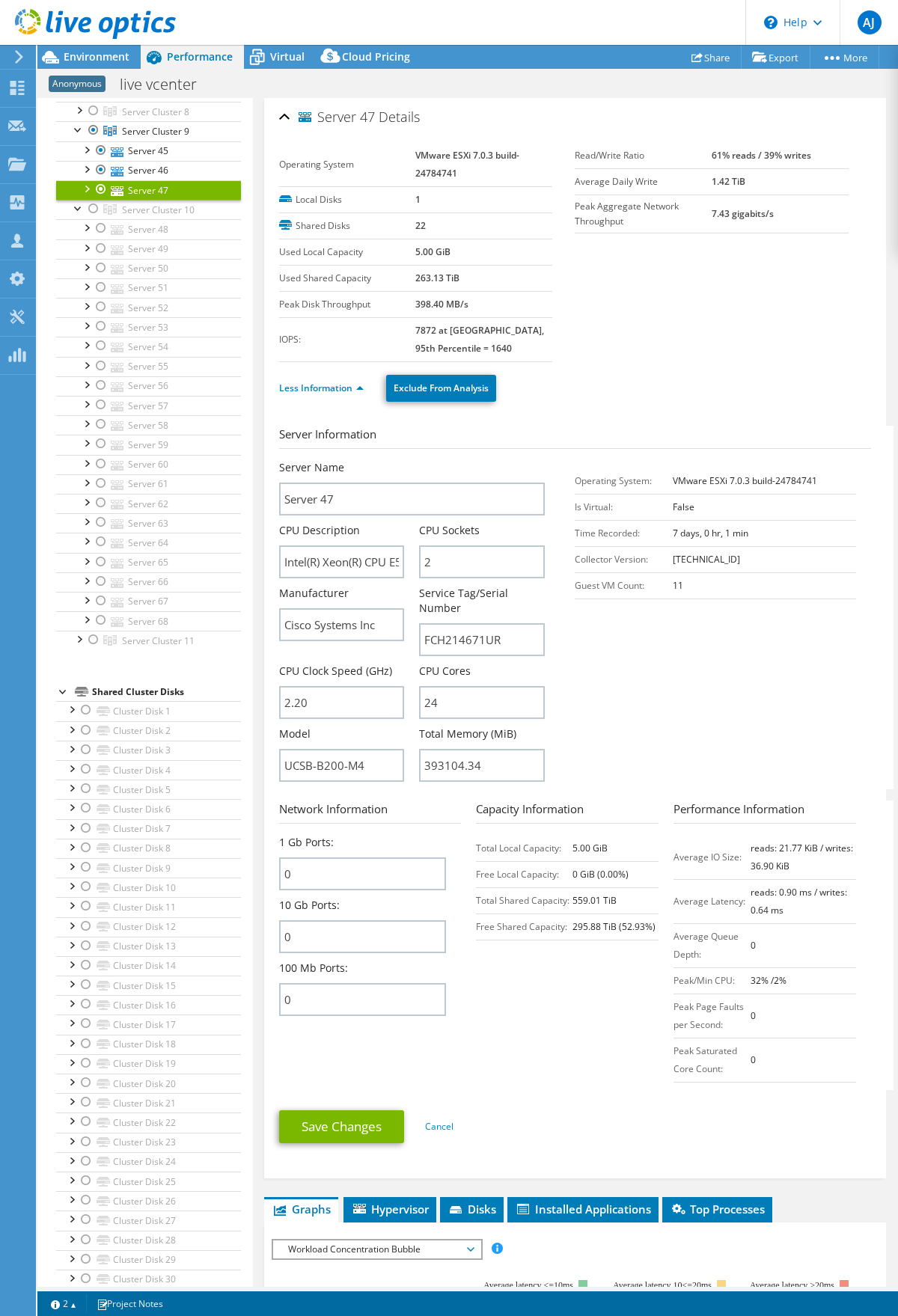
scroll to position [225, 0]
click at [72, 643] on div at bounding box center [78, 636] width 15 height 15
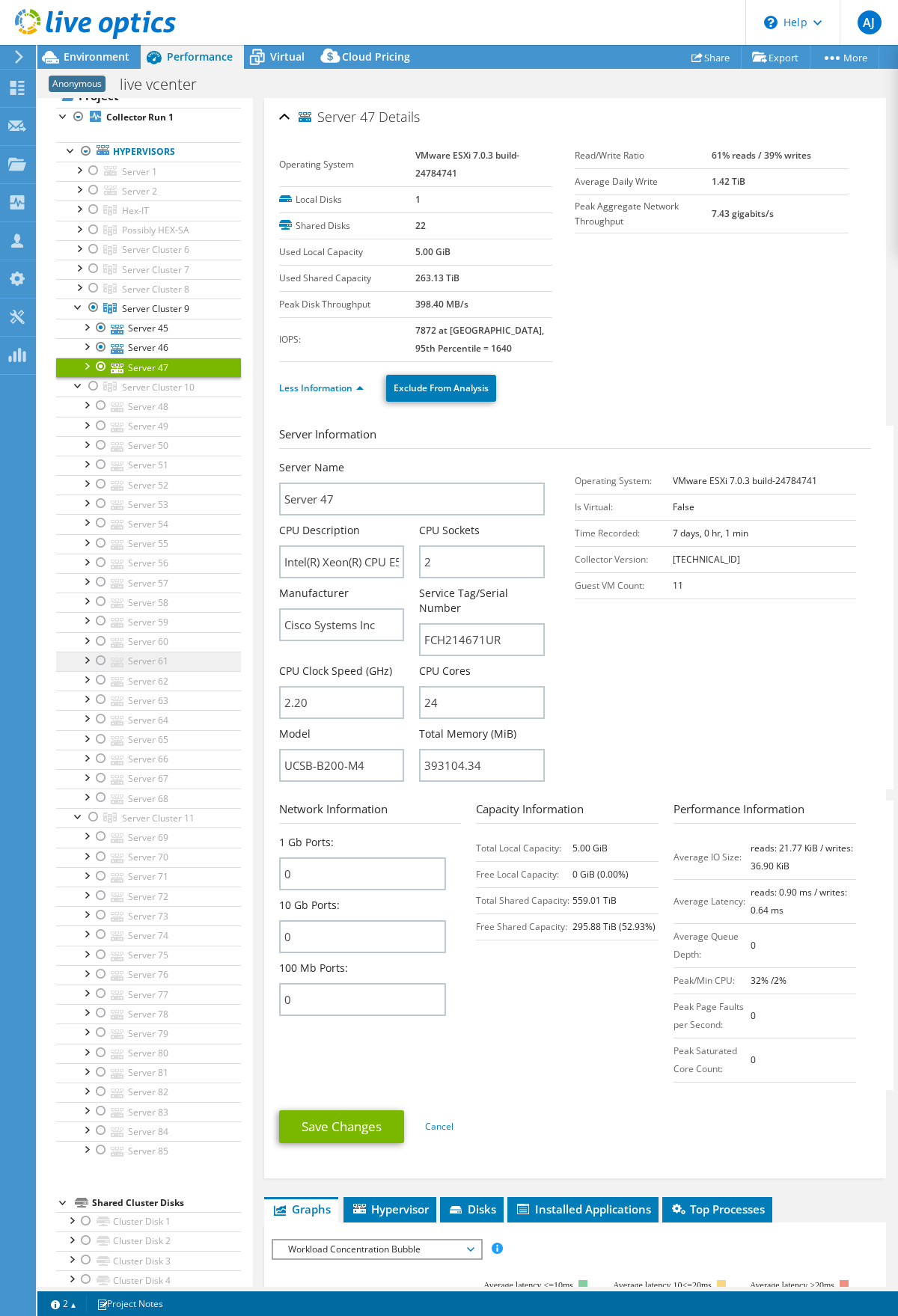
scroll to position [0, 0]
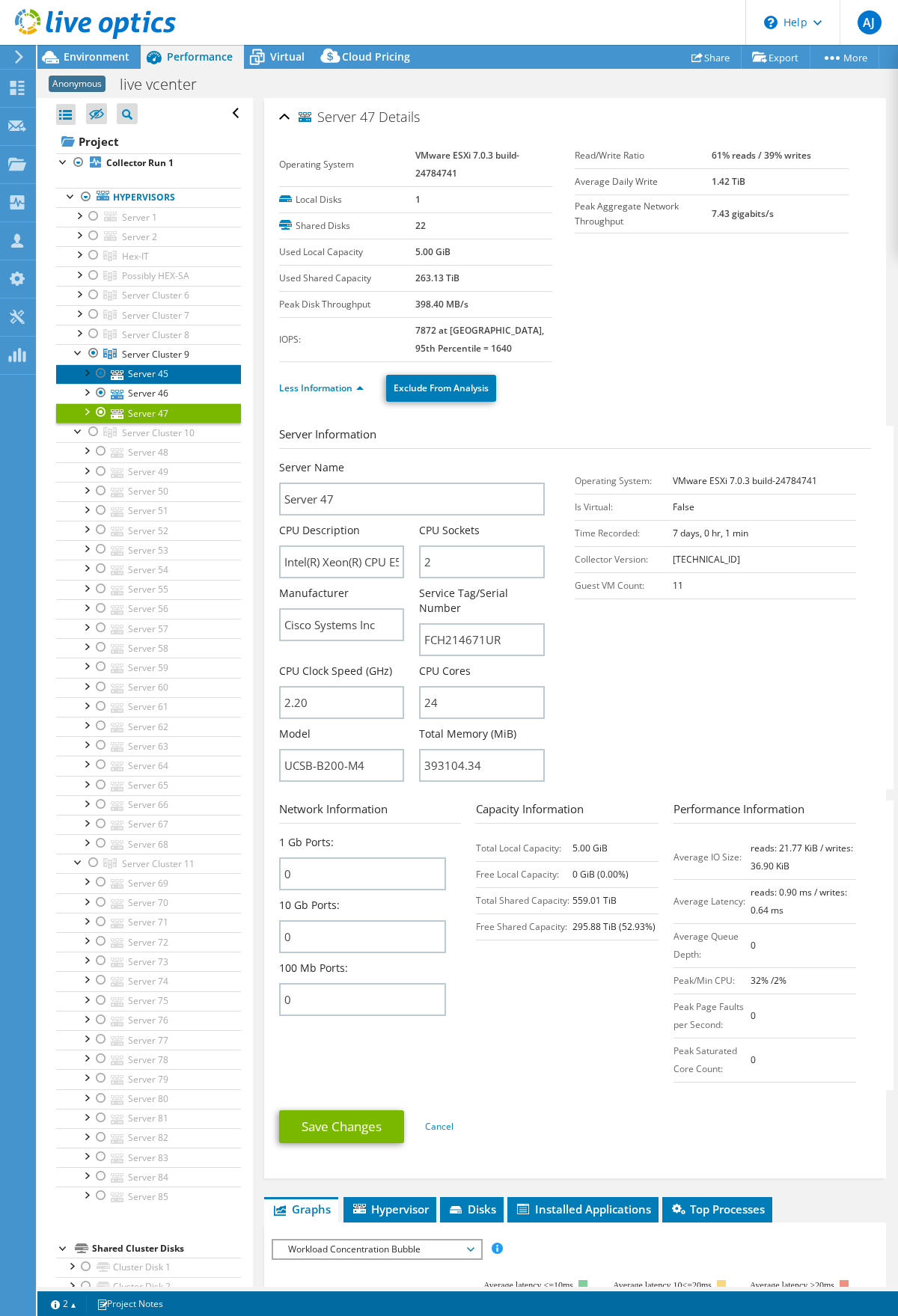
click at [137, 371] on link "Server 45" at bounding box center [148, 374] width 185 height 20
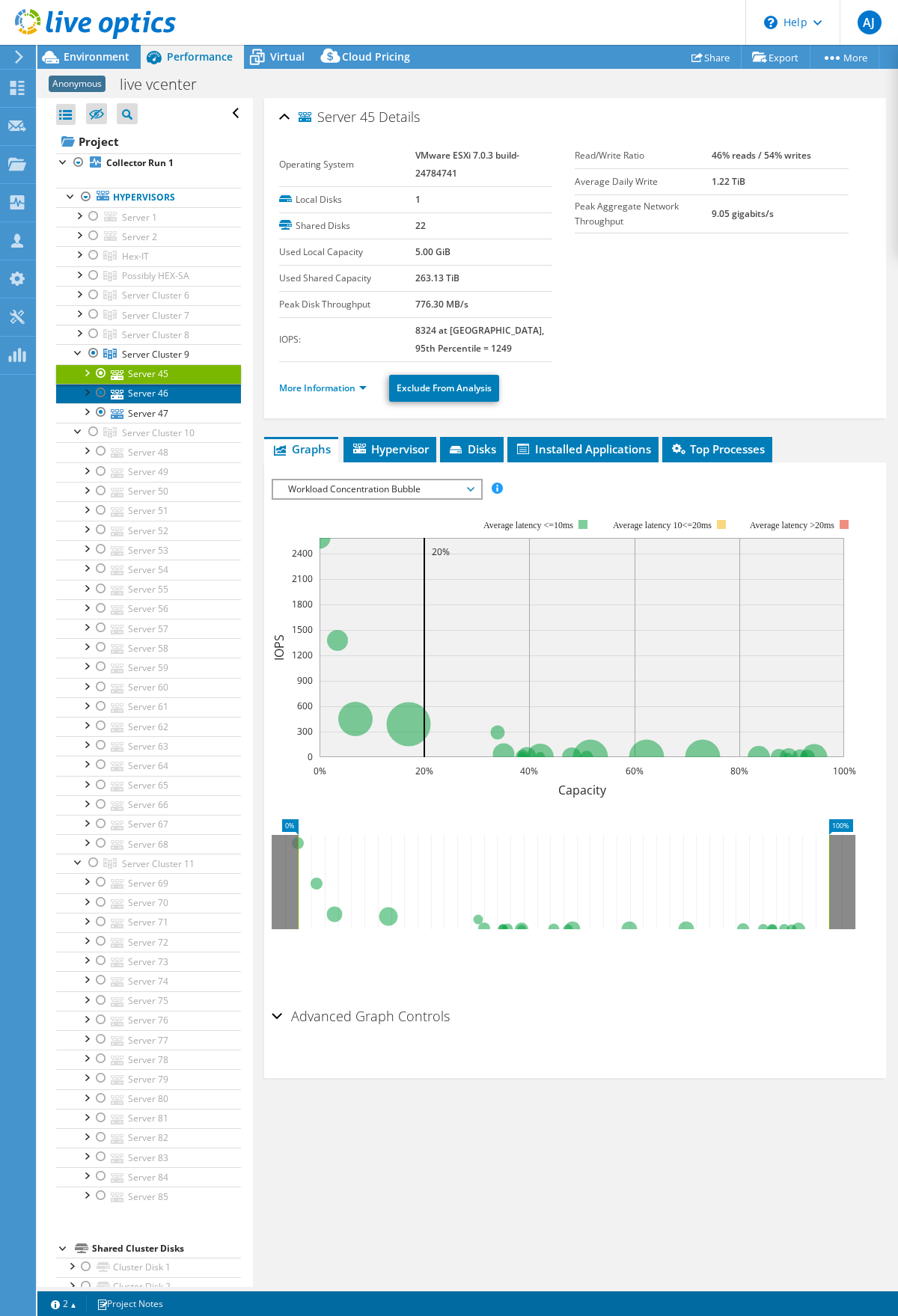
click at [146, 392] on link "Server 46" at bounding box center [148, 393] width 185 height 20
click at [301, 385] on link "More Information" at bounding box center [323, 387] width 88 height 13
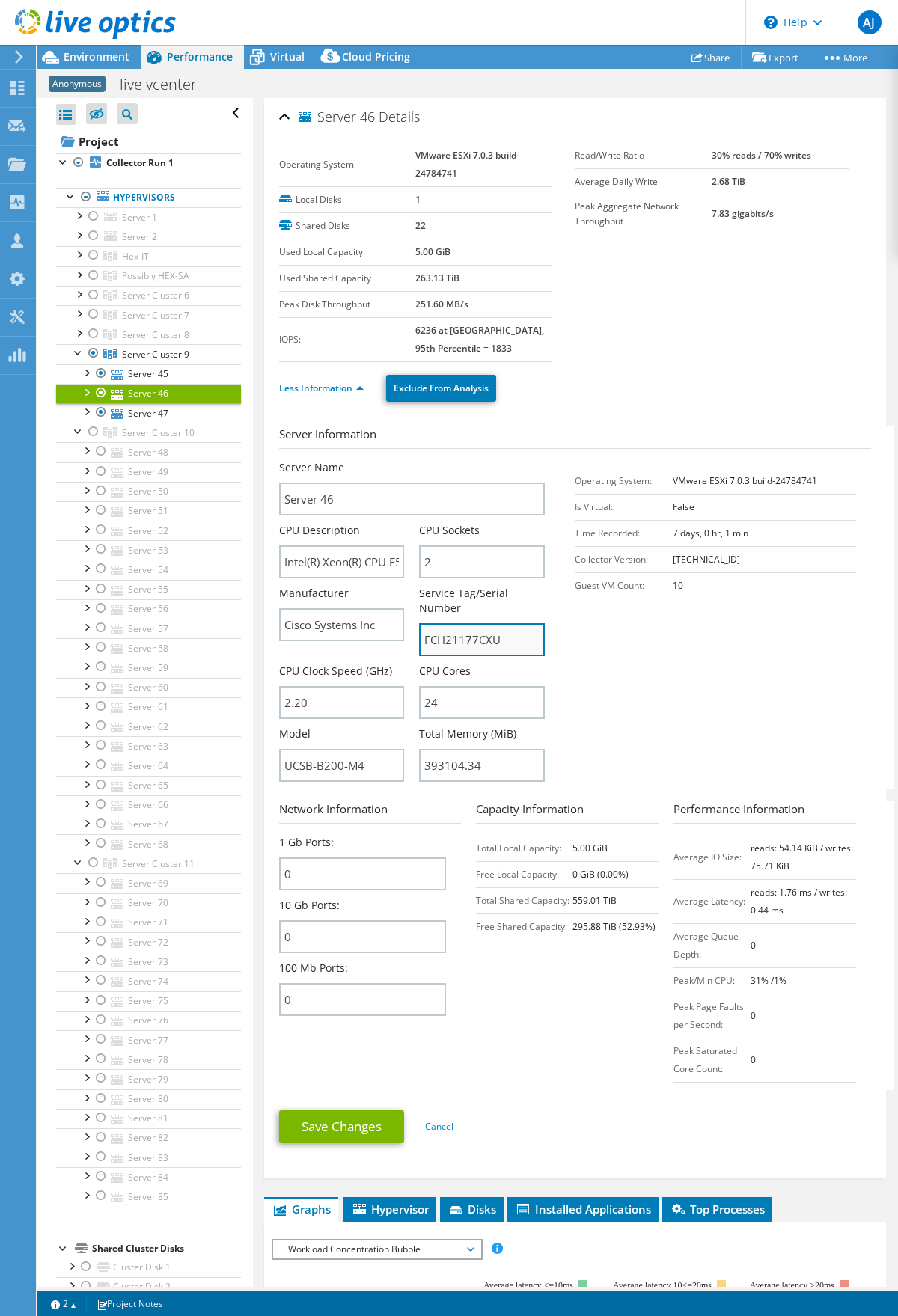
click at [473, 641] on input "FCH21177CXU" at bounding box center [482, 639] width 126 height 33
drag, startPoint x: 131, startPoint y: 375, endPoint x: 142, endPoint y: 383, distance: 13.6
click at [131, 374] on link "Server 45" at bounding box center [148, 374] width 185 height 20
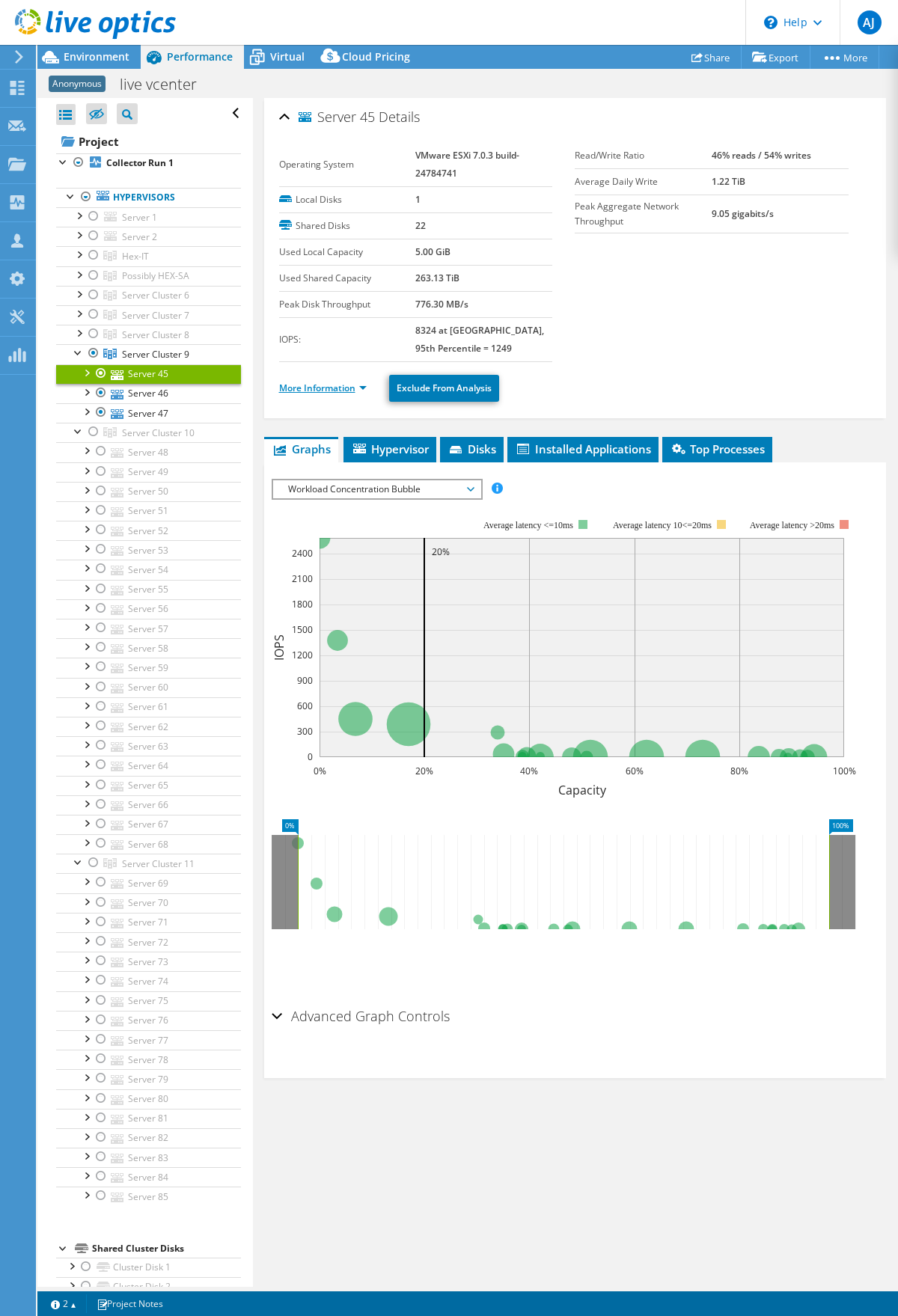
click at [344, 391] on link "More Information" at bounding box center [323, 387] width 88 height 13
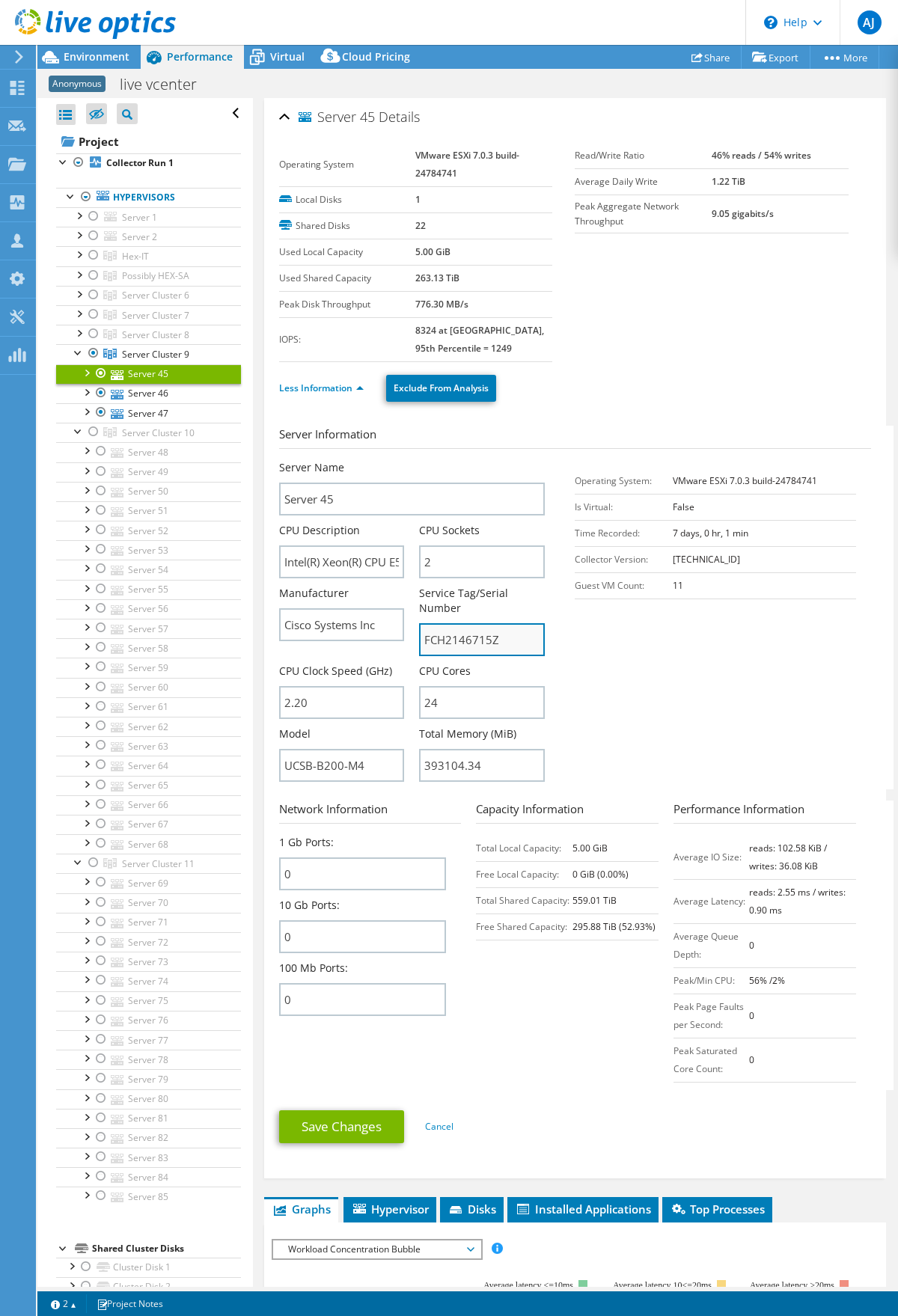
click at [477, 641] on input "FCH2146715Z" at bounding box center [482, 639] width 126 height 33
drag, startPoint x: 152, startPoint y: 399, endPoint x: 12, endPoint y: 419, distance: 141.4
click at [152, 399] on link "Server 46" at bounding box center [148, 393] width 185 height 20
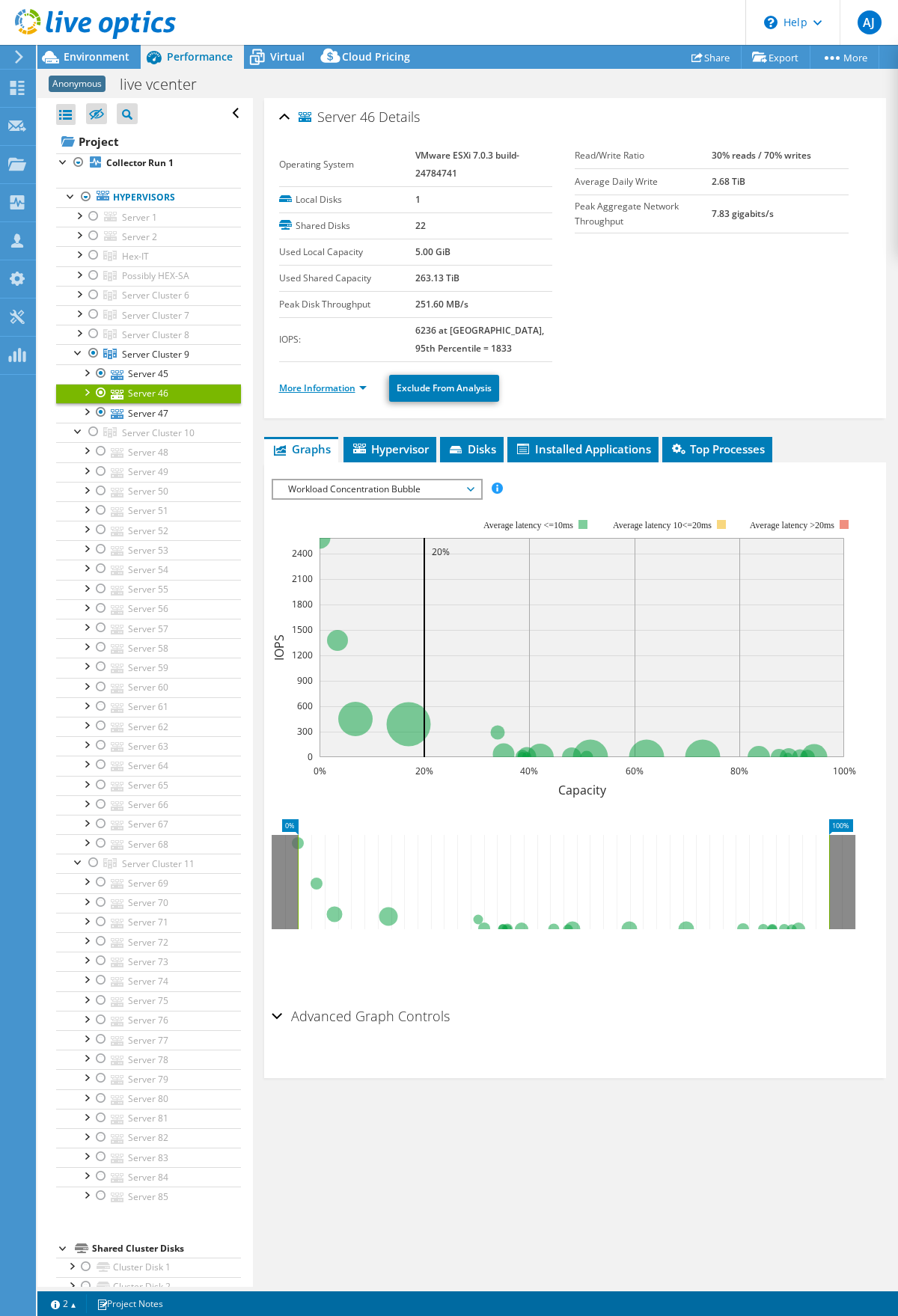
click at [363, 387] on link "More Information" at bounding box center [323, 387] width 88 height 13
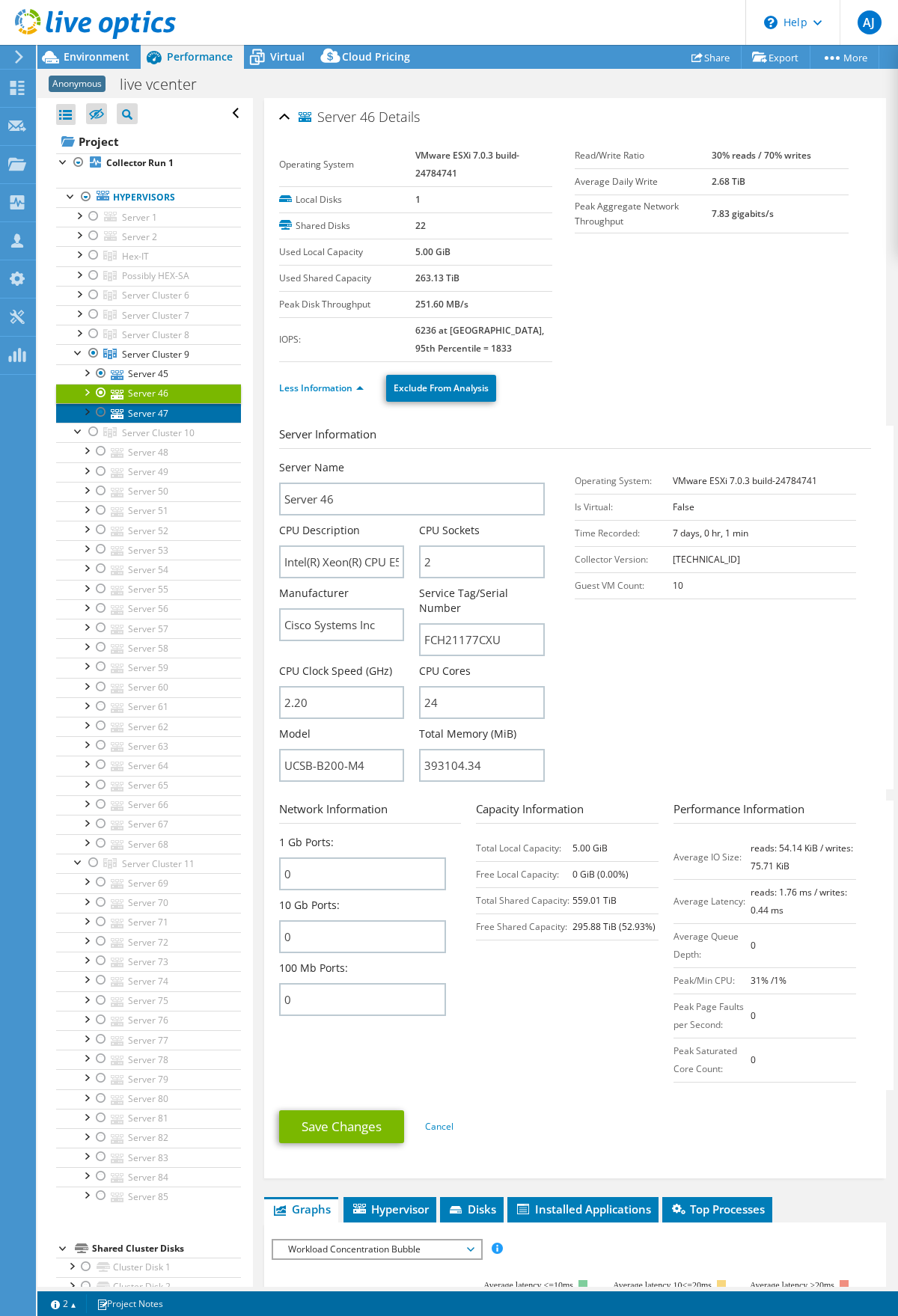
drag, startPoint x: 137, startPoint y: 409, endPoint x: 137, endPoint y: 418, distance: 9.0
click at [137, 408] on link "Server 47" at bounding box center [148, 412] width 185 height 20
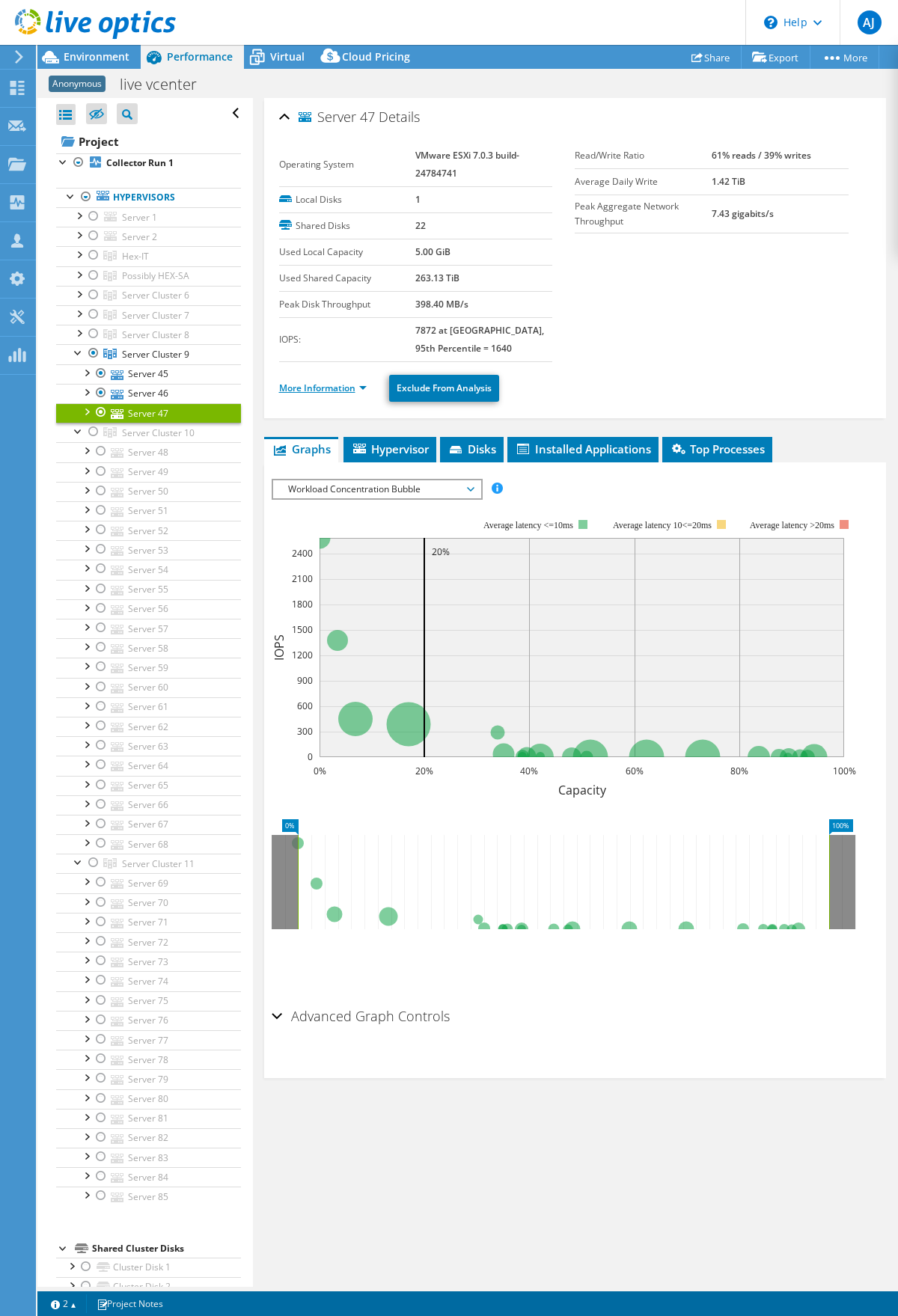
click at [335, 383] on link "More Information" at bounding box center [323, 387] width 88 height 13
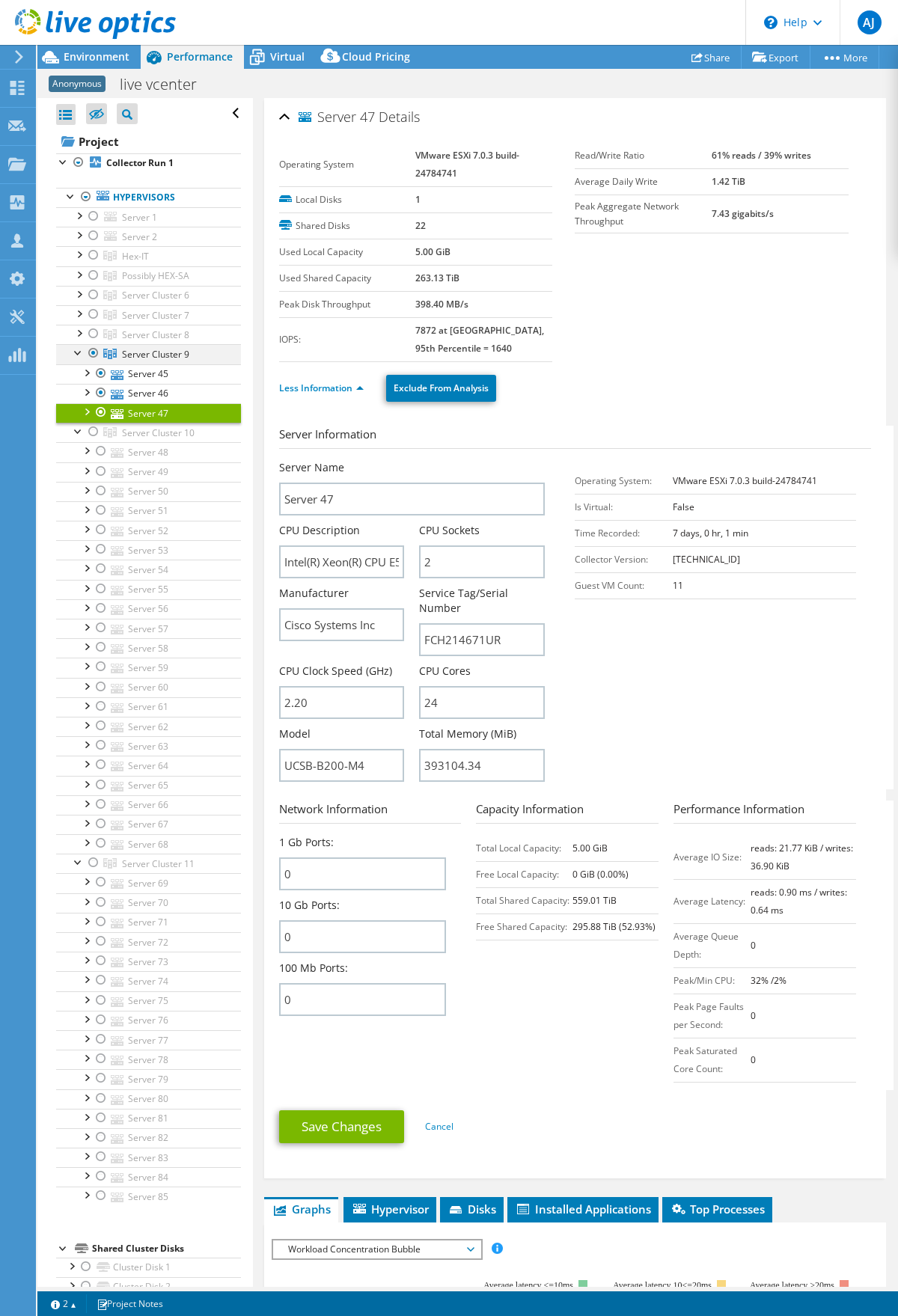
click at [73, 356] on div at bounding box center [78, 351] width 15 height 15
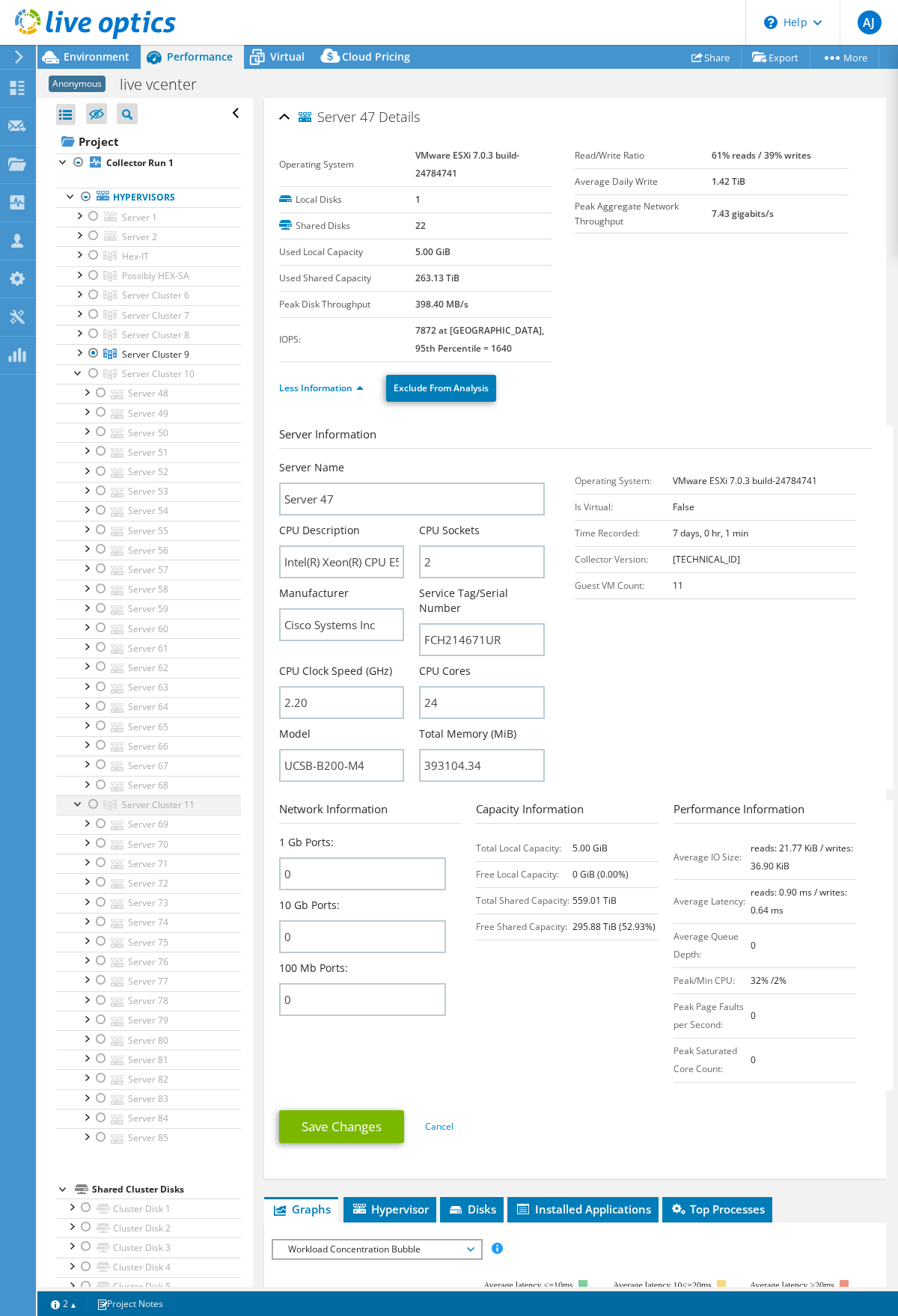
click at [73, 806] on div at bounding box center [78, 802] width 15 height 15
click at [89, 355] on div at bounding box center [93, 353] width 15 height 18
click at [92, 374] on div at bounding box center [93, 373] width 15 height 18
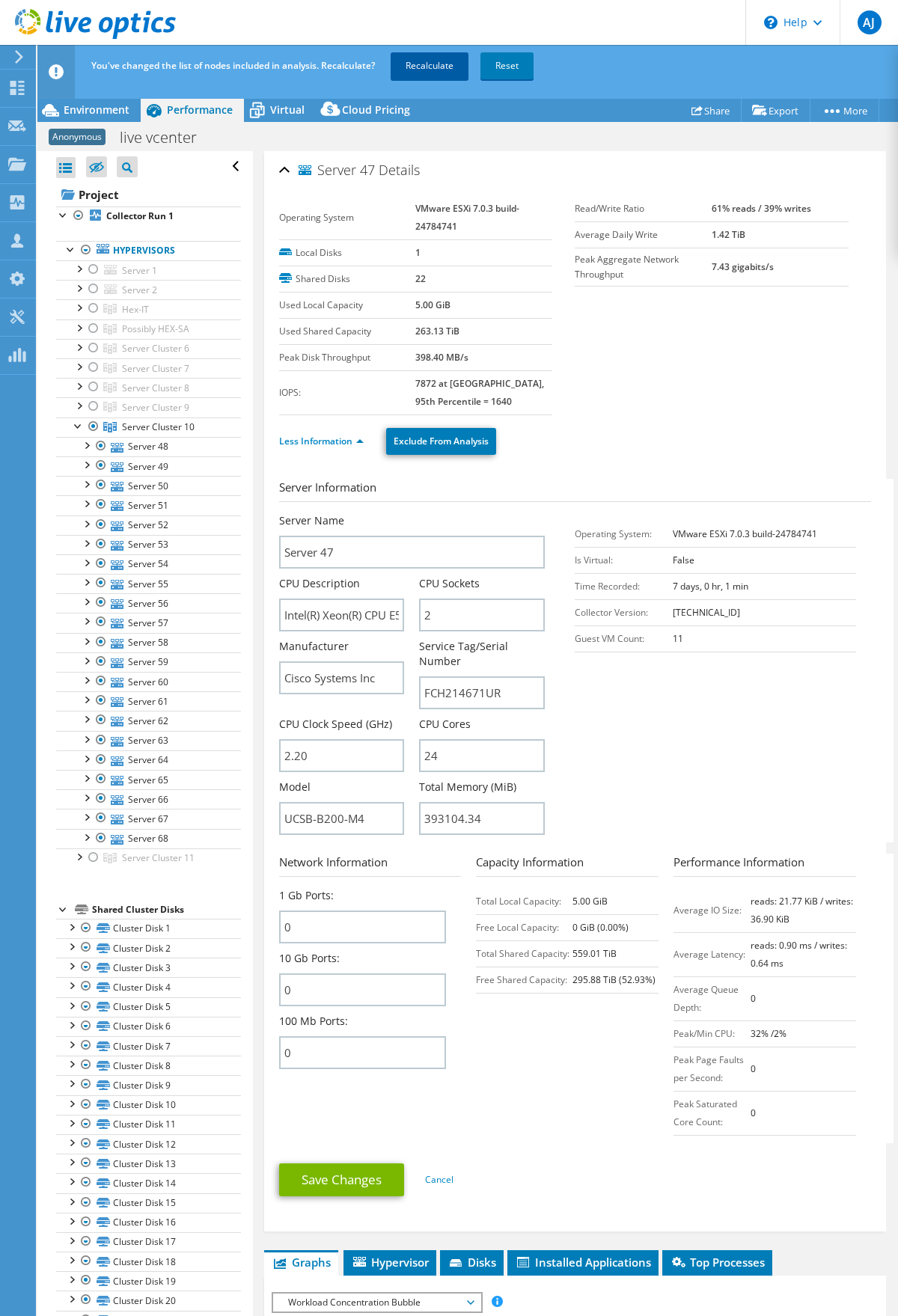
click at [425, 62] on link "Recalculate" at bounding box center [430, 65] width 77 height 27
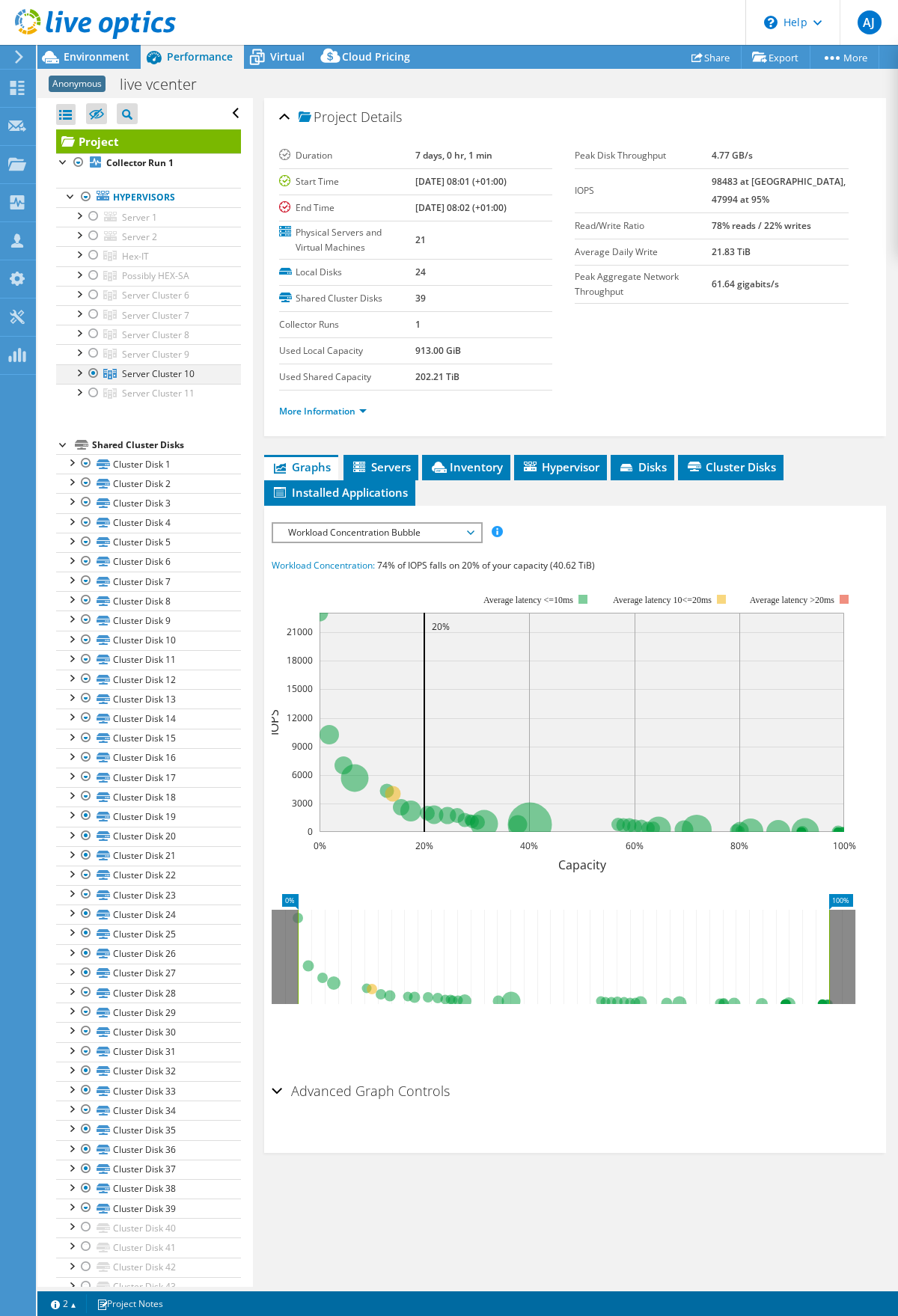
click at [78, 372] on div at bounding box center [78, 371] width 15 height 15
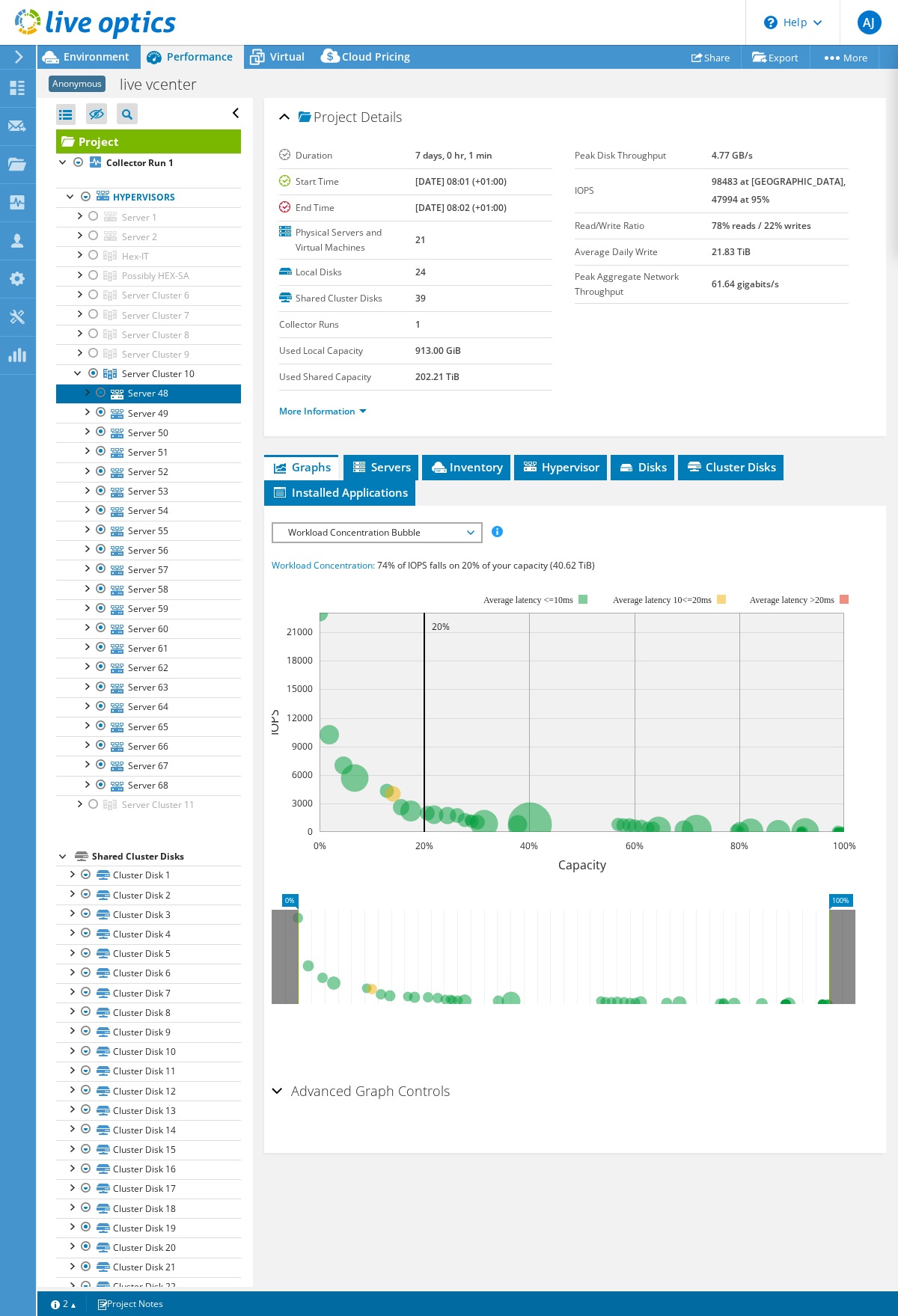
click at [140, 393] on link "Server 48" at bounding box center [148, 393] width 185 height 20
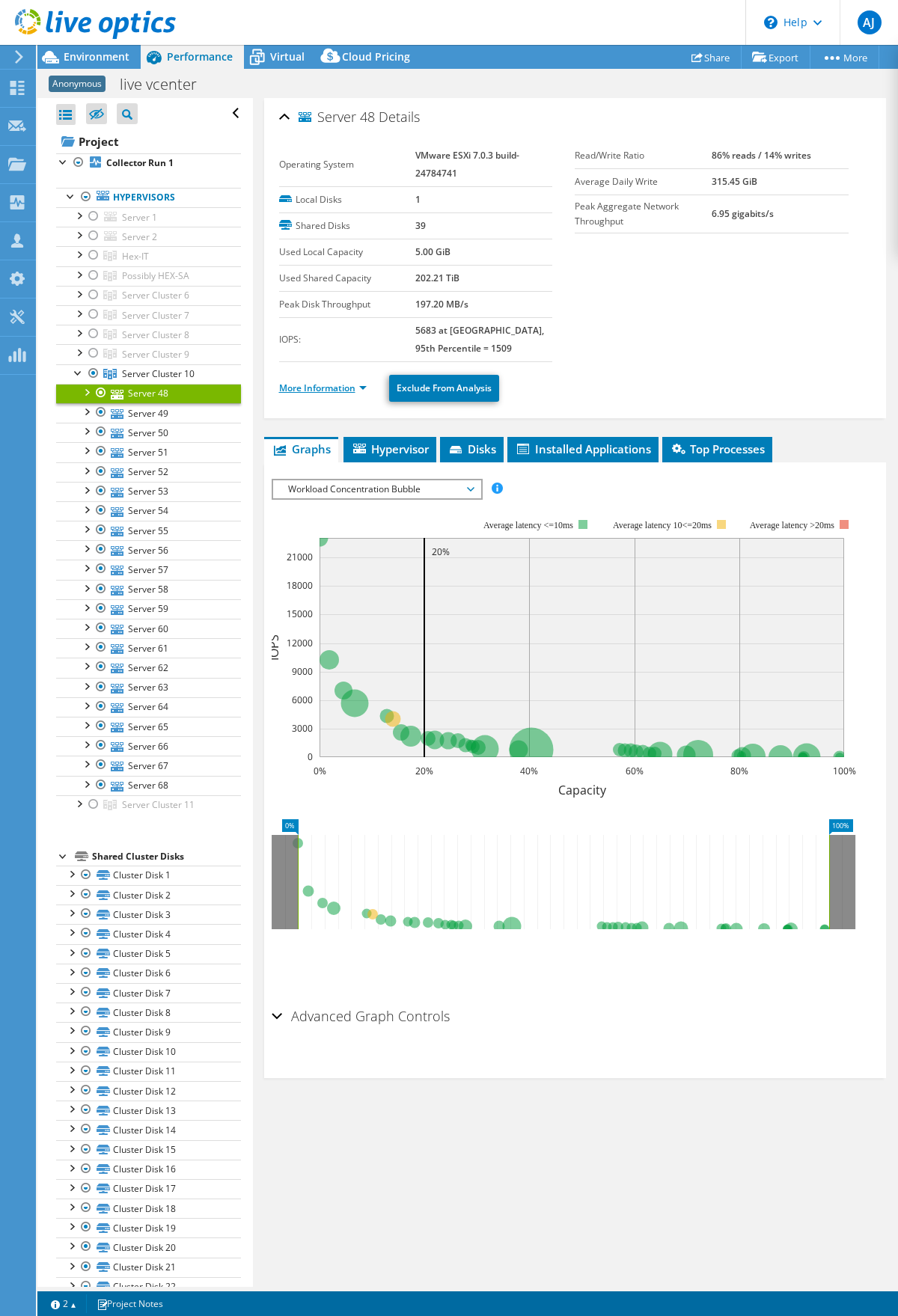
click at [309, 388] on link "More Information" at bounding box center [323, 387] width 88 height 13
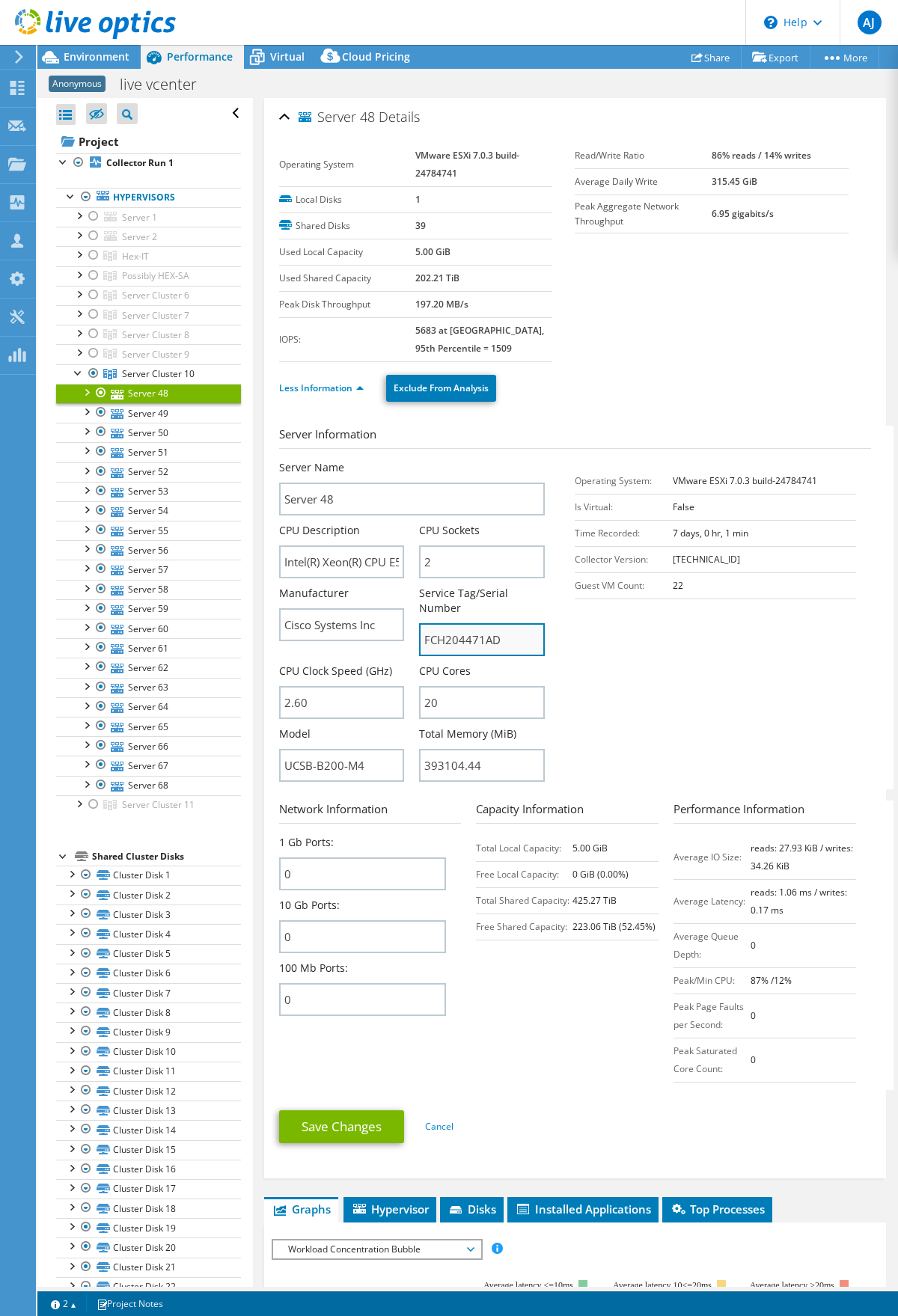
click at [461, 639] on input "FCH204471AD" at bounding box center [482, 639] width 126 height 33
drag, startPoint x: 152, startPoint y: 413, endPoint x: 188, endPoint y: 421, distance: 36.9
click at [152, 413] on link "Server 49" at bounding box center [148, 412] width 185 height 20
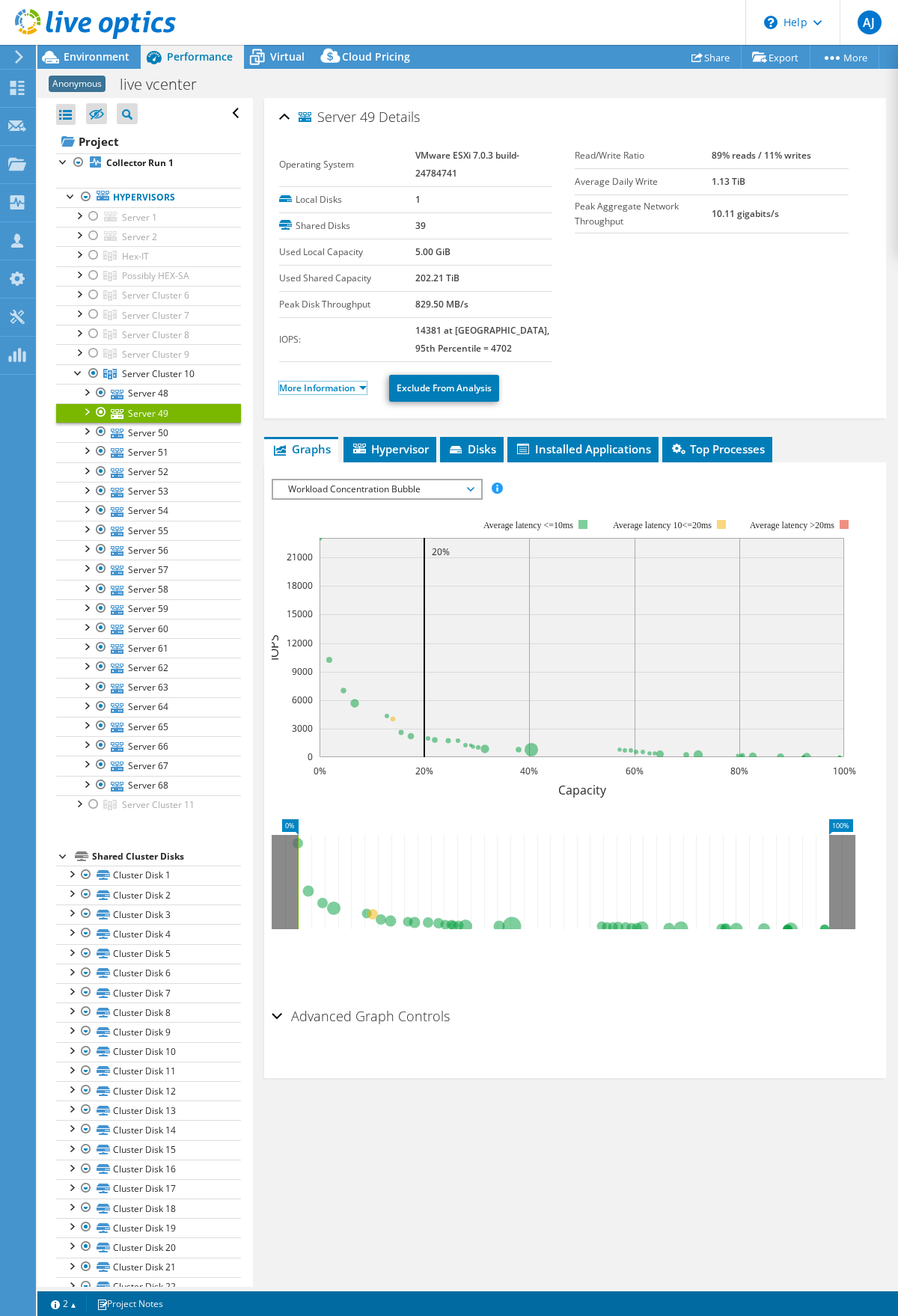
click at [294, 386] on link "More Information" at bounding box center [323, 387] width 88 height 13
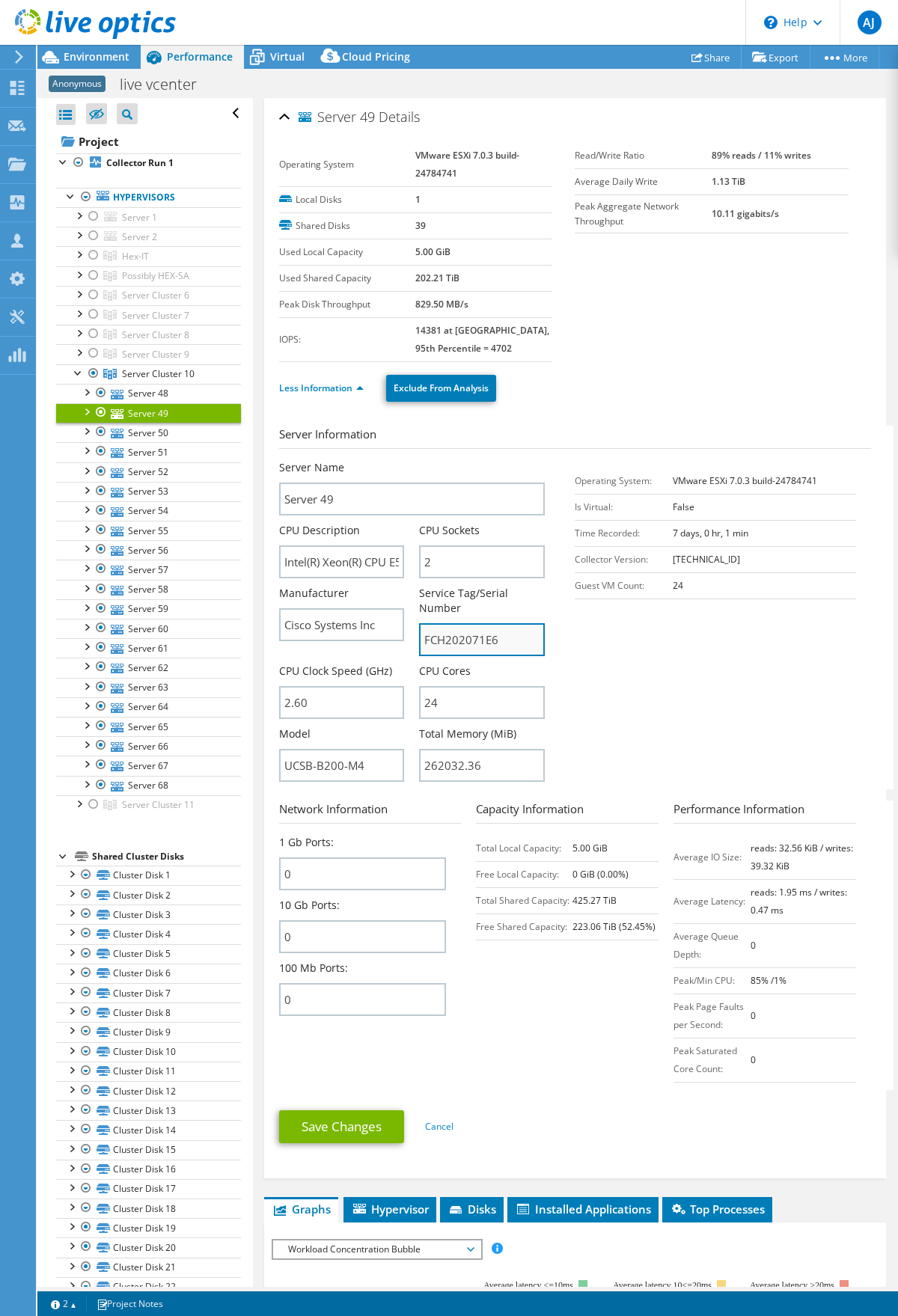
click at [482, 642] on input "FCH202071E6" at bounding box center [482, 639] width 126 height 33
click at [135, 436] on link "Server 50" at bounding box center [148, 432] width 185 height 20
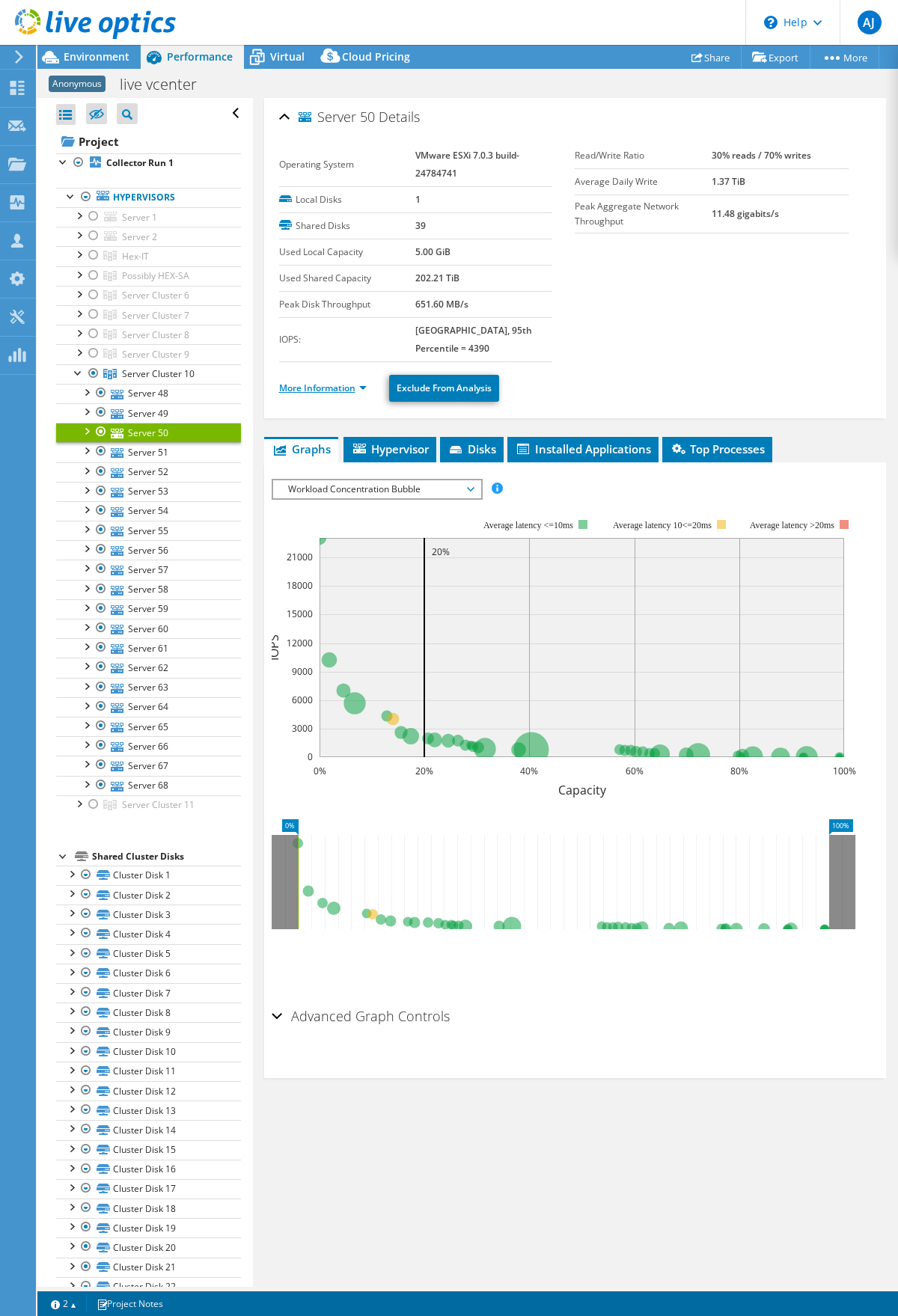
click at [327, 386] on link "More Information" at bounding box center [323, 387] width 88 height 13
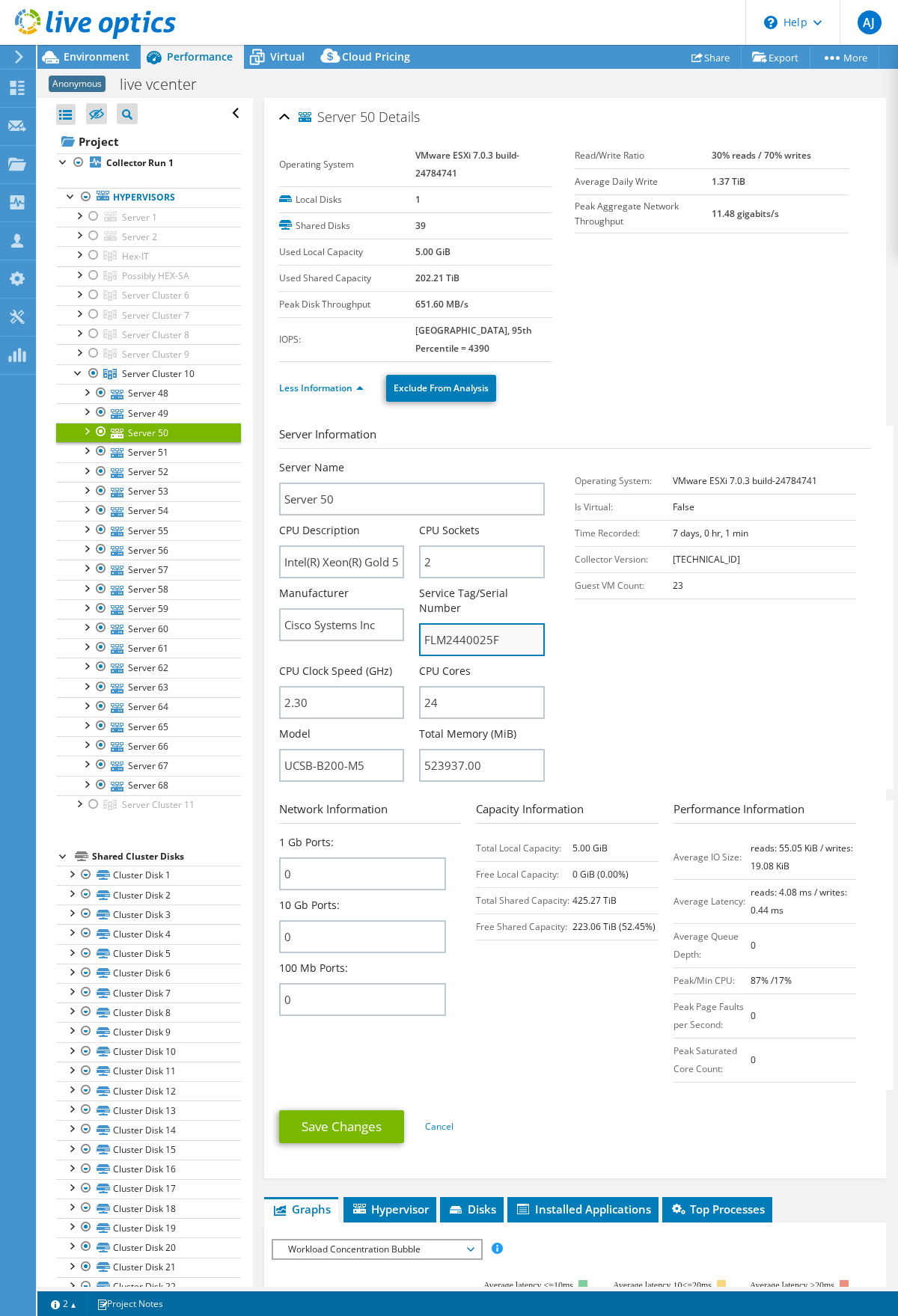
click at [461, 638] on input "FLM2440025F" at bounding box center [482, 639] width 126 height 33
click at [153, 454] on link "Server 51" at bounding box center [148, 452] width 185 height 20
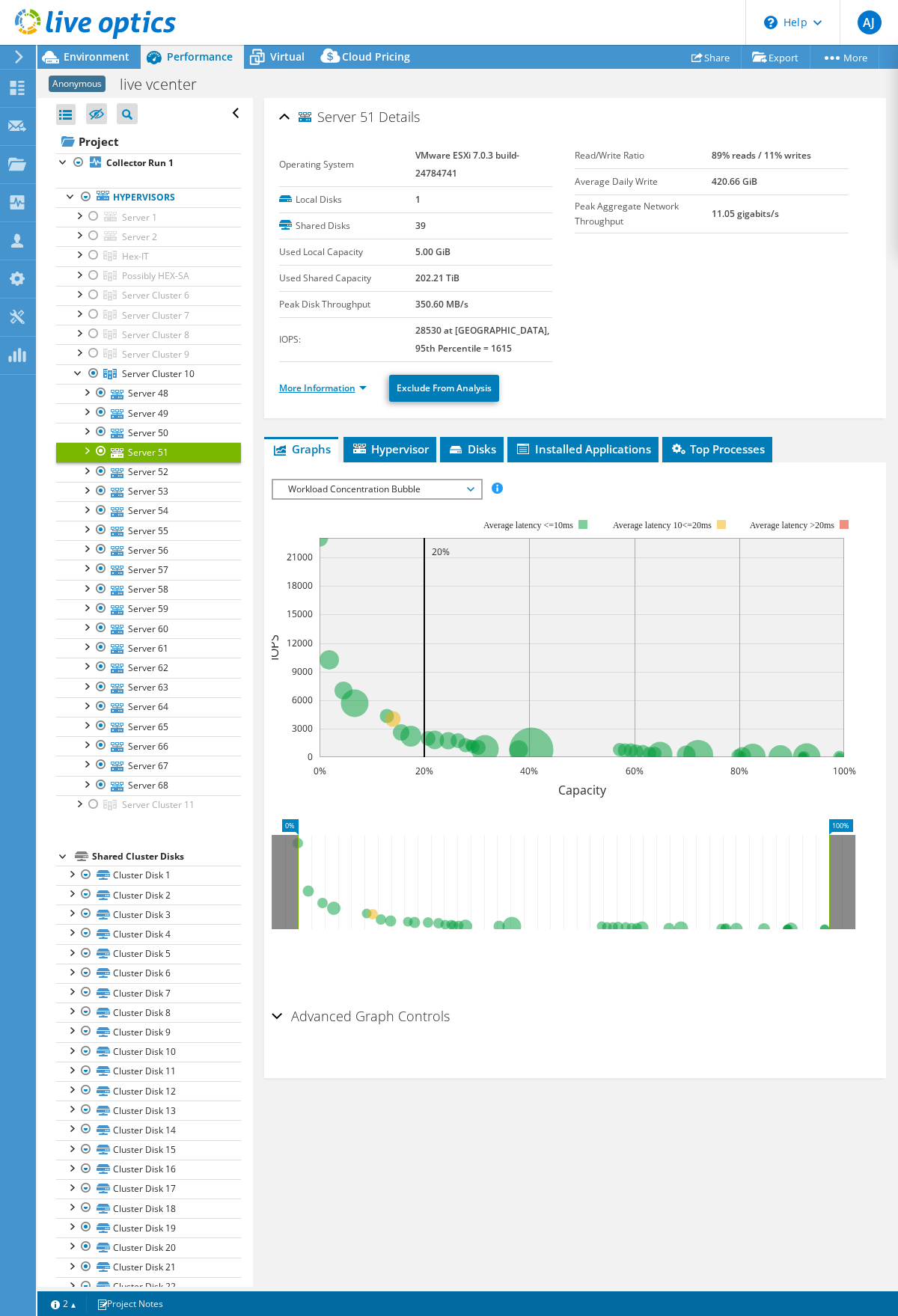
click at [310, 389] on link "More Information" at bounding box center [323, 387] width 88 height 13
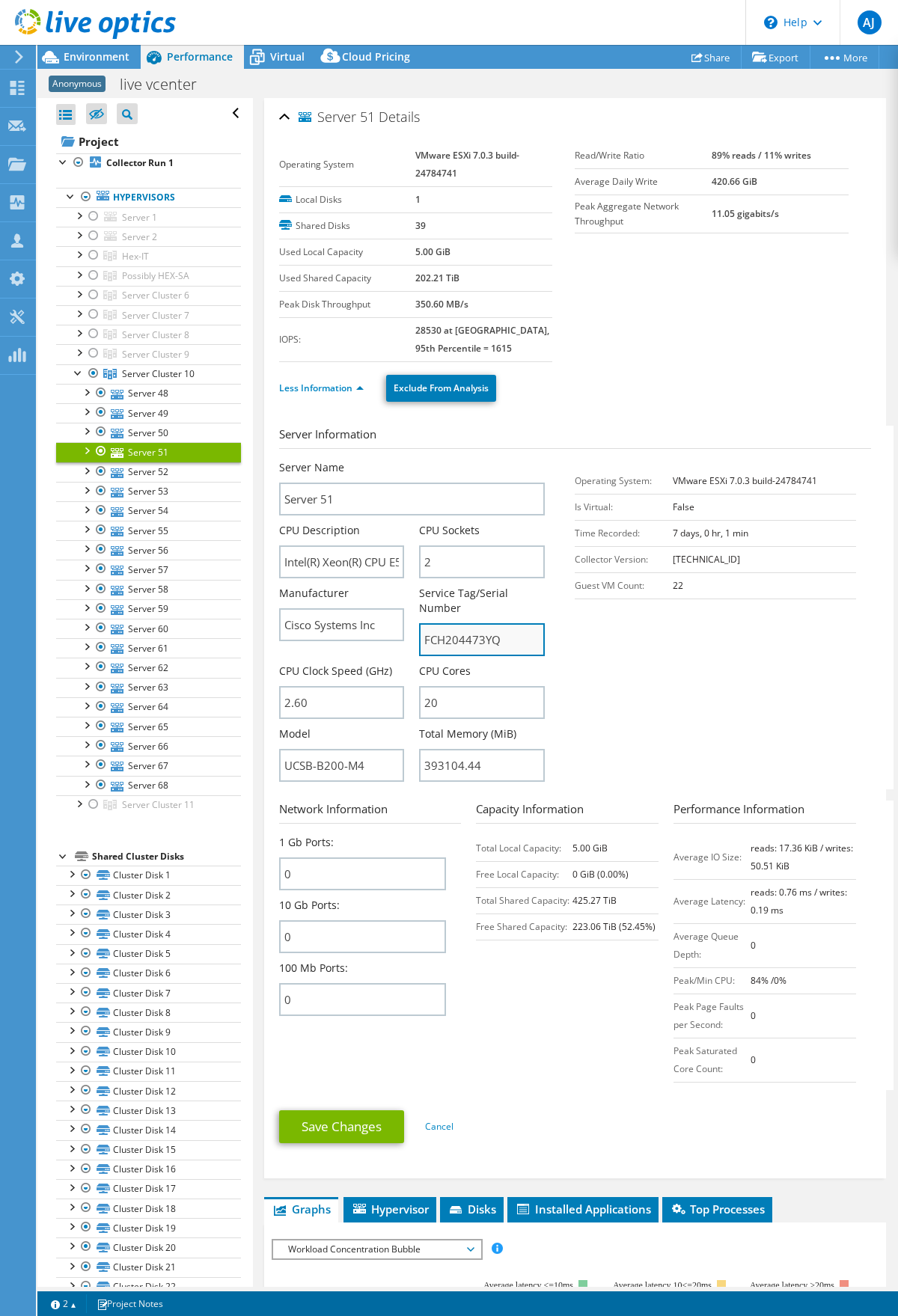
click at [474, 639] on input "FCH204473YQ" at bounding box center [482, 639] width 126 height 33
click at [473, 639] on input "FCH204473YQ" at bounding box center [482, 639] width 126 height 33
click at [139, 474] on link "Server 52" at bounding box center [148, 472] width 185 height 20
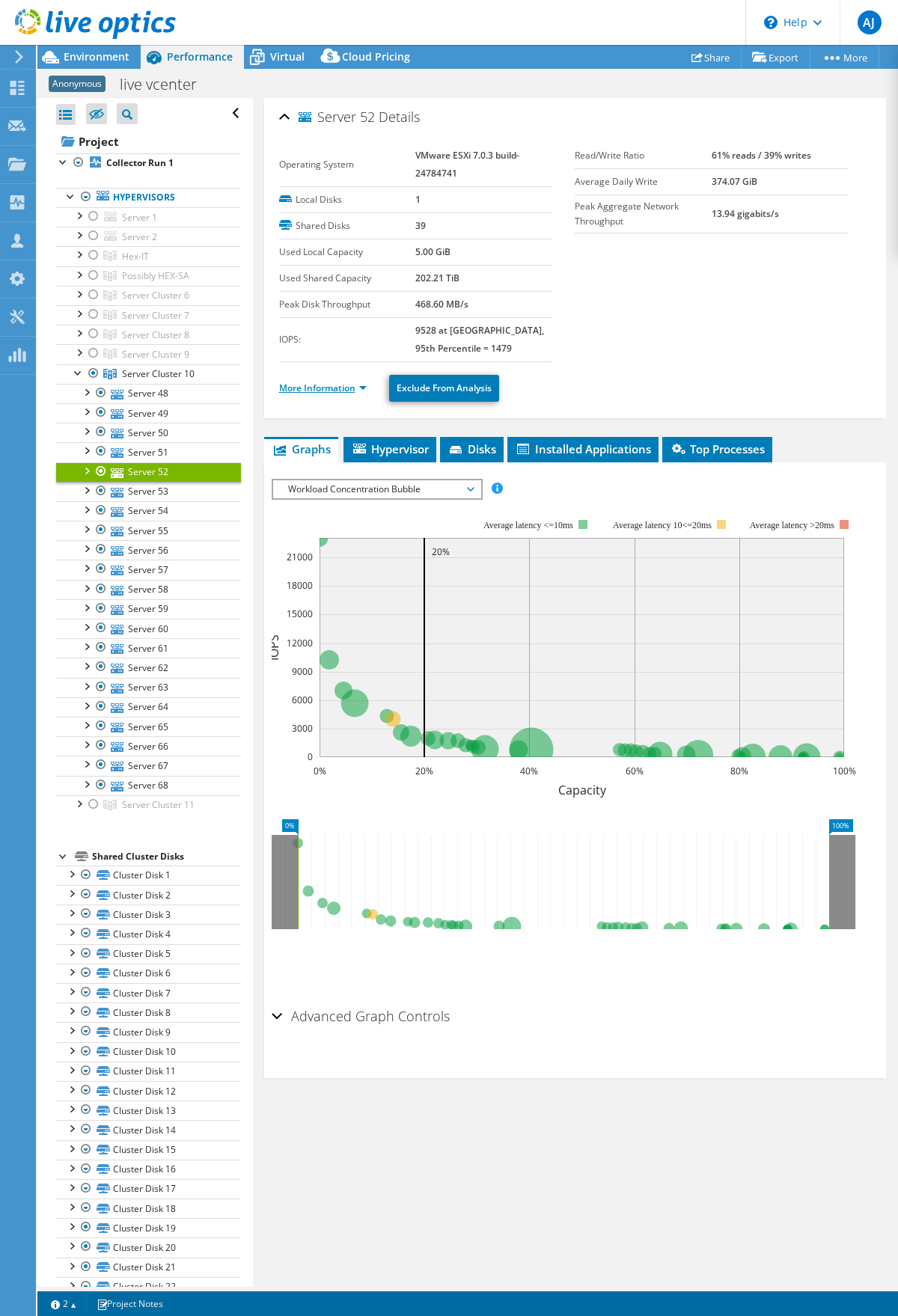
click at [317, 390] on link "More Information" at bounding box center [323, 387] width 88 height 13
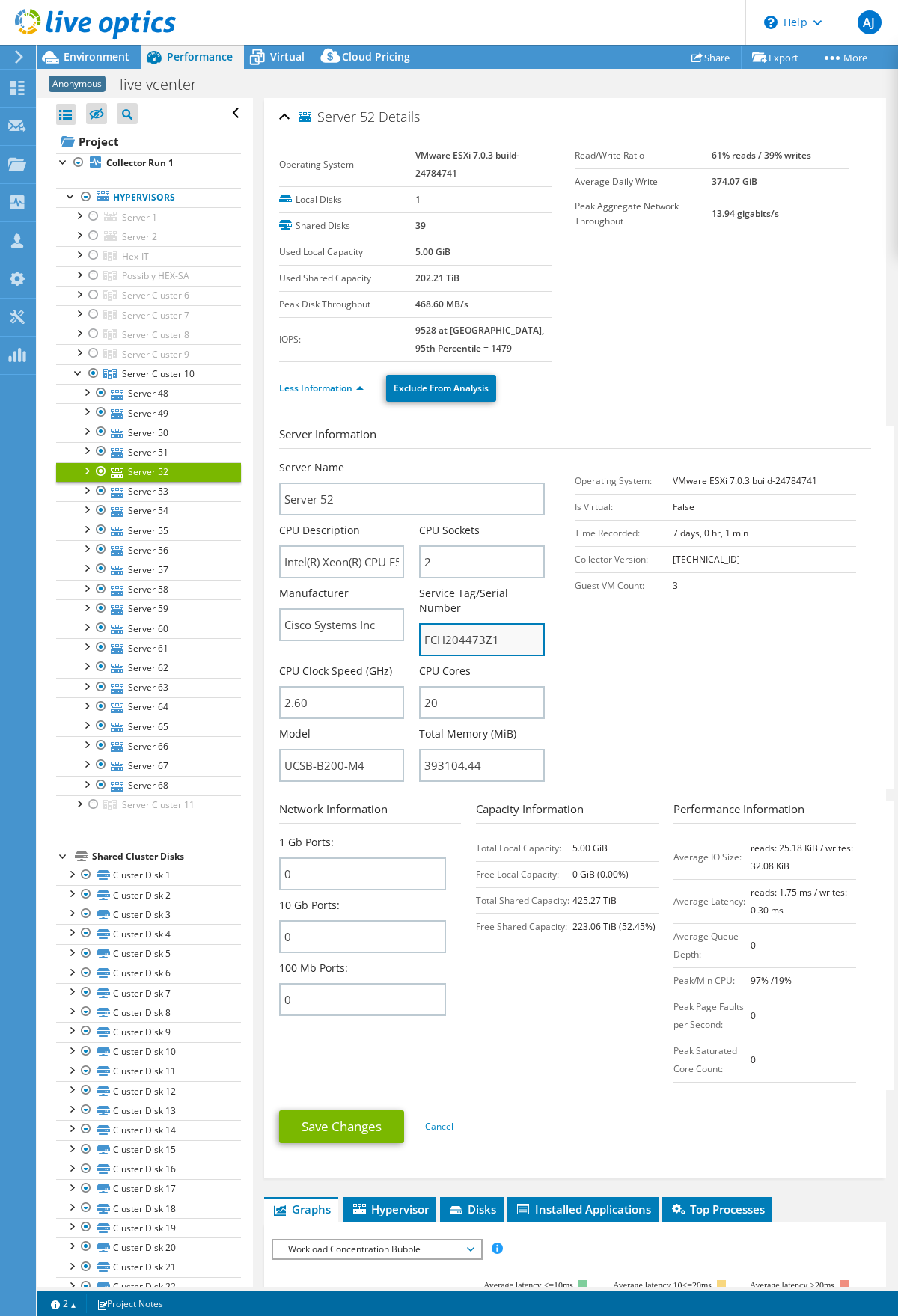
click at [475, 639] on input "FCH204473Z1" at bounding box center [482, 639] width 126 height 33
click at [119, 492] on icon at bounding box center [117, 492] width 13 height 9
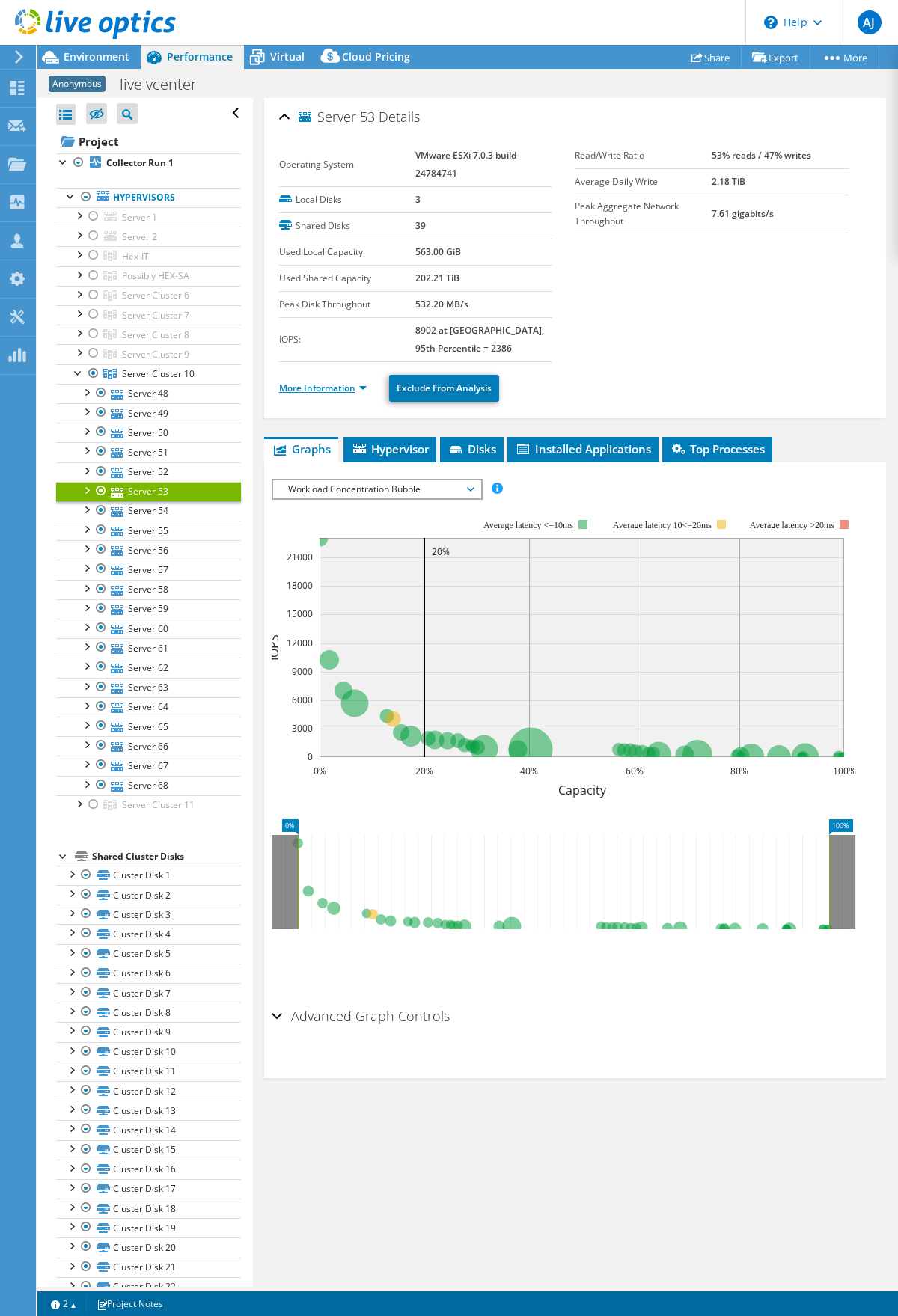
click at [334, 389] on link "More Information" at bounding box center [323, 387] width 88 height 13
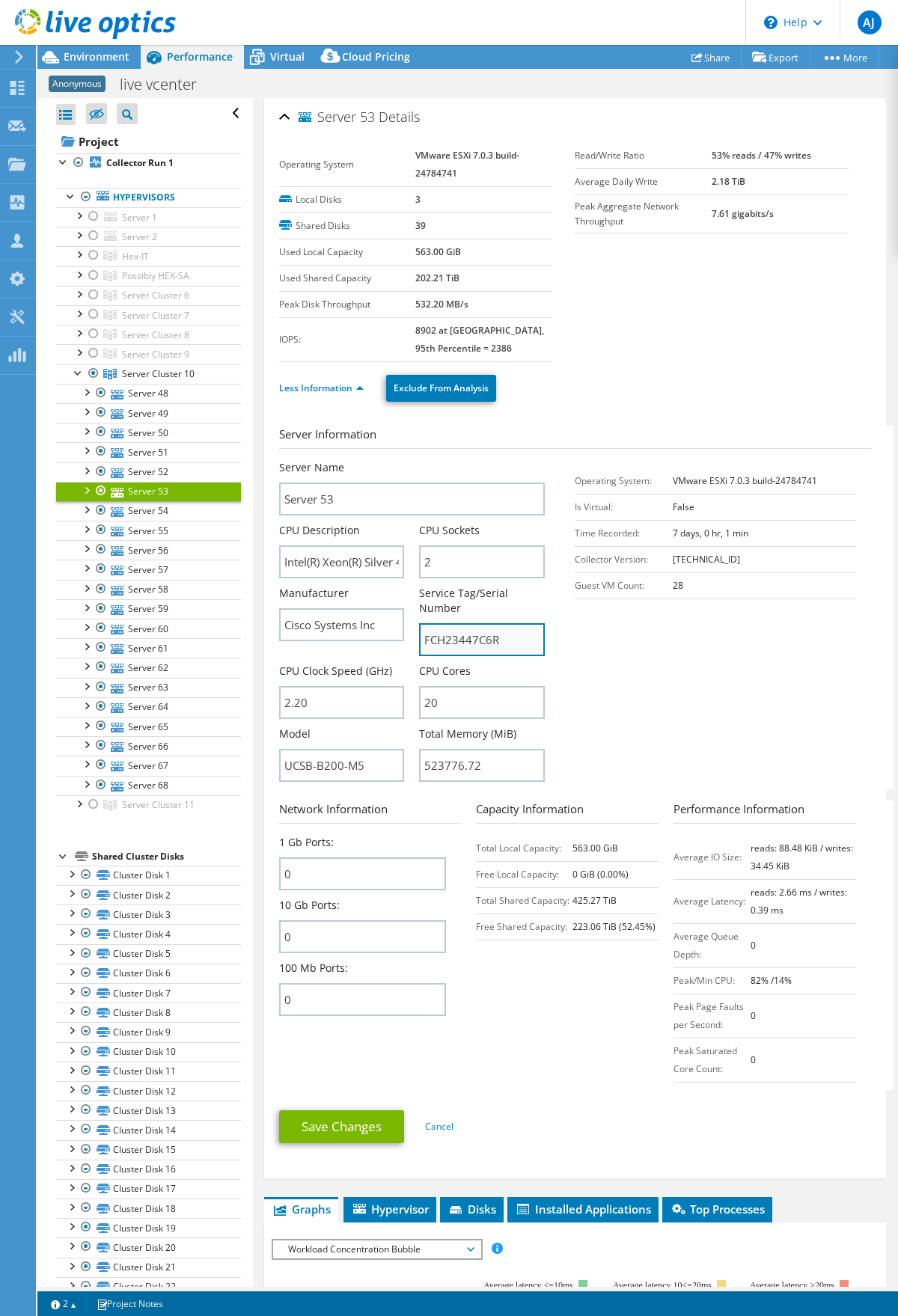
click at [453, 637] on input "FCH23447C6R" at bounding box center [482, 639] width 126 height 33
click at [155, 507] on link "Server 54" at bounding box center [148, 510] width 185 height 20
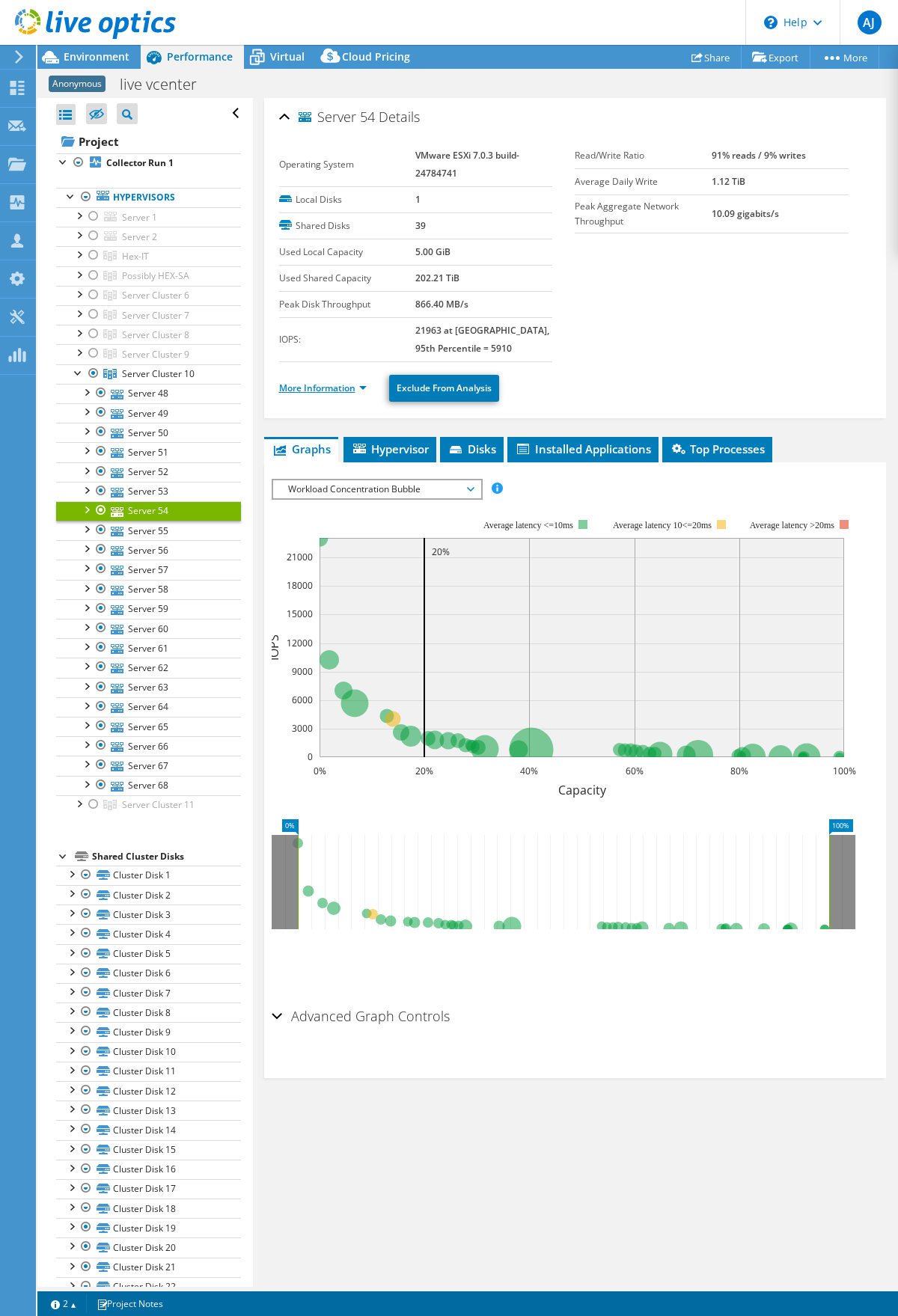
click at [357, 380] on li "More Information" at bounding box center [327, 387] width 96 height 16
click at [356, 386] on link "More Information" at bounding box center [323, 387] width 88 height 13
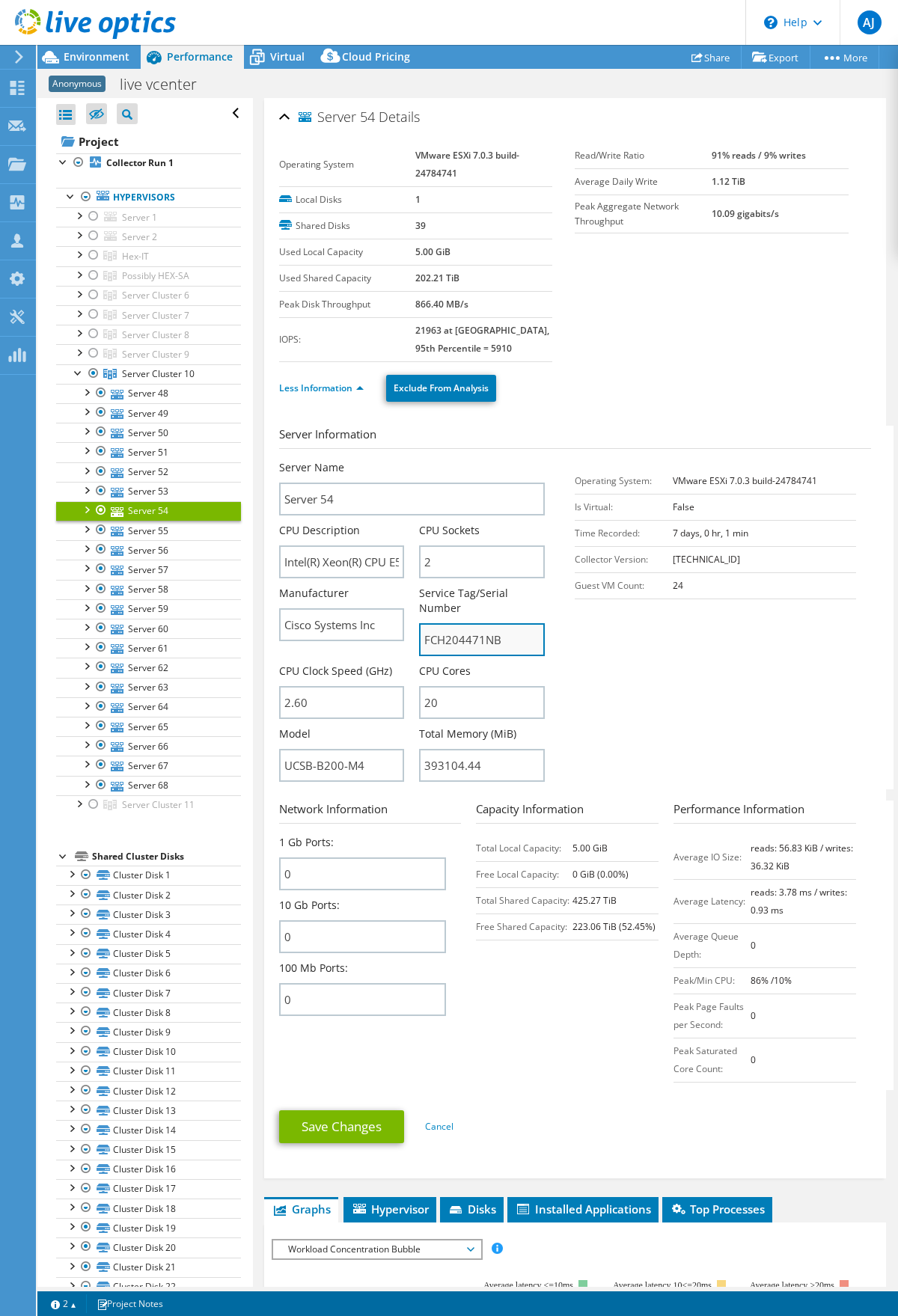
click at [467, 642] on input "FCH204471NB" at bounding box center [482, 639] width 126 height 33
click at [140, 533] on link "Server 55" at bounding box center [148, 530] width 185 height 20
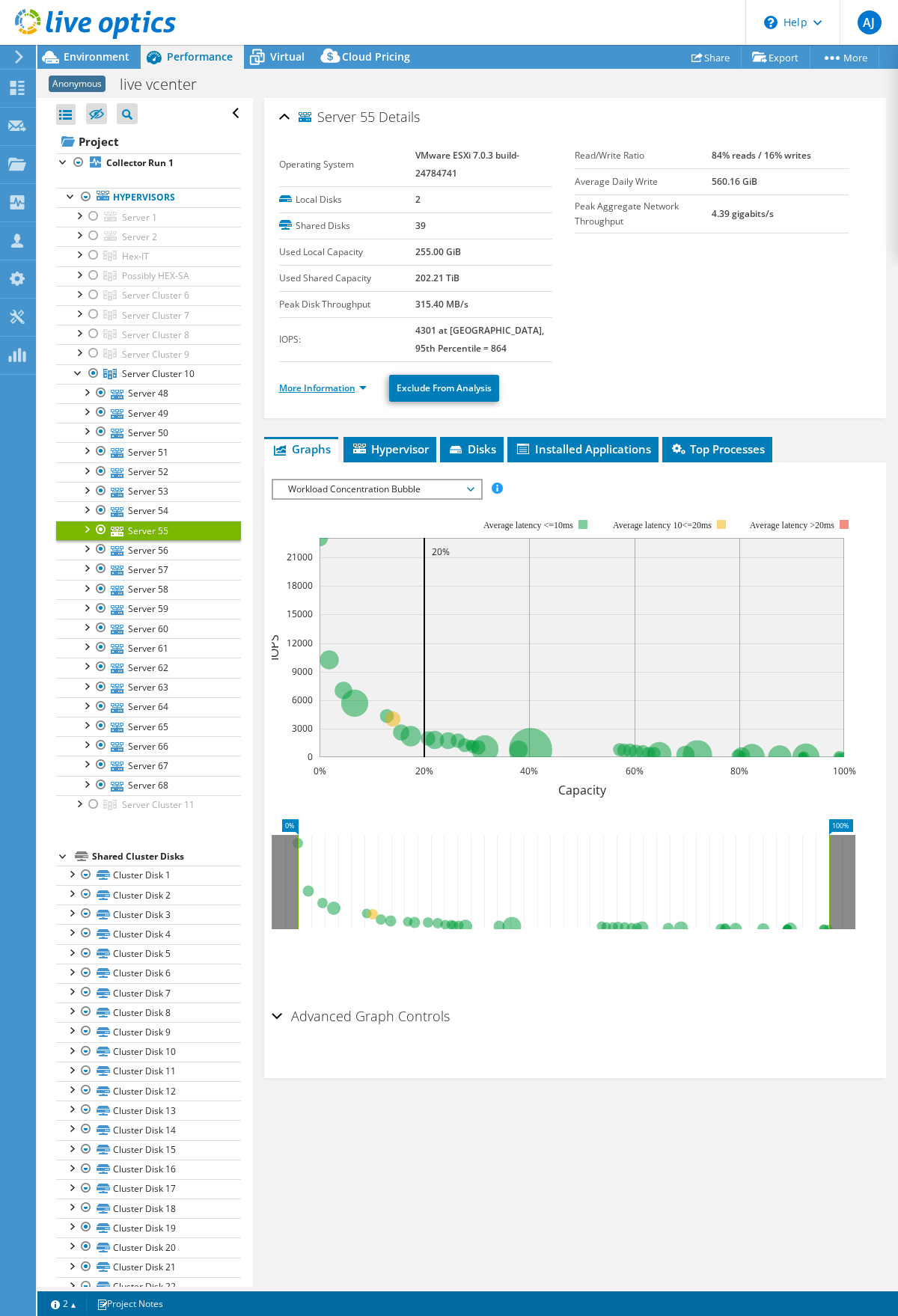
click at [346, 391] on link "More Information" at bounding box center [323, 387] width 88 height 13
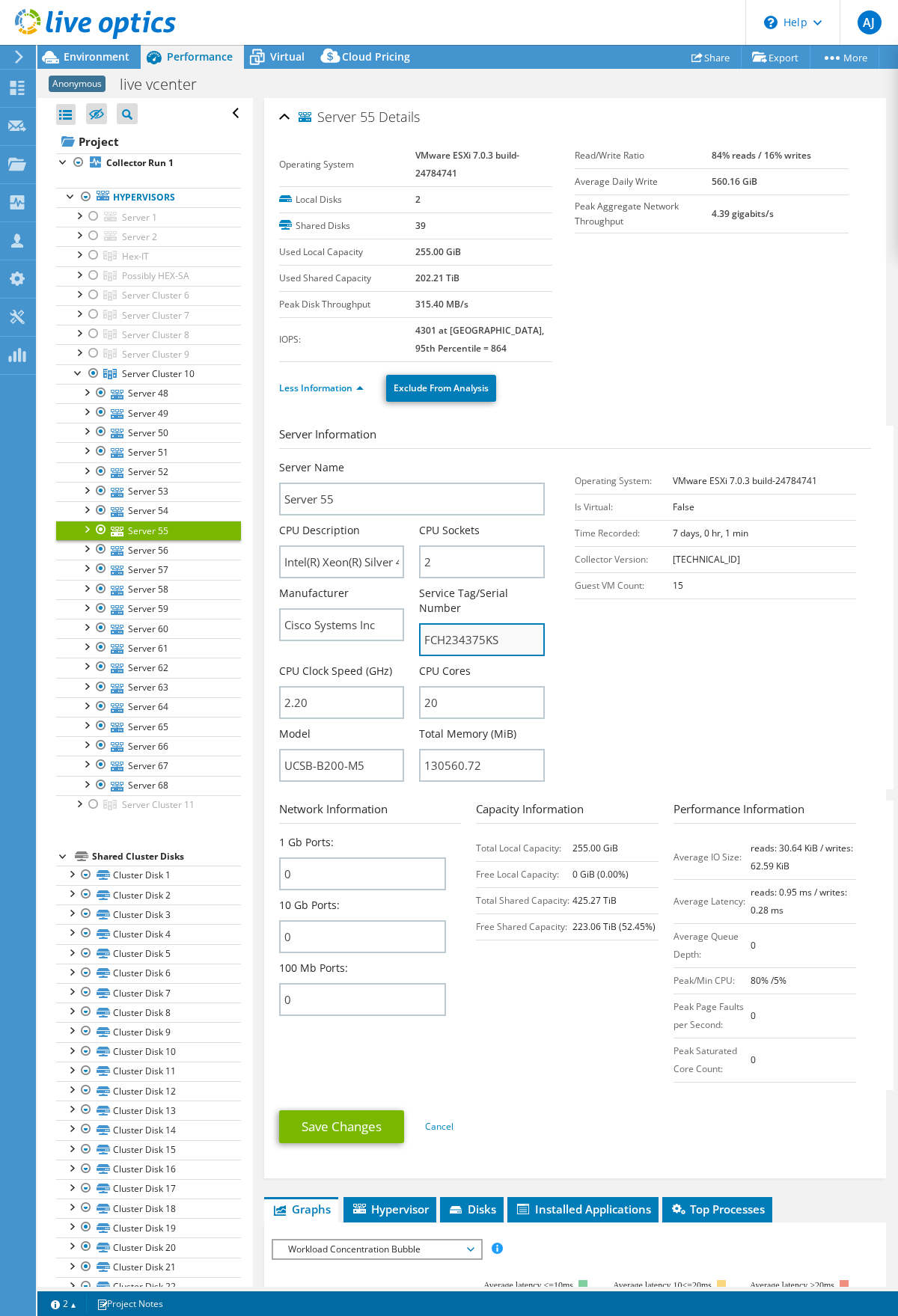
click at [484, 634] on input "FCH234375KS" at bounding box center [482, 639] width 126 height 33
click at [154, 548] on link "Server 56" at bounding box center [148, 549] width 185 height 20
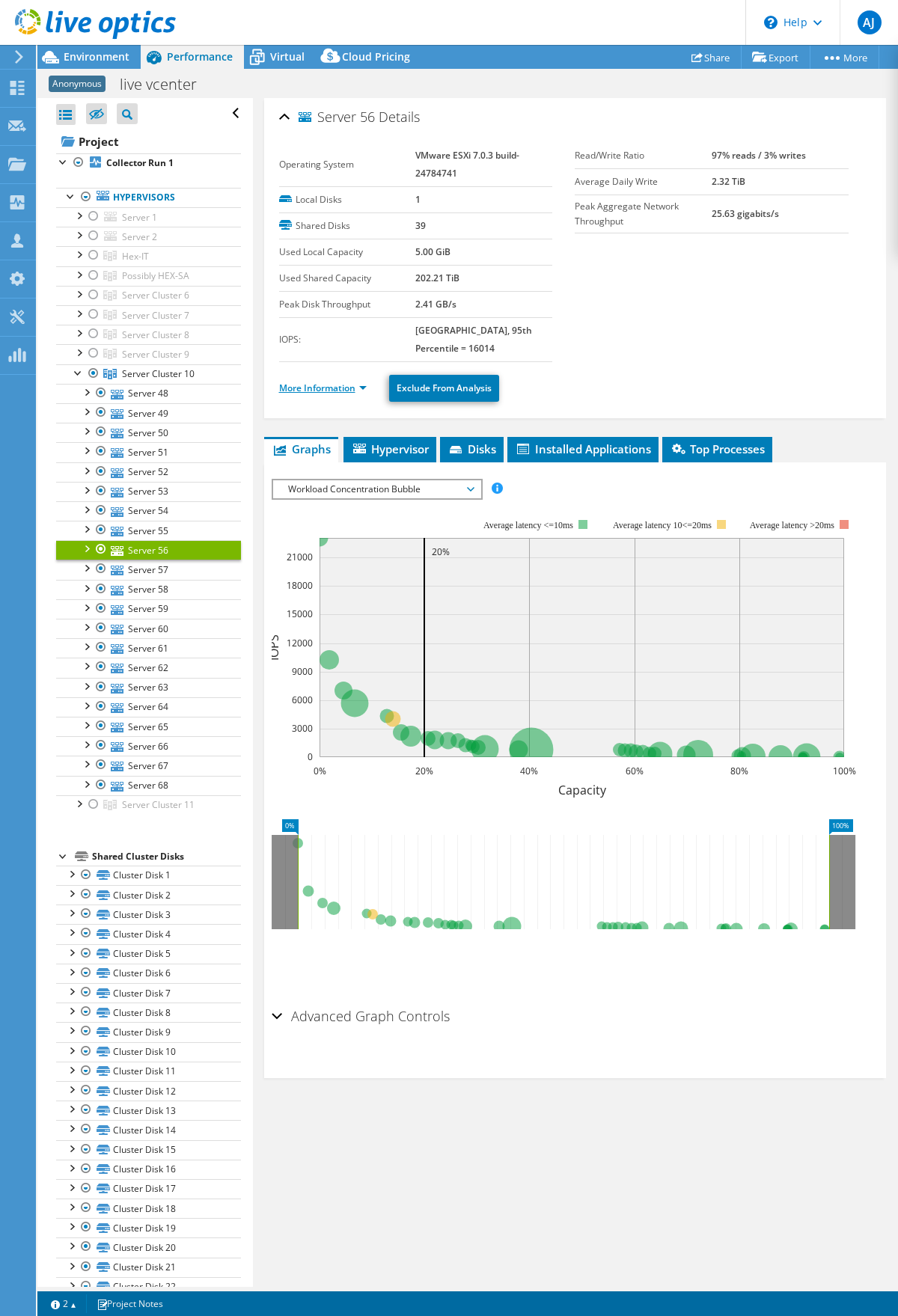
click at [338, 391] on link "More Information" at bounding box center [323, 387] width 88 height 13
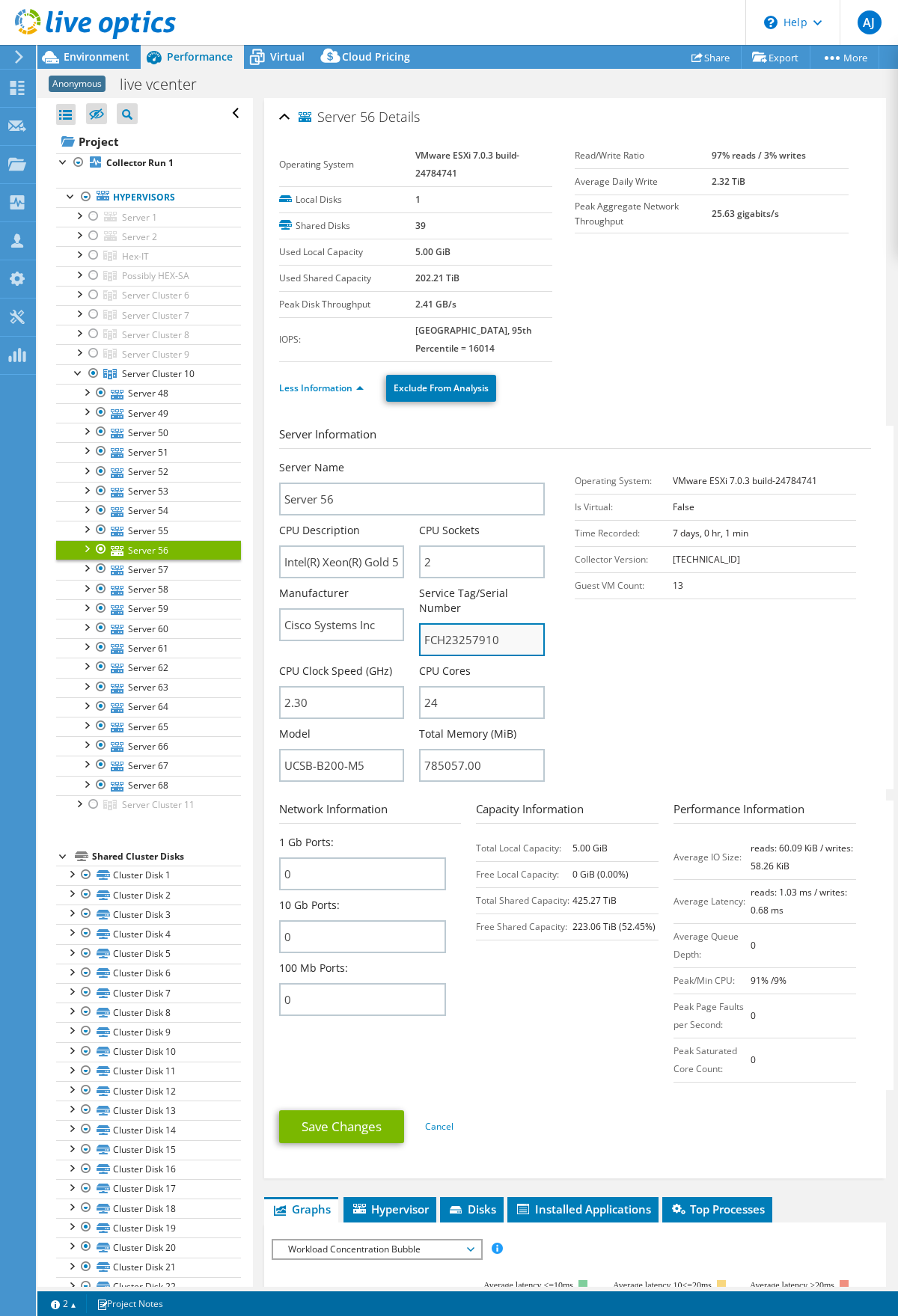
click at [468, 637] on input "FCH23257910" at bounding box center [482, 639] width 126 height 33
drag, startPoint x: 129, startPoint y: 570, endPoint x: 154, endPoint y: 578, distance: 26.2
click at [129, 570] on link "Server 57" at bounding box center [148, 569] width 185 height 20
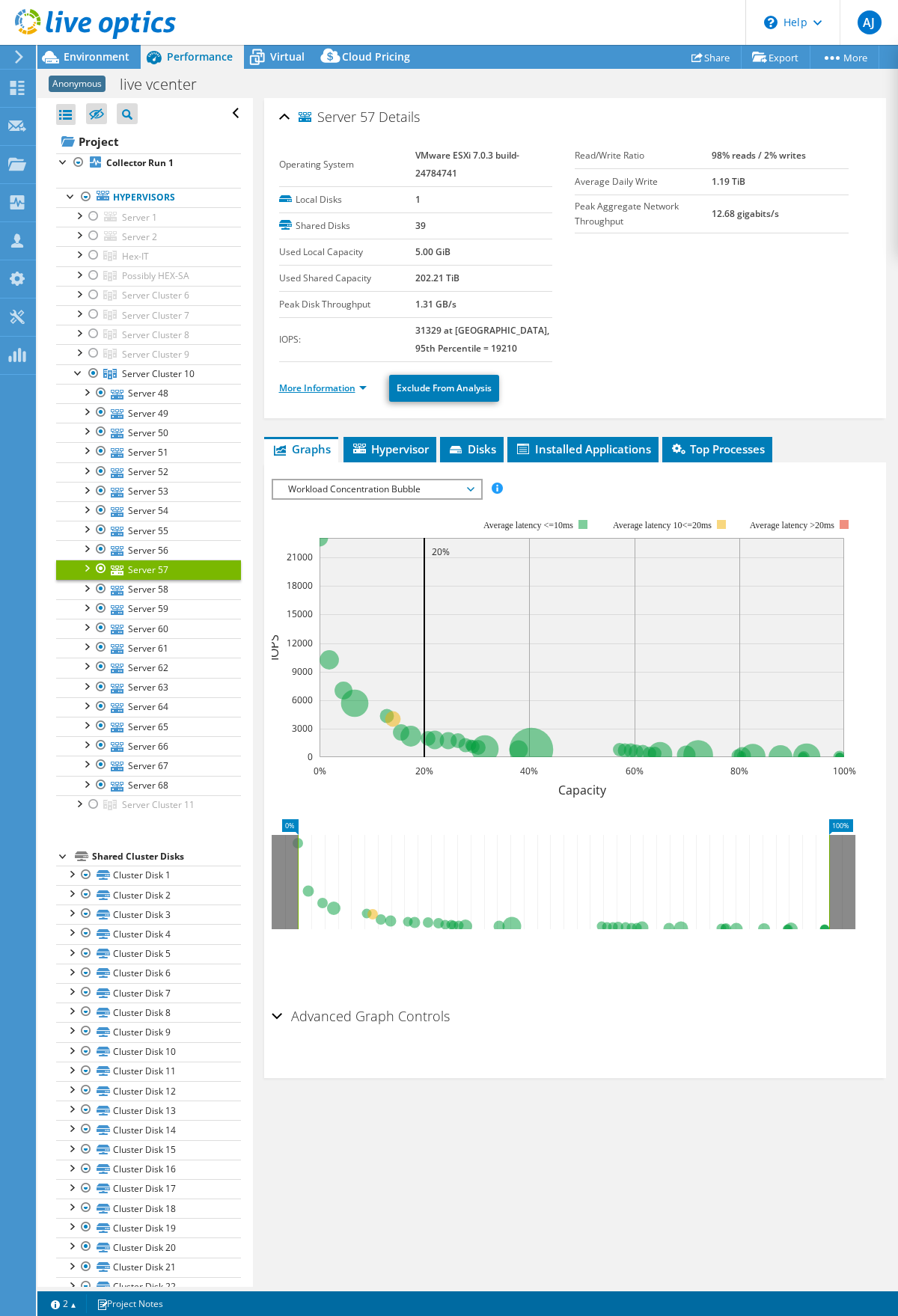
click at [342, 386] on link "More Information" at bounding box center [323, 387] width 88 height 13
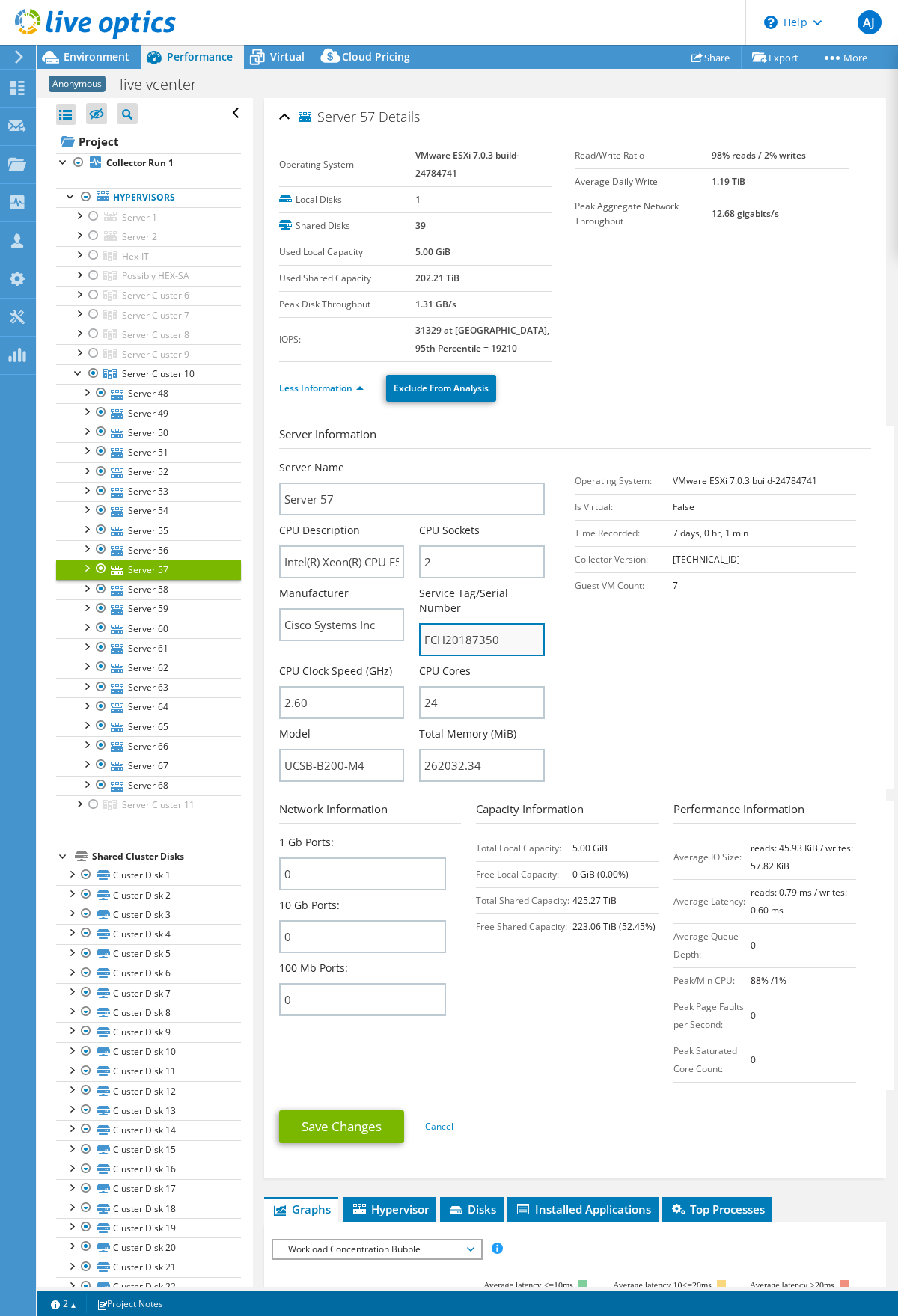
click at [470, 638] on input "FCH20187350" at bounding box center [482, 639] width 126 height 33
click at [470, 637] on input "FCH20187350" at bounding box center [482, 639] width 126 height 33
